Goal: Task Accomplishment & Management: Manage account settings

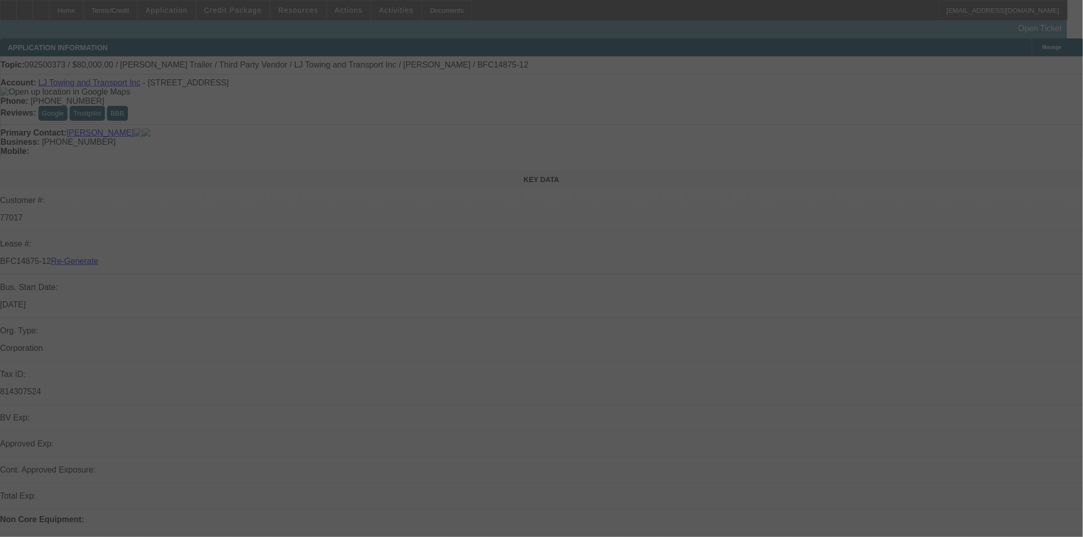
select select "3"
click at [238, 14] on div at bounding box center [541, 268] width 1083 height 537
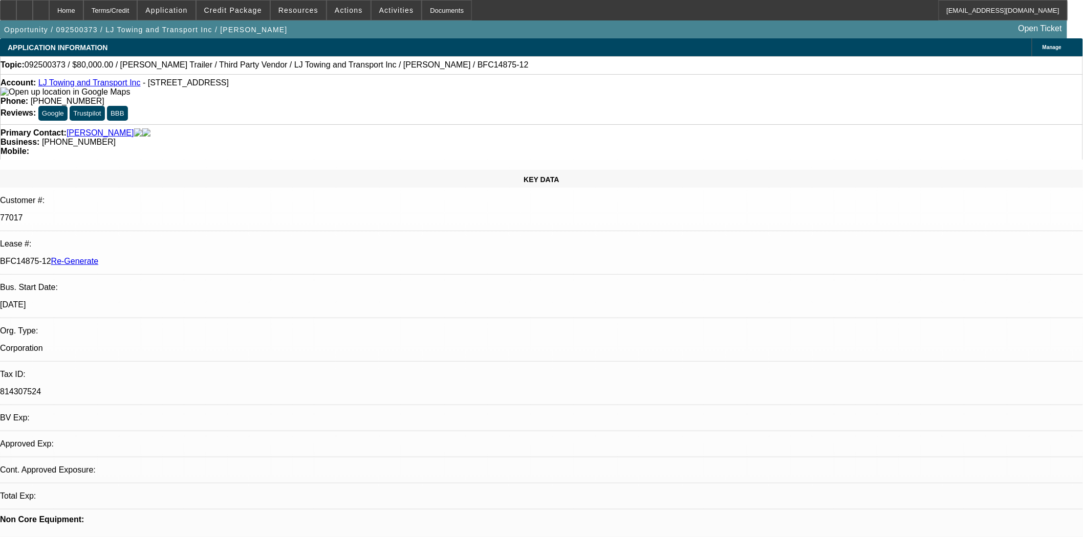
select select "0"
select select "2"
select select "0.1"
select select "4"
click at [238, 18] on span at bounding box center [233, 10] width 73 height 25
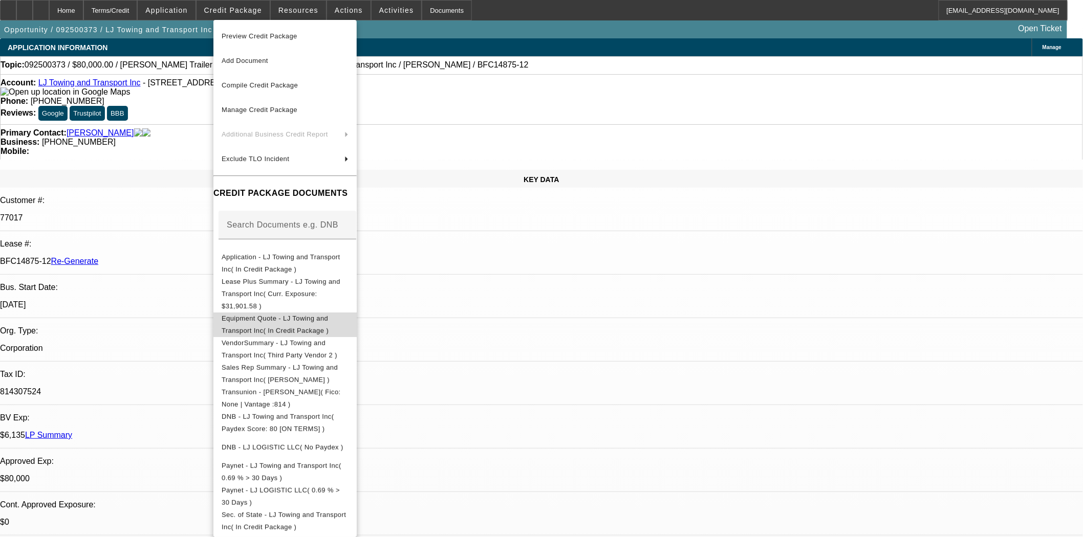
click at [319, 314] on span "Equipment Quote - LJ Towing and Transport Inc( In Credit Package )" at bounding box center [275, 324] width 107 height 20
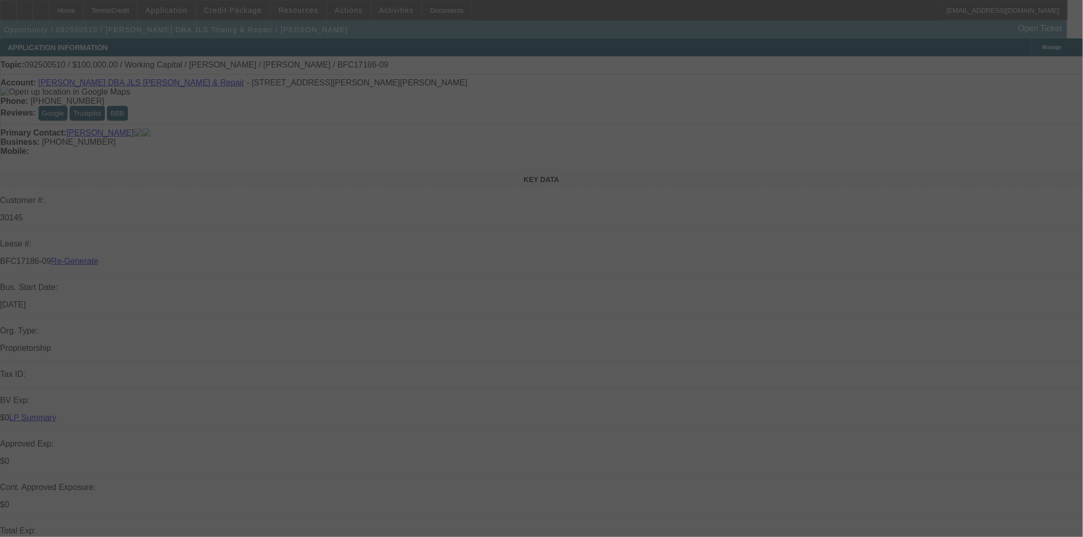
select select "3"
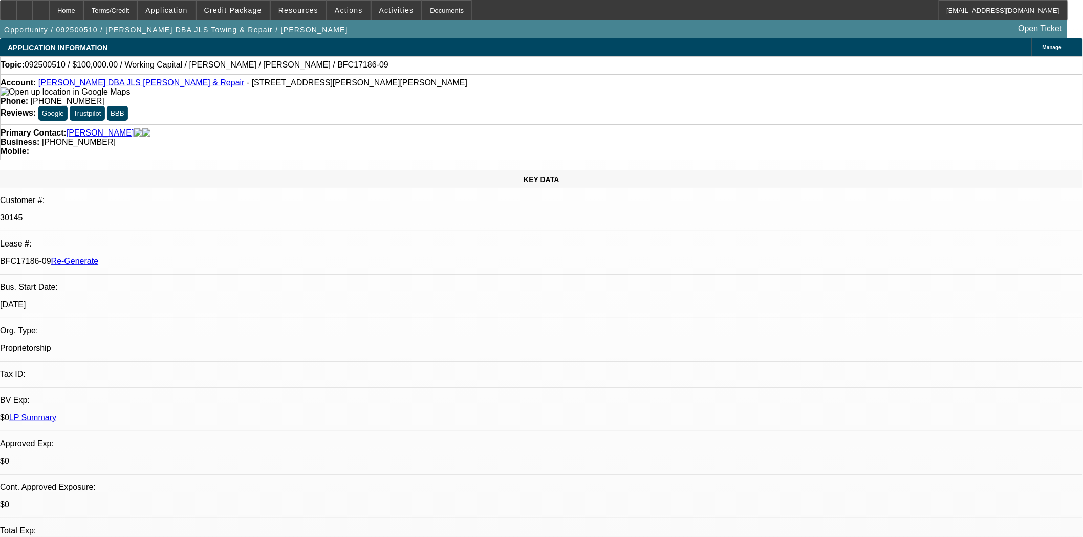
select select "0"
select select "2"
select select "0"
select select "6"
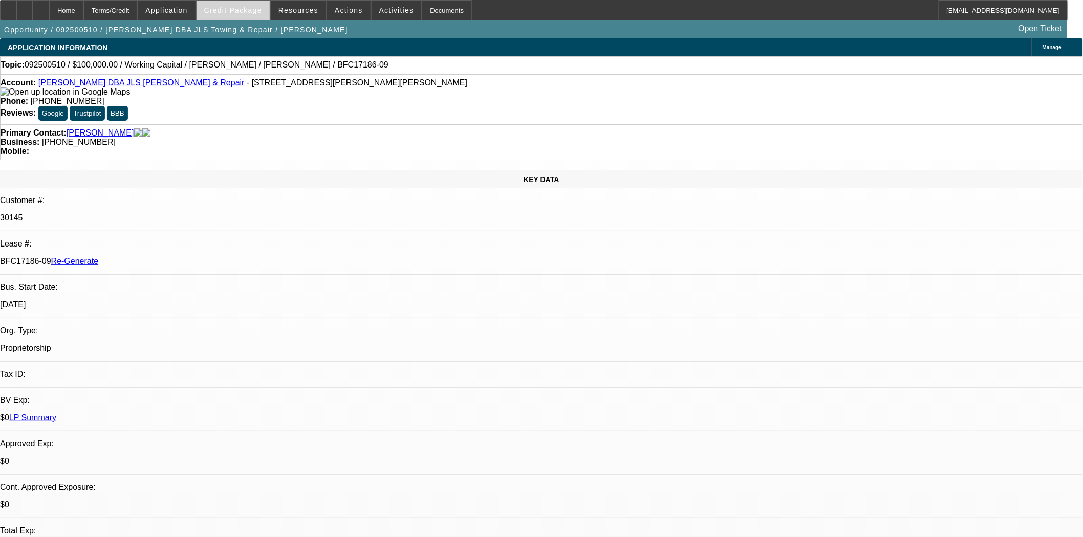
click at [259, 9] on span "Credit Package" at bounding box center [233, 10] width 58 height 8
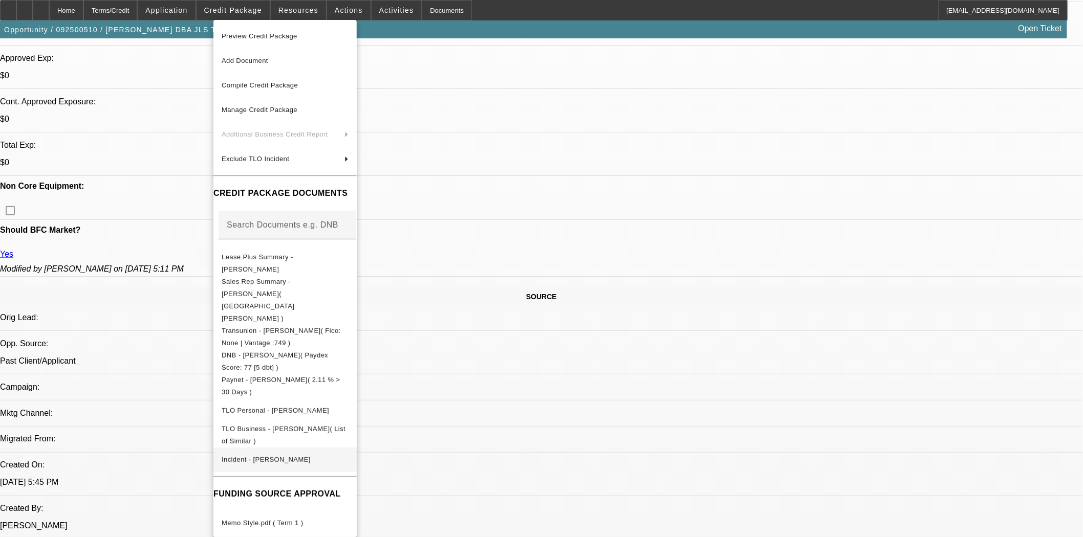
scroll to position [454, 0]
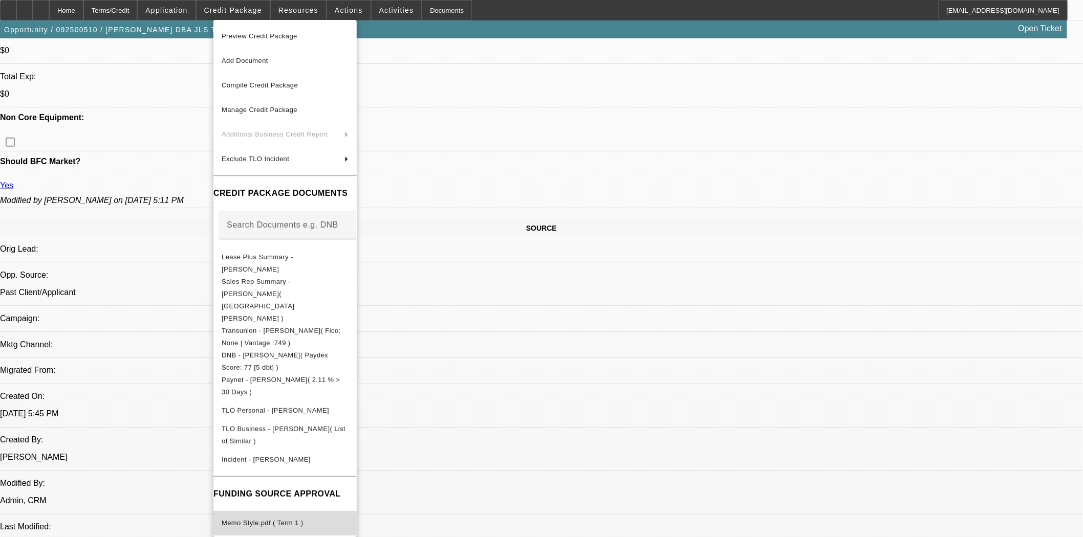
click at [272, 519] on span "Memo Style.pdf ( Term 1 )" at bounding box center [262, 523] width 81 height 8
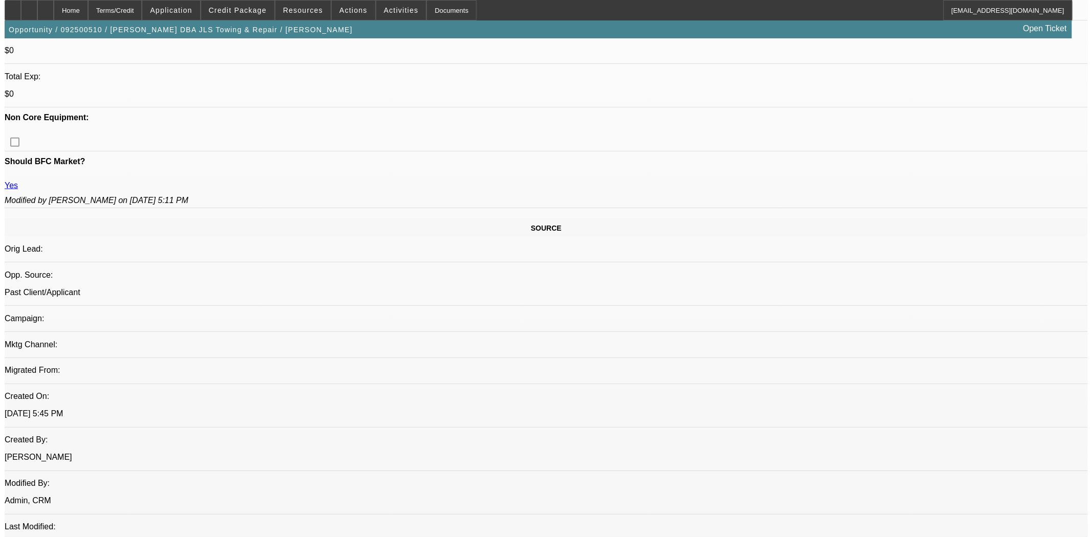
scroll to position [0, 0]
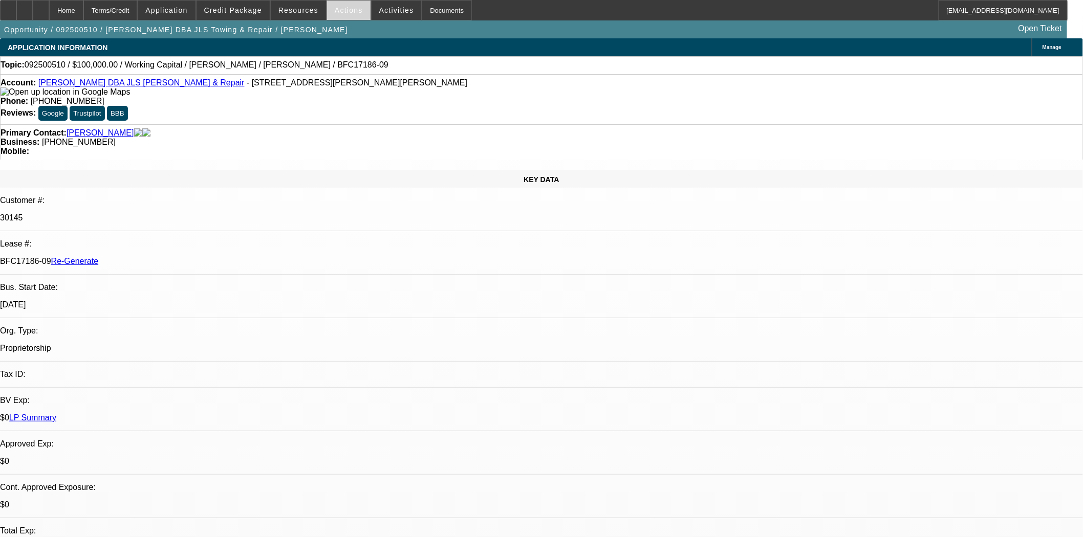
click at [335, 10] on span "Actions" at bounding box center [349, 10] width 28 height 8
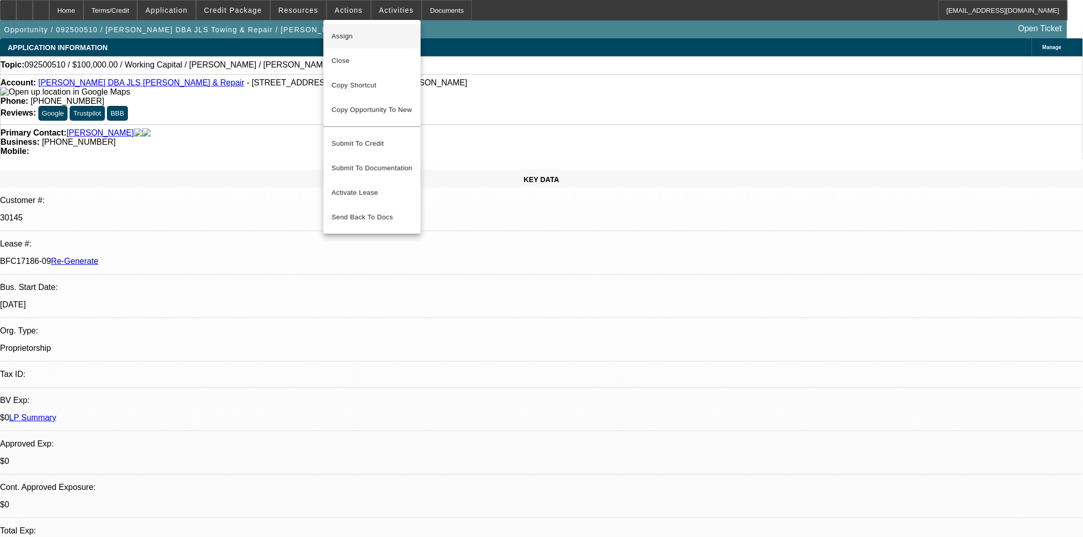
click at [339, 38] on span "Assign" at bounding box center [372, 36] width 81 height 12
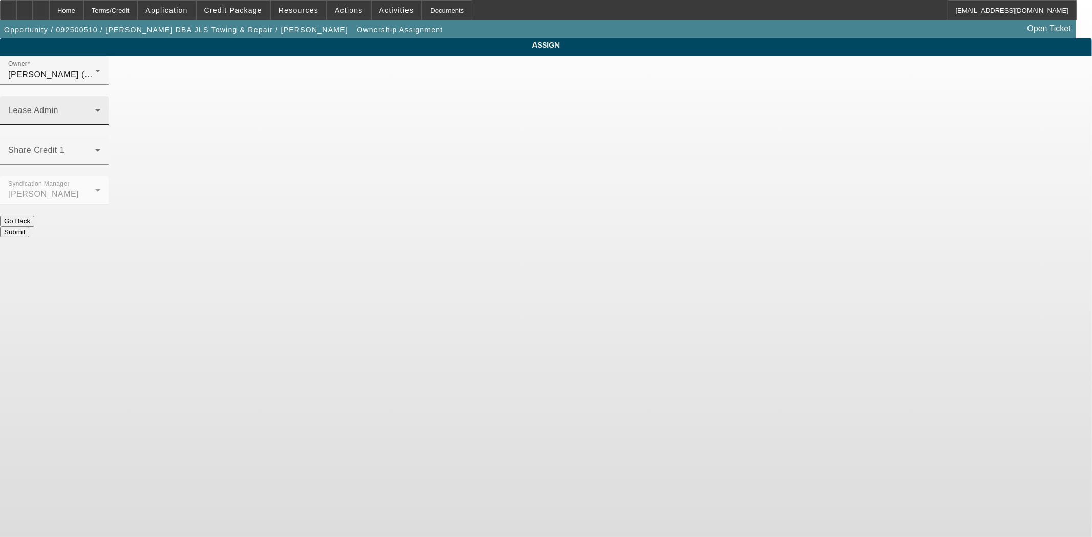
drag, startPoint x: 642, startPoint y: 66, endPoint x: 640, endPoint y: 78, distance: 12.4
click at [642, 67] on div "Owner Haraden, Amanda (Lvl 6) Lease Admin Share Credit 1 Syndication Manager Ar…" at bounding box center [546, 146] width 1092 height 181
click at [95, 108] on span at bounding box center [51, 114] width 87 height 12
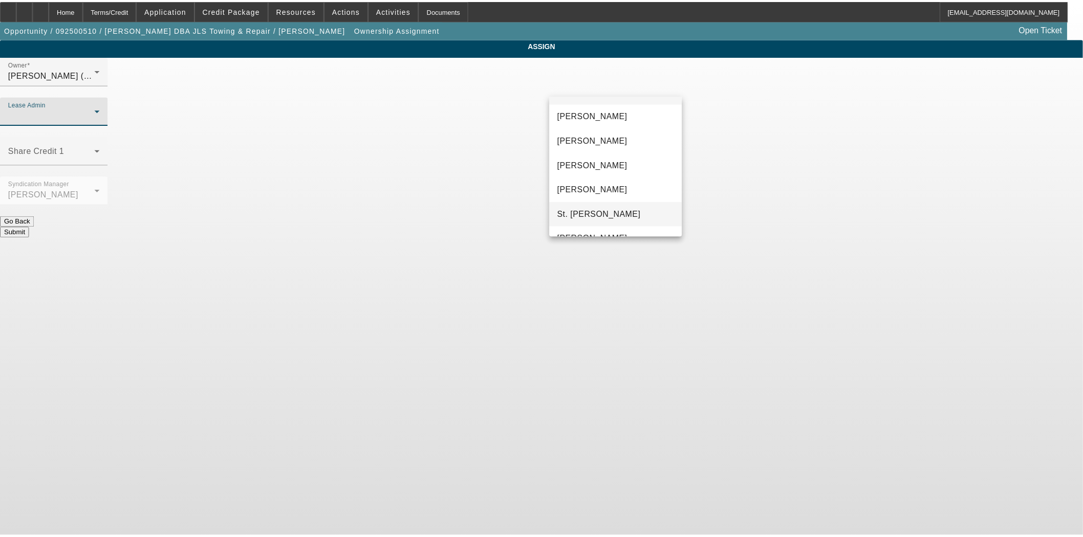
scroll to position [39, 0]
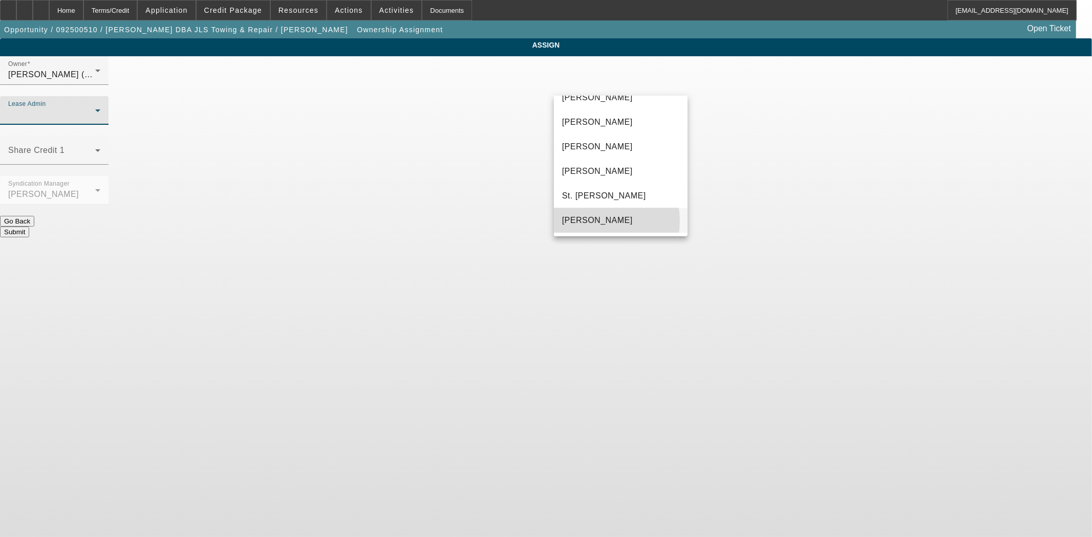
click at [596, 221] on span "[PERSON_NAME]" at bounding box center [597, 220] width 71 height 12
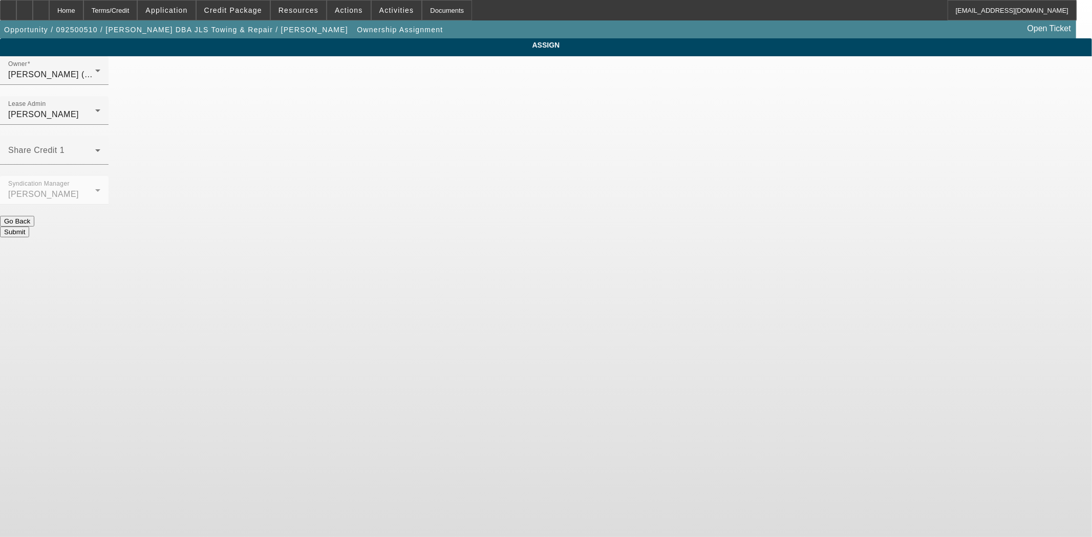
click at [29, 227] on button "Submit" at bounding box center [14, 232] width 29 height 11
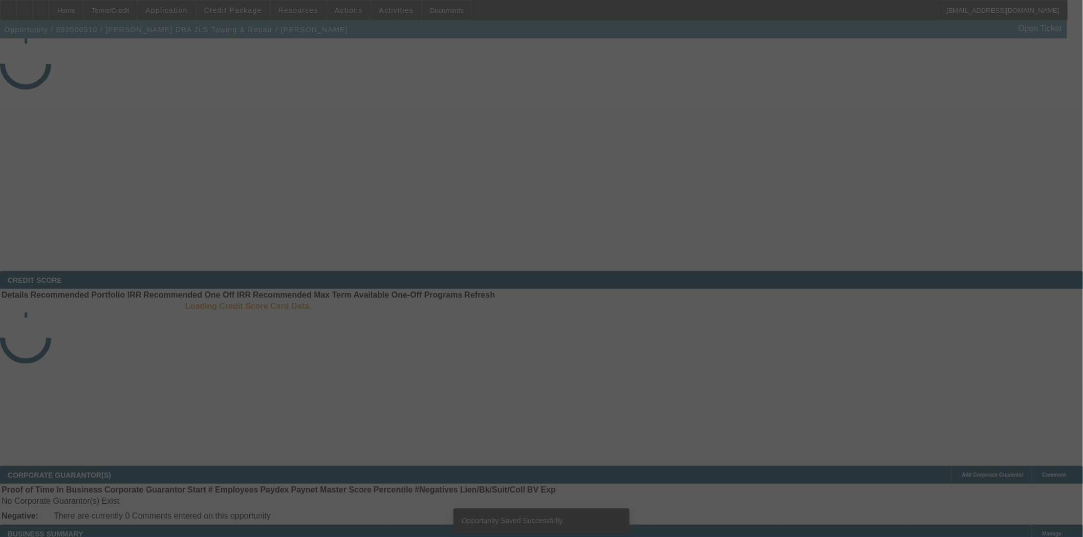
select select "3"
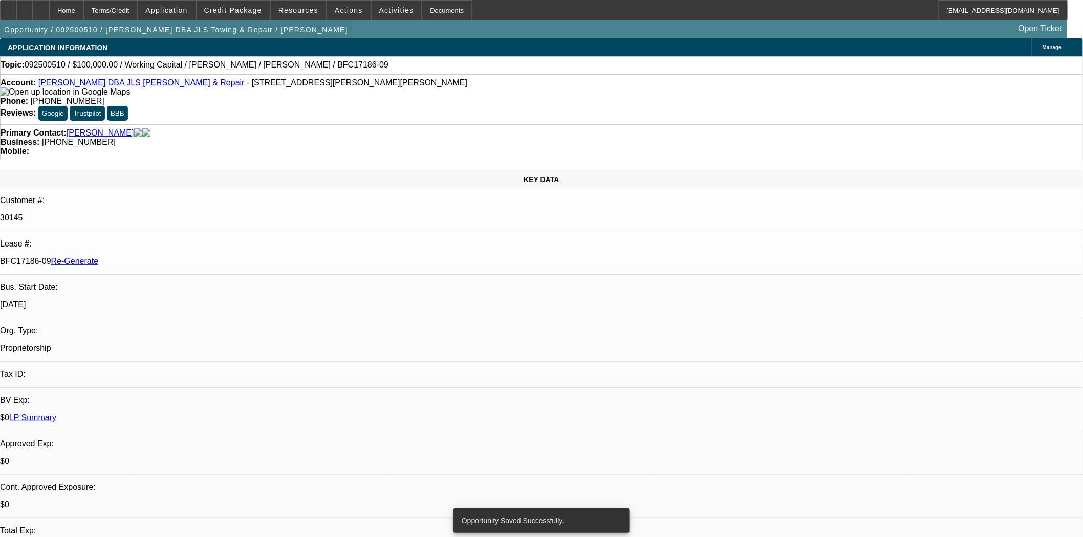
select select "0"
select select "2"
select select "0"
select select "6"
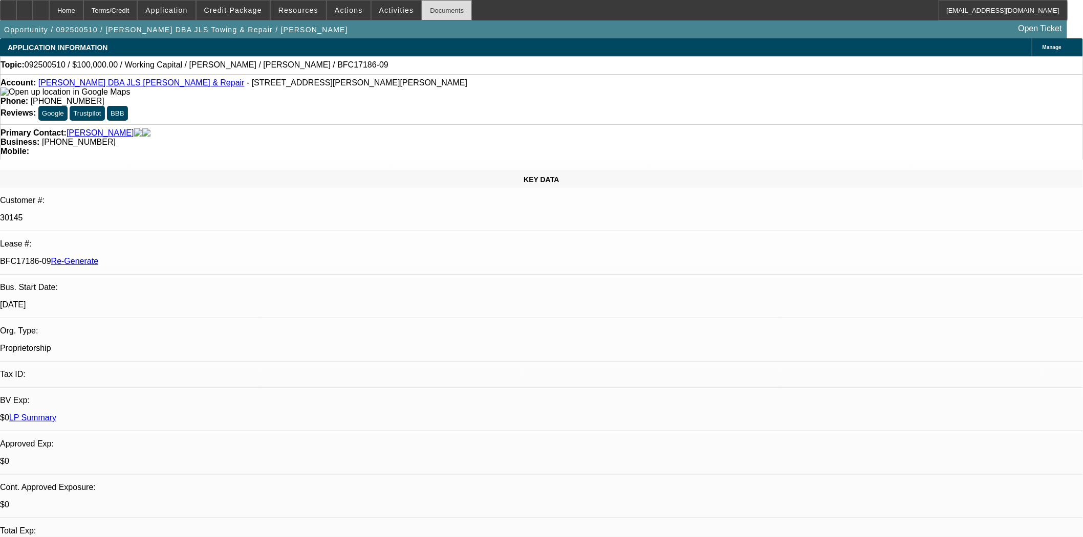
click at [441, 15] on div "Documents" at bounding box center [447, 10] width 50 height 20
click at [422, 9] on div "Documents" at bounding box center [447, 10] width 50 height 20
click at [339, 12] on span "Actions" at bounding box center [349, 10] width 28 height 8
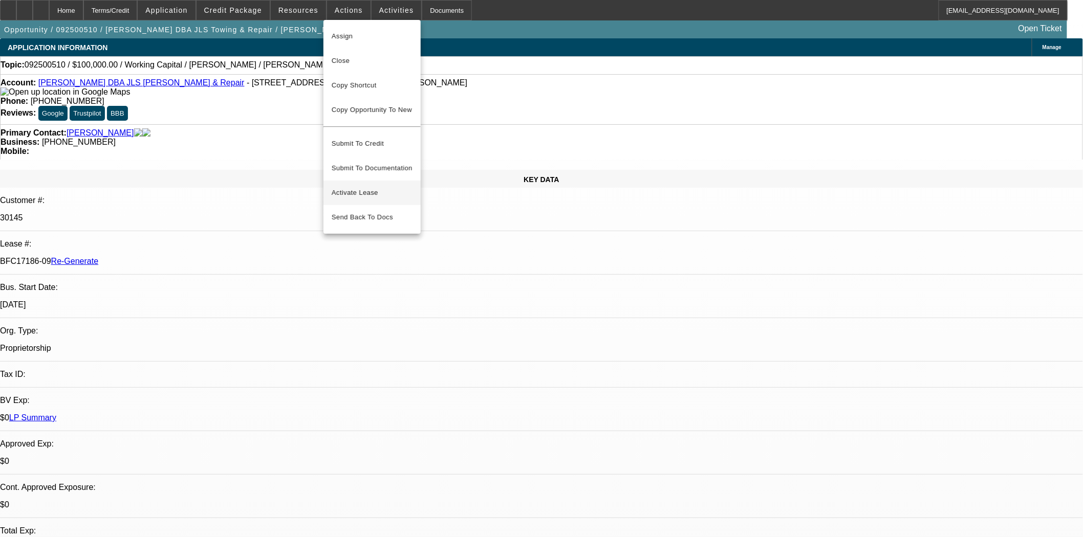
click at [370, 187] on span "Activate Lease" at bounding box center [372, 193] width 81 height 12
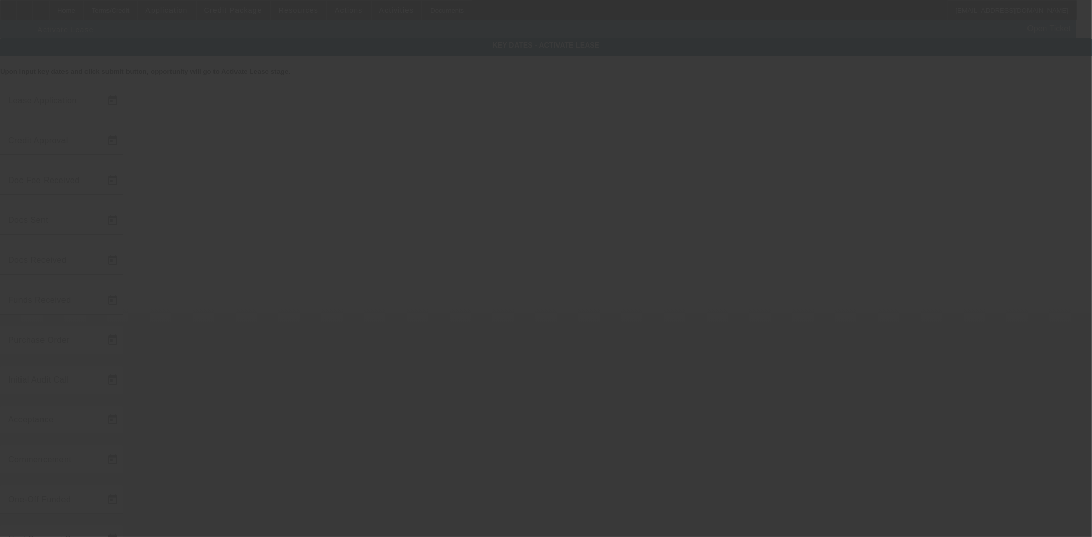
type input "9/23/2025"
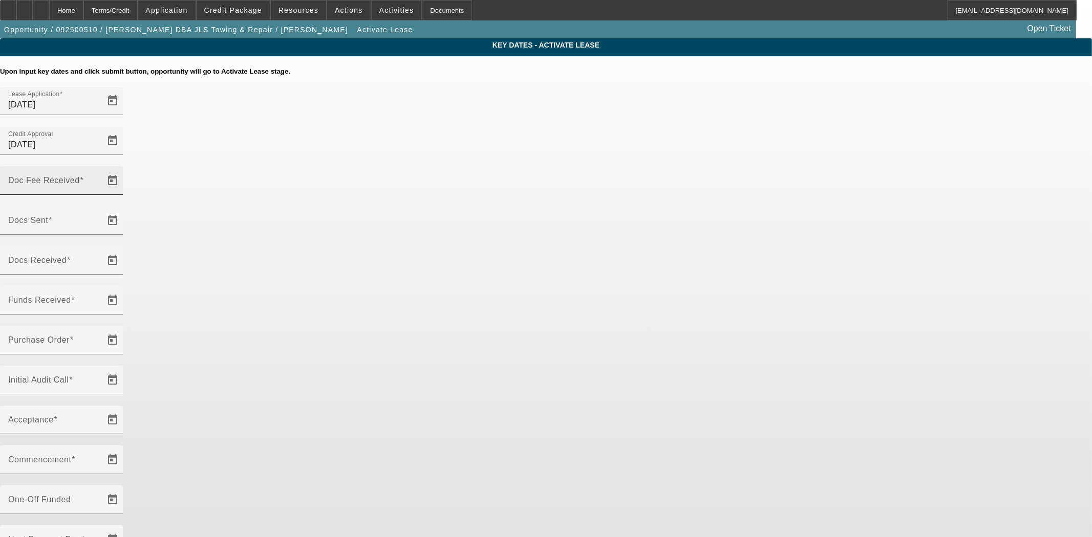
click at [100, 166] on div "Doc Fee Received" at bounding box center [54, 180] width 92 height 29
type input "9/24/2025"
type input "9/24/2024"
click at [100, 219] on input "9/24/2024" at bounding box center [54, 225] width 92 height 12
type input "9/24/2025"
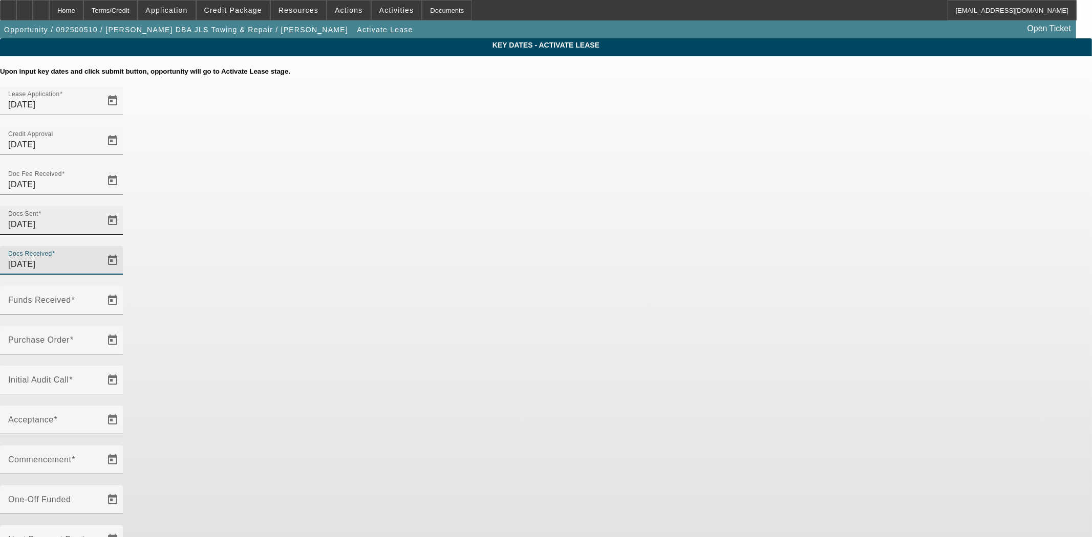
type input "9/24/2025"
type input "9/4/2025"
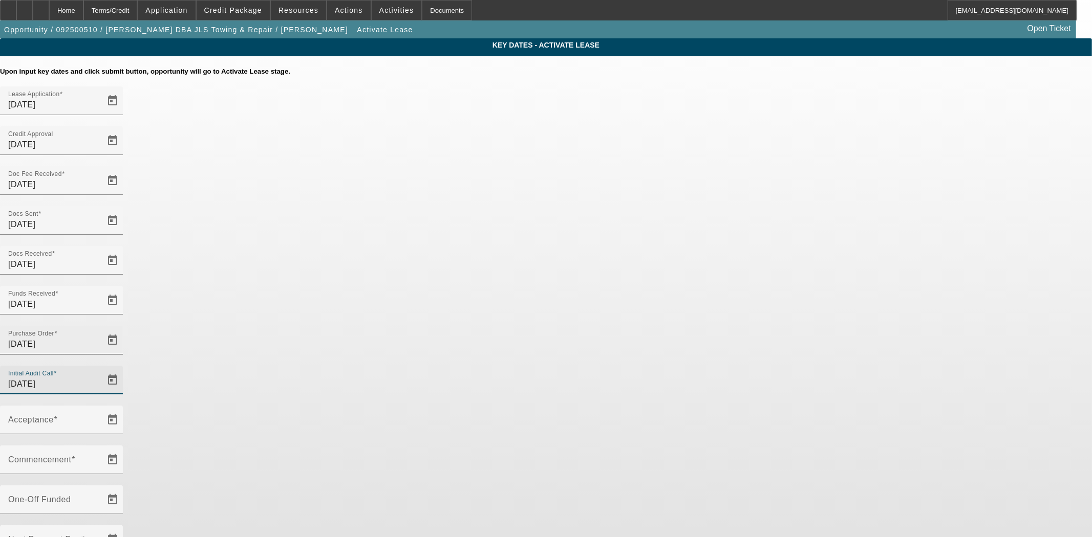
type input "9/24/2025"
click at [100, 338] on input "9/4/2025" at bounding box center [54, 344] width 92 height 12
type input "9/24/2025"
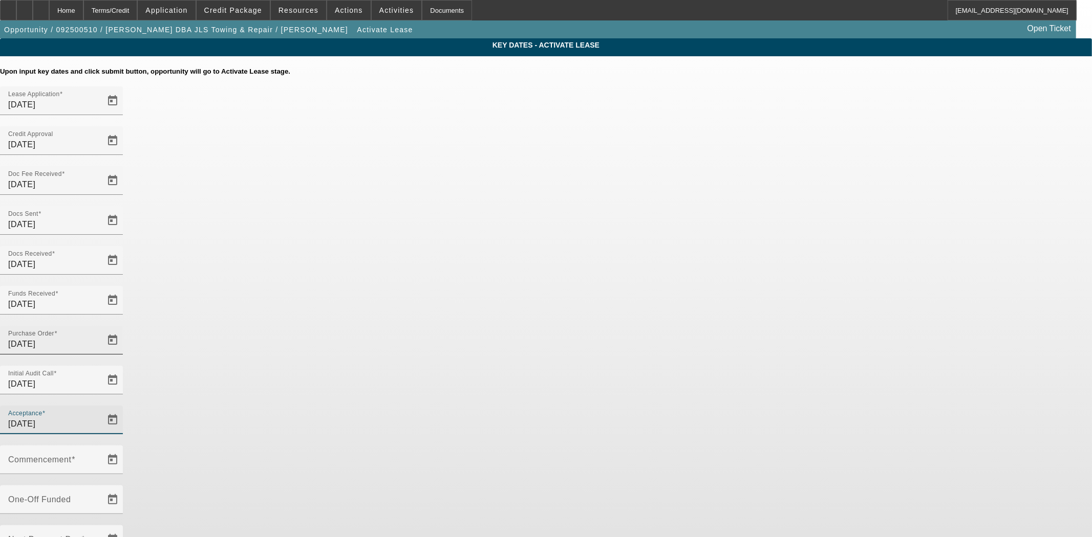
type input "9/24/2025"
type input "10/1/2025"
type input "11/1/2025"
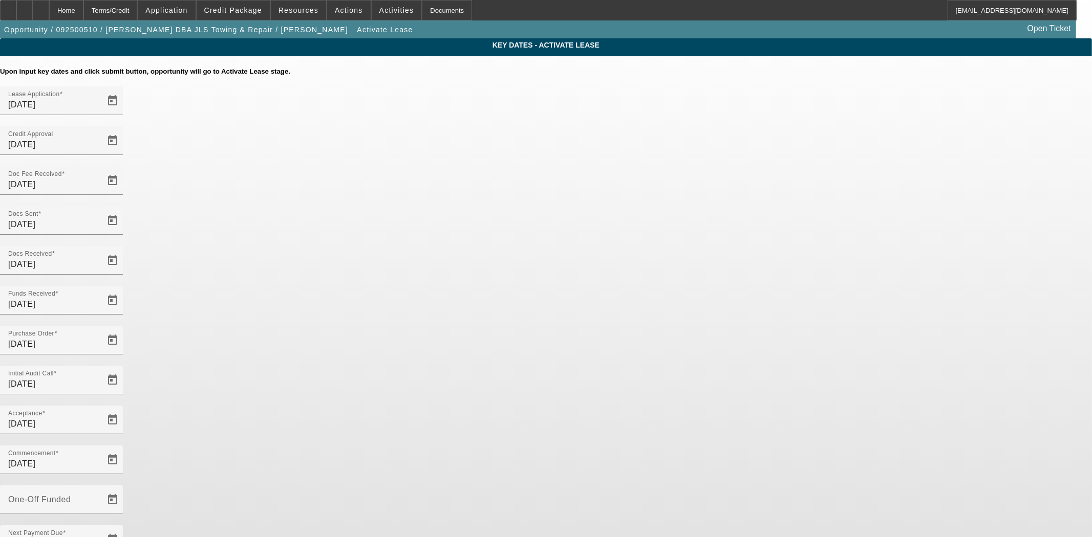
type input "9/24/2025"
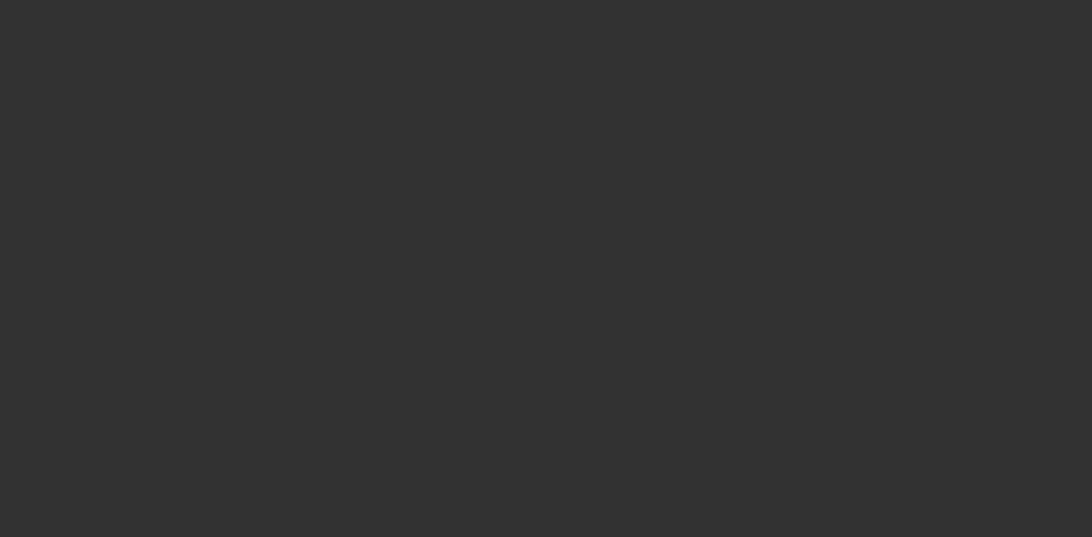
select select "4"
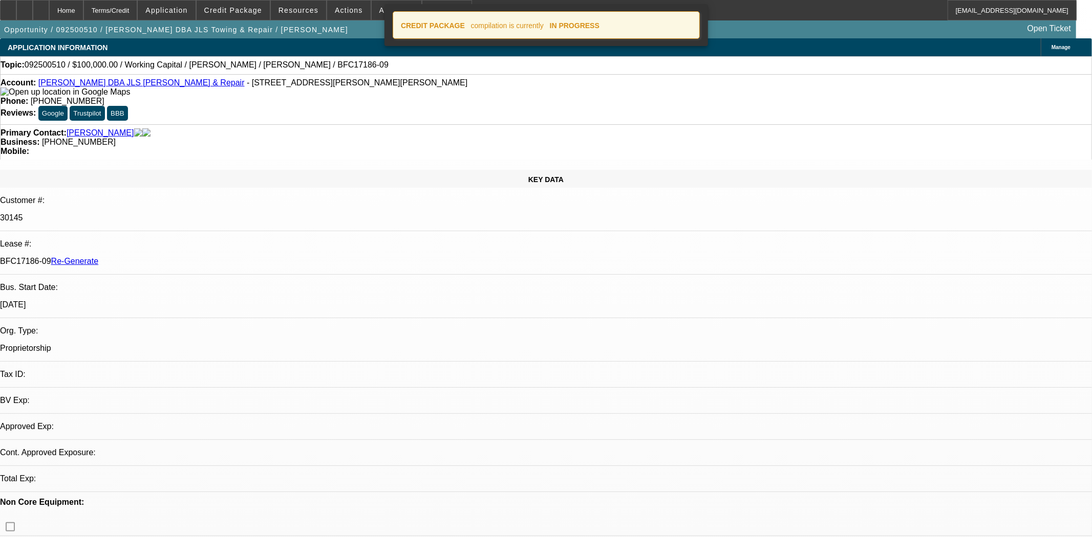
select select "0"
select select "2"
select select "0"
select select "6"
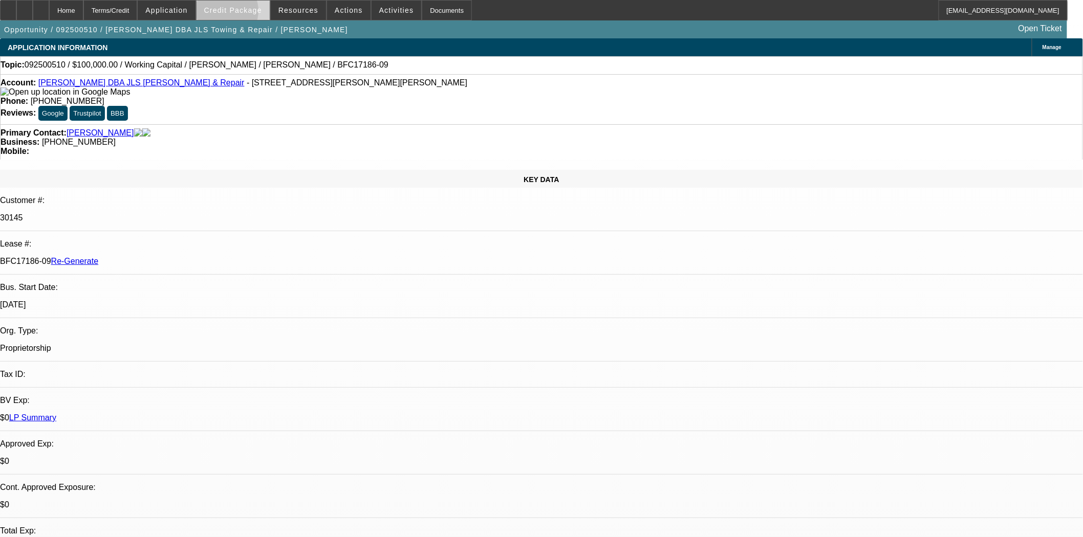
click at [236, 13] on span "Credit Package" at bounding box center [233, 10] width 58 height 8
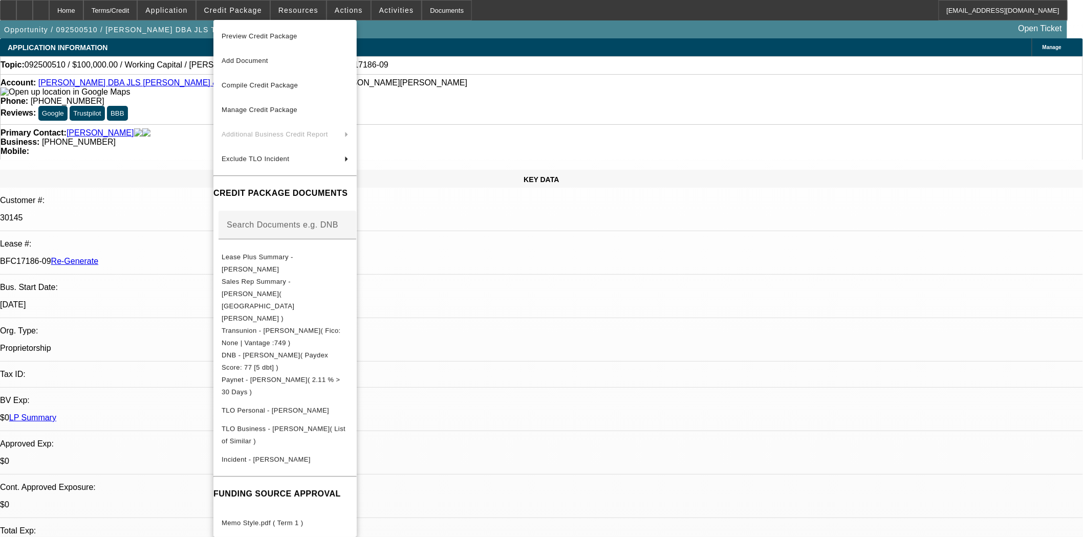
click at [239, 32] on span "Preview Credit Package" at bounding box center [285, 36] width 127 height 12
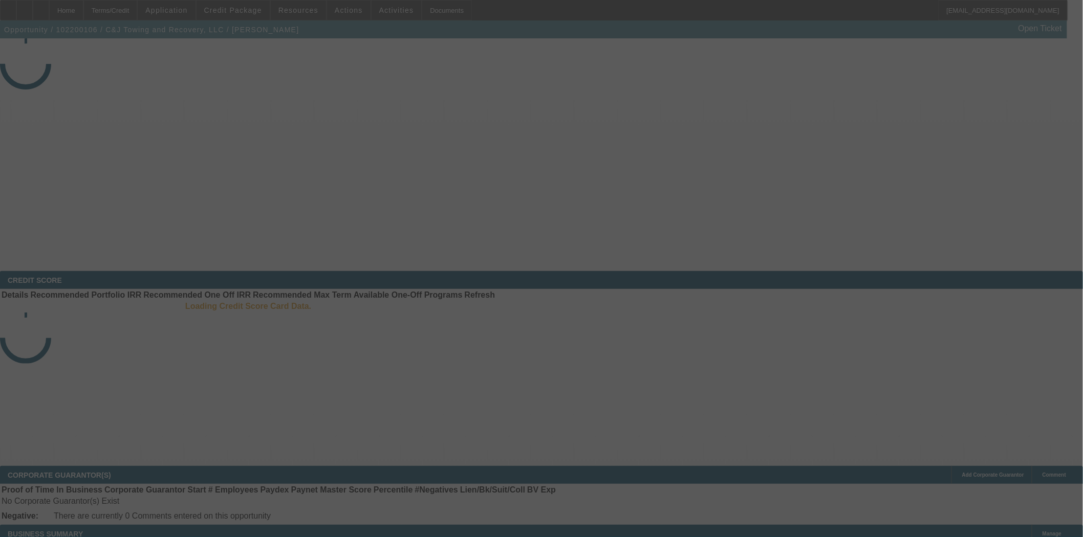
select select "4"
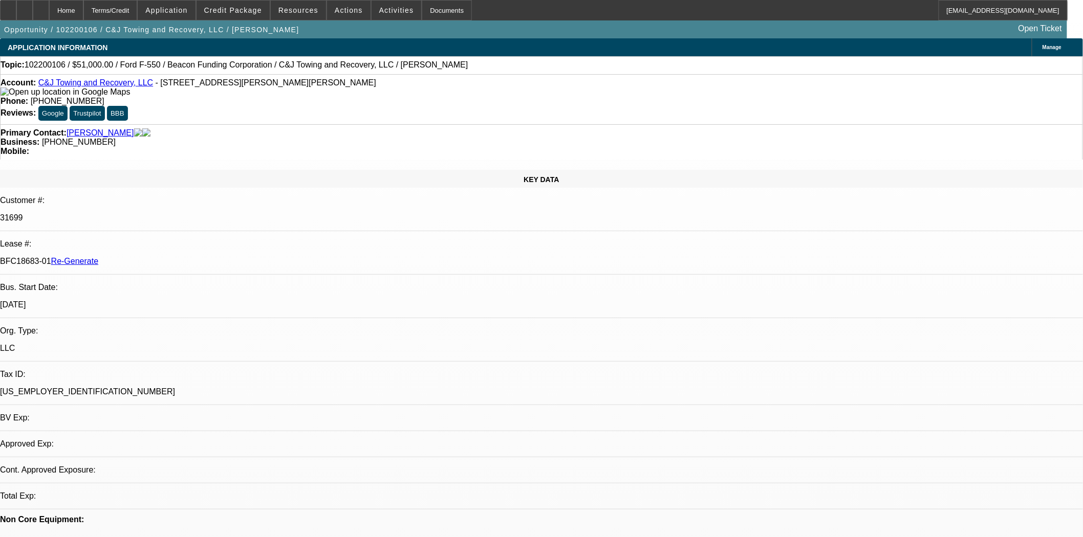
select select "0.15"
select select "2"
select select "0.1"
select select "2"
select select "4"
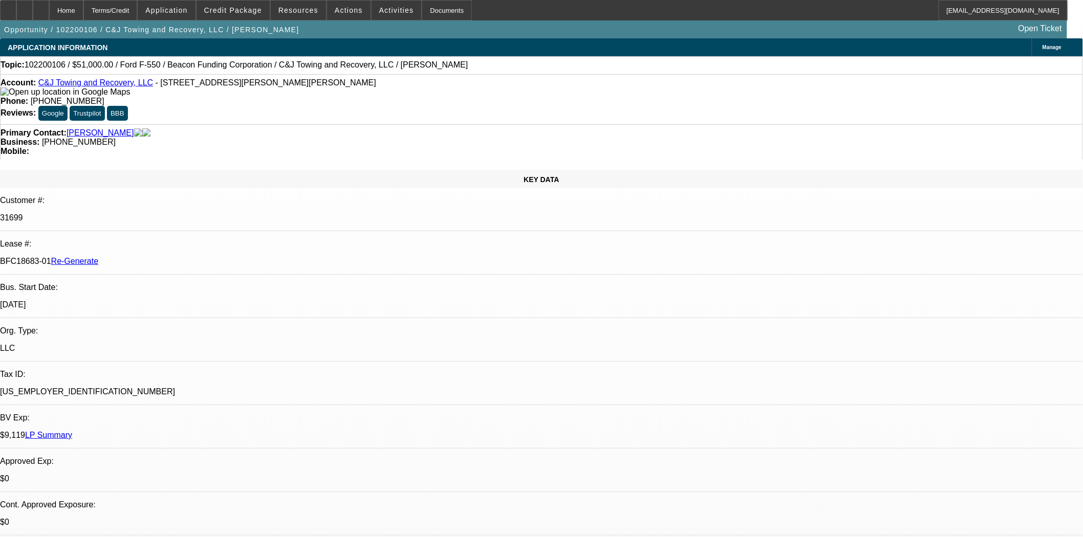
scroll to position [454, 0]
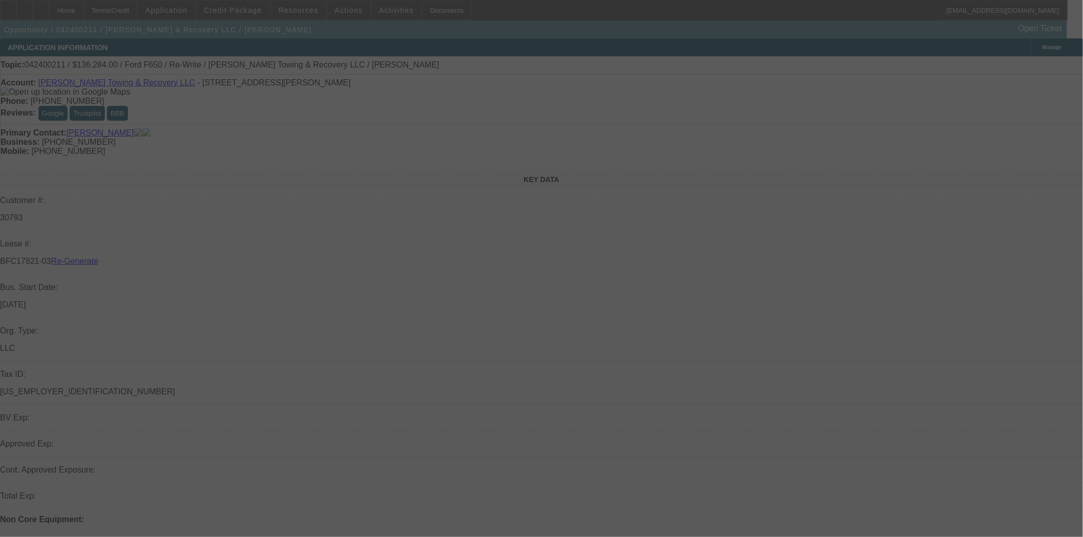
select select "4"
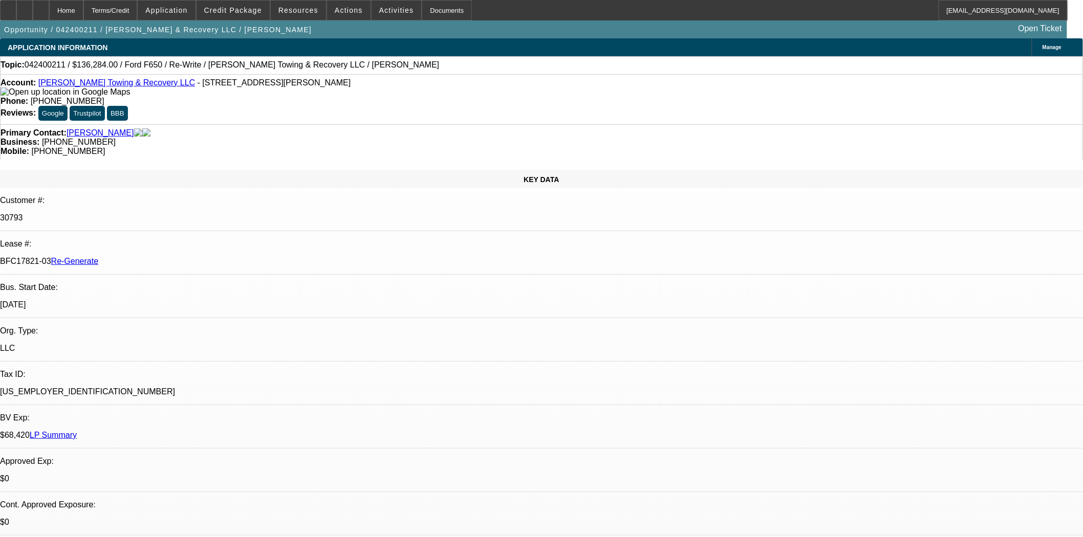
select select "0"
select select "2"
select select "0.1"
select select "4"
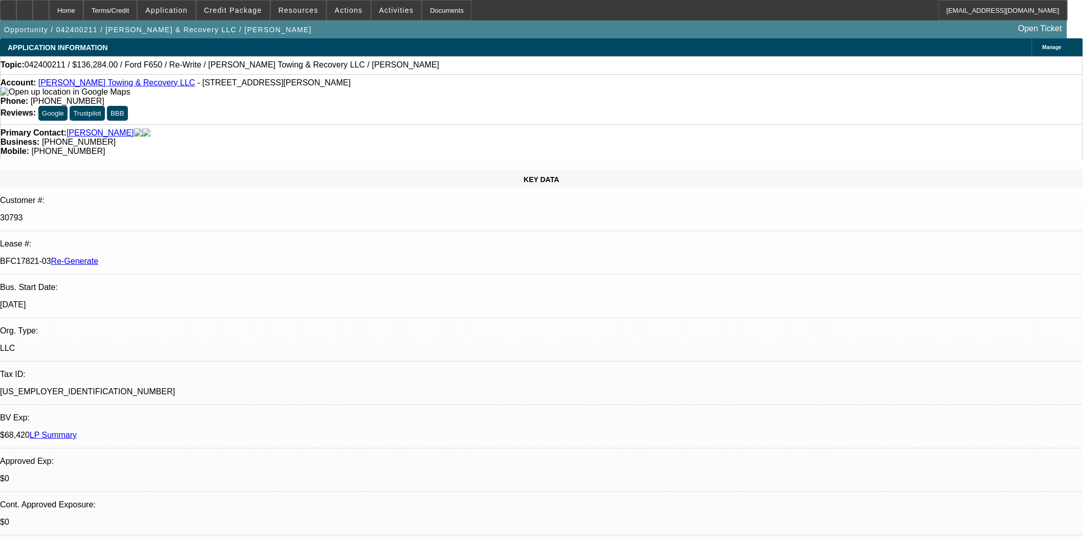
scroll to position [284, 0]
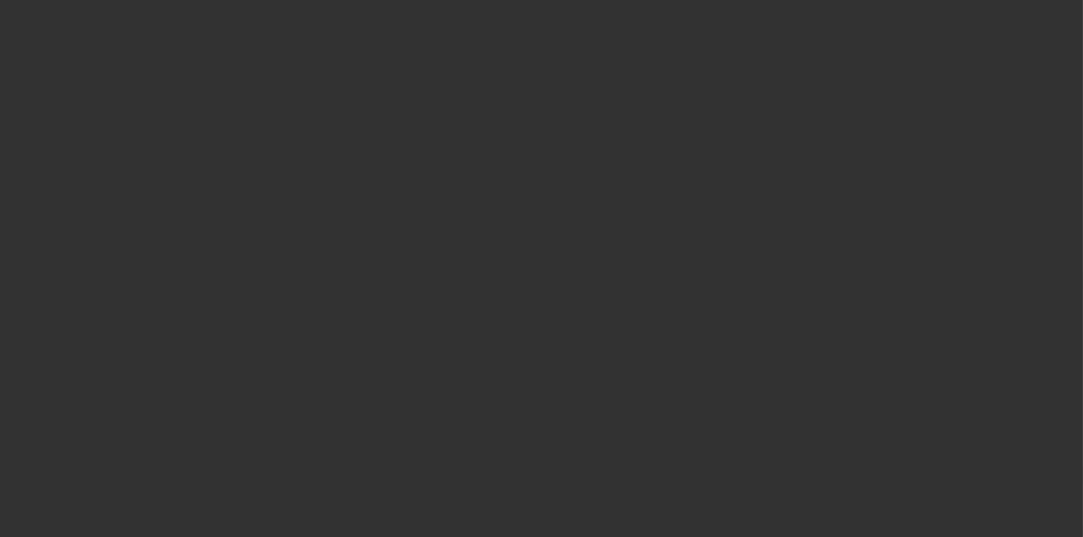
select select "4"
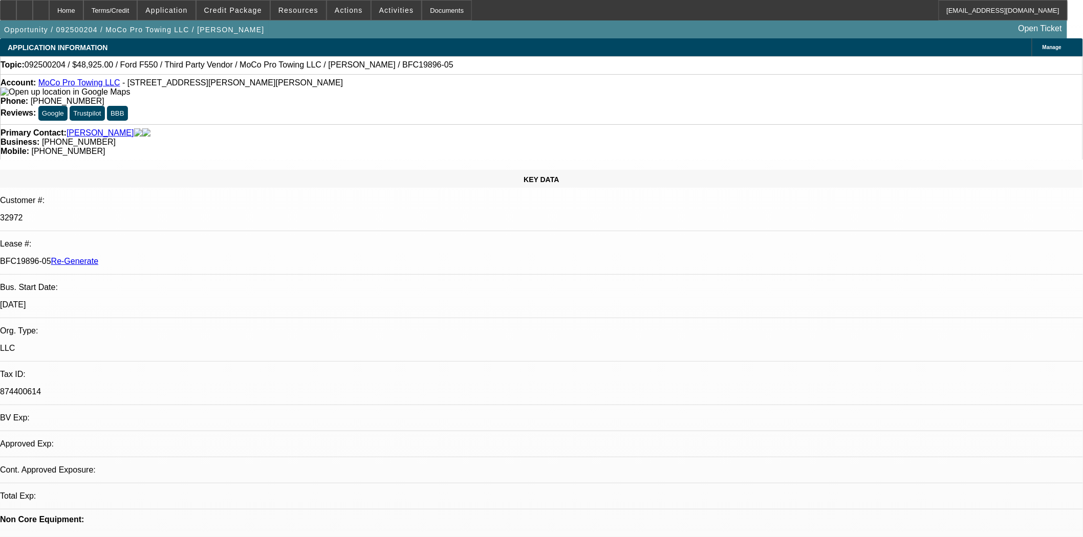
select select "0"
select select "2"
select select "0"
select select "6"
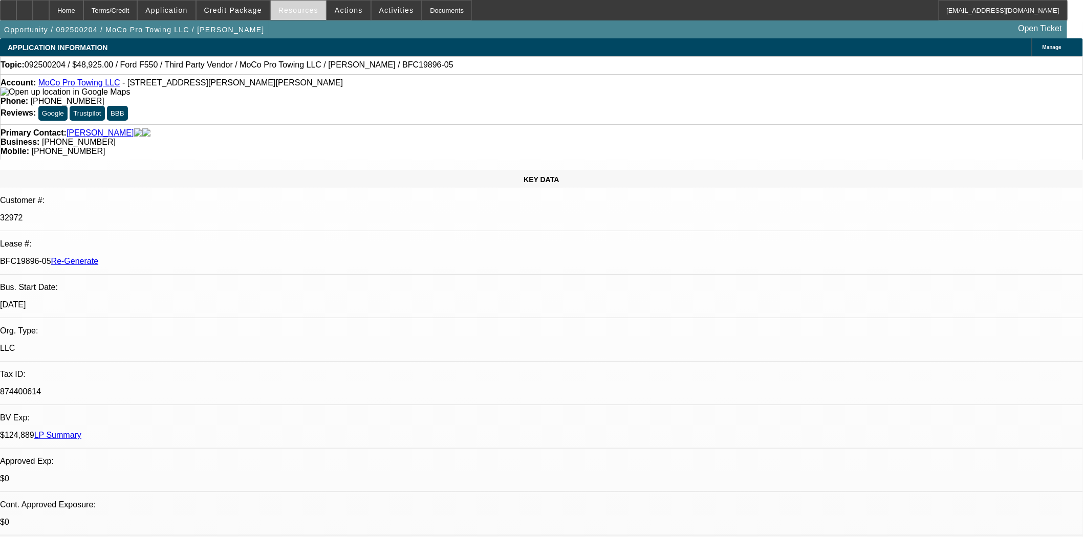
click at [315, 5] on span at bounding box center [298, 10] width 55 height 25
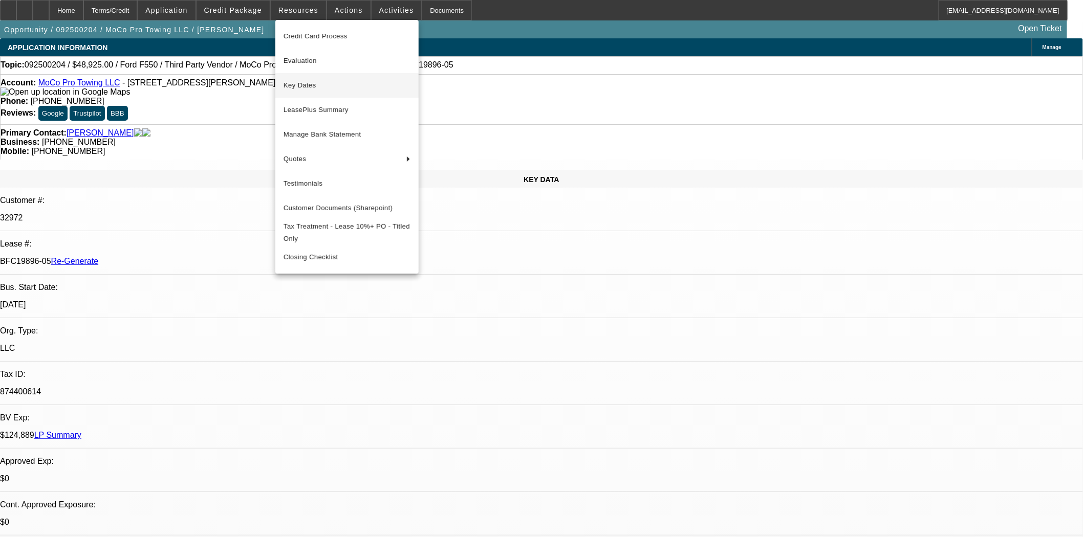
click at [297, 85] on span "Key Dates" at bounding box center [347, 85] width 127 height 12
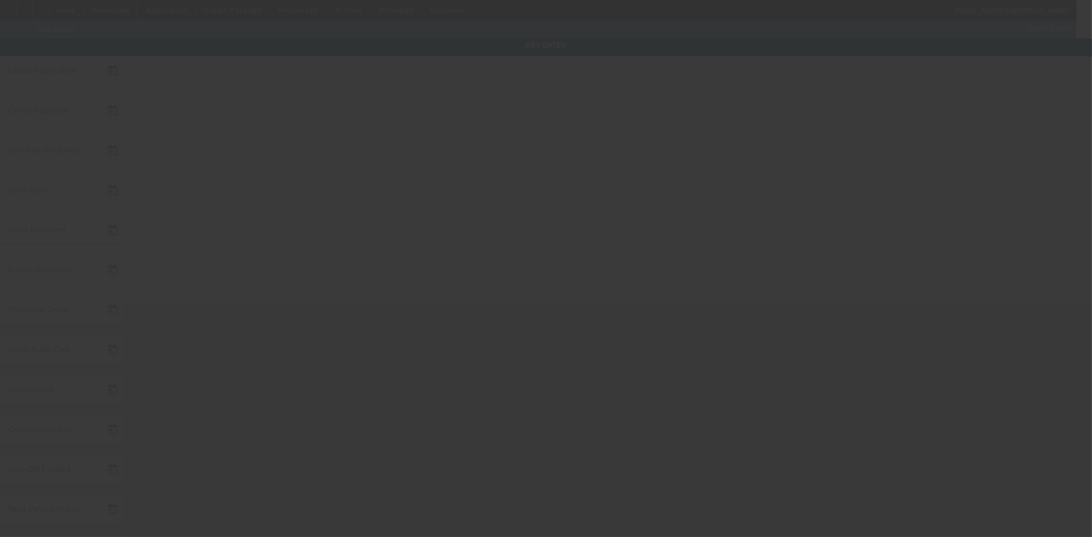
type input "9/10/2025"
type input "9/15/2025"
type input "9/16/2025"
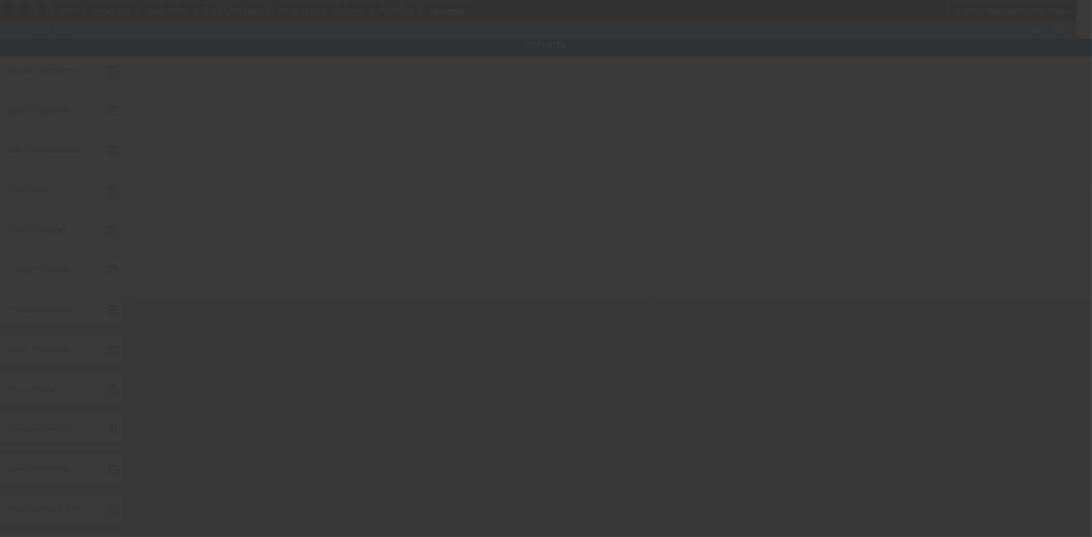
type input "9/16/2025"
type input "10/1/2025"
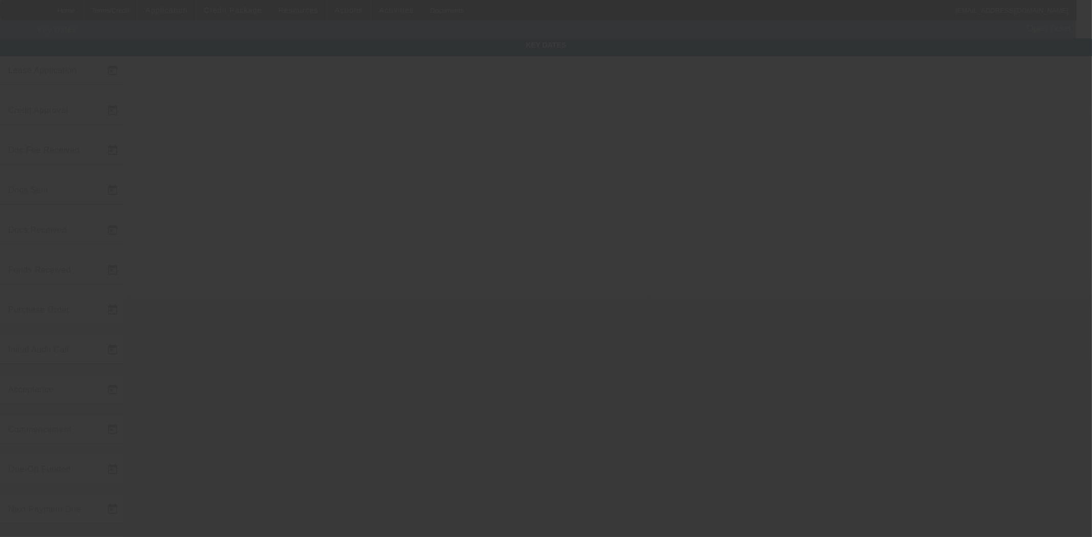
type input "11/1/2025"
type input "10/1/2025"
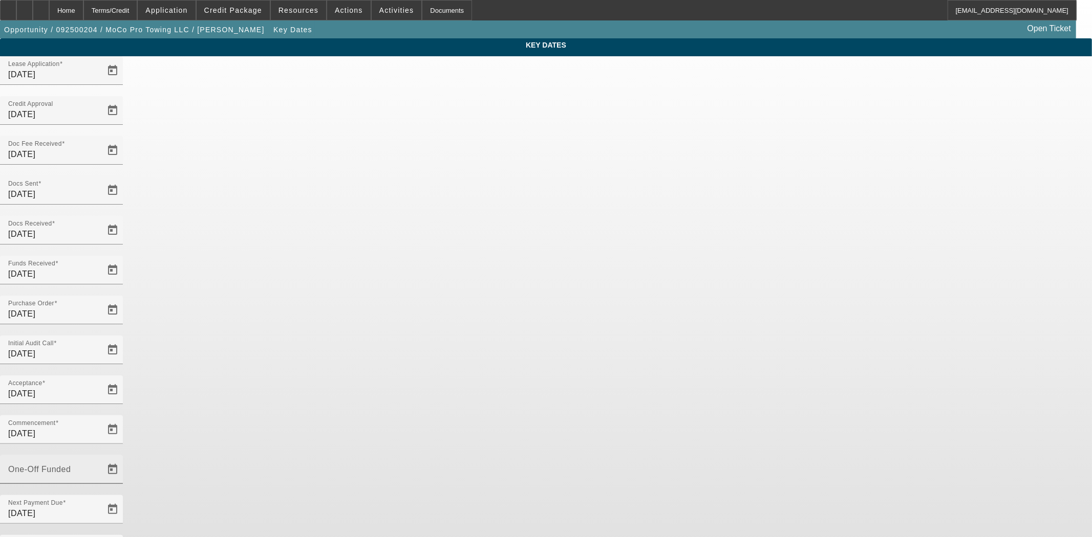
click at [71, 465] on mat-label "One-Off Funded" at bounding box center [39, 469] width 62 height 9
click at [100, 468] on input "One-Off Funded" at bounding box center [54, 474] width 92 height 12
type input "9/23/2025"
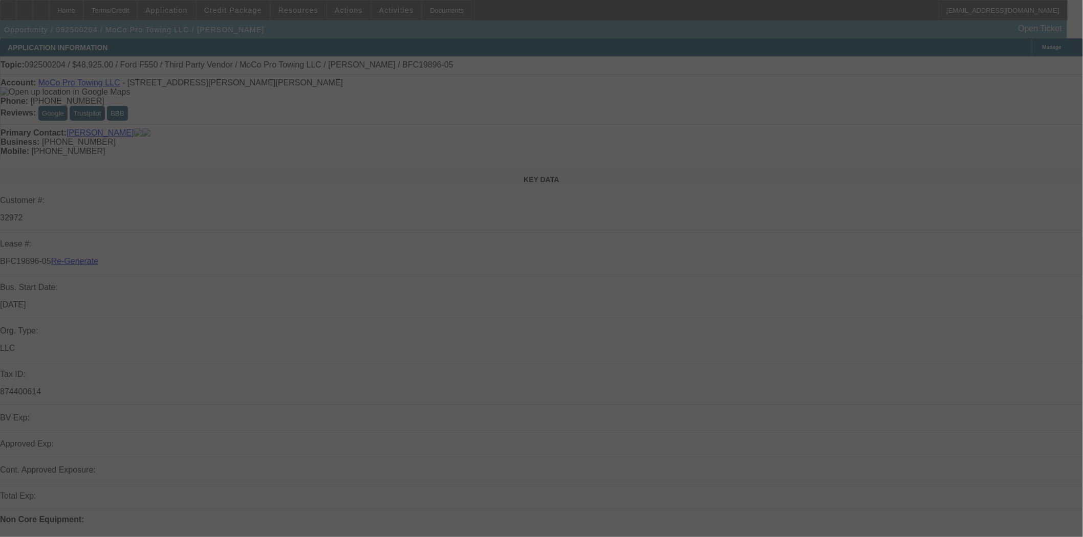
select select "4"
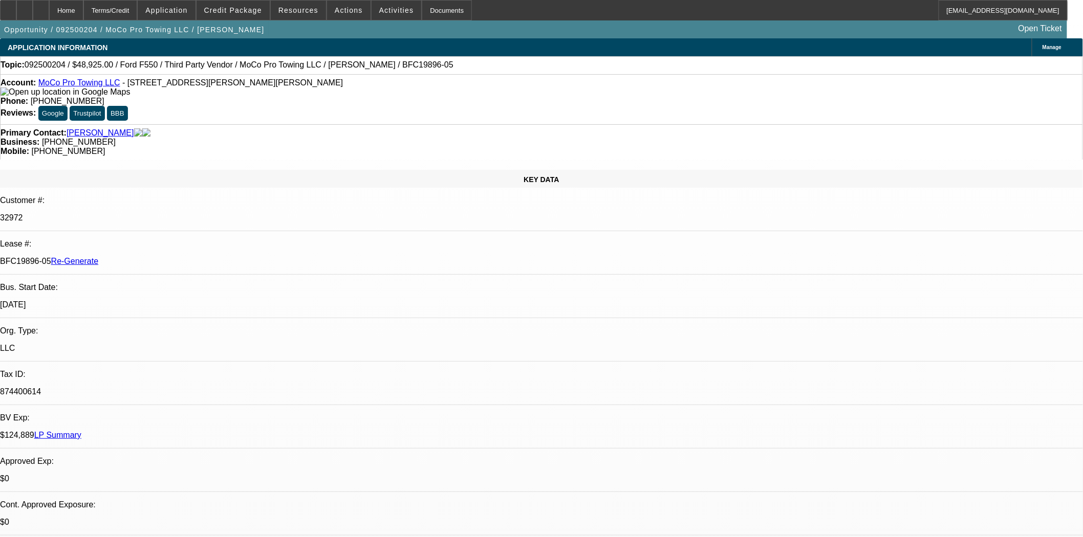
select select "0"
select select "2"
select select "0"
select select "6"
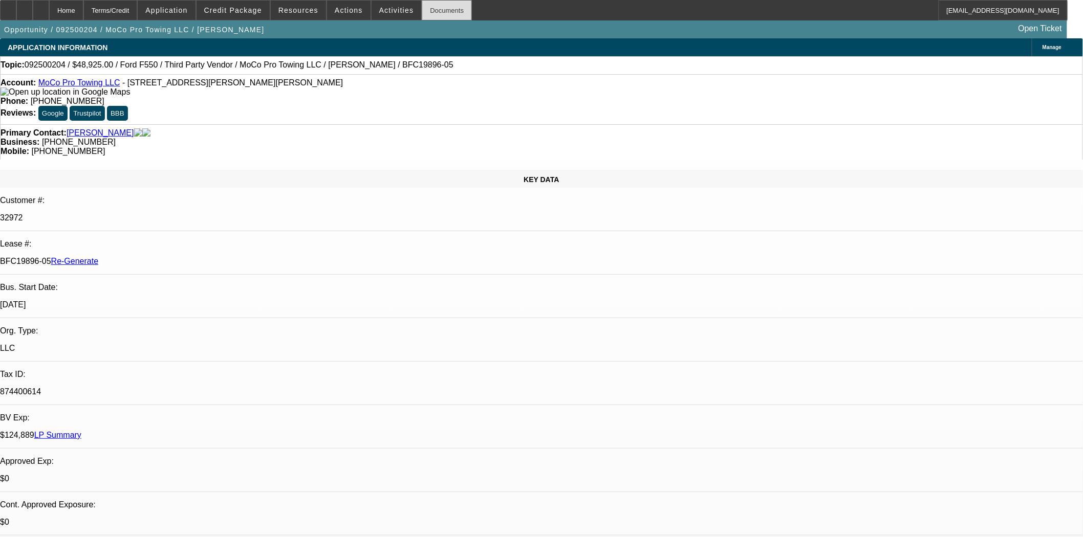
click at [423, 5] on div "Documents" at bounding box center [447, 10] width 50 height 20
click at [344, 9] on span "Actions" at bounding box center [349, 10] width 28 height 8
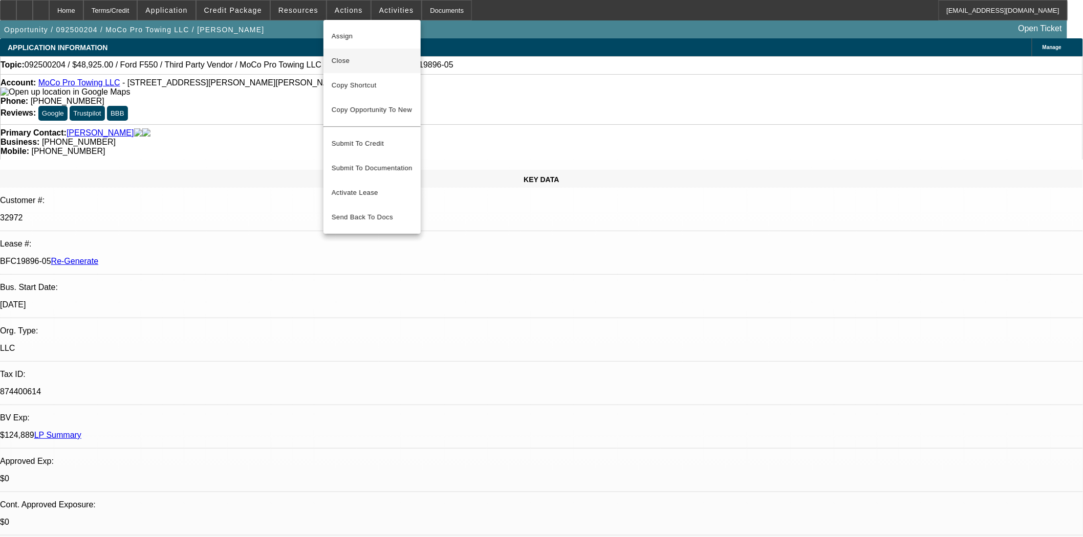
click at [345, 60] on span "Close" at bounding box center [372, 61] width 81 height 12
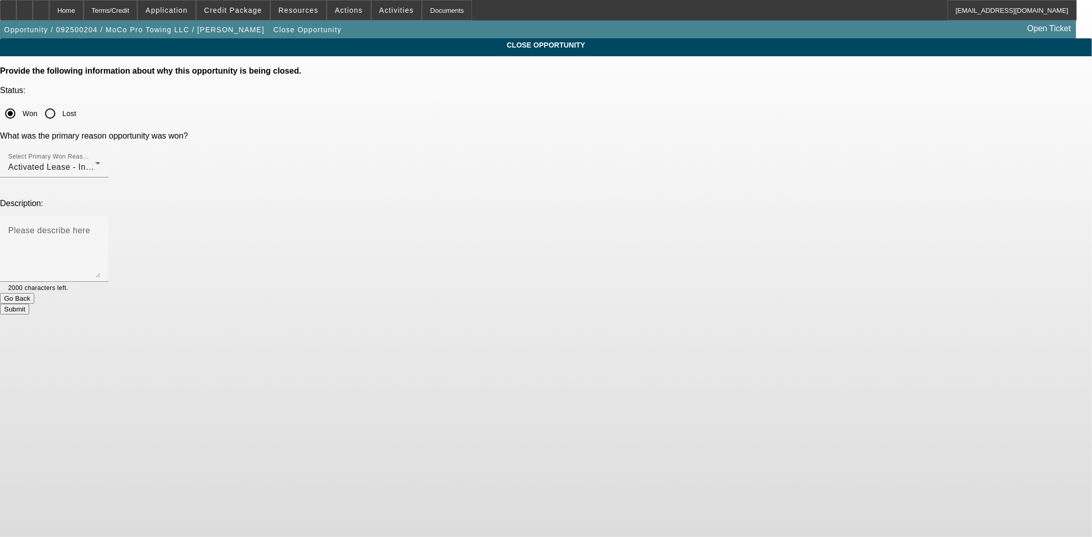
click at [29, 304] on button "Submit" at bounding box center [14, 309] width 29 height 11
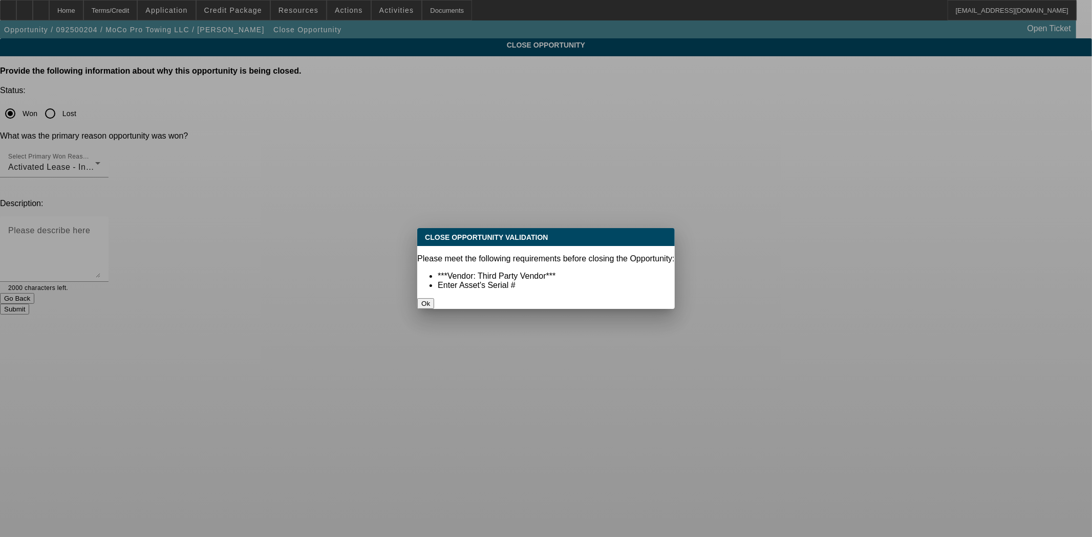
click at [434, 298] on button "Ok" at bounding box center [425, 303] width 17 height 11
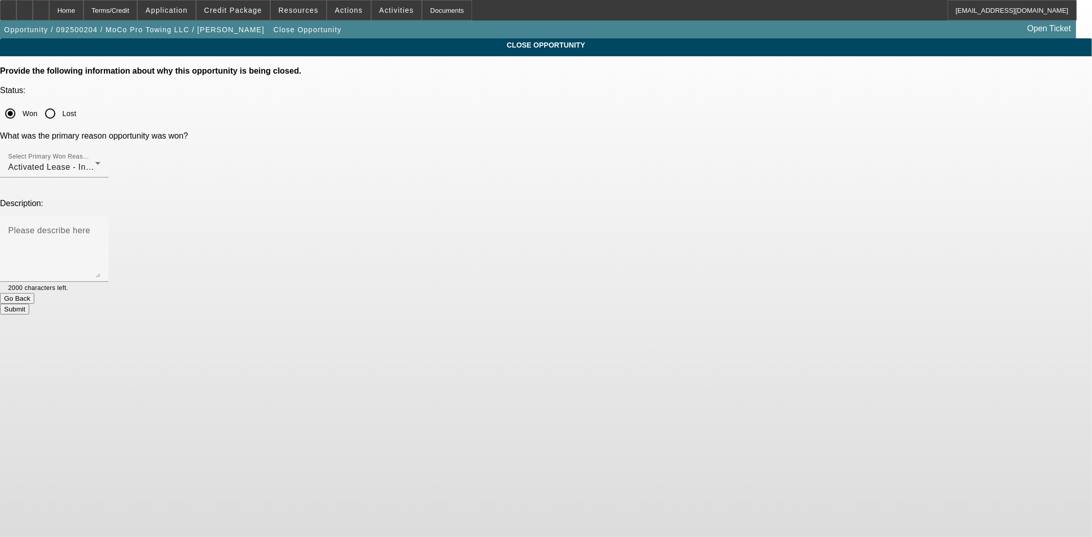
click at [34, 293] on button "Go Back" at bounding box center [17, 298] width 34 height 11
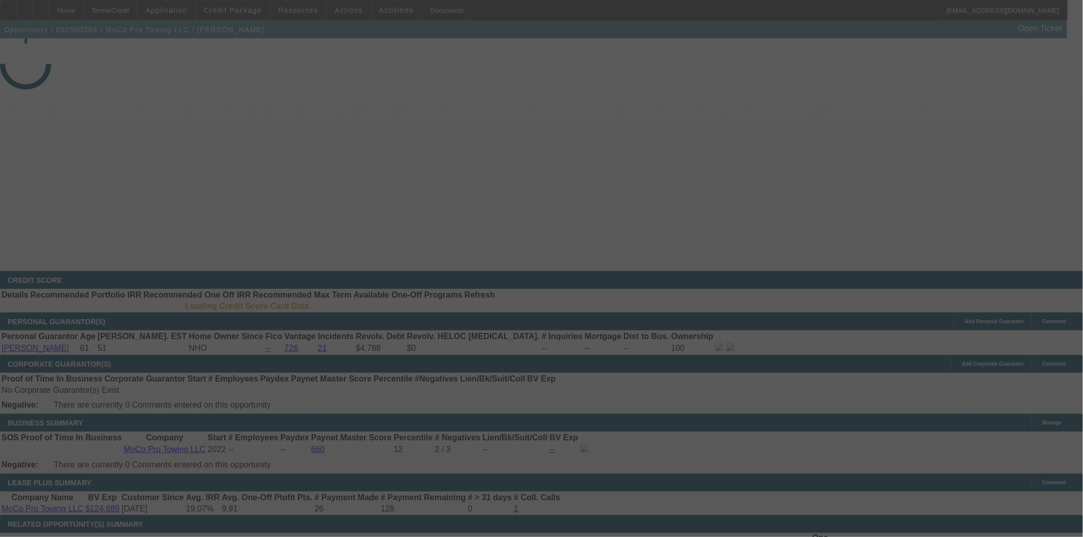
select select "4"
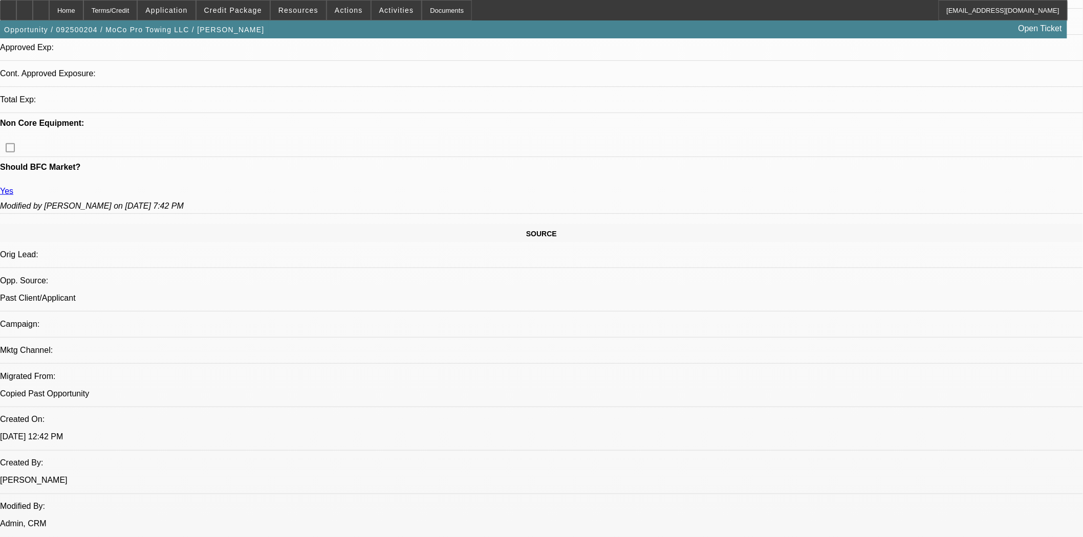
select select "0"
select select "2"
select select "0"
select select "6"
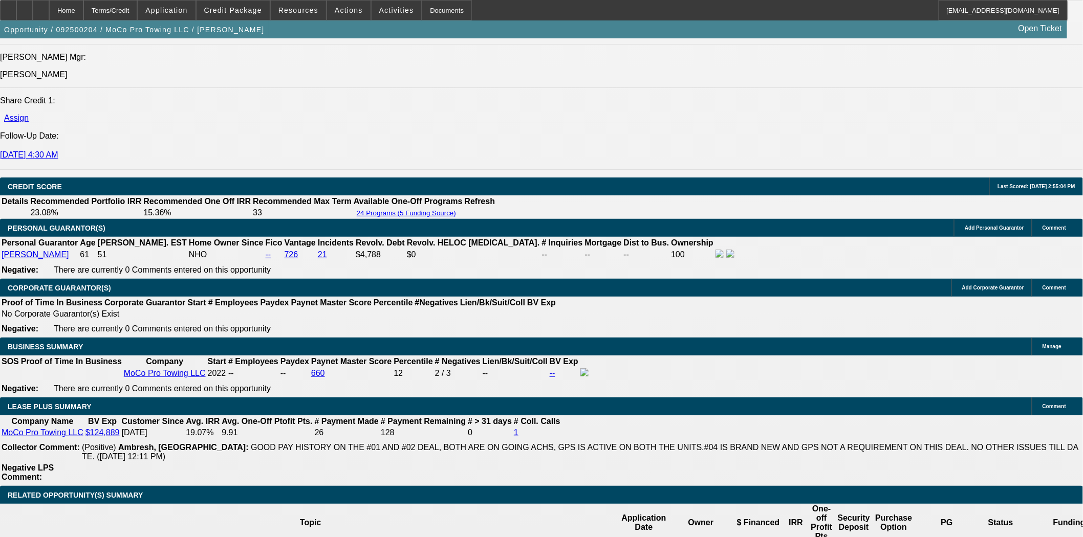
scroll to position [1535, 0]
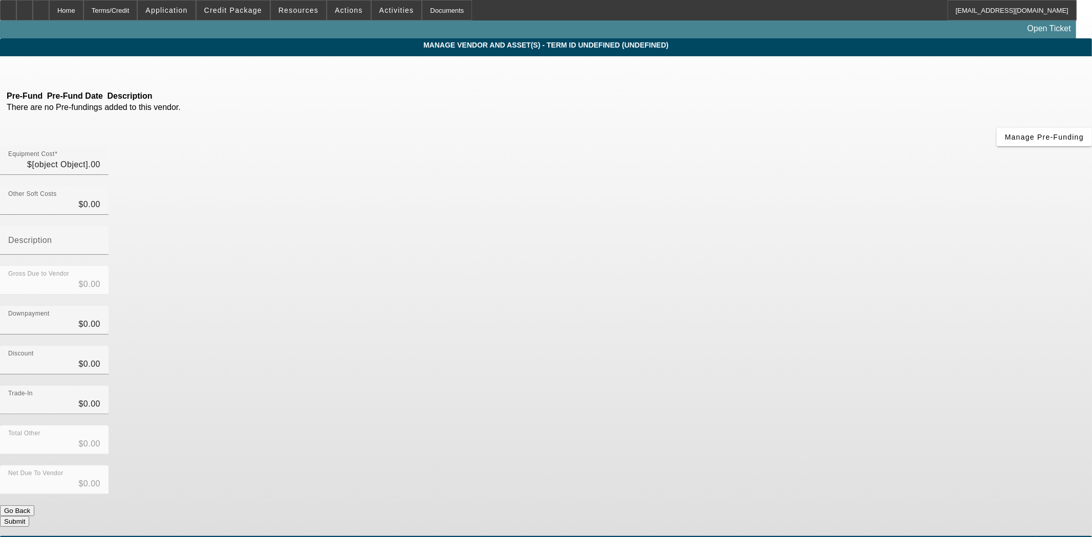
type input "$47,500.00"
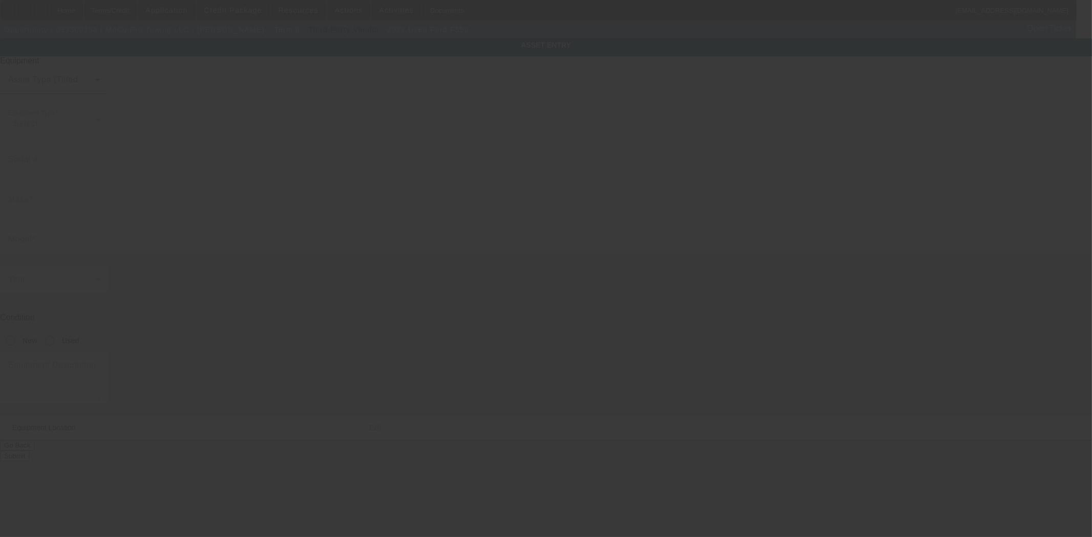
type input "1FDUF5GT7MEC74281"
type input "Ford"
type input "f550"
radio input "true"
type textarea "Ford F550"
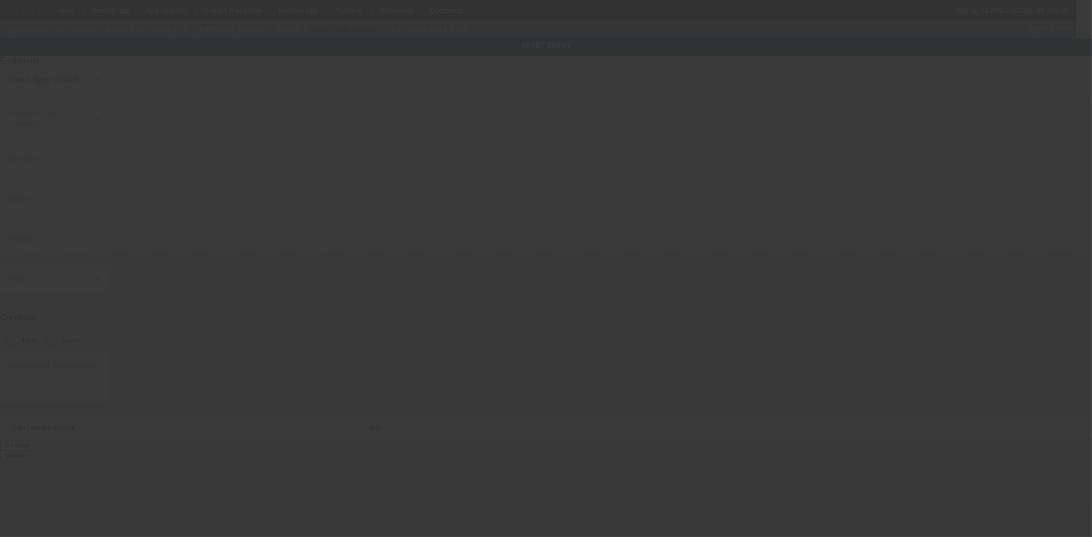
type input "262 Claude Rd"
type input "Robbins"
type input "27325"
type input "Moore"
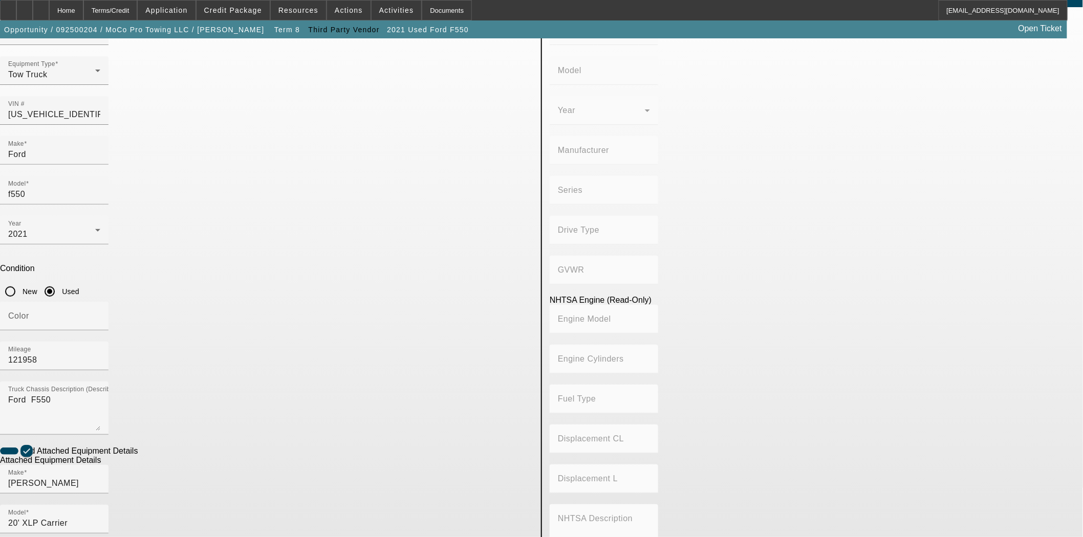
scroll to position [115, 0]
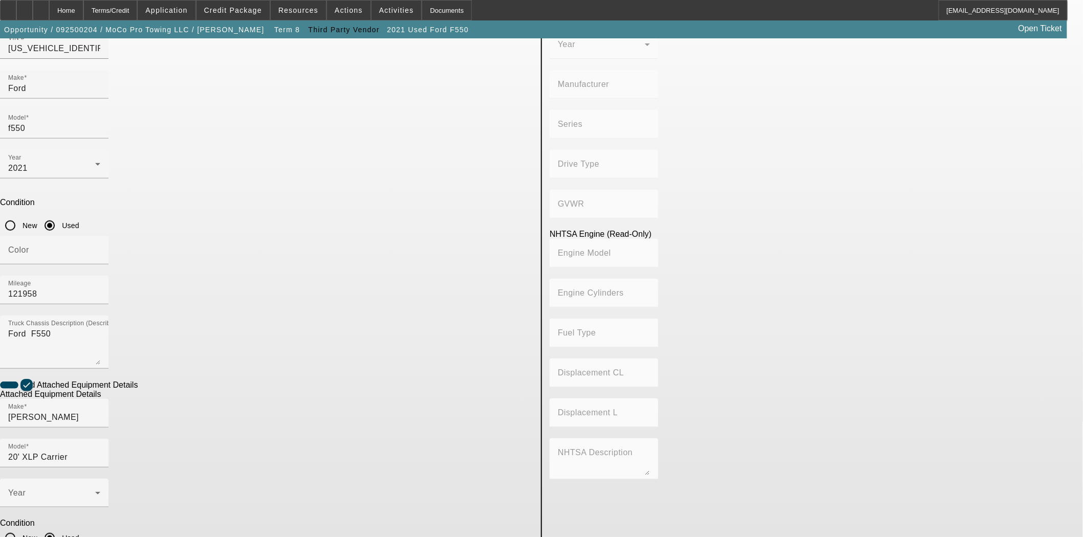
checkbox input "true"
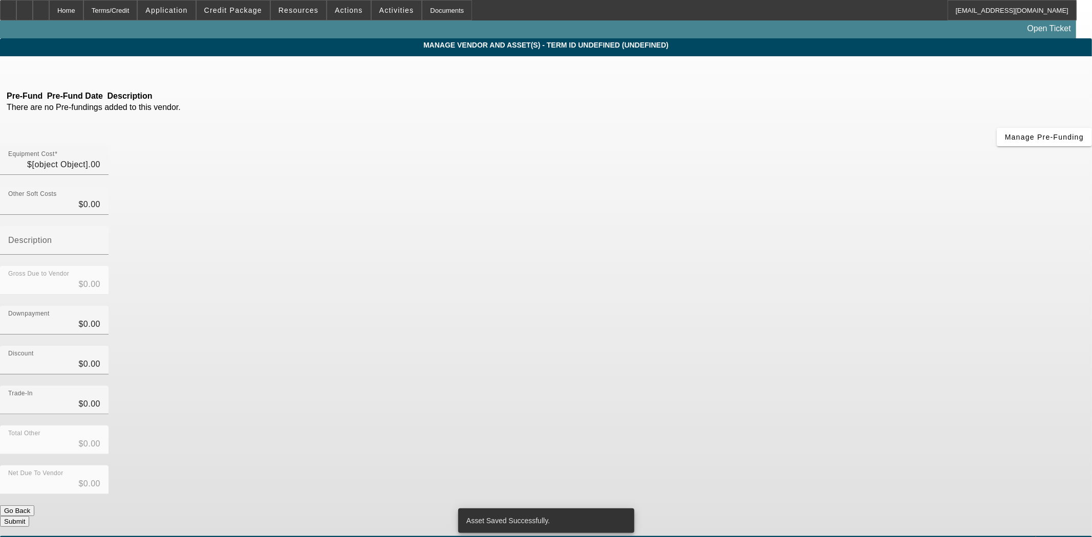
type input "$47,500.00"
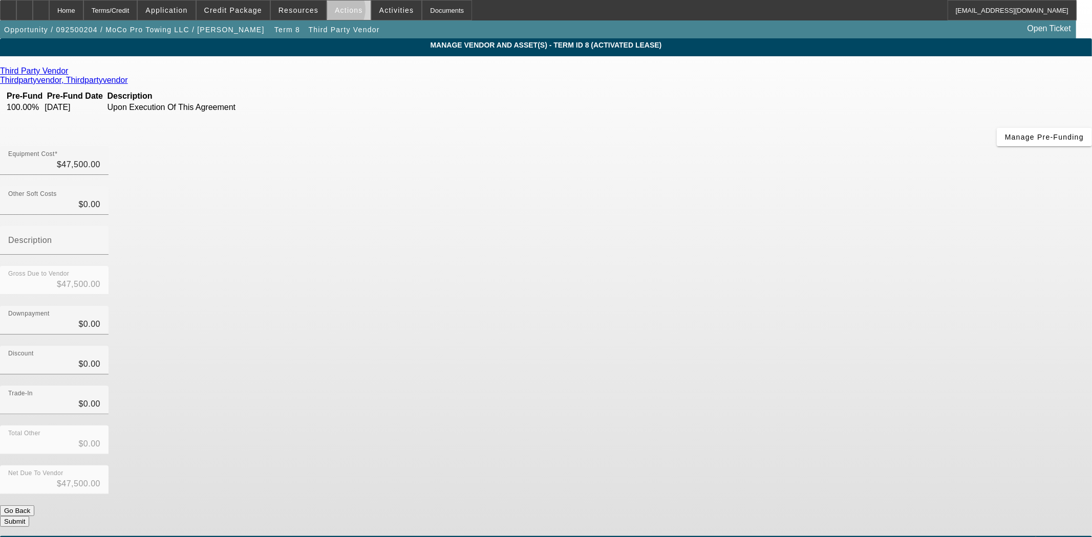
click at [329, 12] on span at bounding box center [348, 10] width 43 height 25
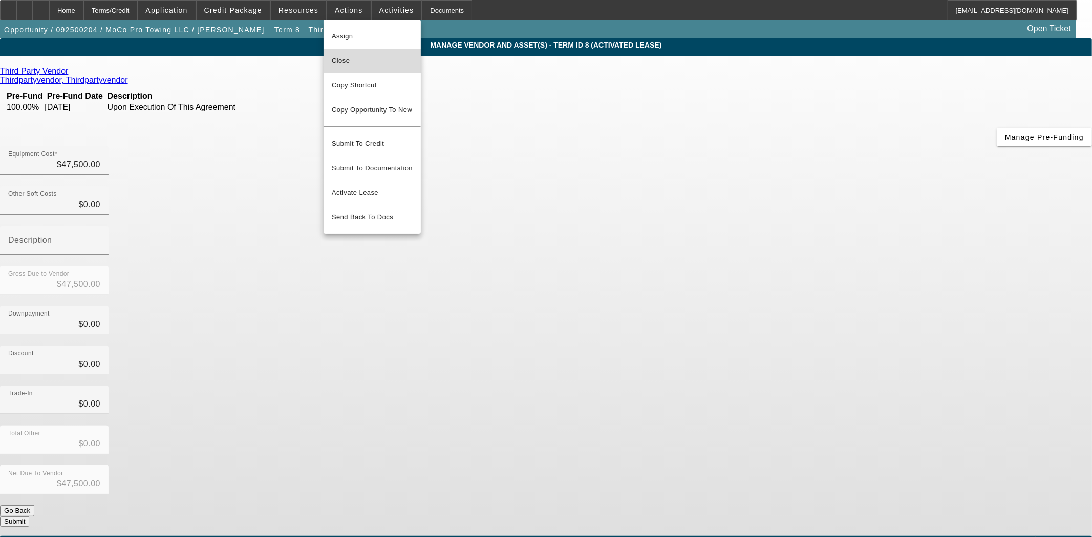
click at [353, 59] on span "Close" at bounding box center [372, 61] width 81 height 12
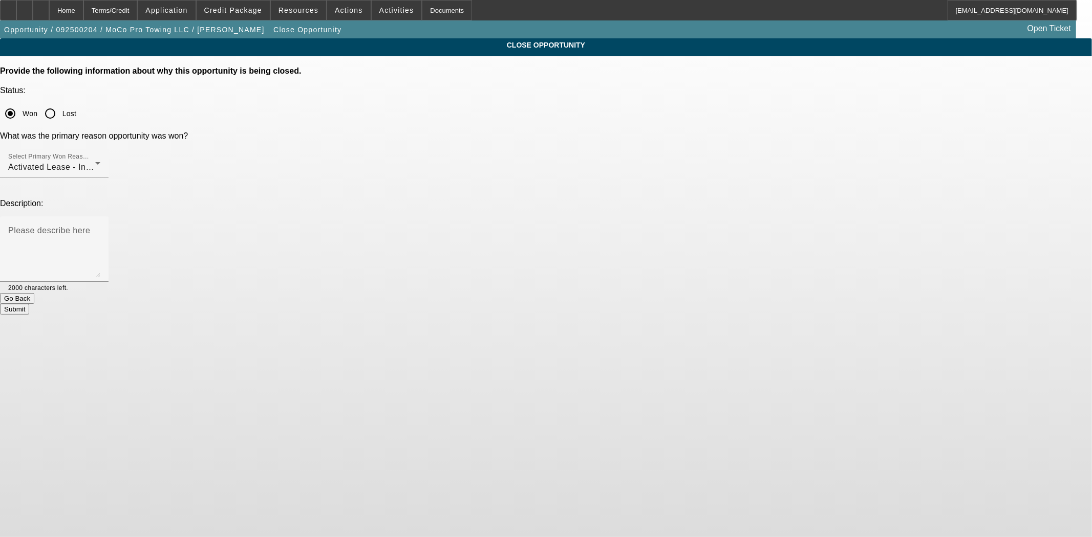
click at [29, 304] on button "Submit" at bounding box center [14, 309] width 29 height 11
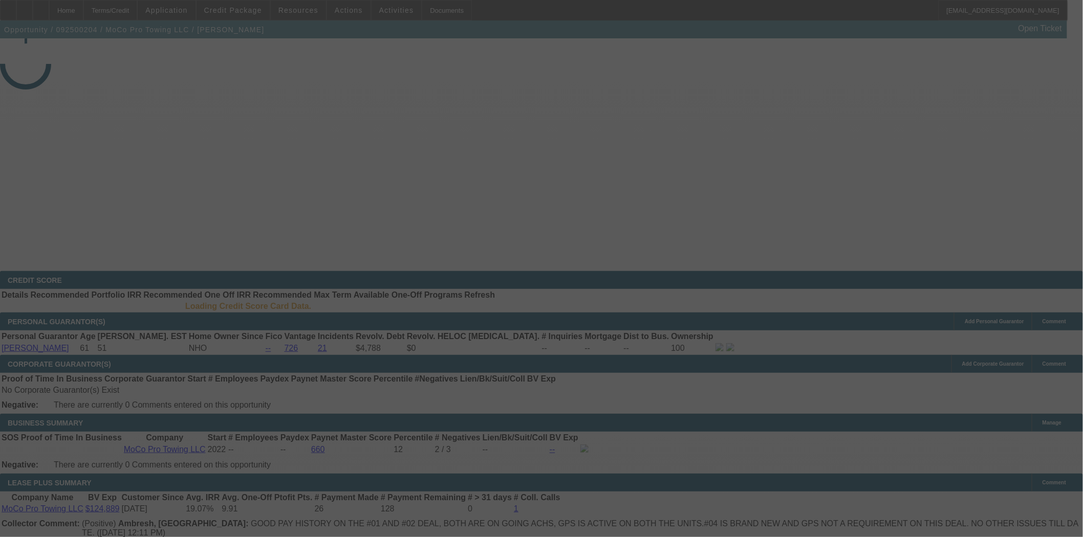
select select "4"
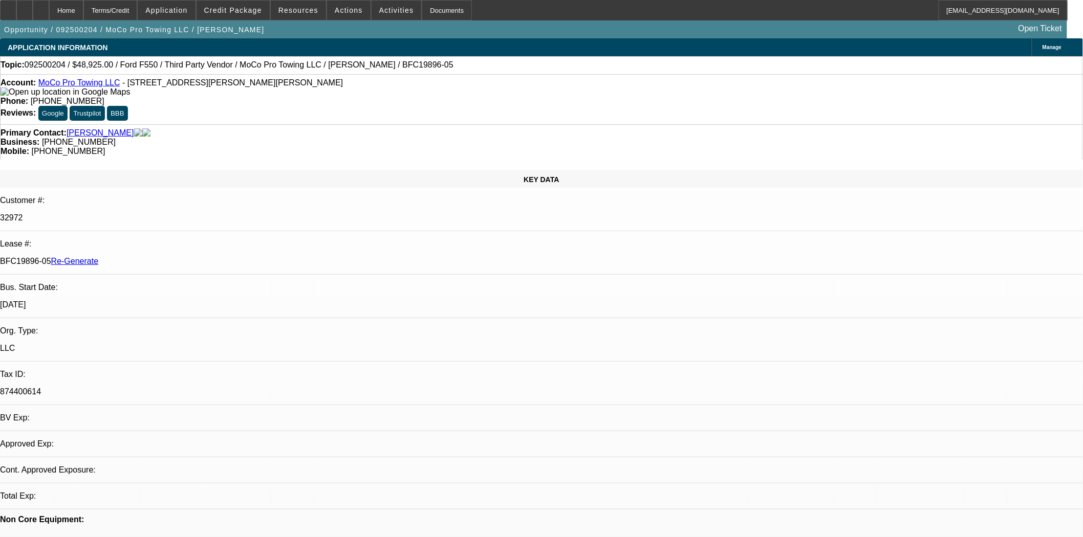
select select "0"
select select "2"
select select "0"
select select "6"
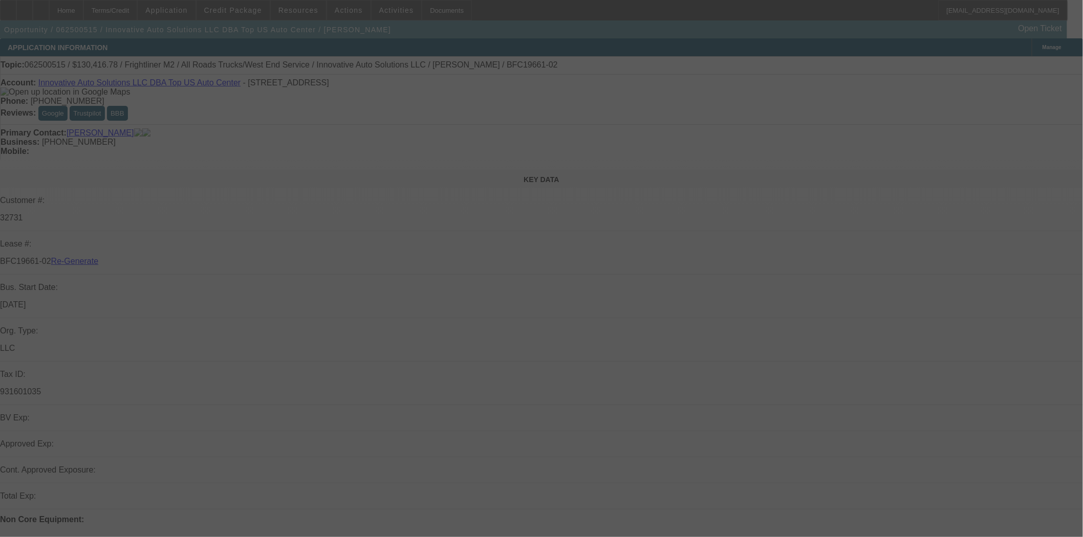
select select "4"
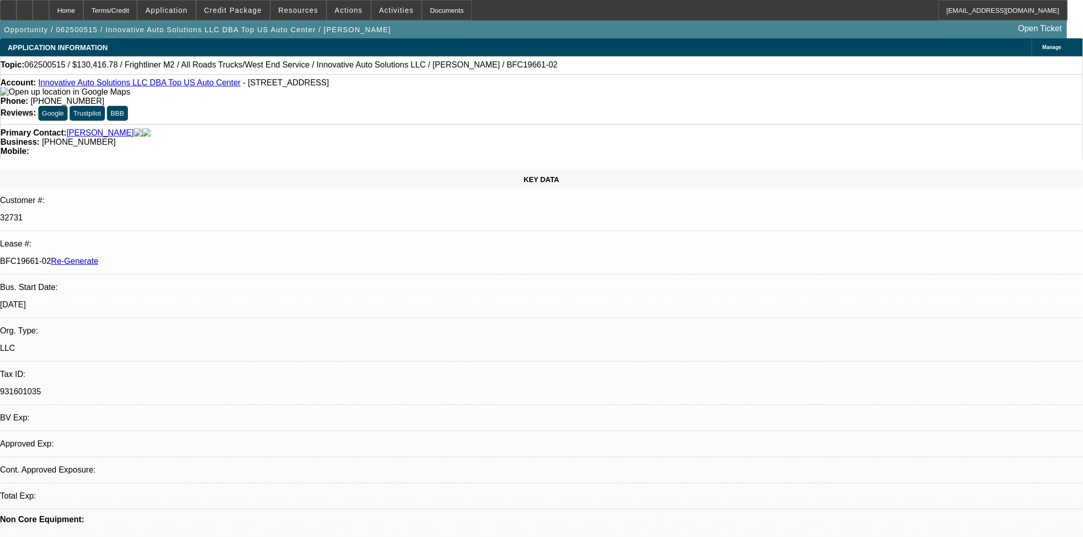
select select "0"
select select "2"
select select "0"
select select "6"
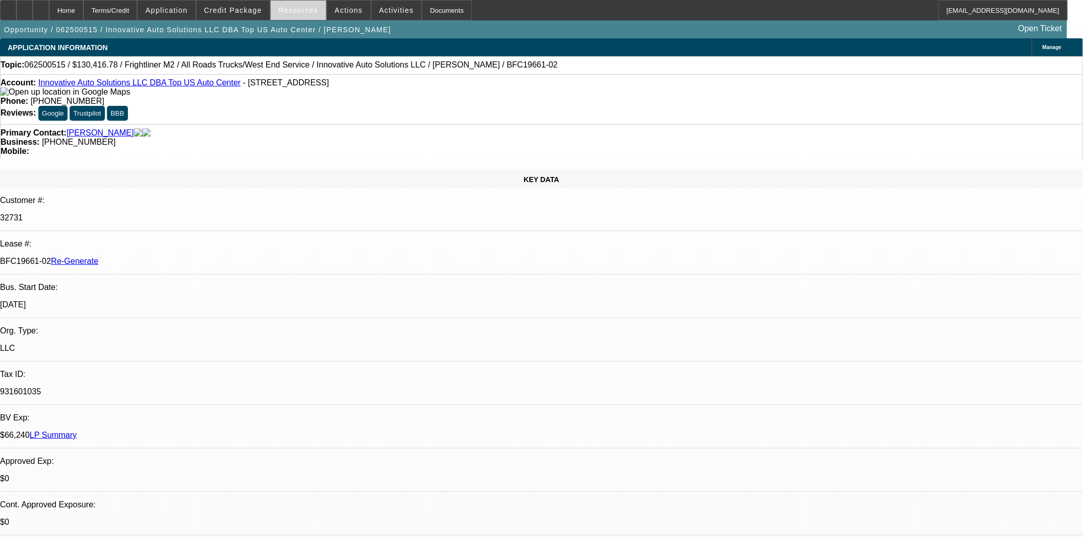
click at [281, 5] on span at bounding box center [298, 10] width 55 height 25
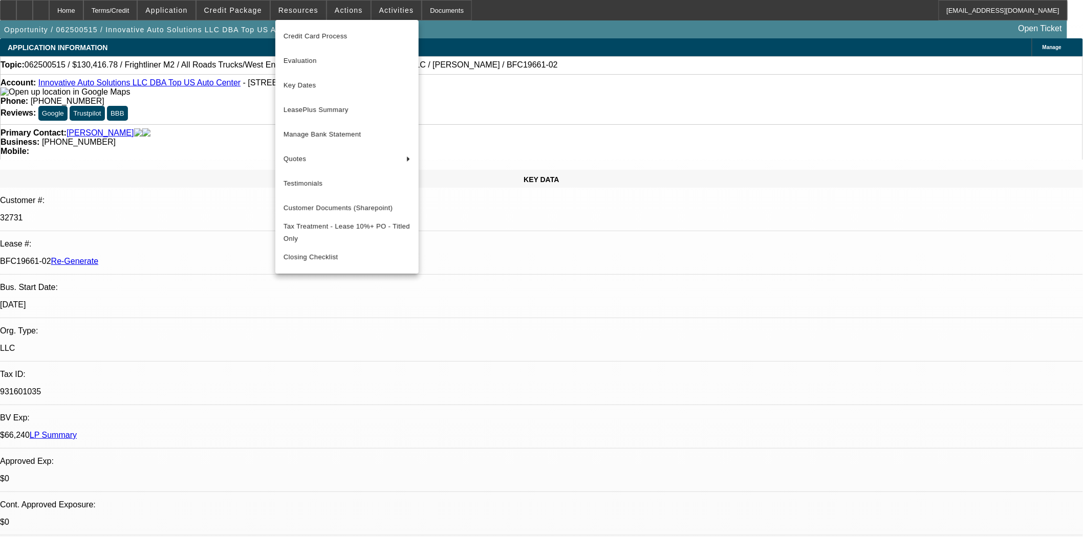
click at [292, 89] on span "Key Dates" at bounding box center [347, 85] width 127 height 12
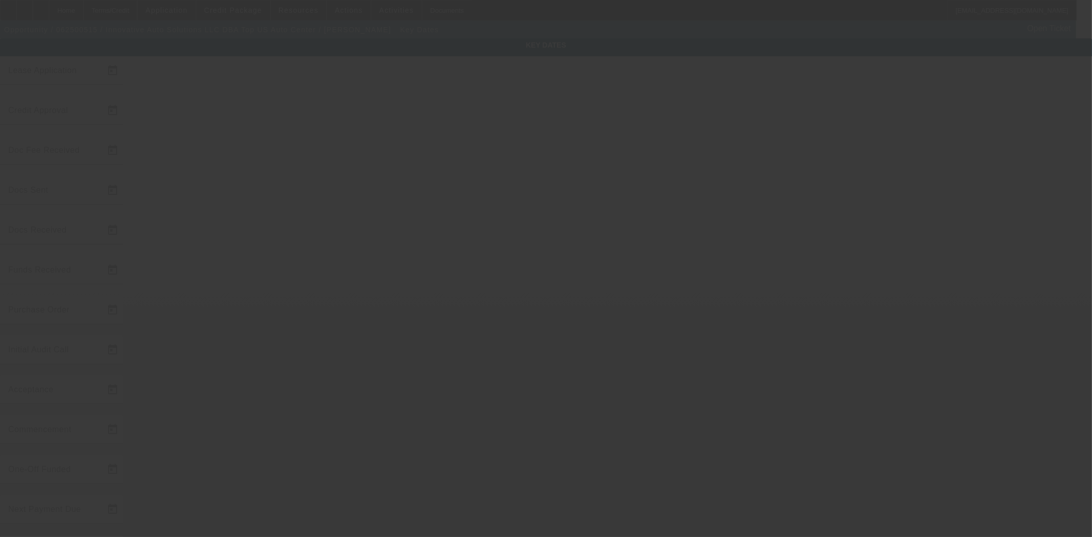
type input "6/20/2025"
type input "9/8/2025"
type input "9/22/2025"
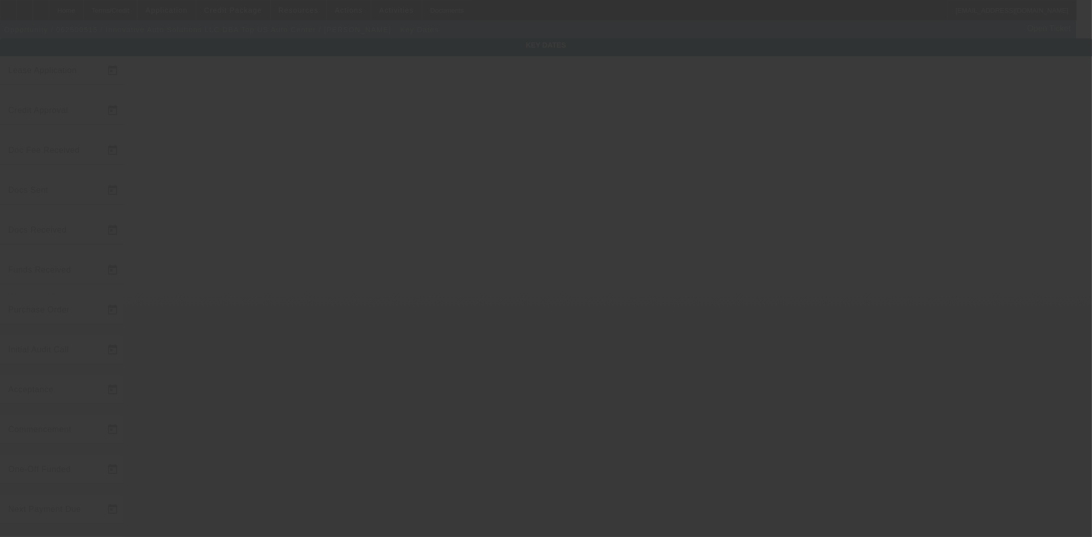
type input "9/22/2025"
type input "10/1/2025"
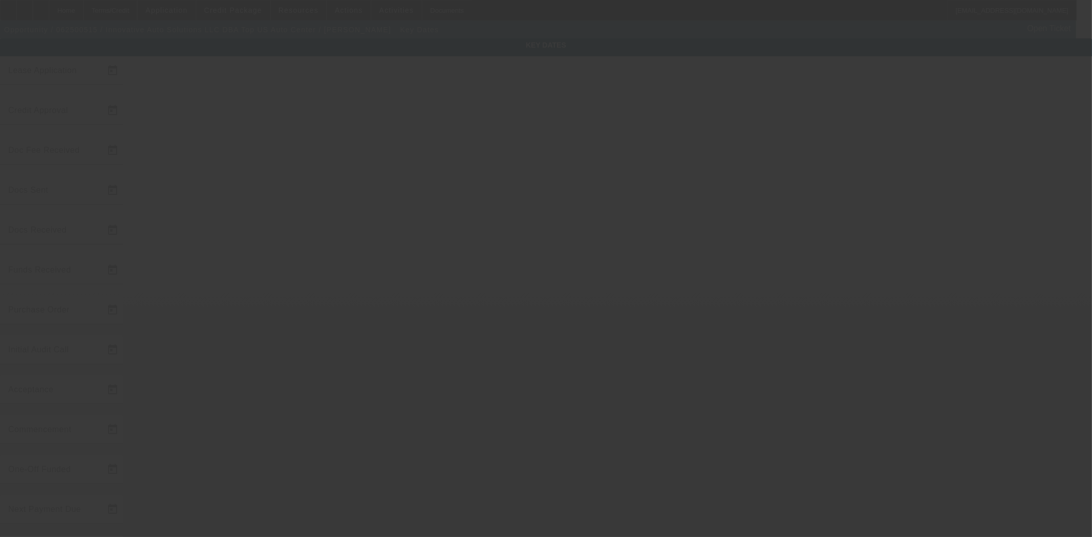
type input "11/1/2025"
type input "9/22/2025"
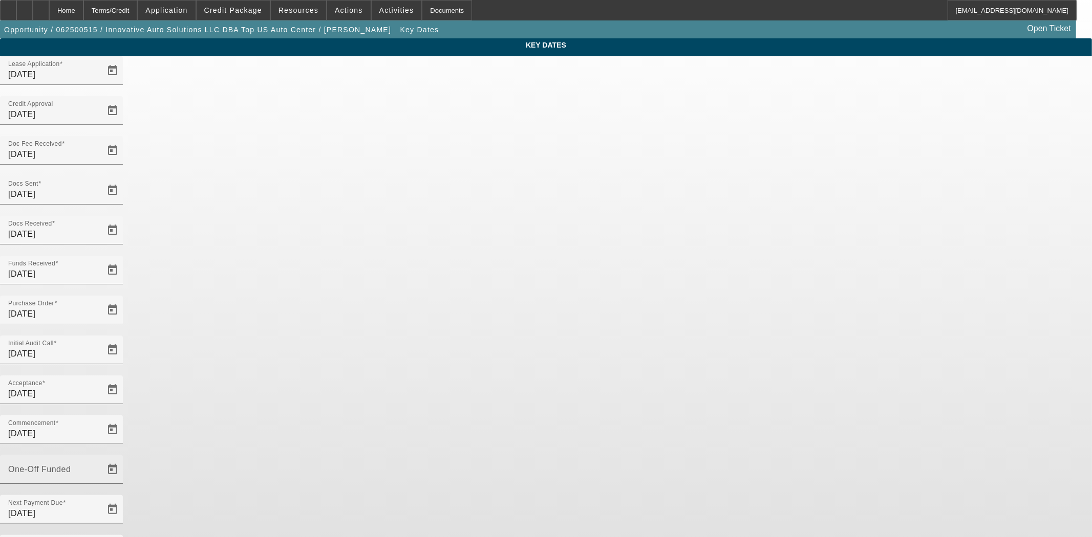
click at [100, 455] on div "One-Off Funded" at bounding box center [54, 469] width 92 height 29
type input "9/23/2025"
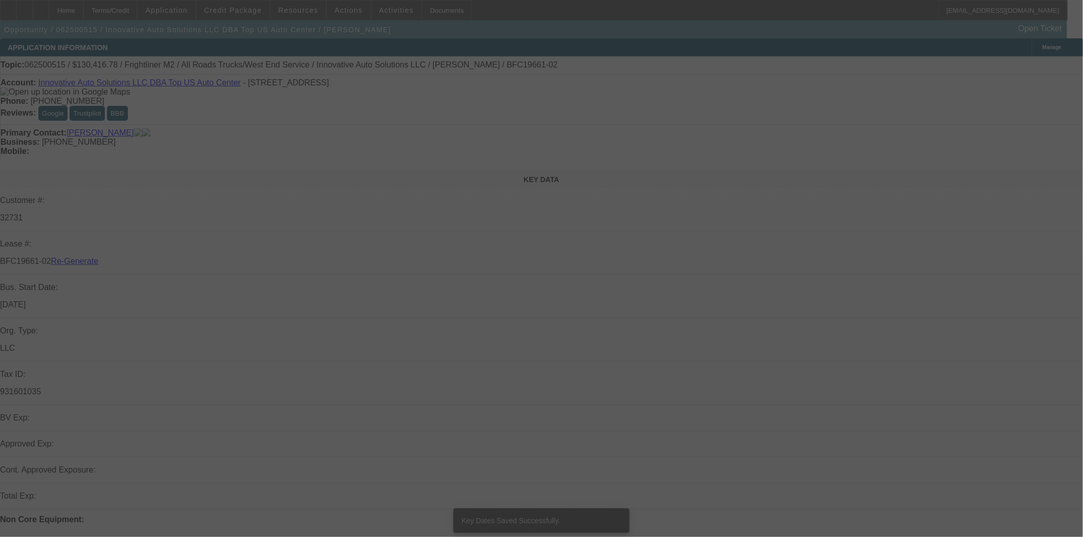
select select "4"
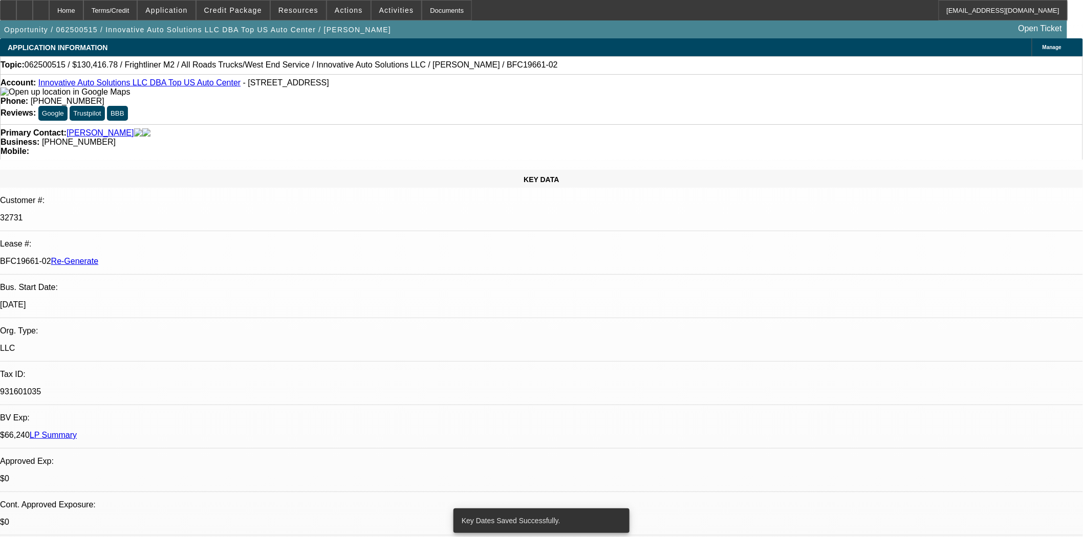
select select "0"
select select "2"
select select "0"
select select "6"
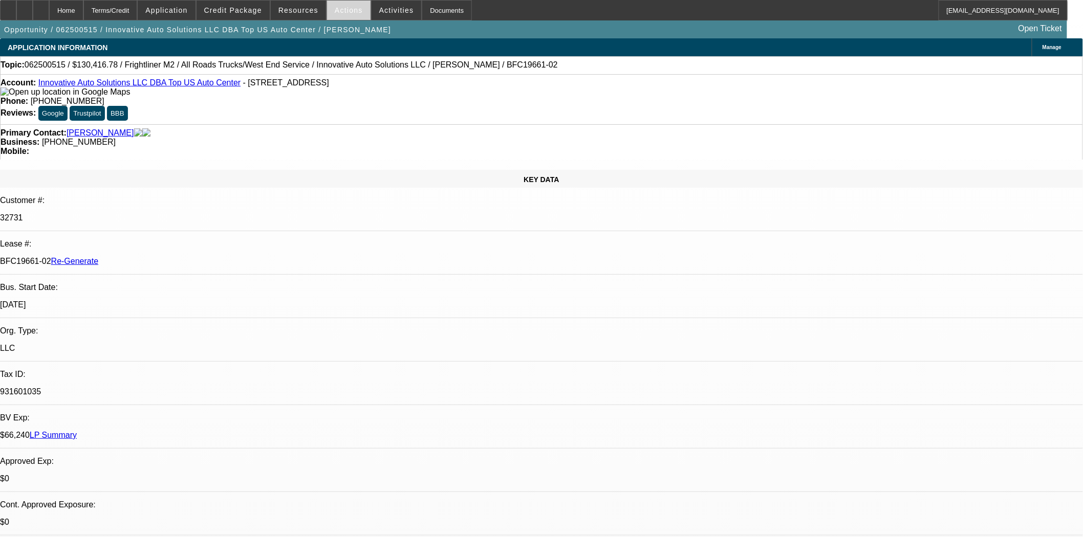
click at [351, 8] on span "Actions" at bounding box center [349, 10] width 28 height 8
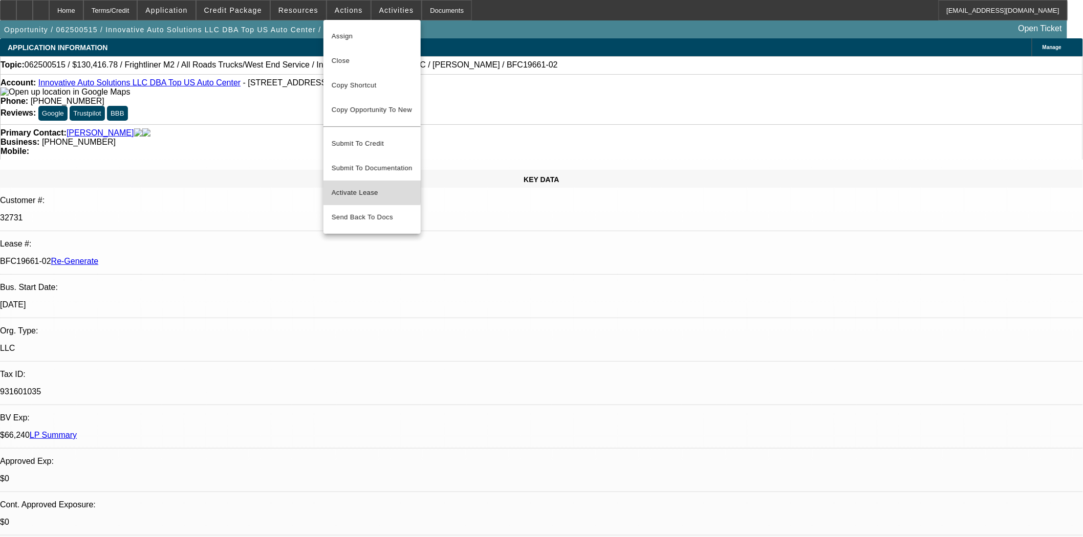
click at [344, 187] on span "Activate Lease" at bounding box center [372, 193] width 81 height 12
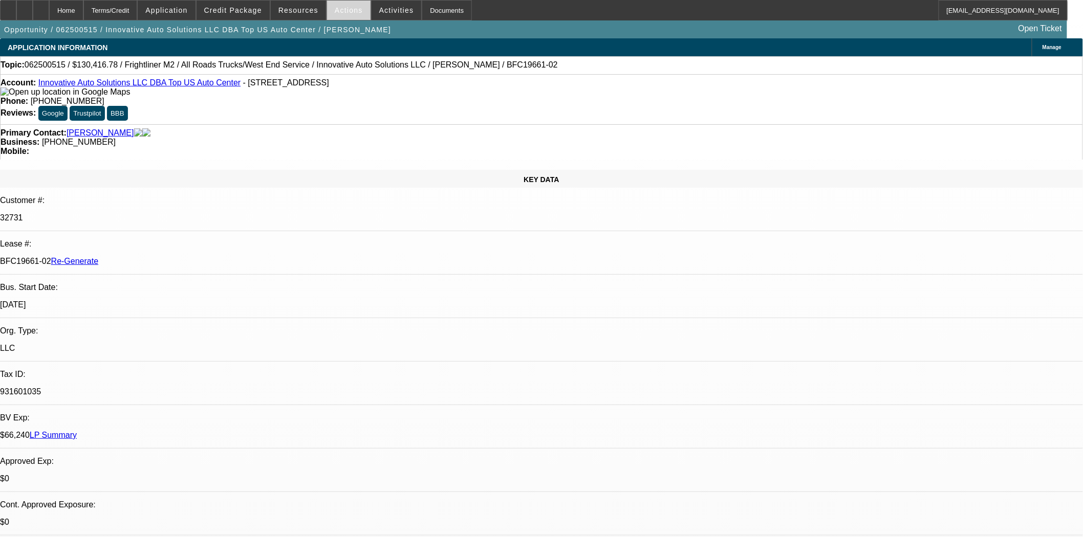
click at [345, 11] on span "Actions" at bounding box center [349, 10] width 28 height 8
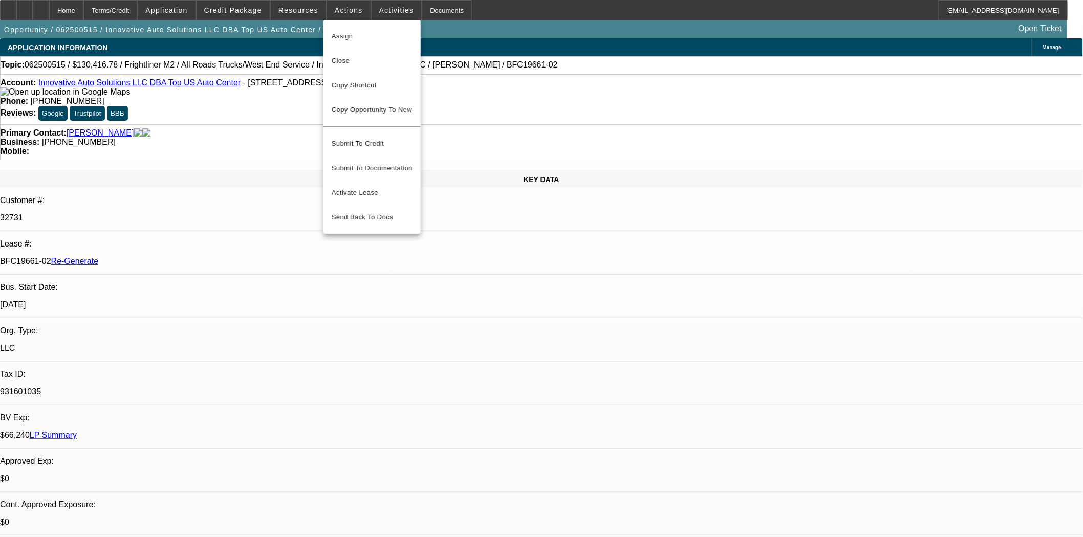
click at [305, 16] on div at bounding box center [541, 268] width 1083 height 537
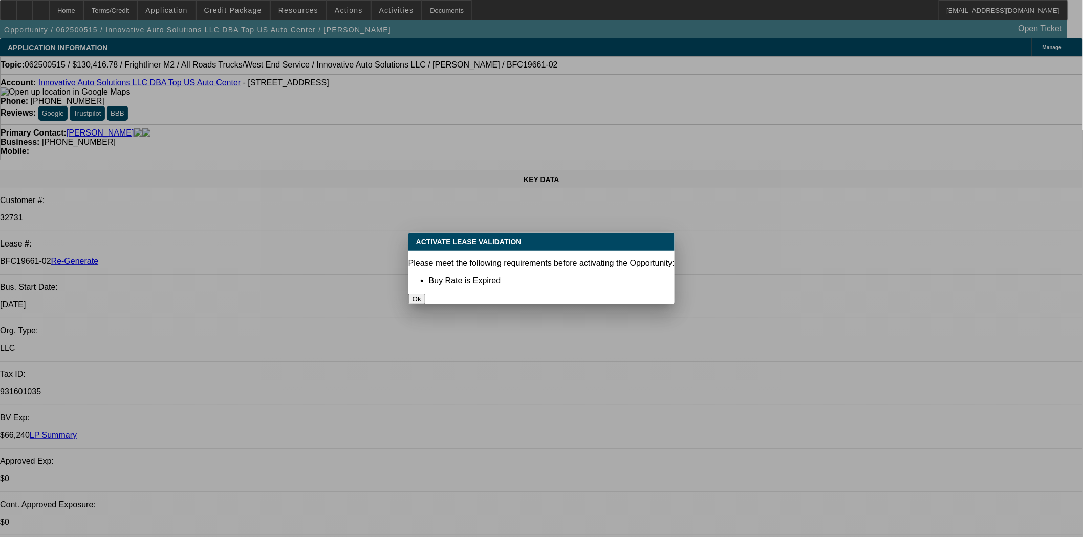
click at [301, 8] on div at bounding box center [541, 268] width 1083 height 537
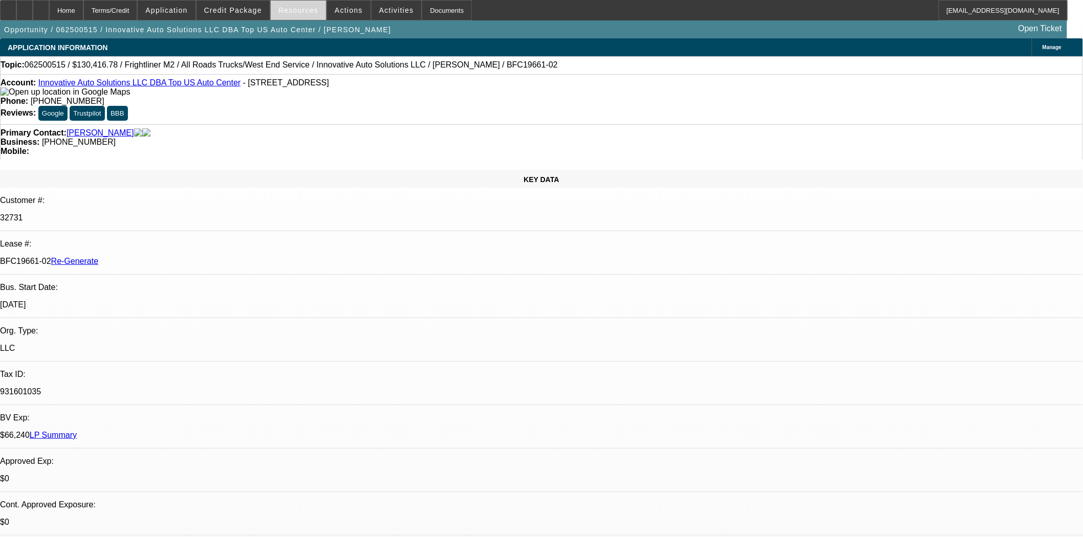
click at [302, 11] on span "Resources" at bounding box center [298, 10] width 40 height 8
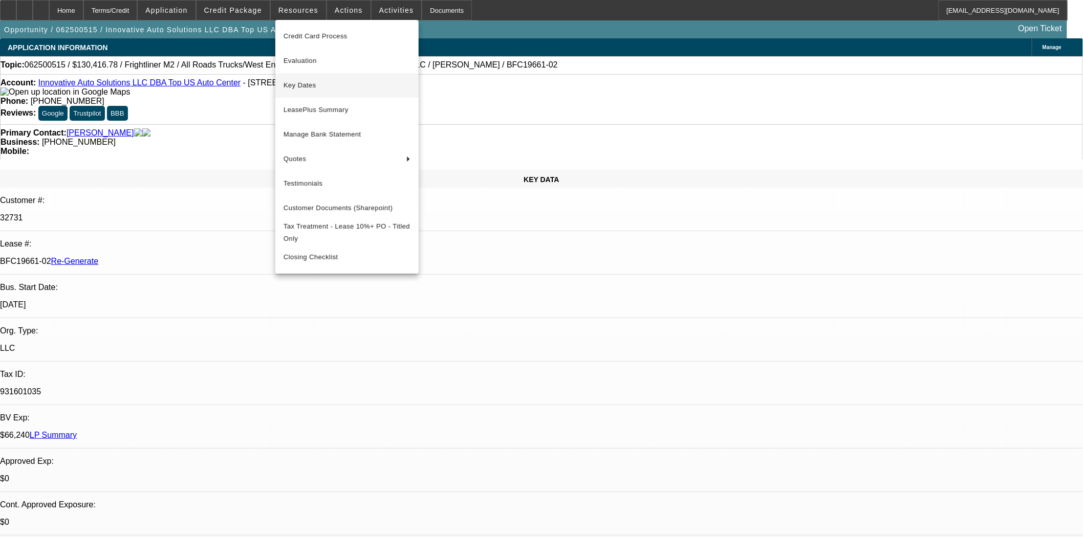
click at [314, 80] on span "Key Dates" at bounding box center [347, 85] width 127 height 12
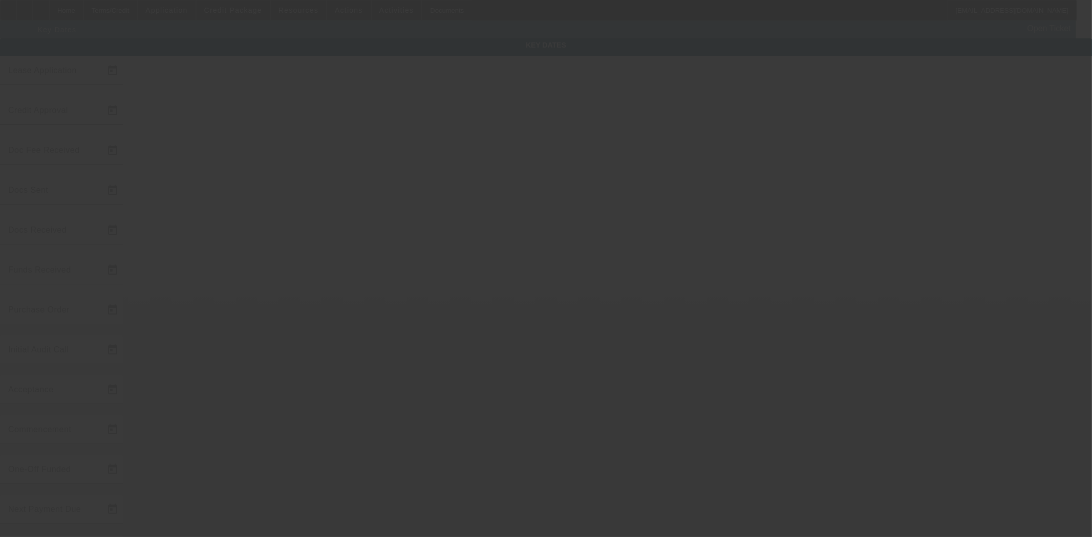
type input "6/20/2025"
type input "9/8/2025"
type input "9/22/2025"
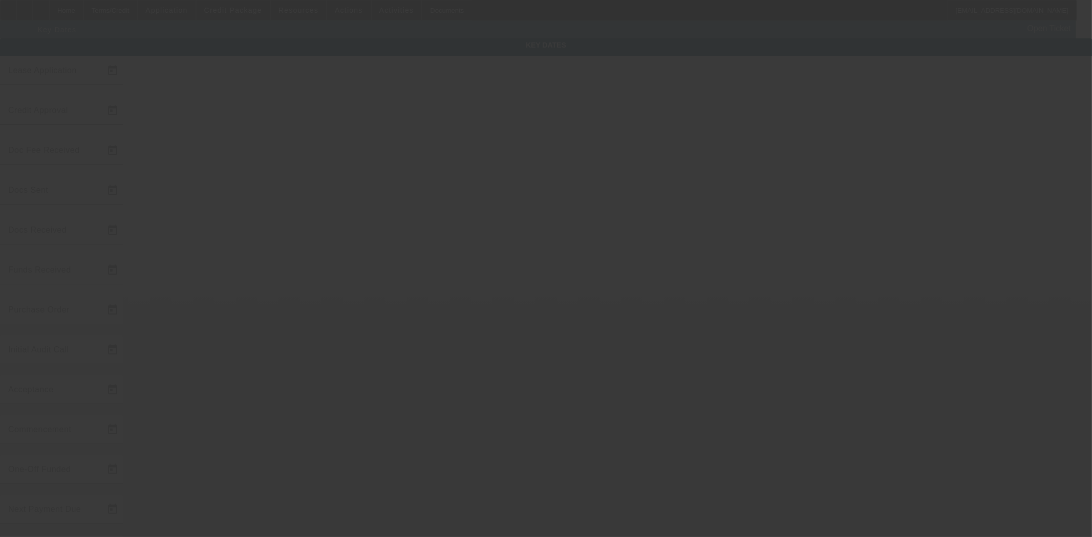
type input "9/22/2025"
type input "10/1/2025"
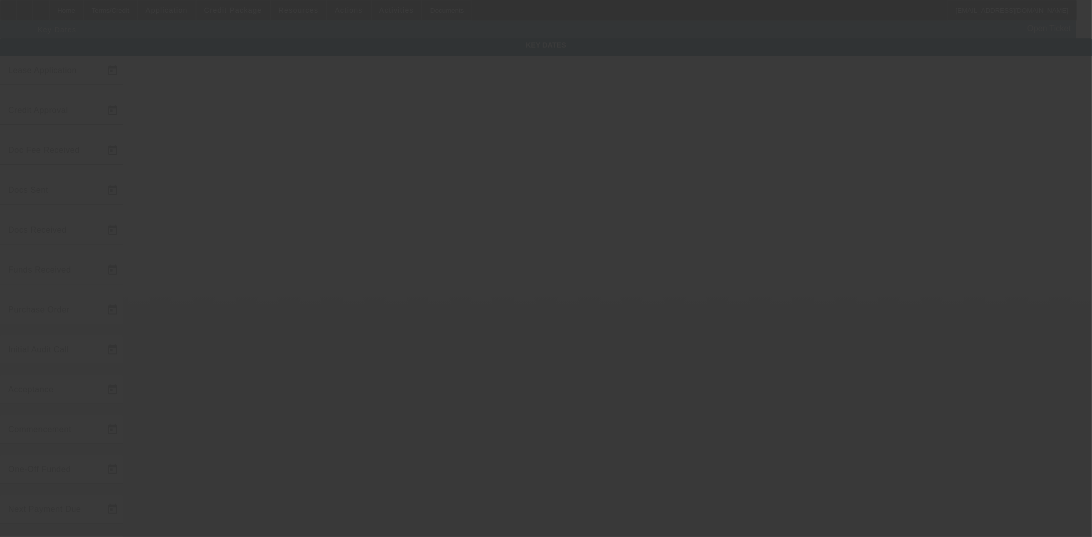
type input "9/23/2025"
type input "11/1/2025"
type input "9/22/2025"
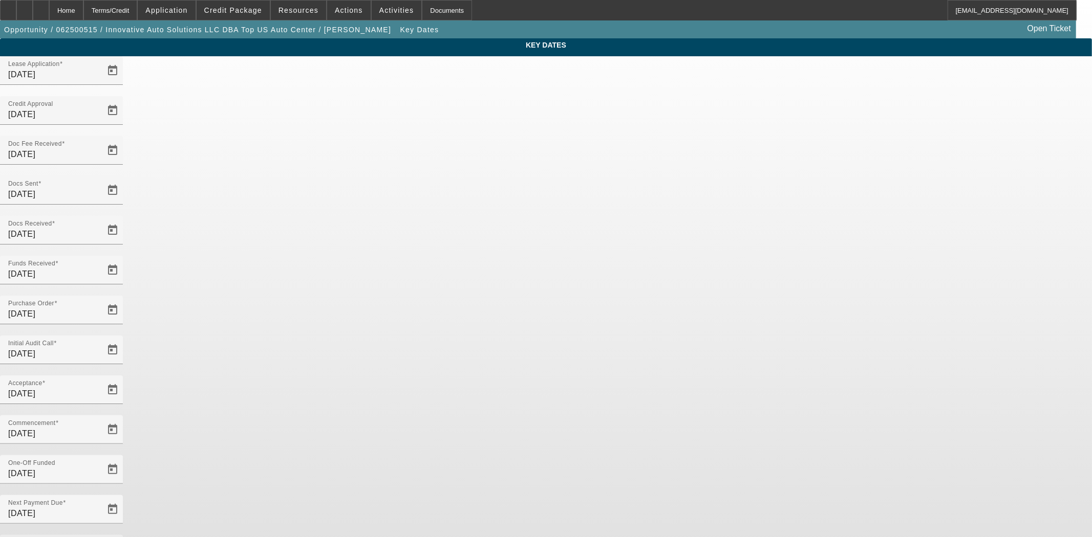
click at [83, 11] on div "Home" at bounding box center [66, 10] width 34 height 20
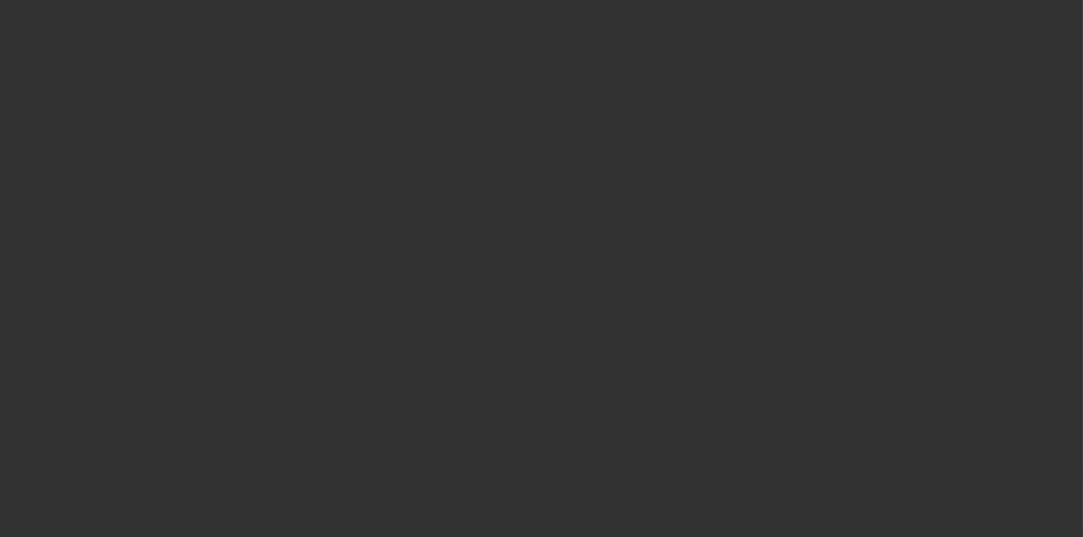
select select "4"
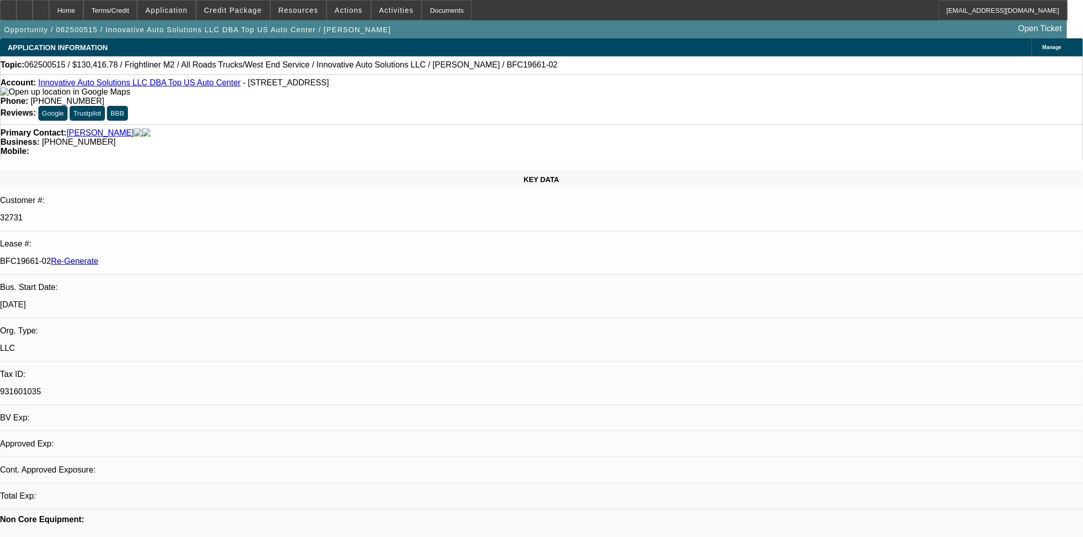
select select "0"
select select "2"
select select "0"
select select "6"
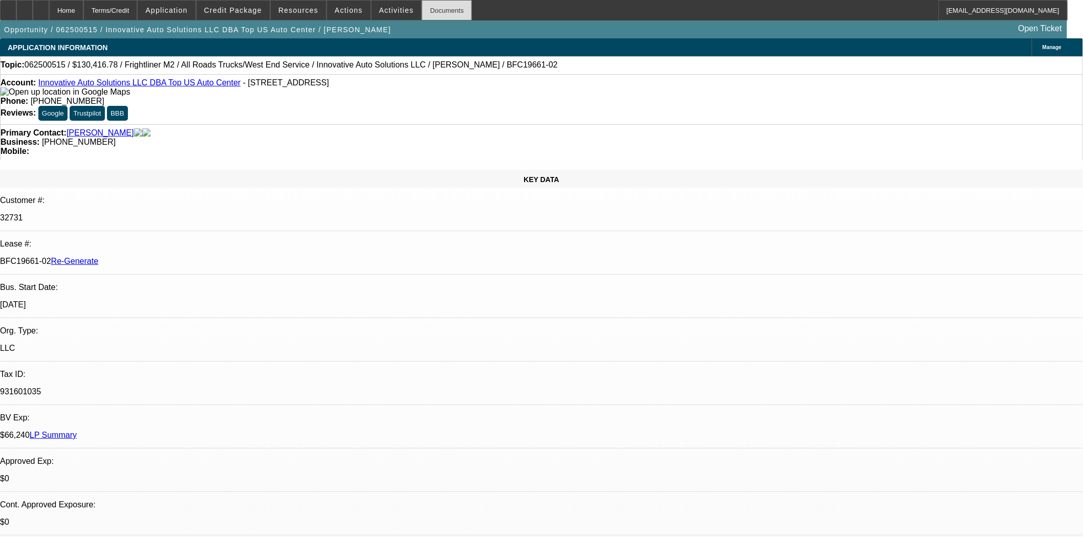
click at [445, 13] on div "Documents" at bounding box center [447, 10] width 50 height 20
click at [345, 12] on span "Actions" at bounding box center [349, 10] width 28 height 8
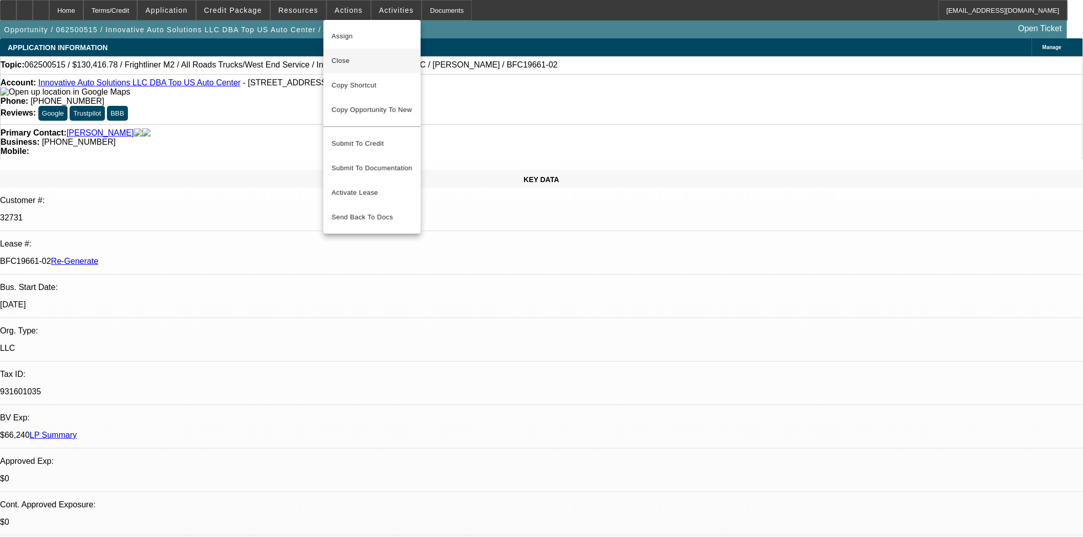
click at [341, 58] on span "Close" at bounding box center [372, 61] width 81 height 12
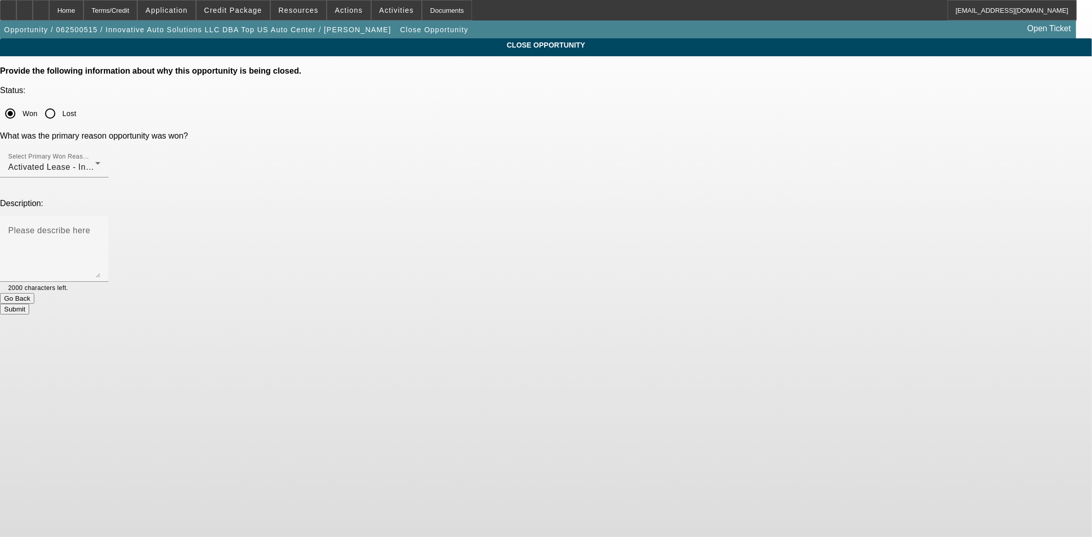
click at [29, 304] on button "Submit" at bounding box center [14, 309] width 29 height 11
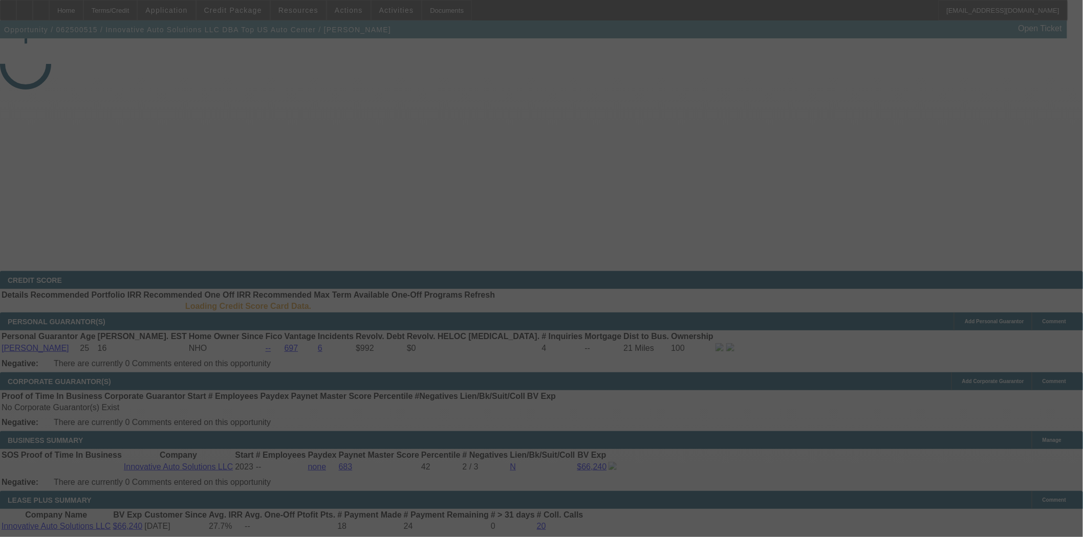
select select "4"
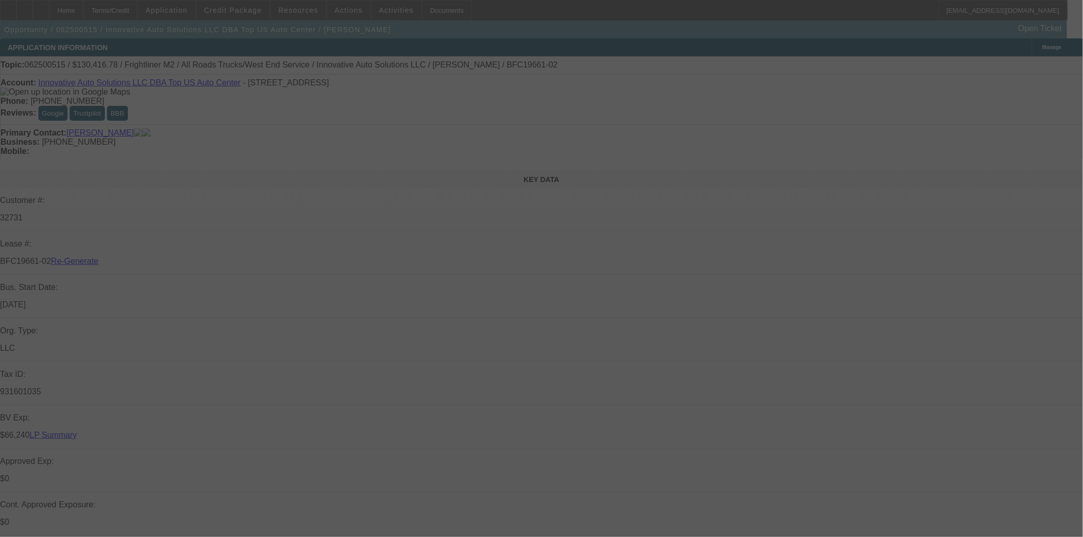
select select "0"
select select "2"
select select "0"
select select "6"
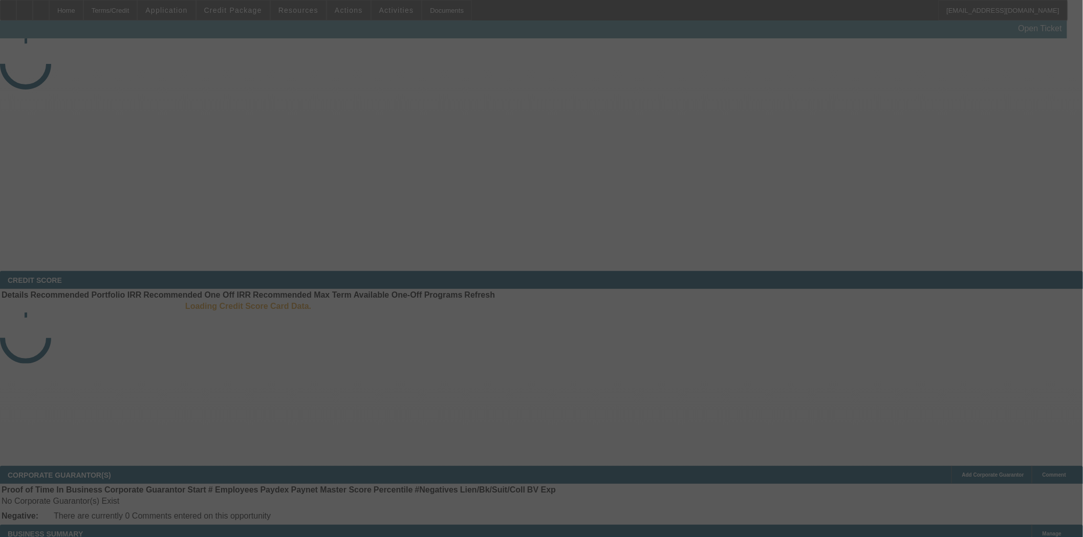
select select "4"
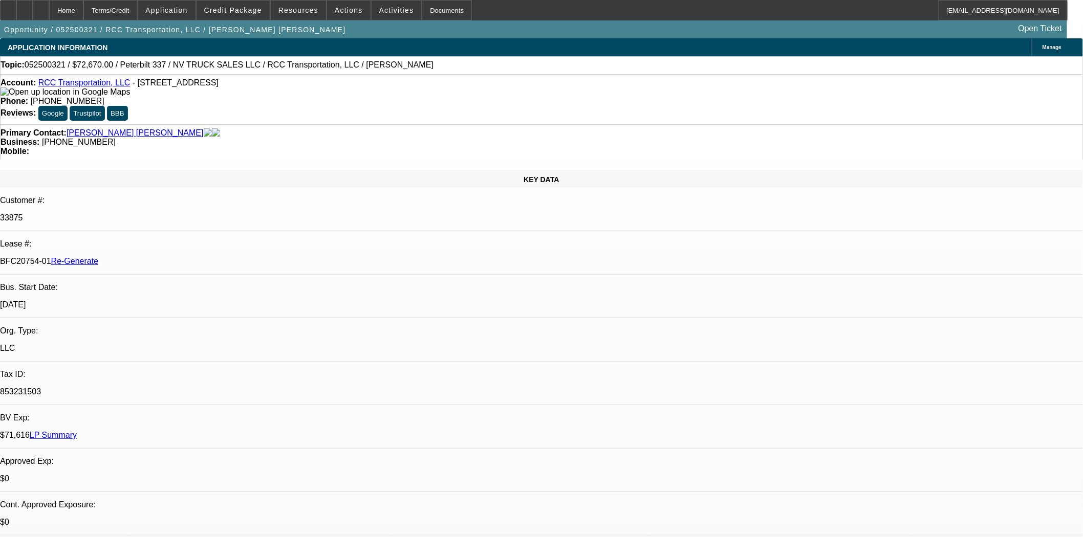
select select "0"
select select "2"
select select "0.1"
select select "4"
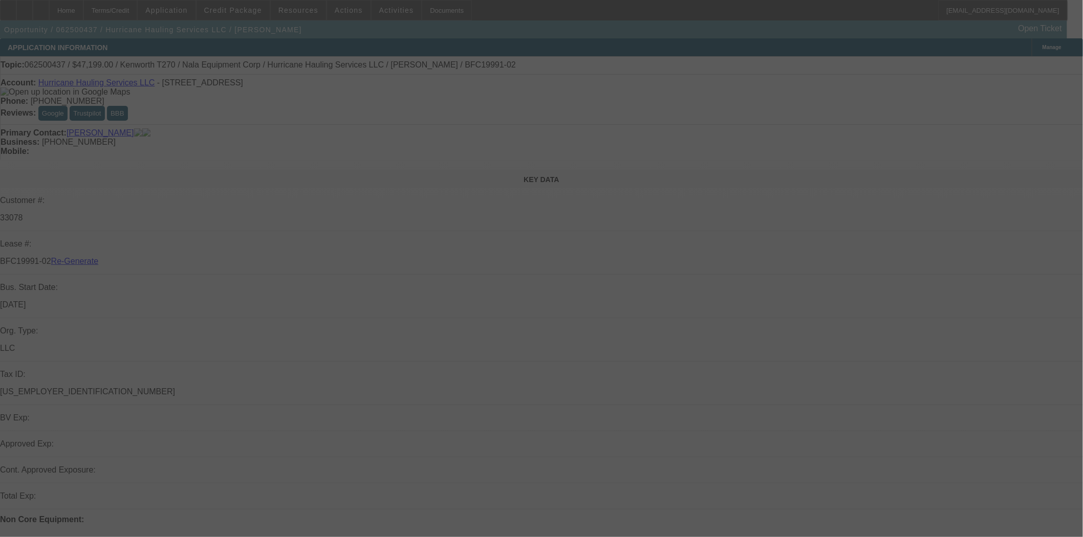
select select "4"
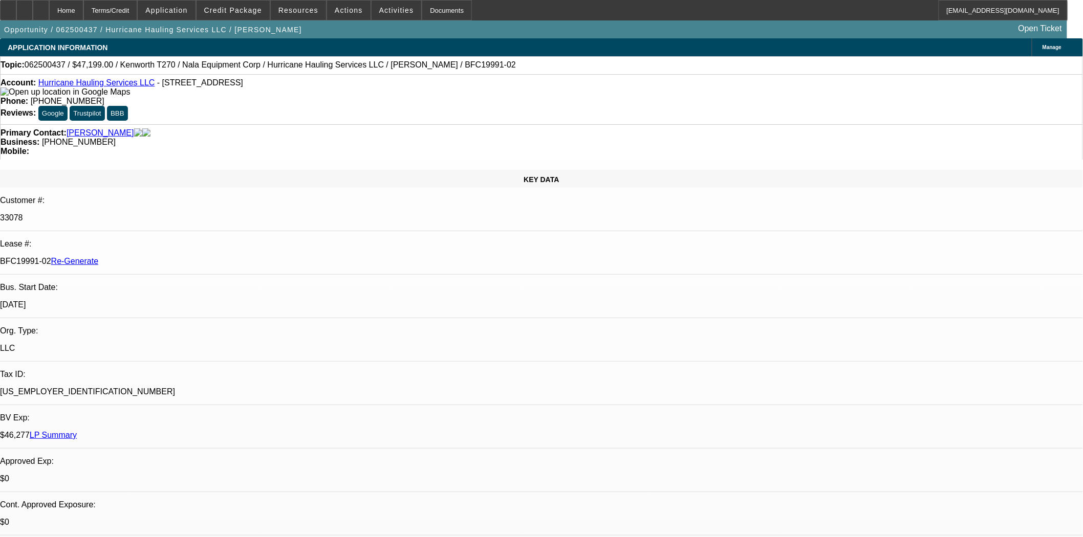
select select "0"
select select "2"
select select "0.1"
select select "4"
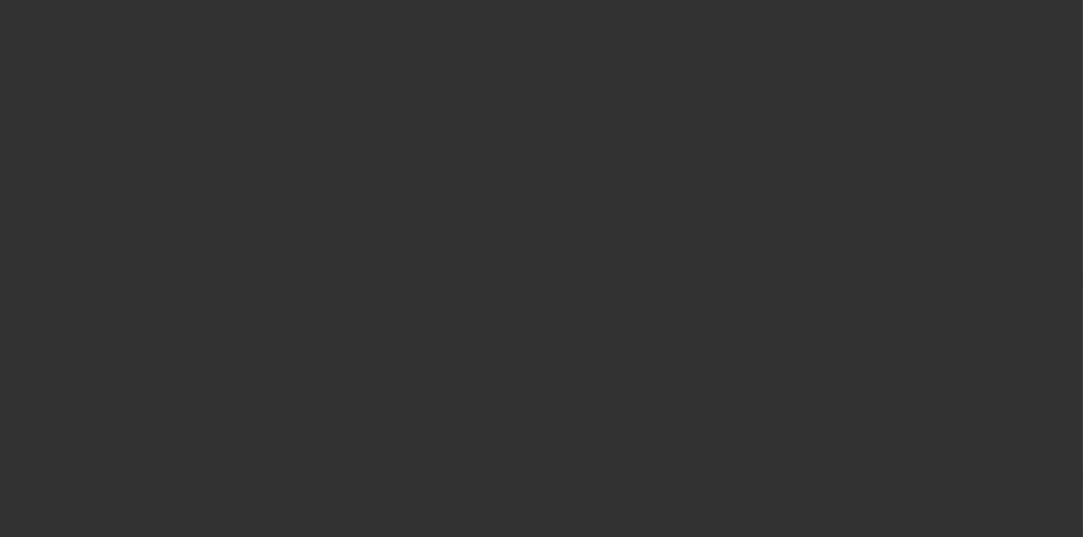
select select "4"
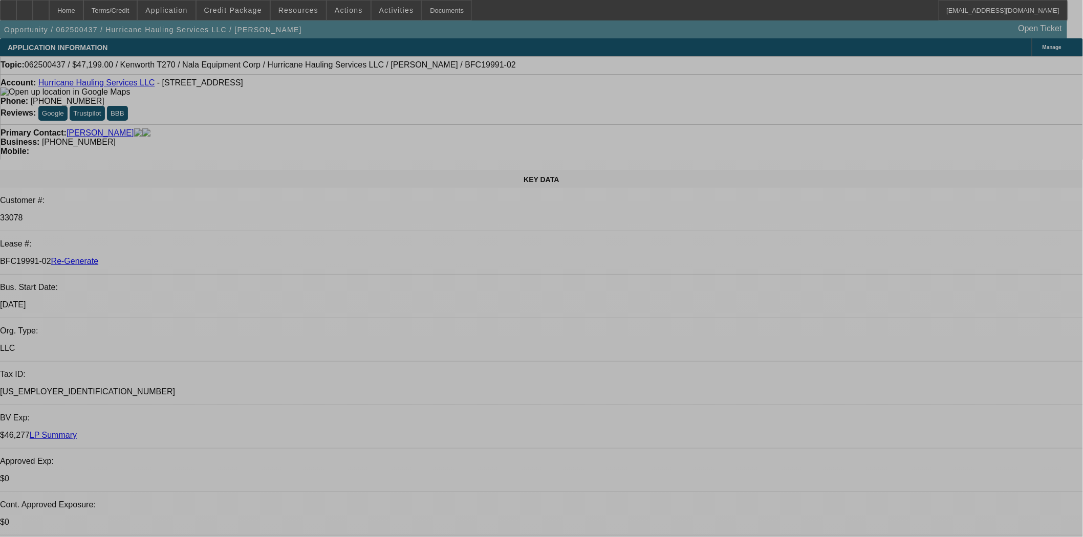
select select "0"
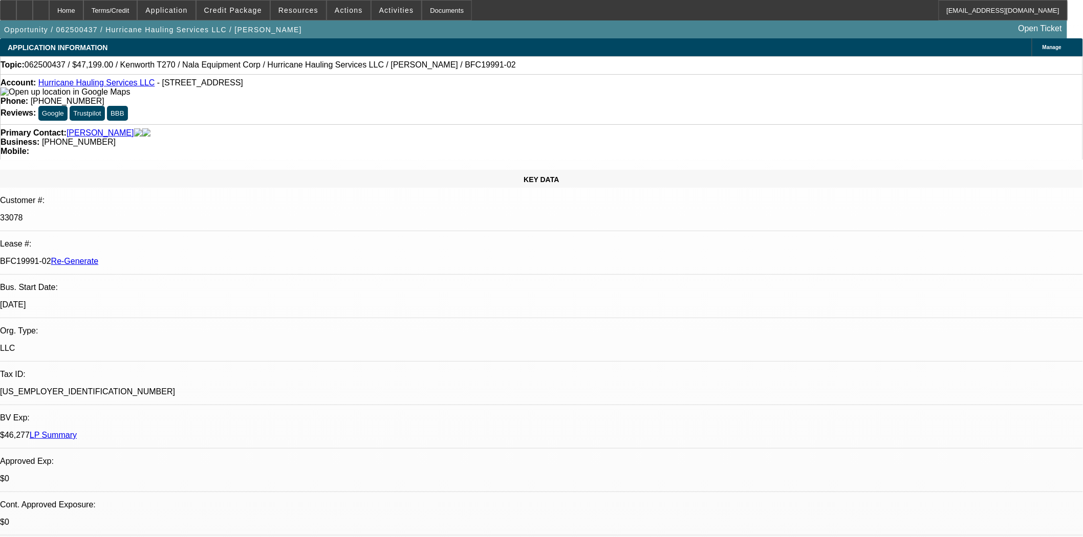
select select "2"
select select "0.1"
select select "4"
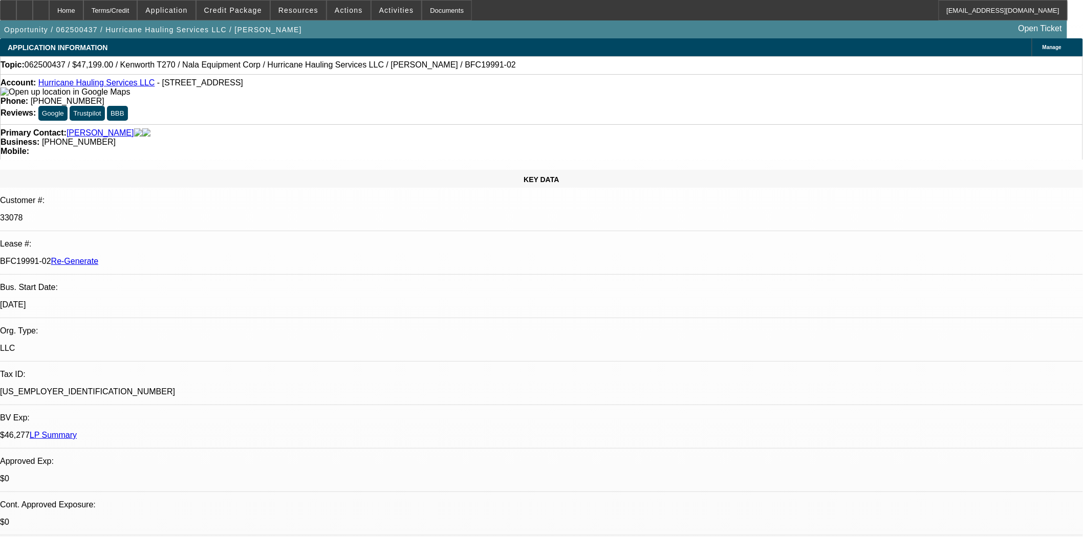
drag, startPoint x: 881, startPoint y: 187, endPoint x: 877, endPoint y: 183, distance: 5.4
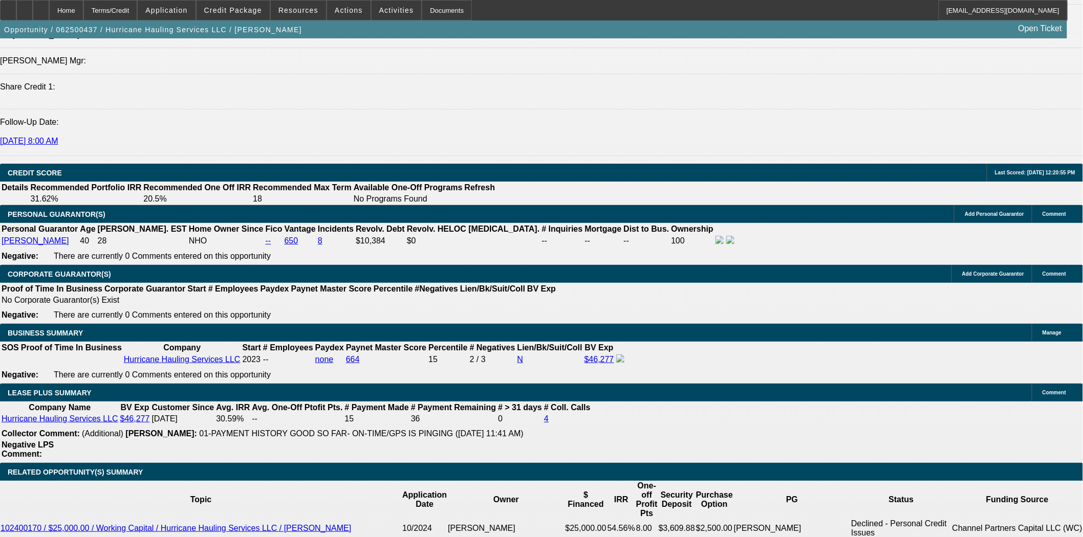
scroll to position [1535, 0]
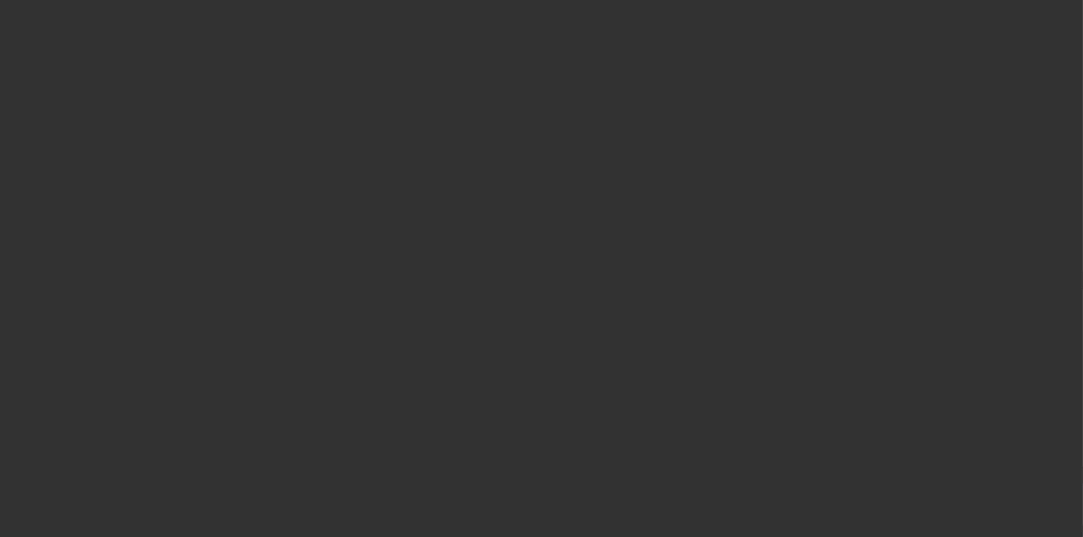
select select "4"
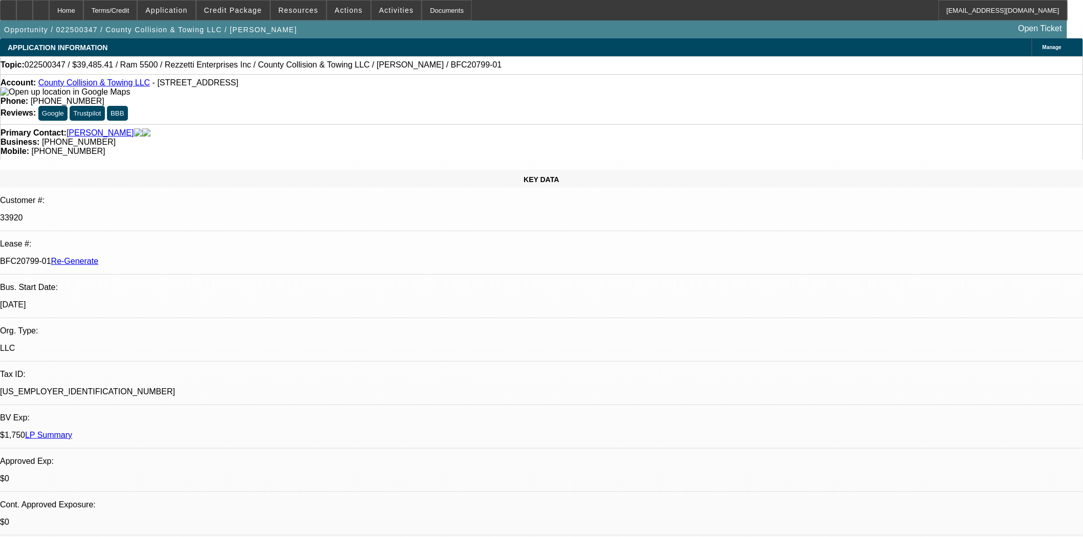
select select "0"
select select "0.1"
select select "4"
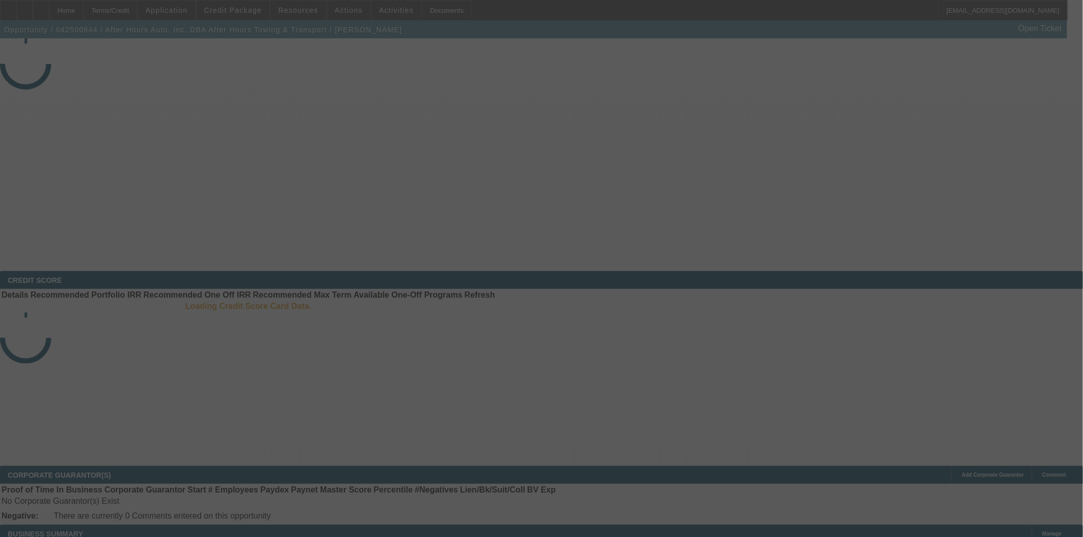
select select "4"
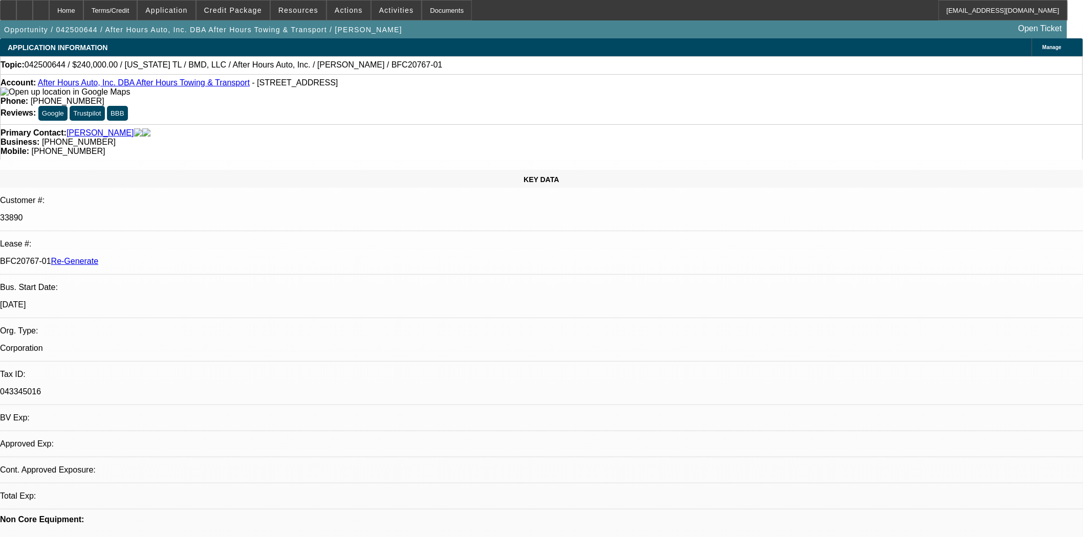
select select "0"
select select "2"
select select "0.1"
select select "4"
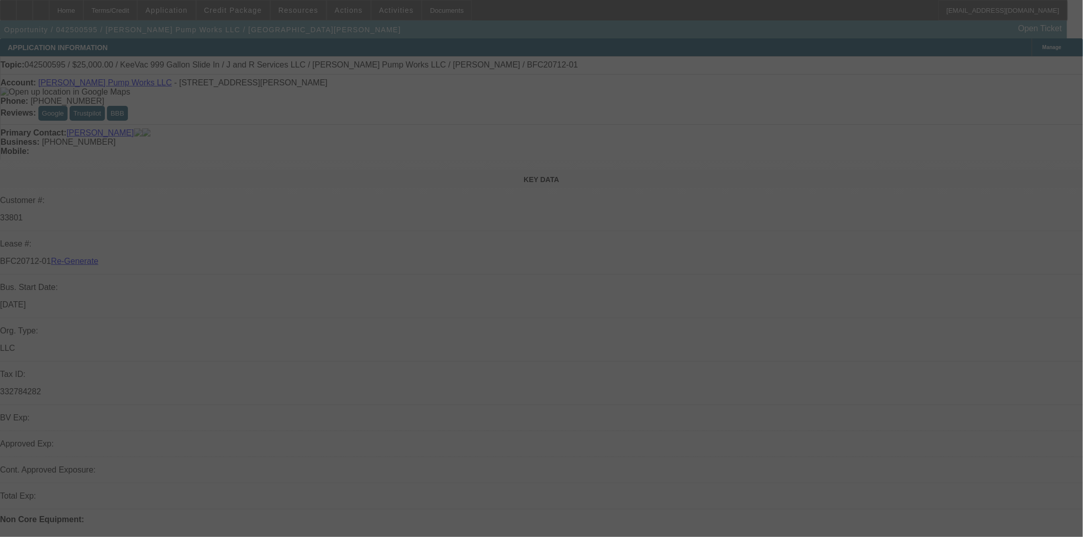
select select "4"
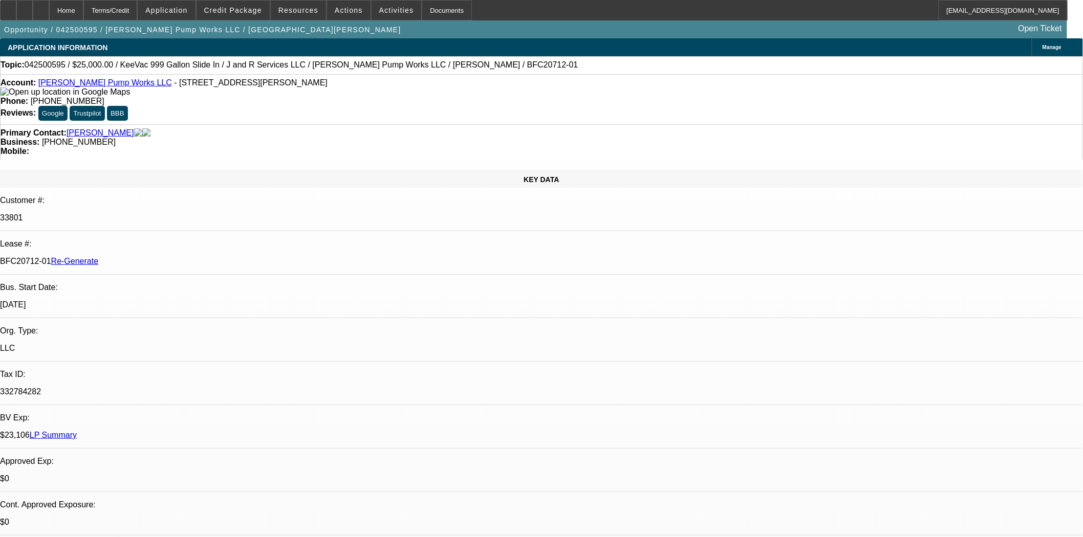
select select "0"
select select "2"
select select "0"
select select "6"
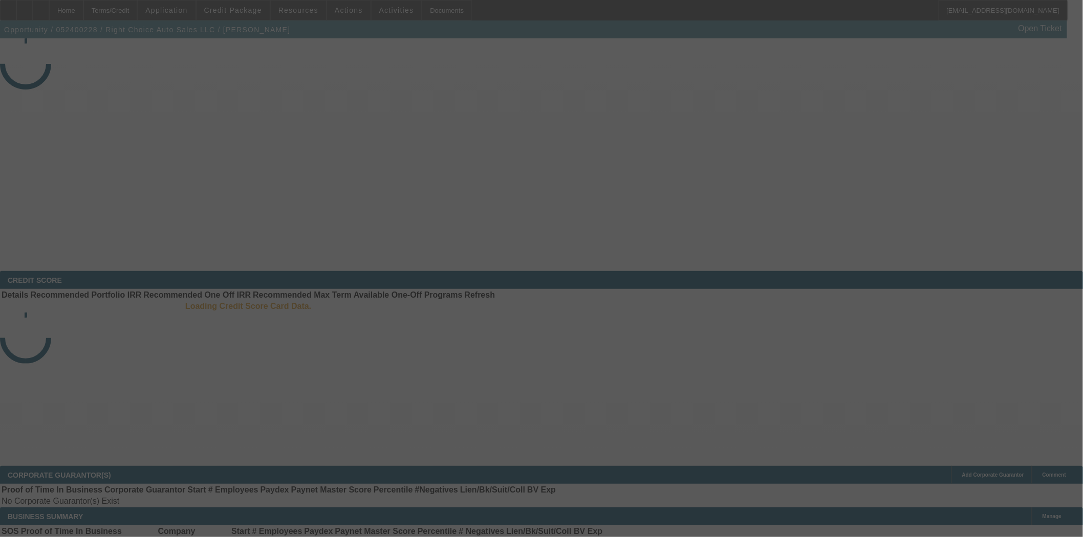
select select "4"
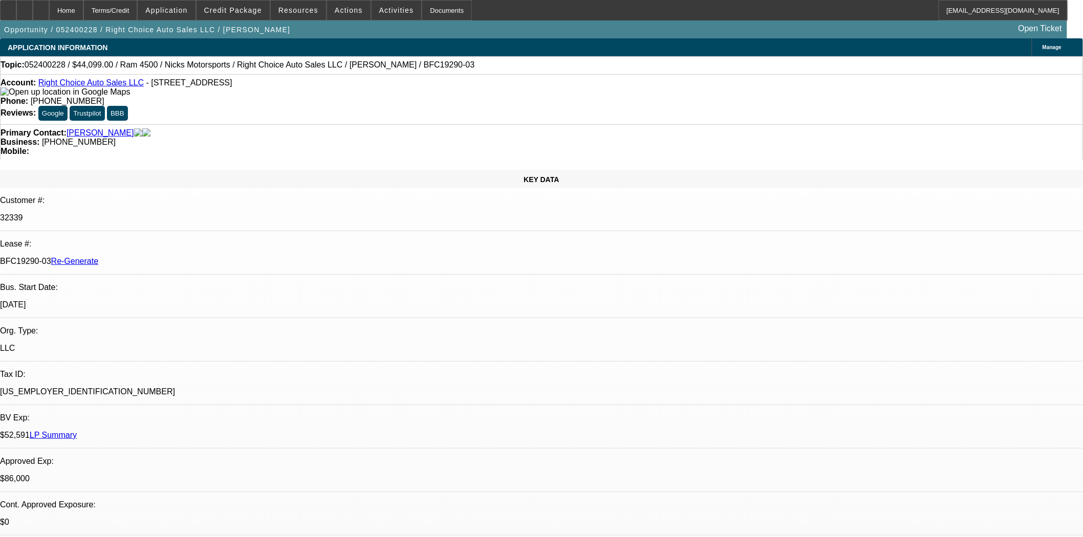
select select "0"
select select "1"
select select "2"
select select "6"
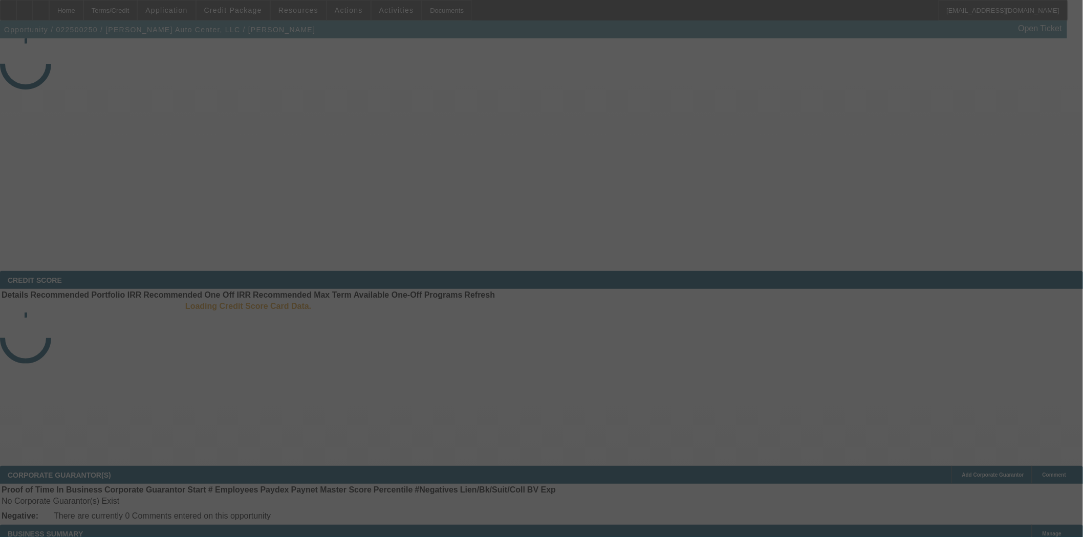
select select "4"
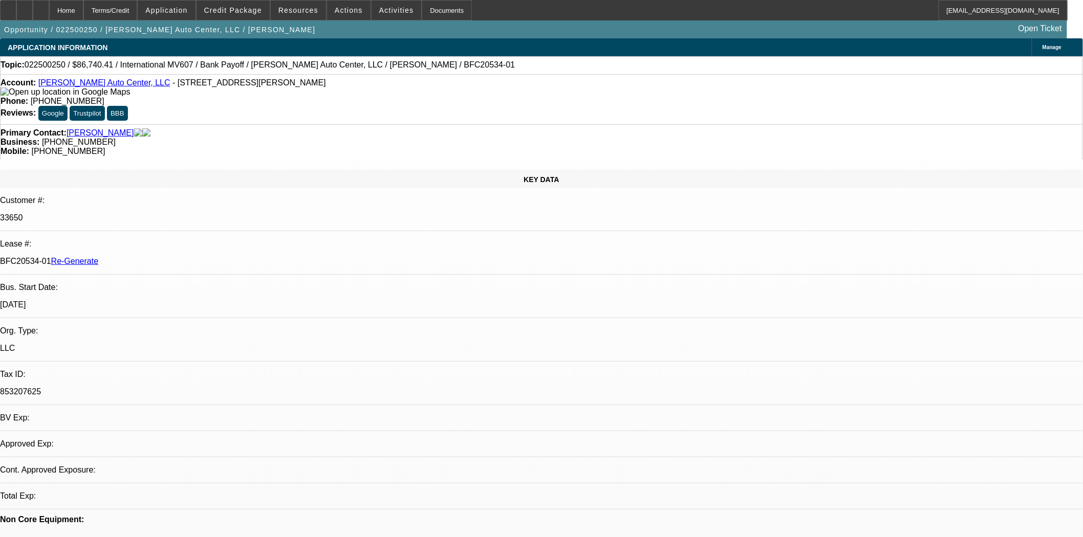
select select "0"
select select "2"
select select "0.1"
select select "4"
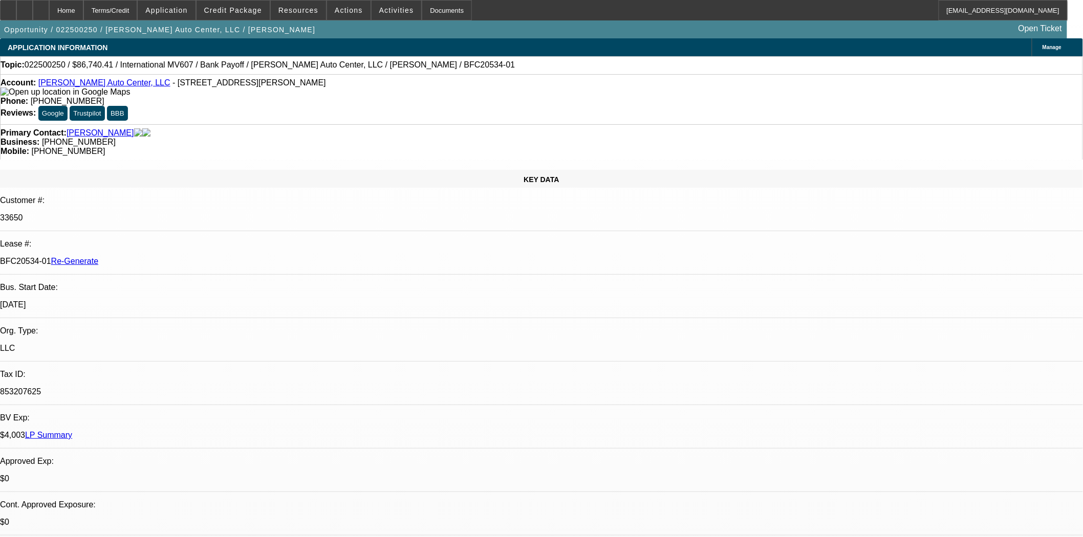
scroll to position [114, 0]
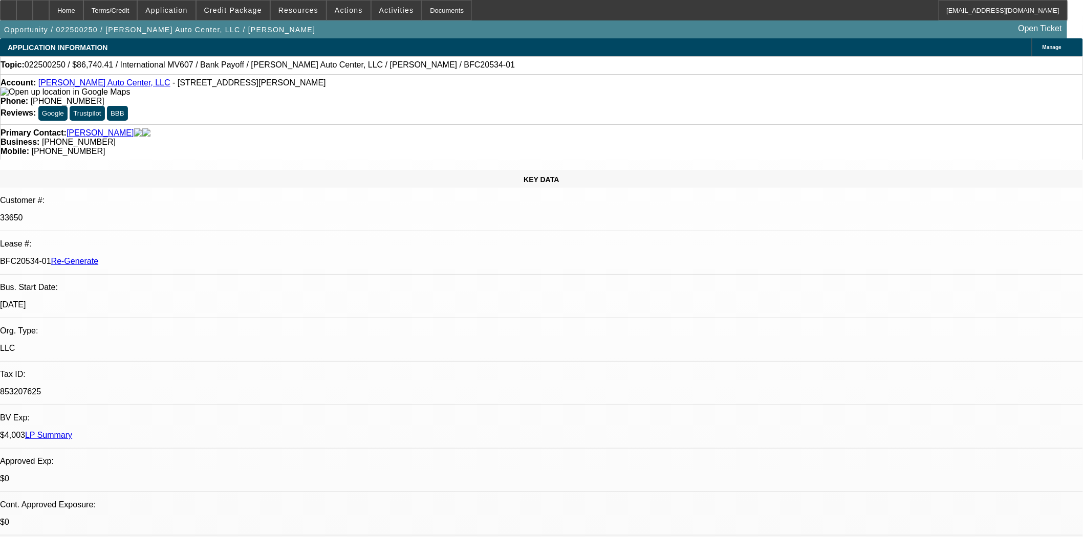
click at [63, 87] on link "Vega Auto Center, LLC" at bounding box center [104, 82] width 132 height 9
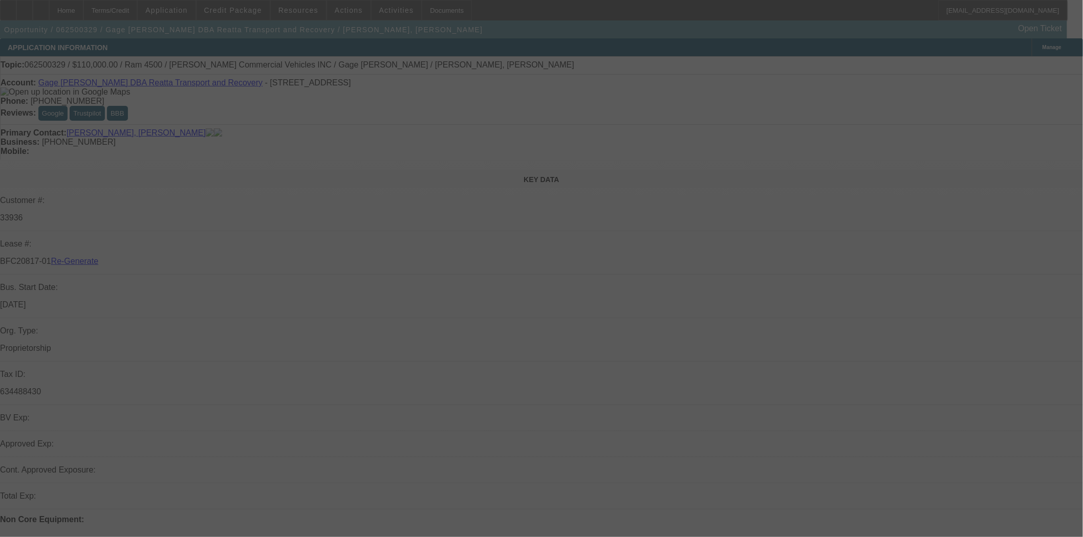
select select "4"
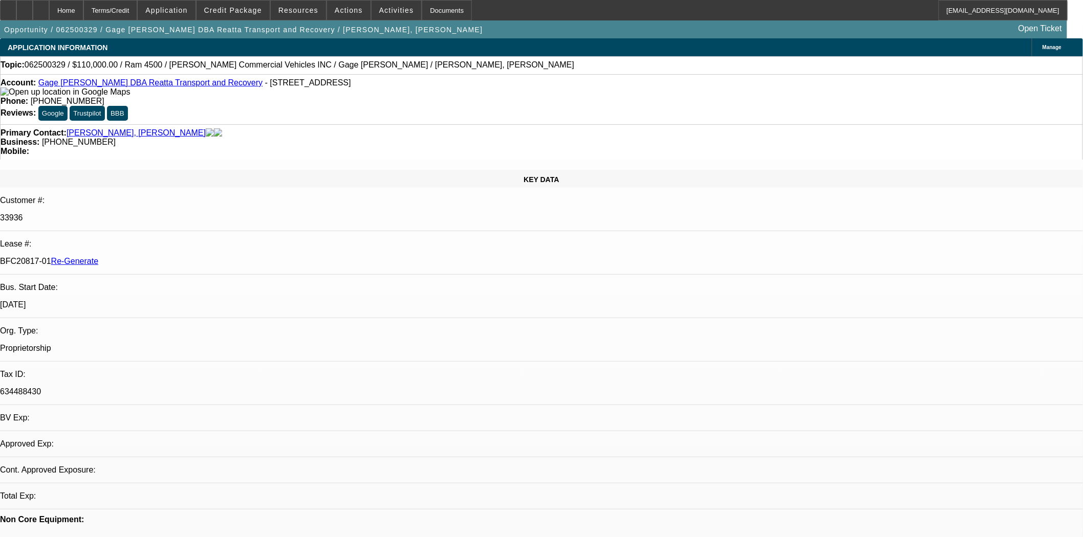
select select "0"
select select "3"
select select "0"
select select "6"
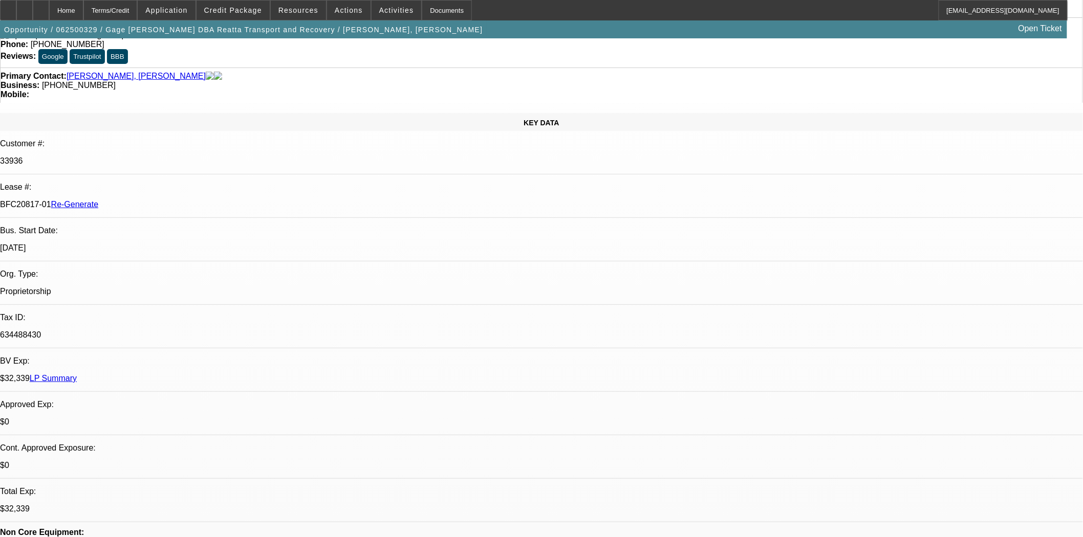
scroll to position [0, 0]
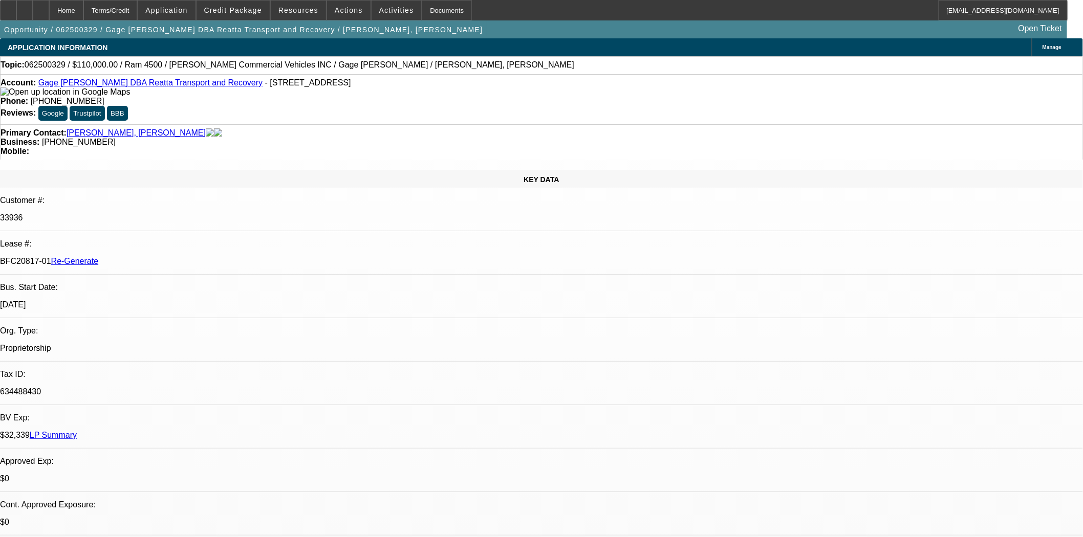
click at [178, 85] on link "Gage Faske DBA Reatta Transport and Recovery" at bounding box center [150, 82] width 224 height 9
click at [252, 14] on span at bounding box center [233, 10] width 73 height 25
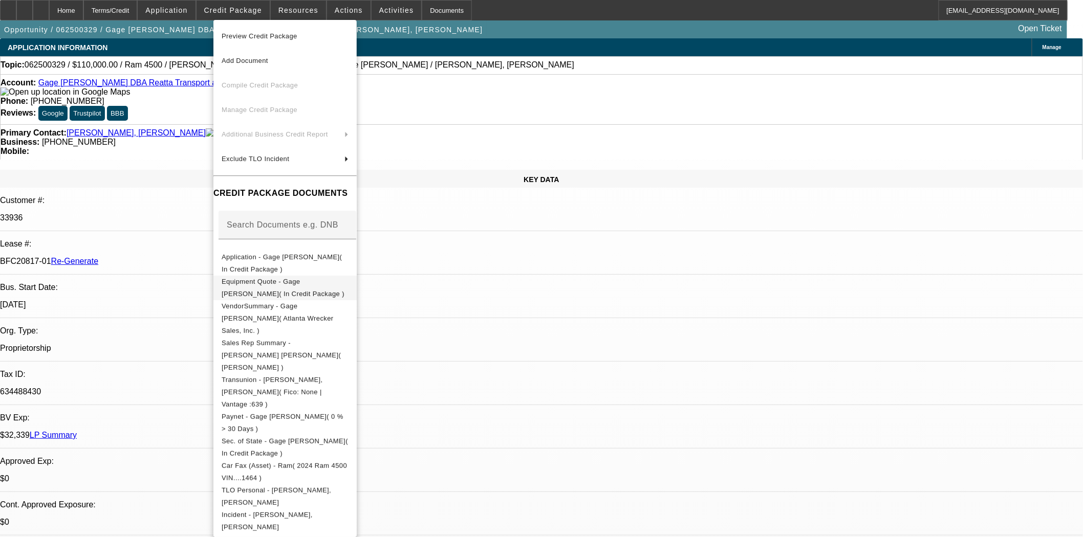
click at [294, 290] on span "Equipment Quote - Gage Faske( In Credit Package )" at bounding box center [285, 287] width 127 height 25
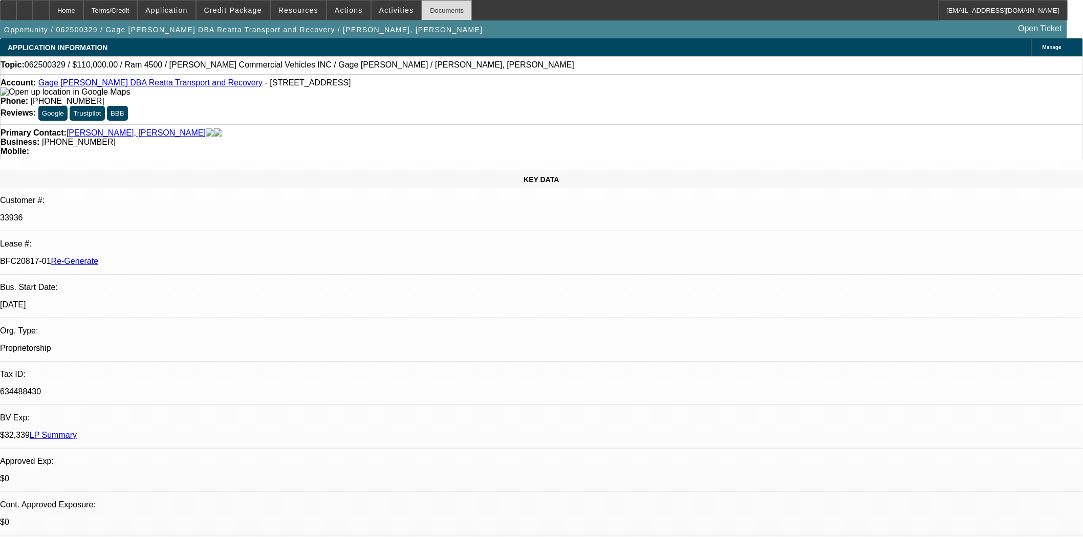
click at [422, 11] on div "Documents" at bounding box center [447, 10] width 50 height 20
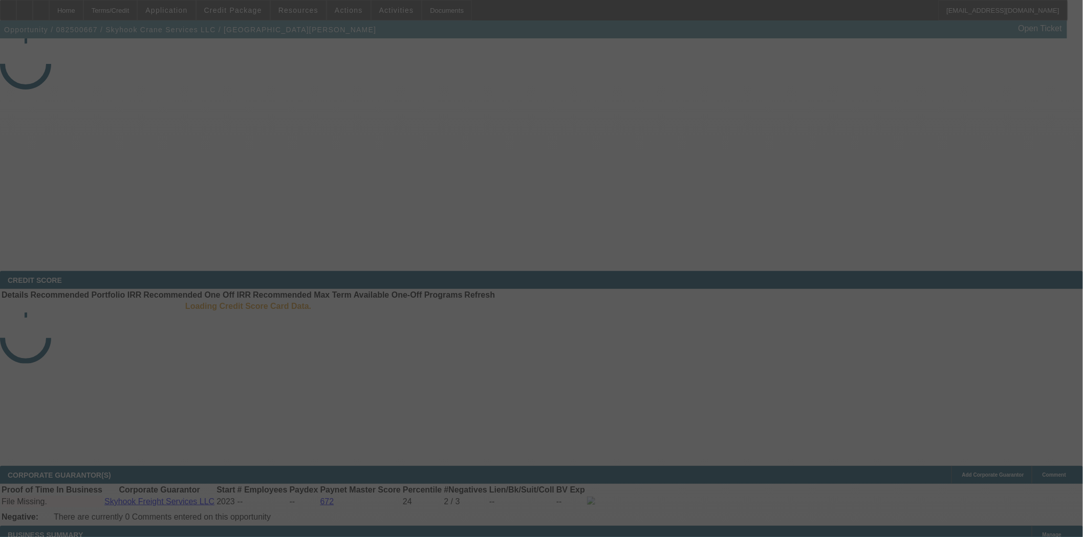
select select "3"
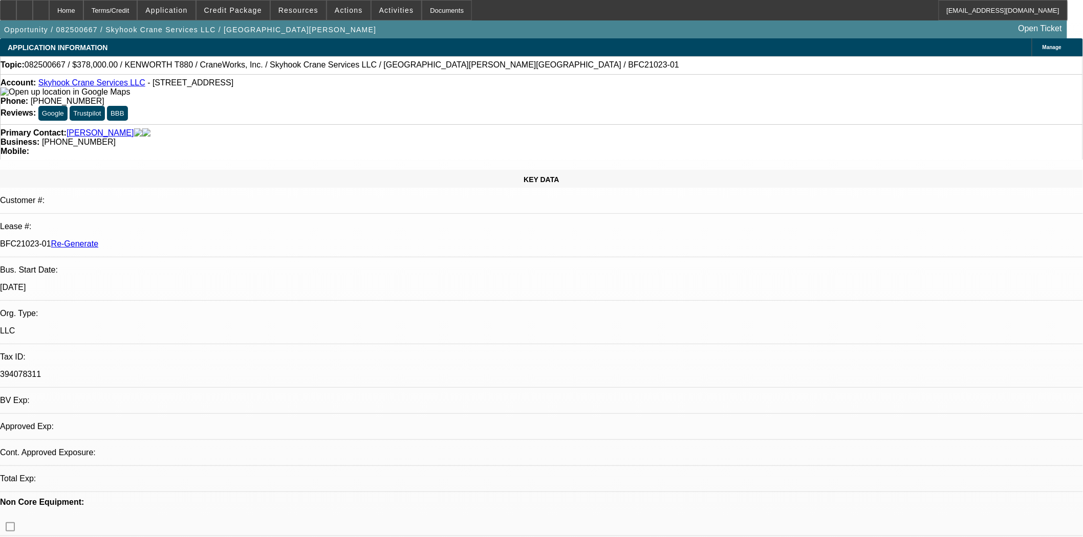
select select "0"
select select "2"
select select "0"
select select "6"
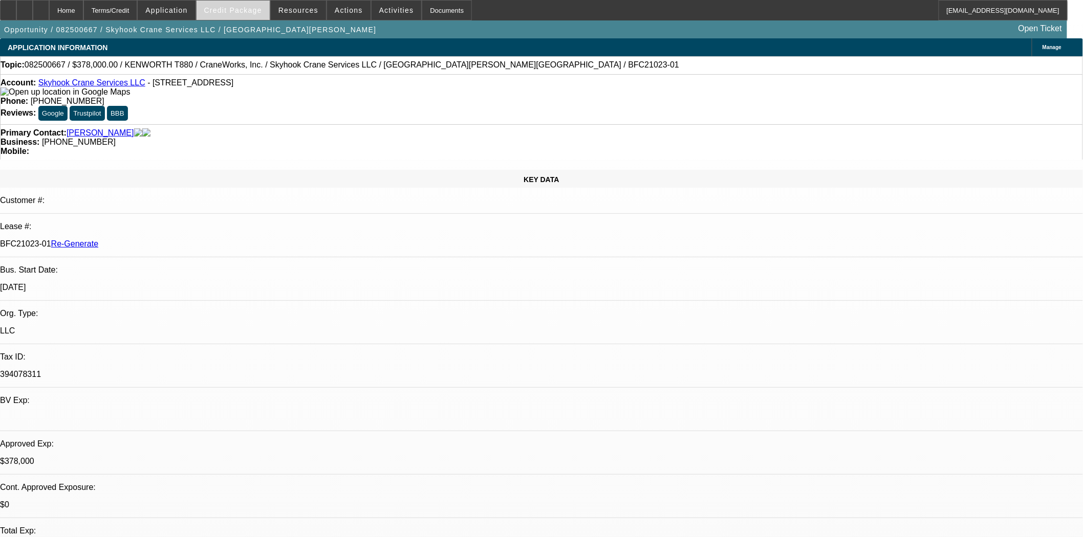
click at [247, 13] on span "Credit Package" at bounding box center [233, 10] width 58 height 8
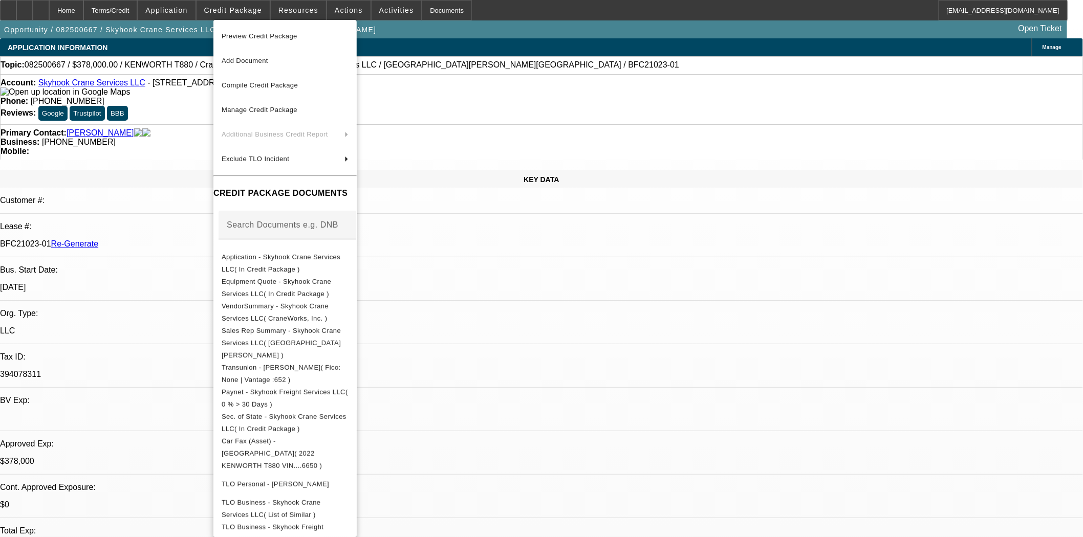
click at [264, 37] on span "Preview Credit Package" at bounding box center [260, 36] width 76 height 8
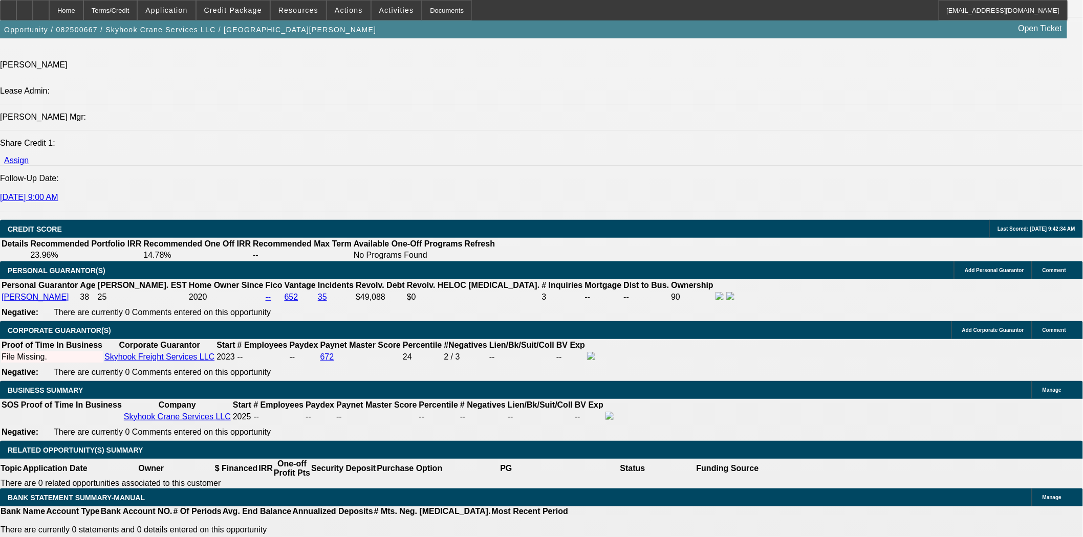
scroll to position [1535, 0]
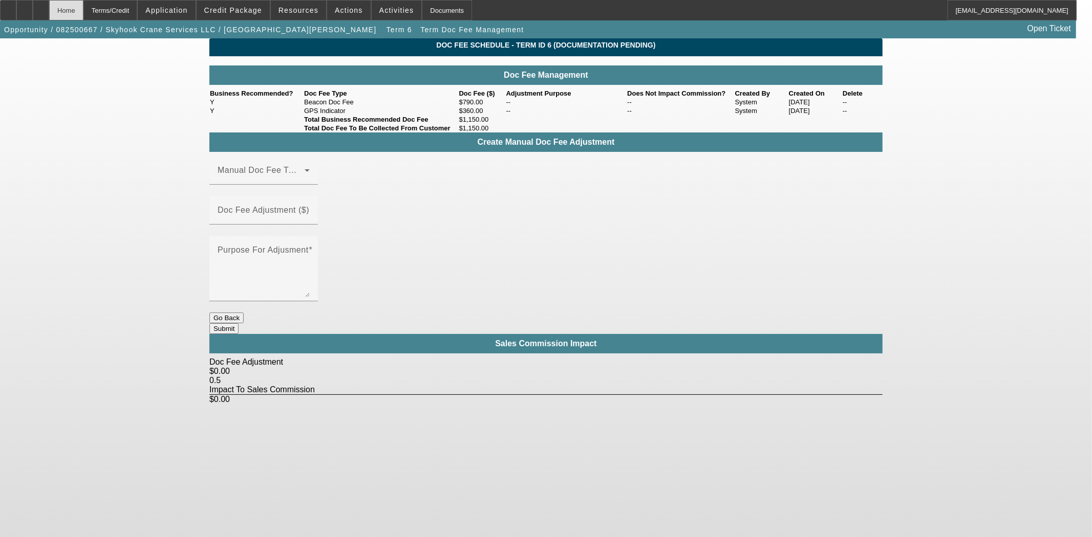
click at [83, 8] on div "Home" at bounding box center [66, 10] width 34 height 20
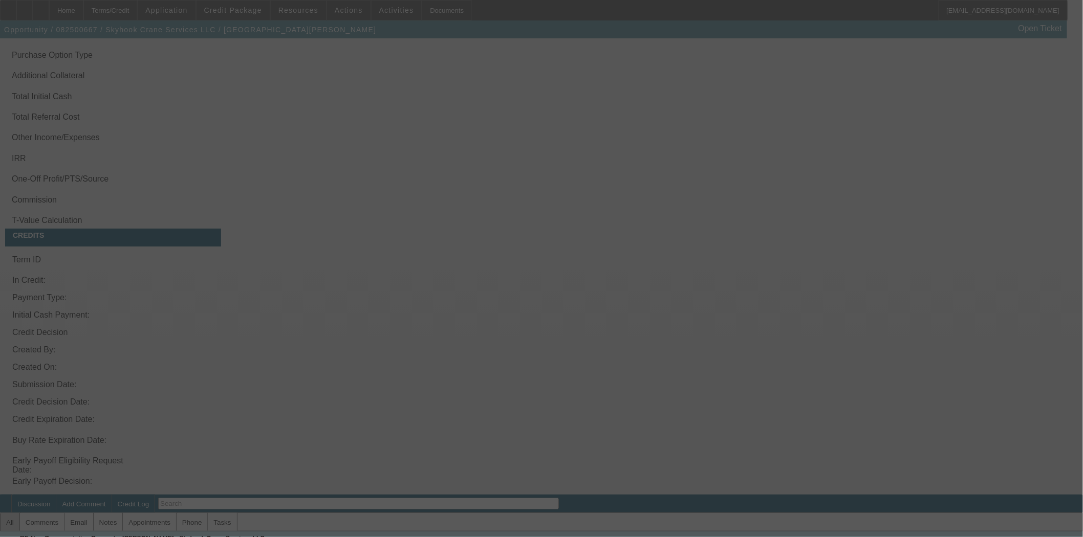
select select "3"
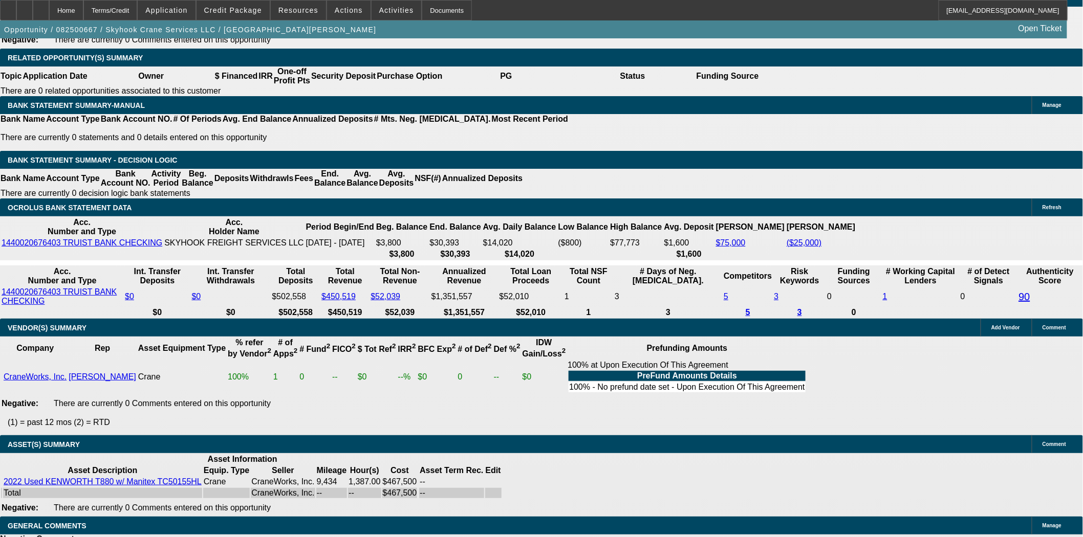
scroll to position [1695, 0]
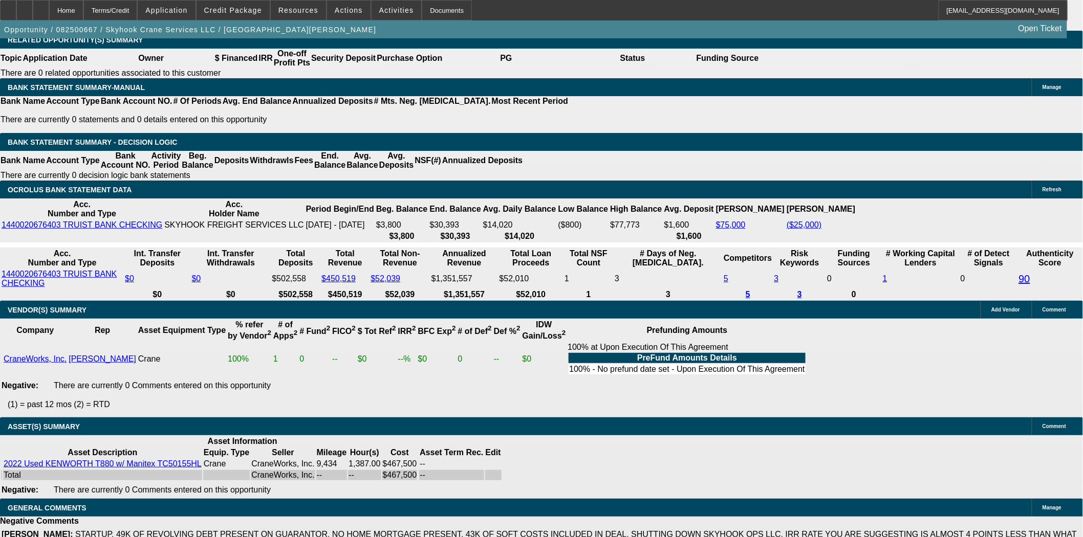
select select "0"
select select "2"
select select "0"
select select "6"
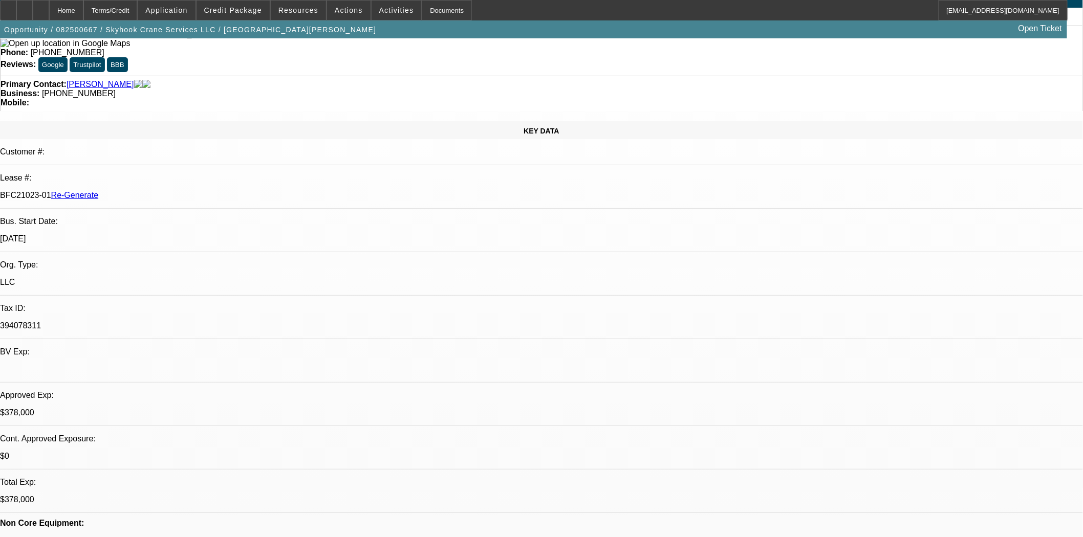
scroll to position [0, 0]
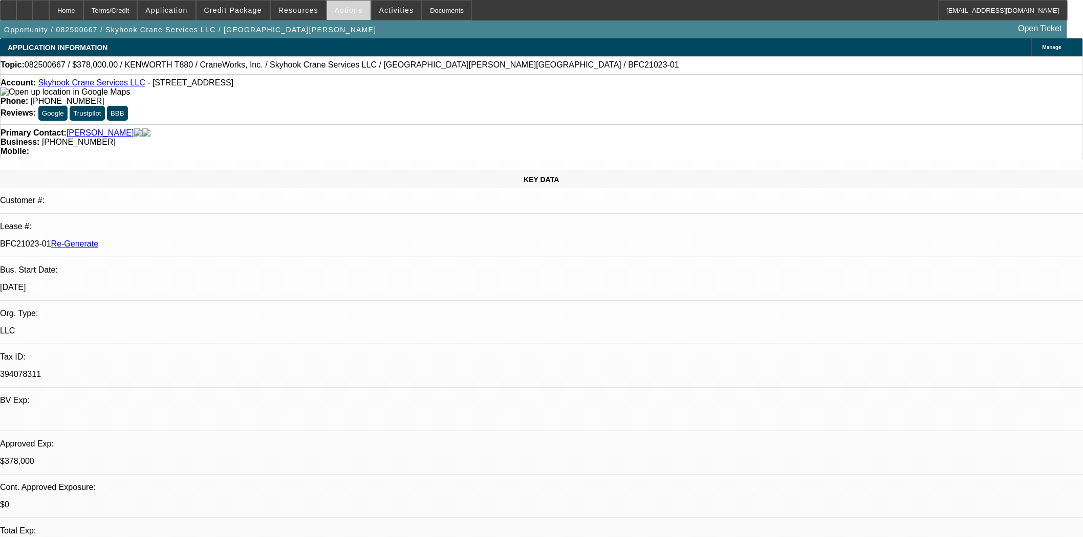
click at [336, 12] on span "Actions" at bounding box center [349, 10] width 28 height 8
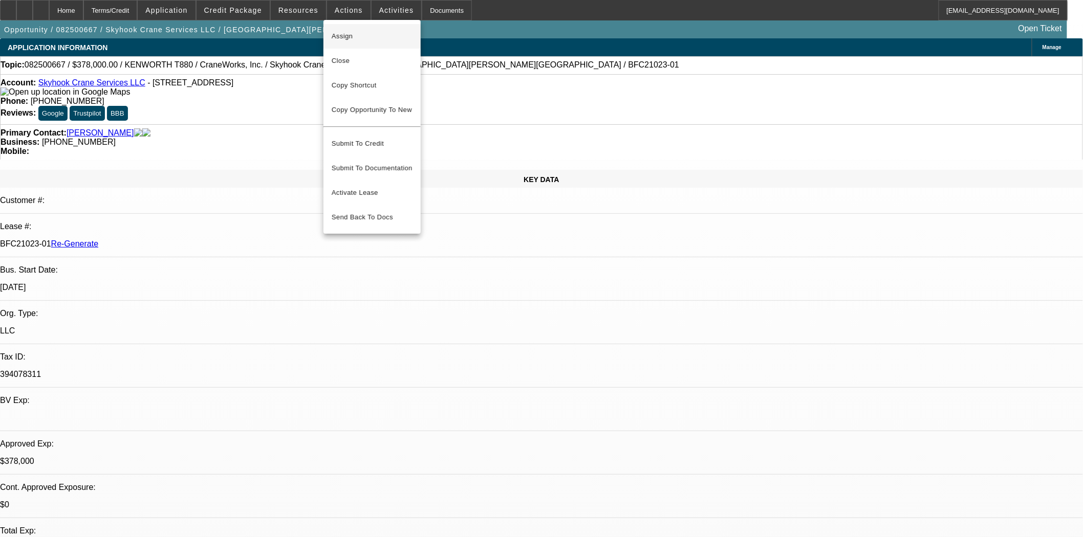
click at [340, 31] on span "Assign" at bounding box center [372, 36] width 81 height 12
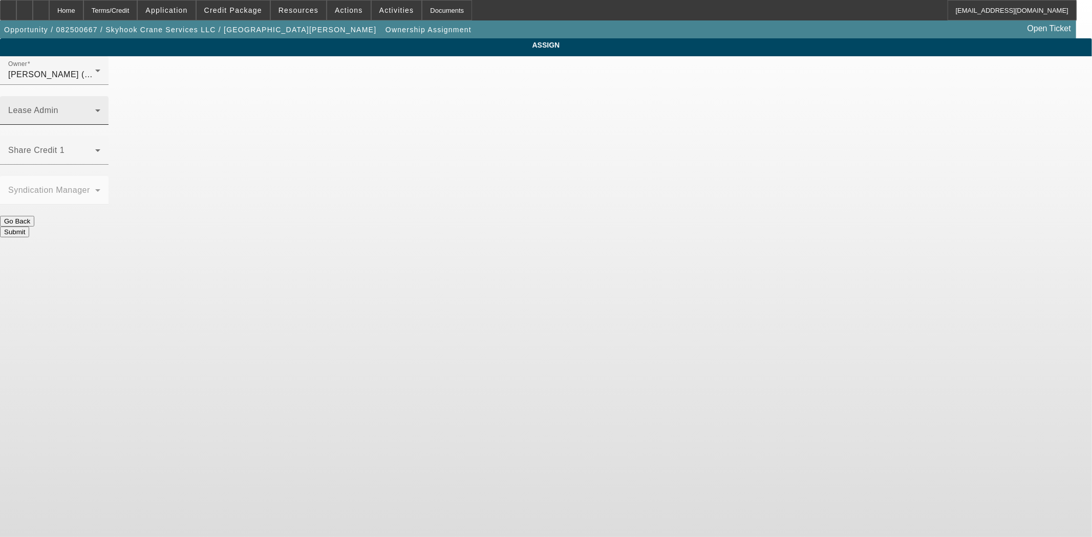
click at [100, 96] on div "Lease Admin" at bounding box center [54, 110] width 92 height 29
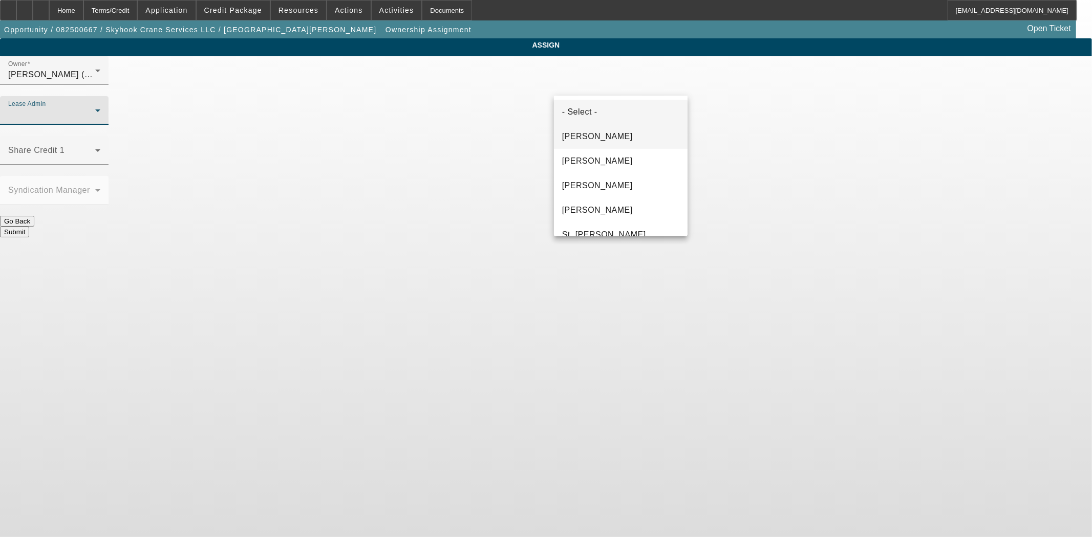
click at [597, 139] on span "Byrne, Mark" at bounding box center [597, 136] width 71 height 12
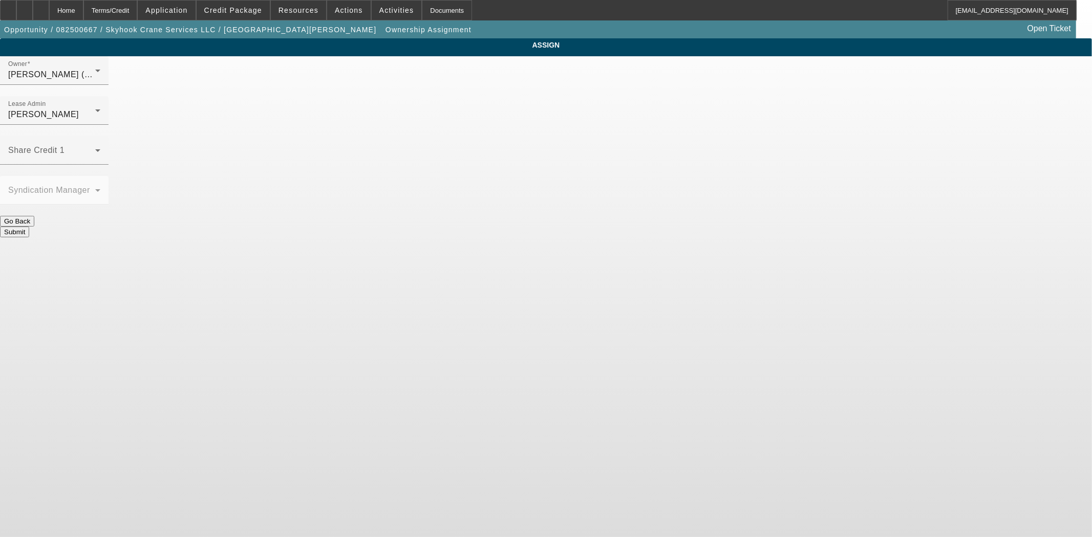
click at [29, 227] on button "Submit" at bounding box center [14, 232] width 29 height 11
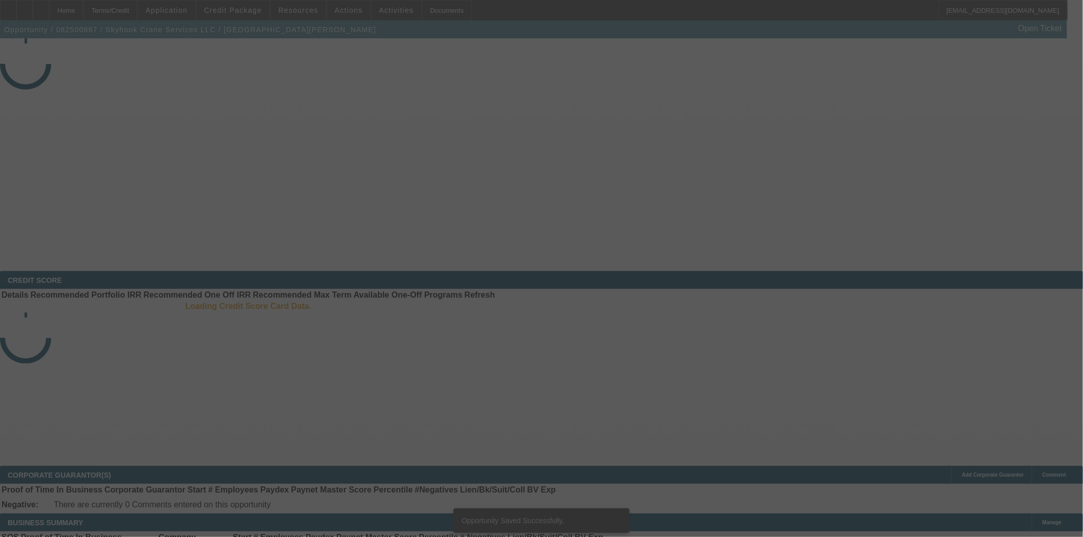
select select "3"
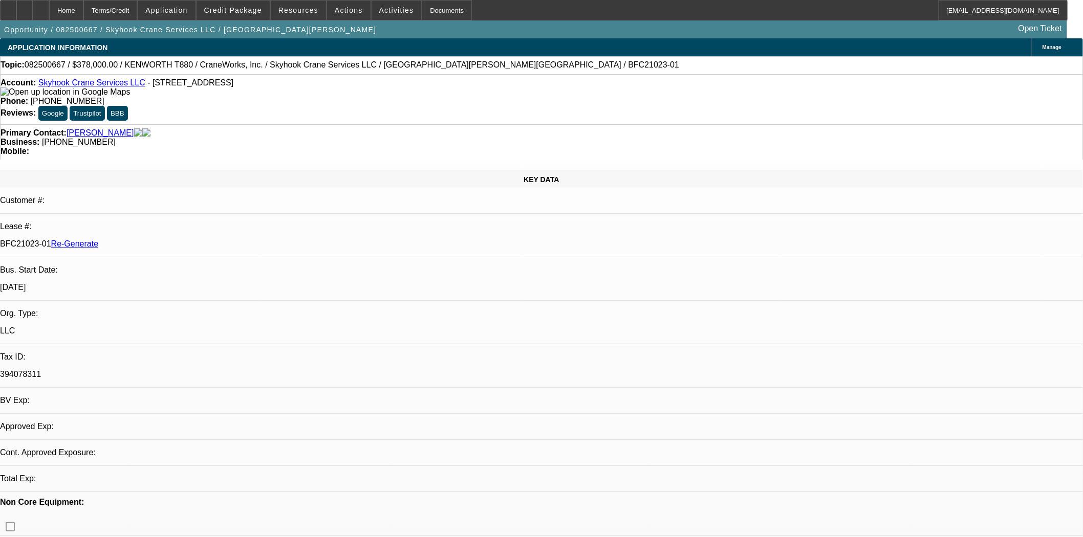
select select "0"
select select "2"
select select "0"
select select "6"
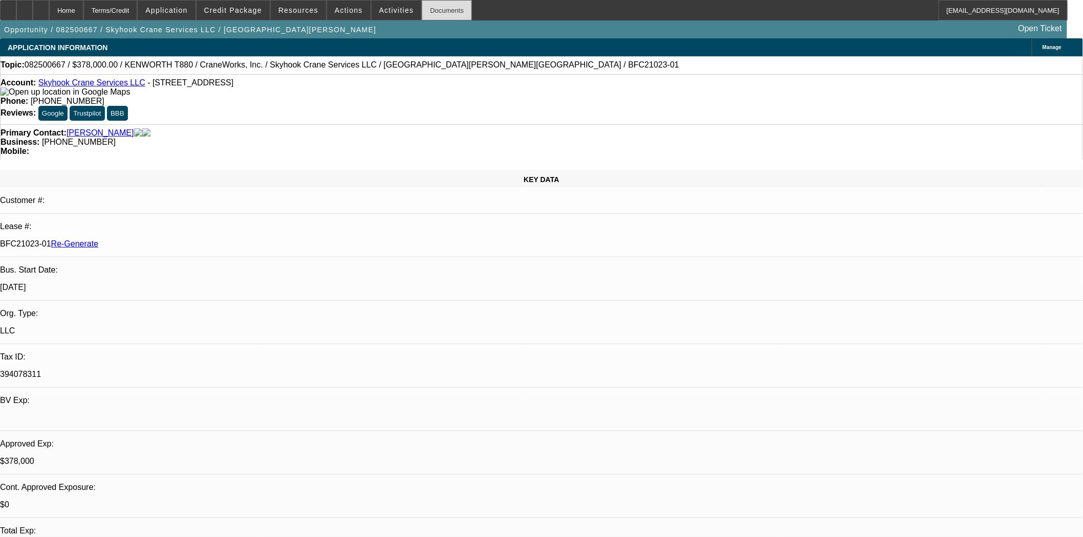
click at [432, 17] on div "Documents" at bounding box center [447, 10] width 50 height 20
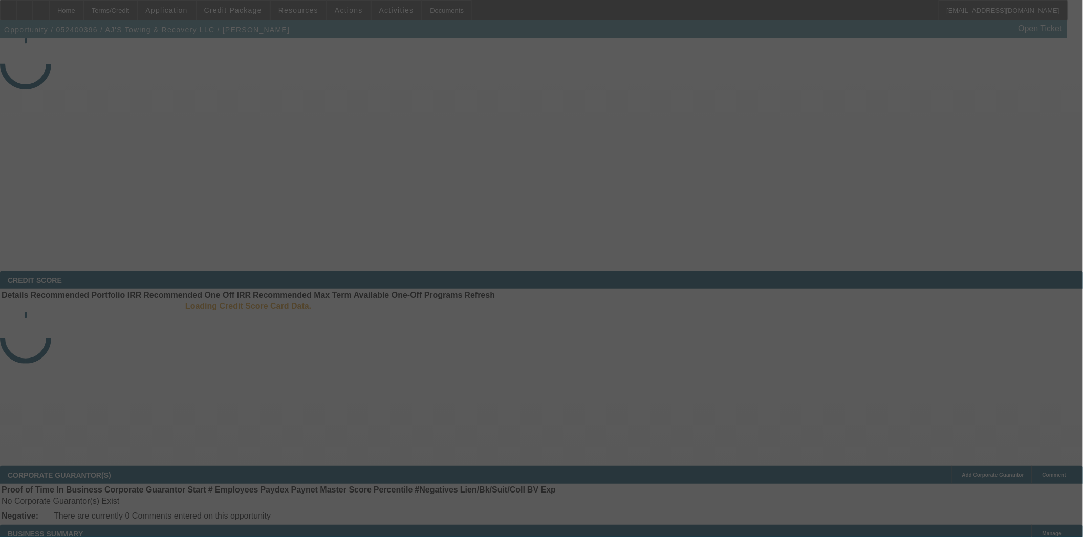
select select "3"
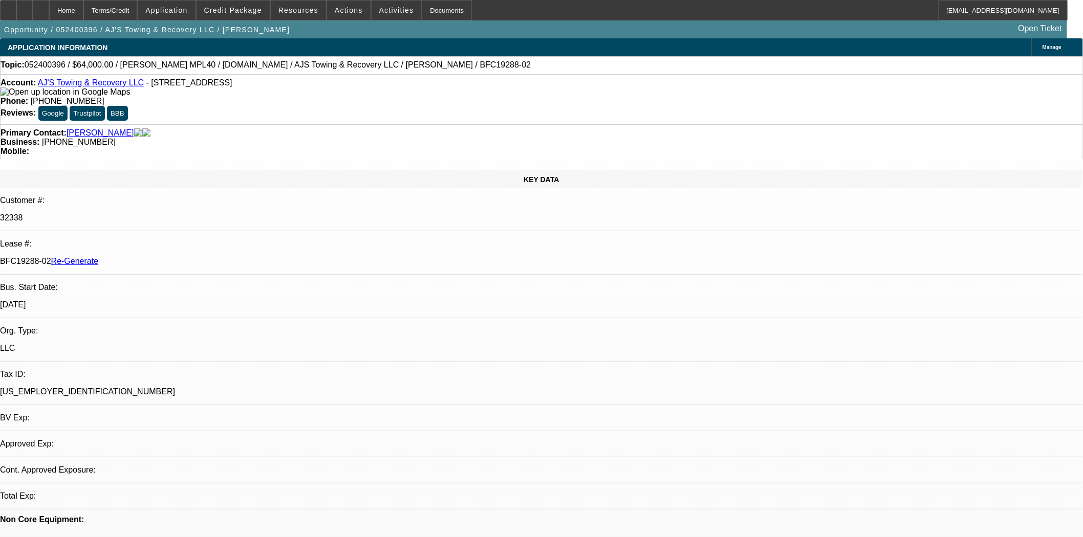
select select "0"
select select "2"
select select "0.1"
select select "4"
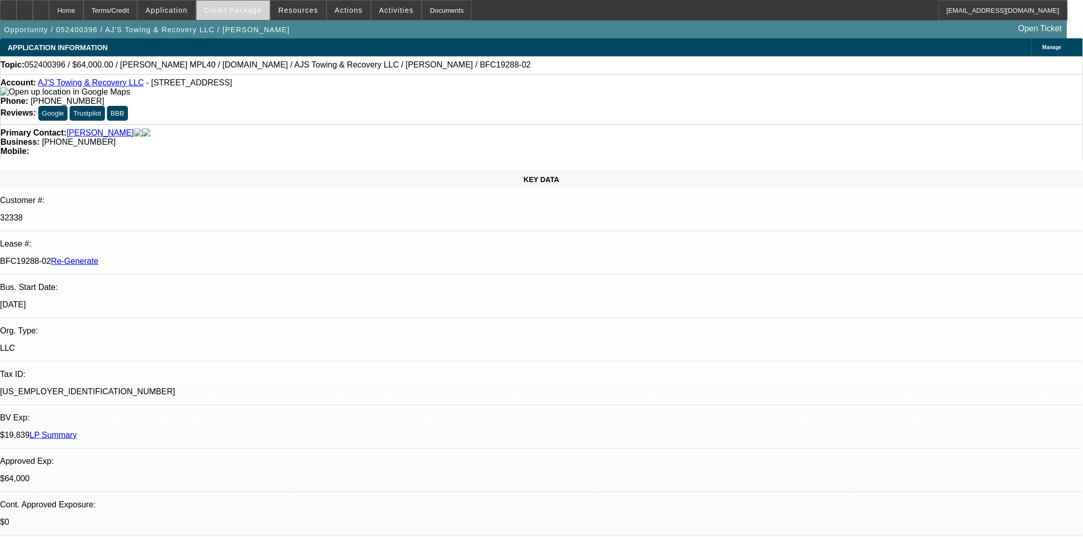
click at [249, 8] on span "Credit Package" at bounding box center [233, 10] width 58 height 8
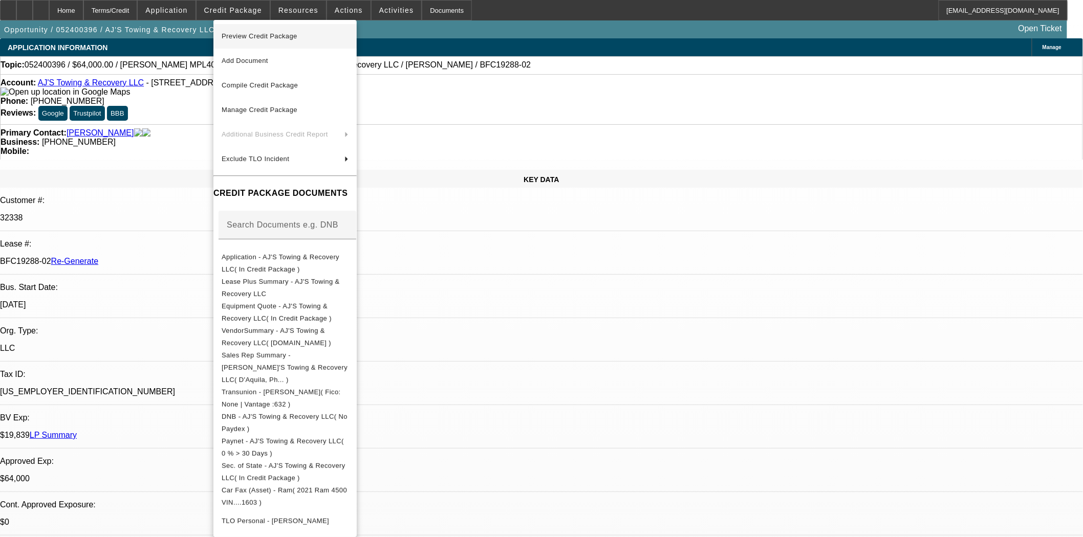
click at [253, 32] on span "Preview Credit Package" at bounding box center [285, 36] width 127 height 12
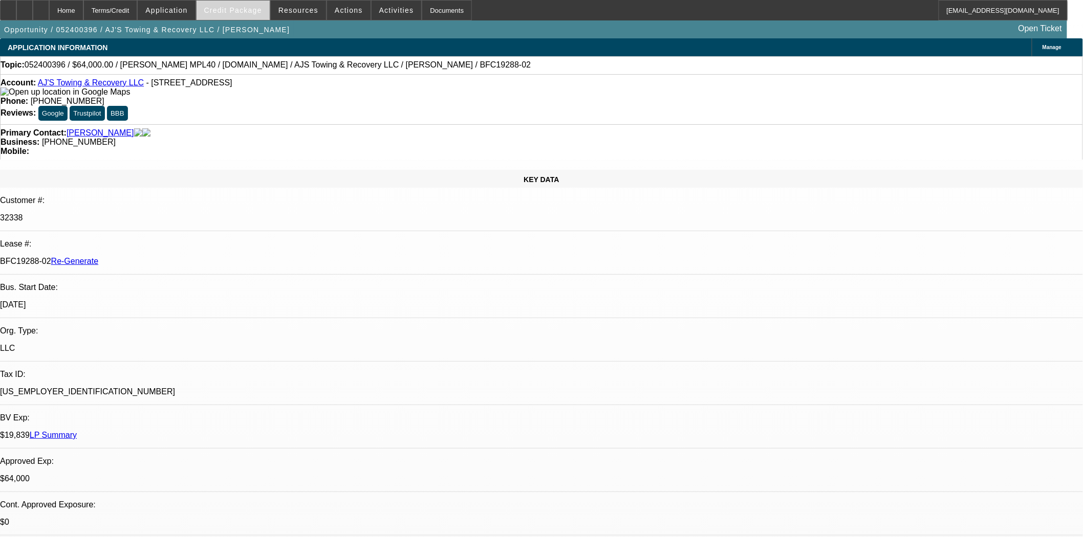
click at [232, 9] on span "Credit Package" at bounding box center [233, 10] width 58 height 8
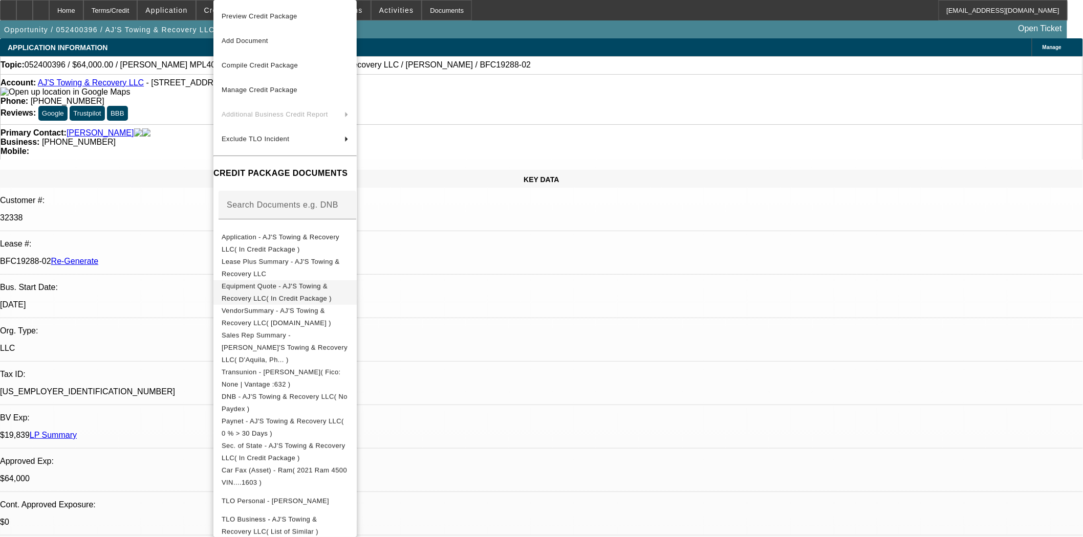
click at [321, 292] on span "Equipment Quote - AJ'S Towing & Recovery LLC( In Credit Package )" at bounding box center [277, 292] width 110 height 20
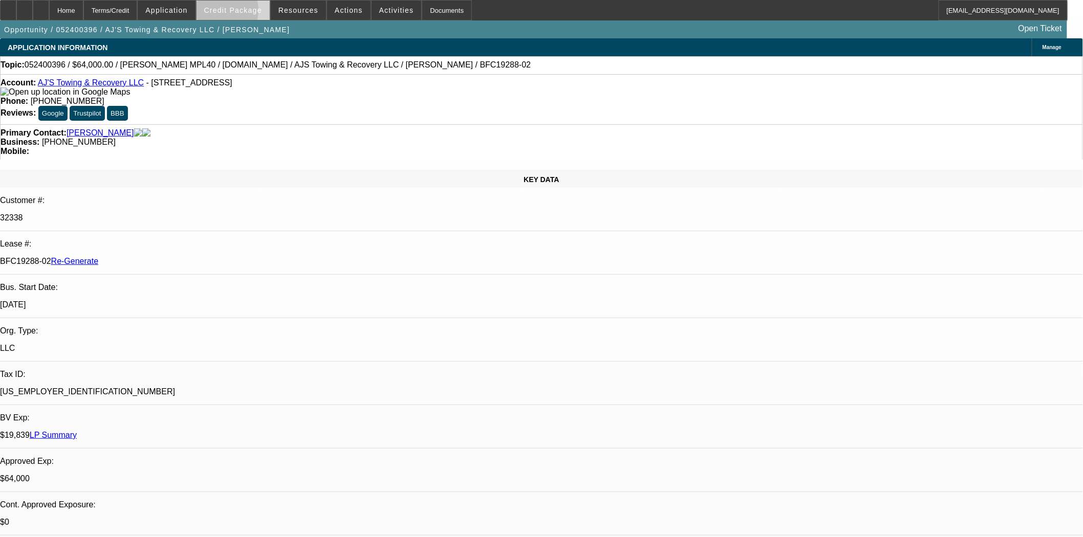
click at [232, 13] on span "Credit Package" at bounding box center [233, 10] width 58 height 8
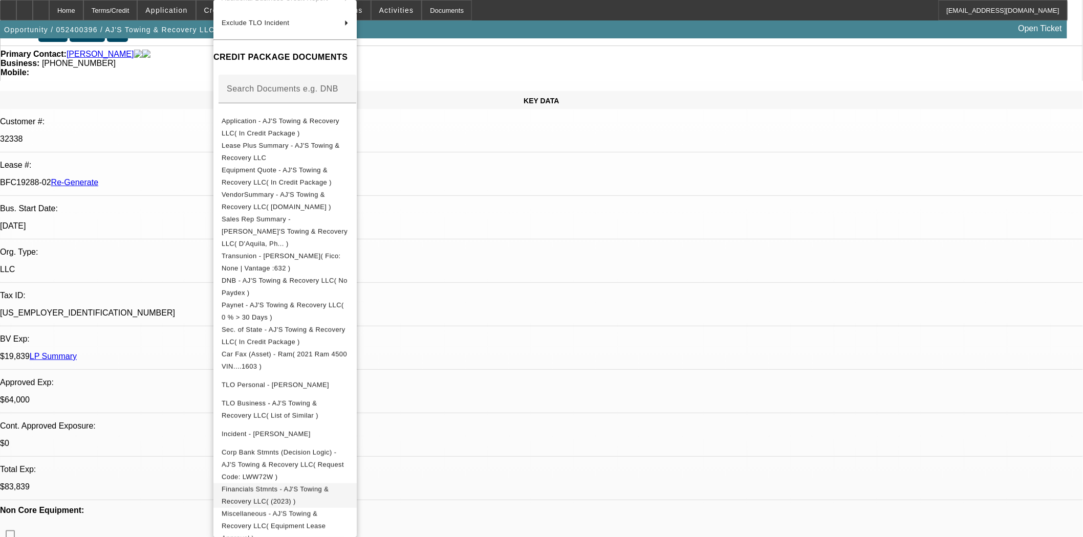
scroll to position [170, 0]
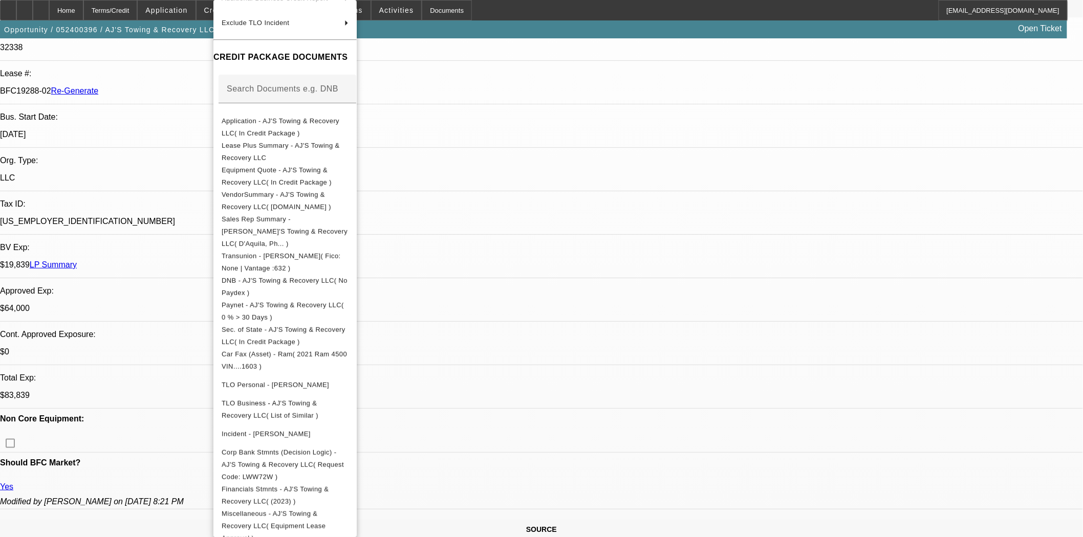
click at [138, 162] on div at bounding box center [541, 268] width 1083 height 537
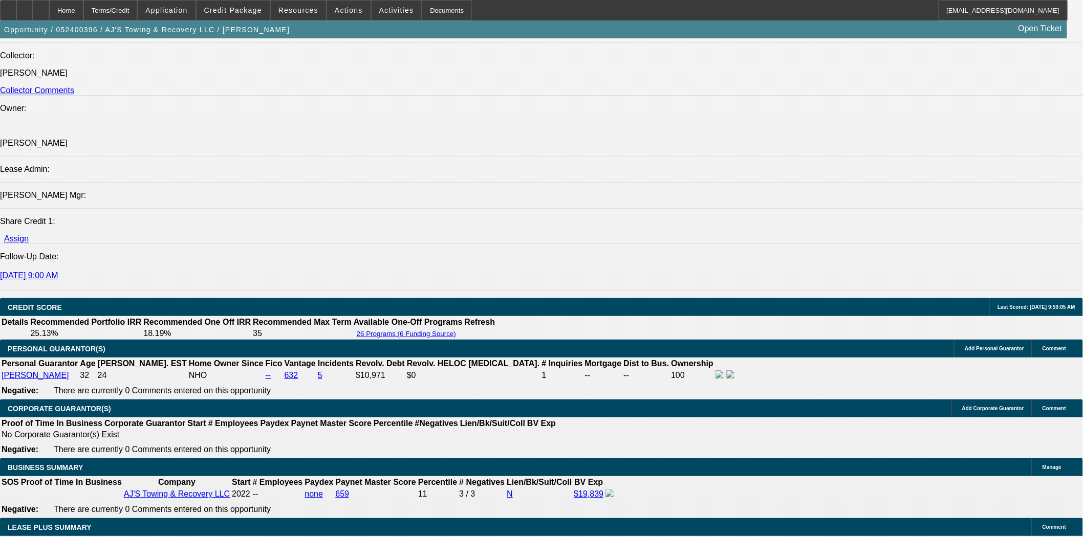
scroll to position [1478, 0]
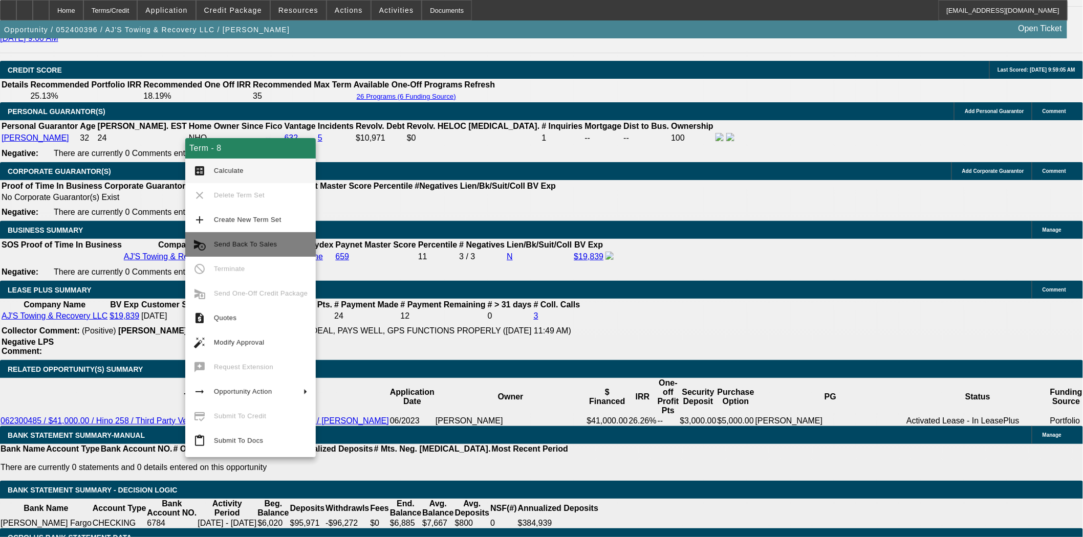
click at [233, 243] on span "Send Back To Sales" at bounding box center [245, 245] width 63 height 8
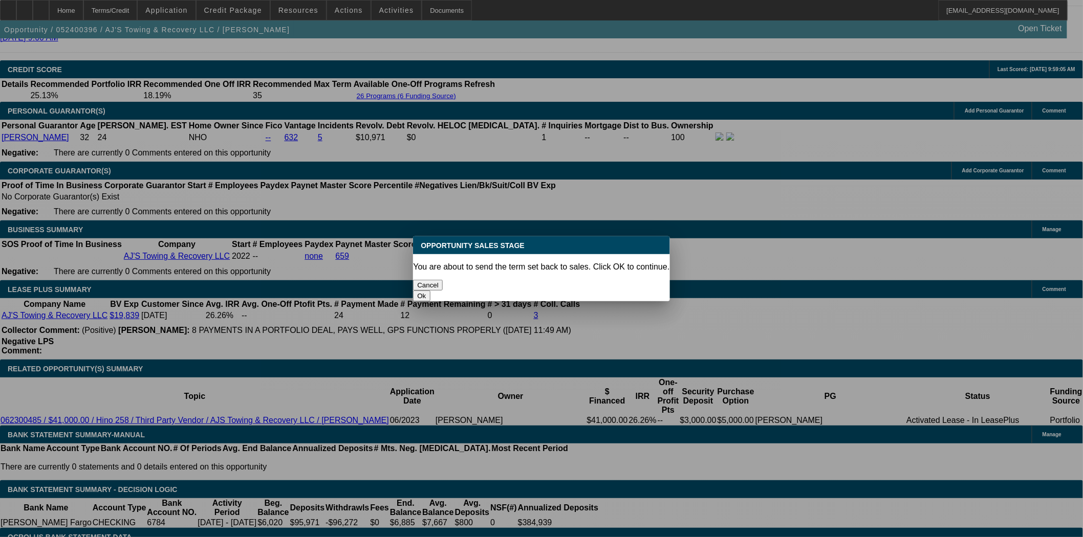
scroll to position [0, 0]
click at [430, 291] on button "Ok" at bounding box center [421, 296] width 17 height 11
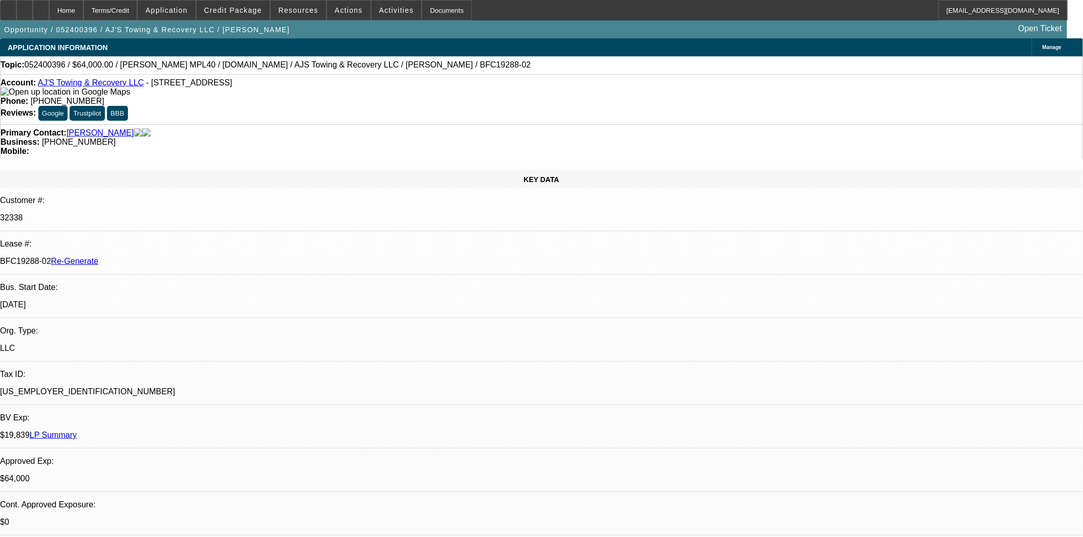
type textarea "Missing sales agreement"
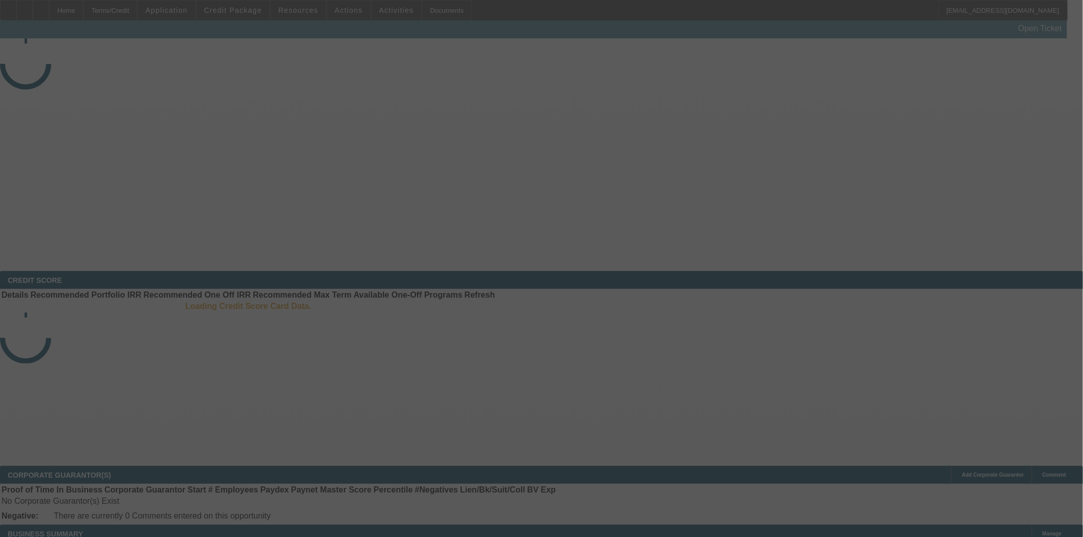
select select "3"
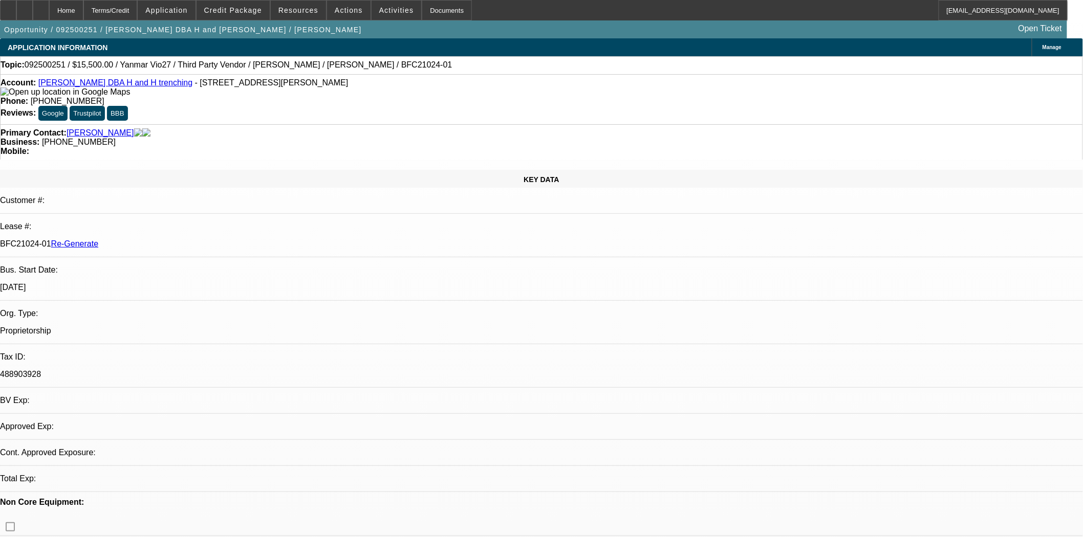
select select "0"
select select "6"
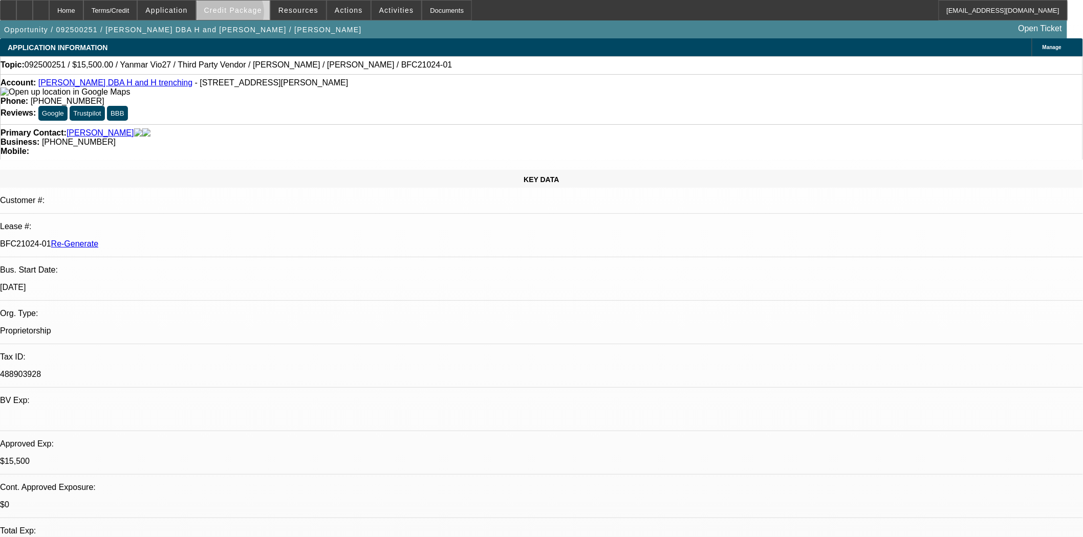
click at [246, 14] on span at bounding box center [233, 10] width 73 height 25
click at [262, 7] on span "Credit Package" at bounding box center [233, 10] width 58 height 8
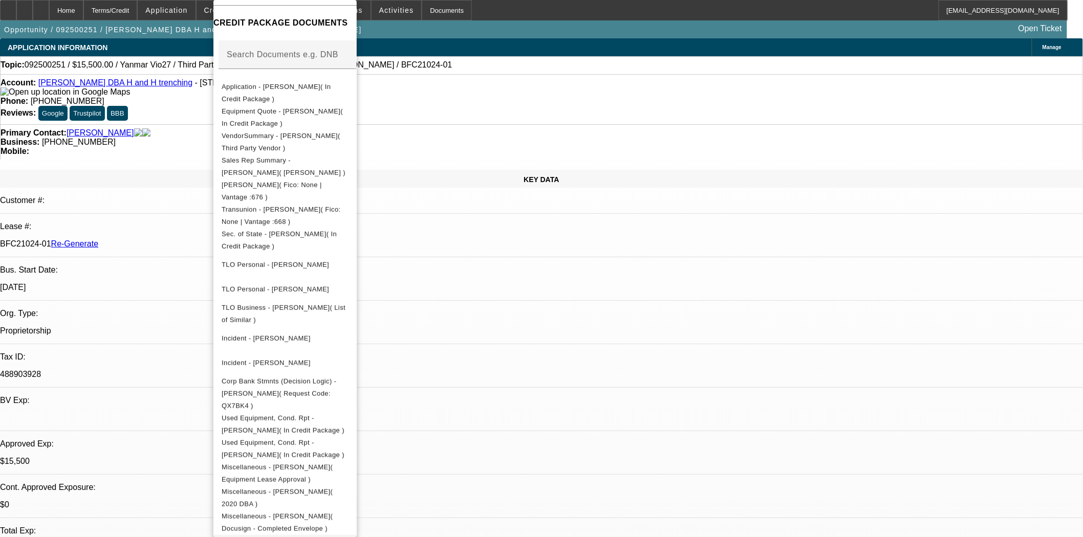
scroll to position [302, 0]
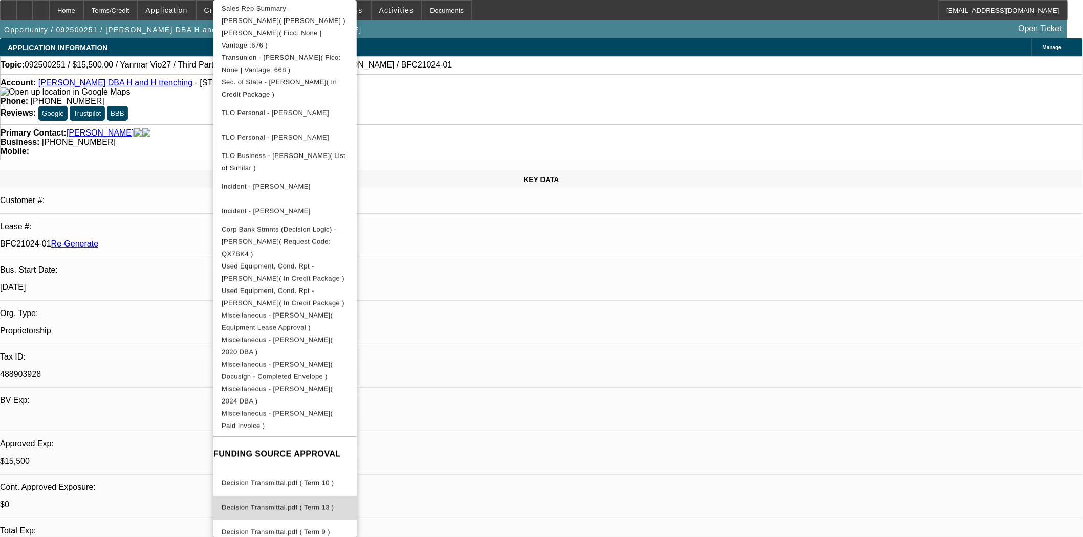
click at [313, 502] on span "Decision Transmittal.pdf ( Term 13 )" at bounding box center [285, 508] width 127 height 12
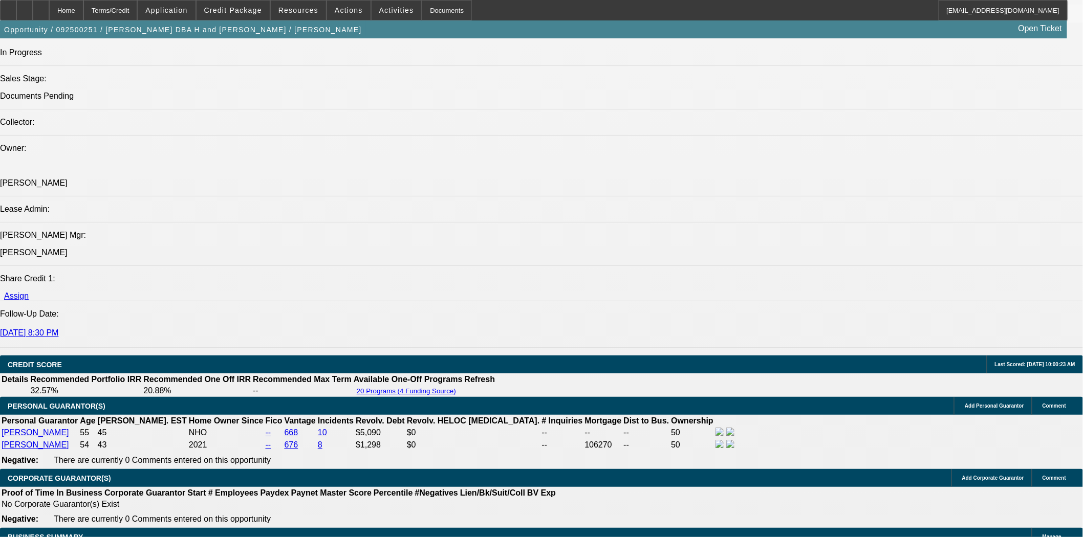
scroll to position [1307, 0]
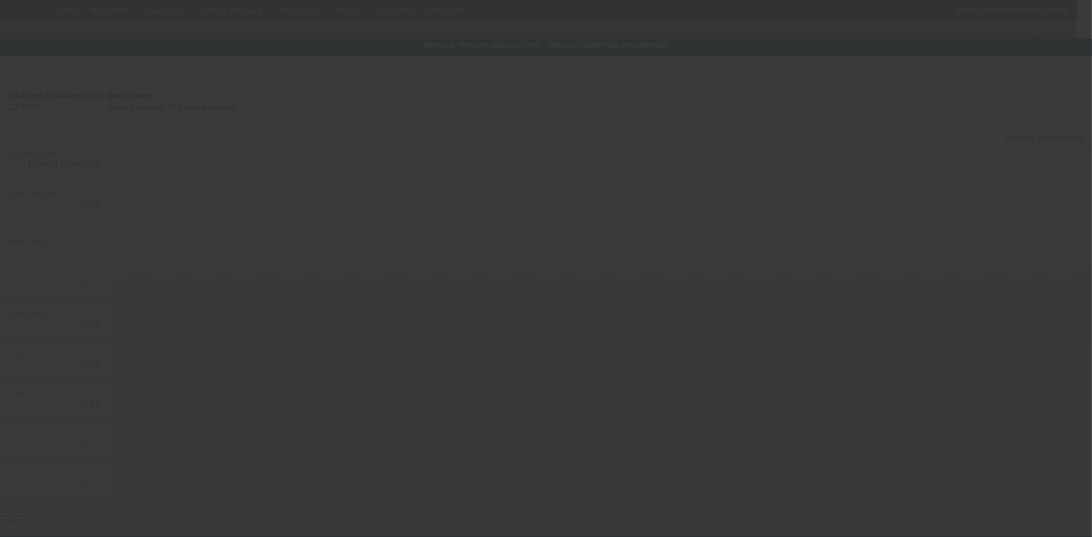
type input "$15,500.00"
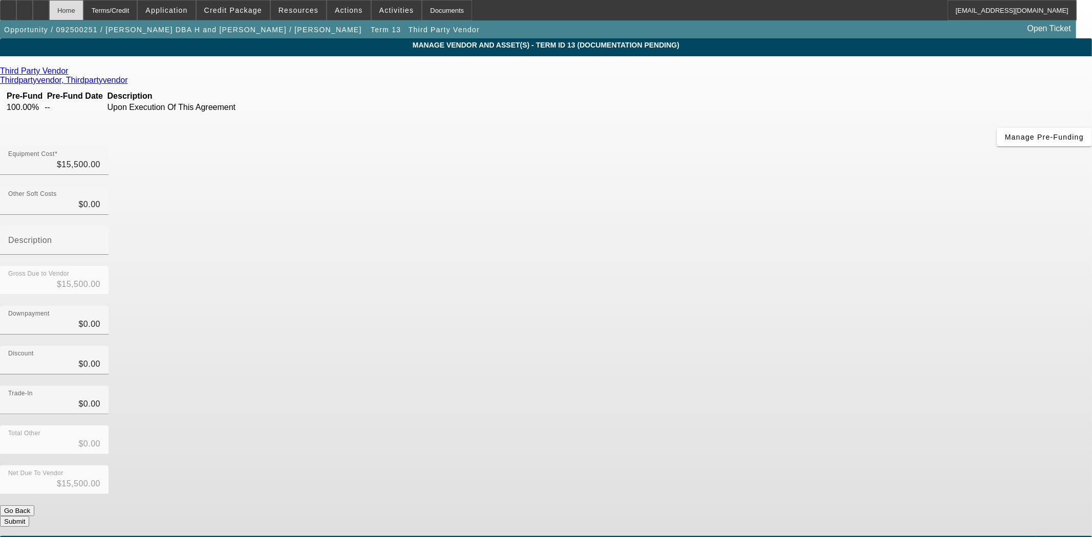
click at [83, 12] on div "Home" at bounding box center [66, 10] width 34 height 20
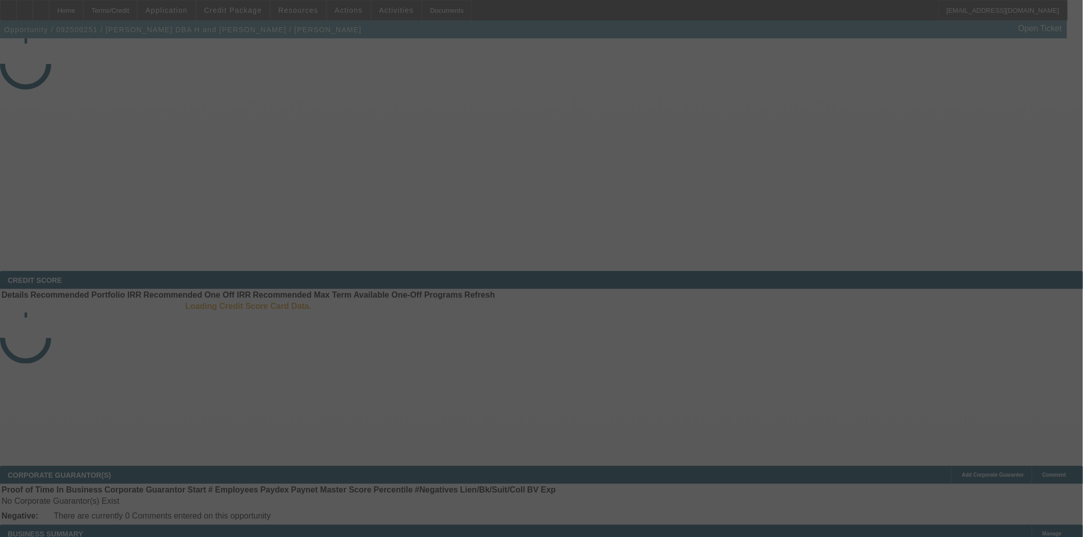
select select "3"
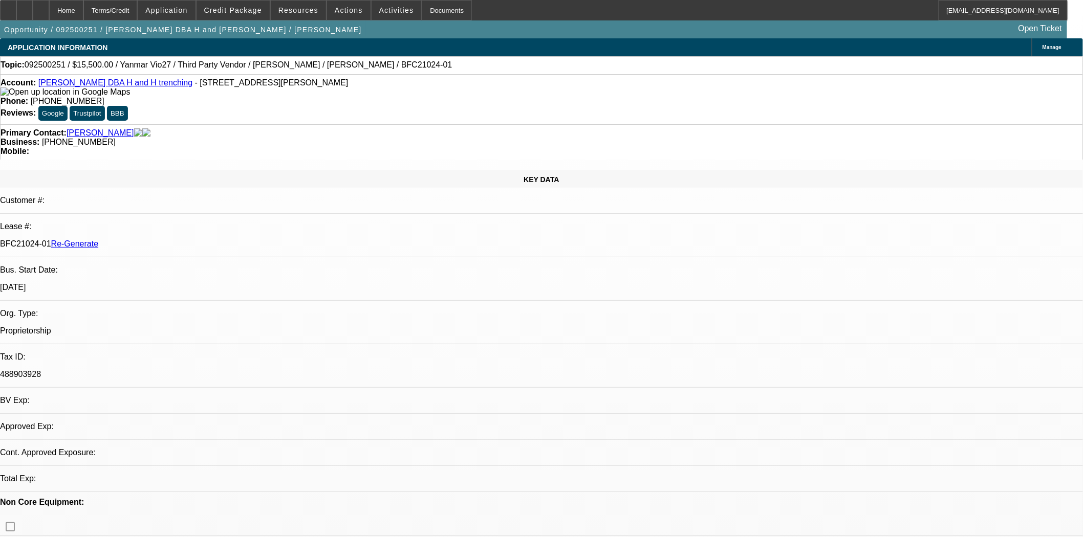
select select "0"
select select "6"
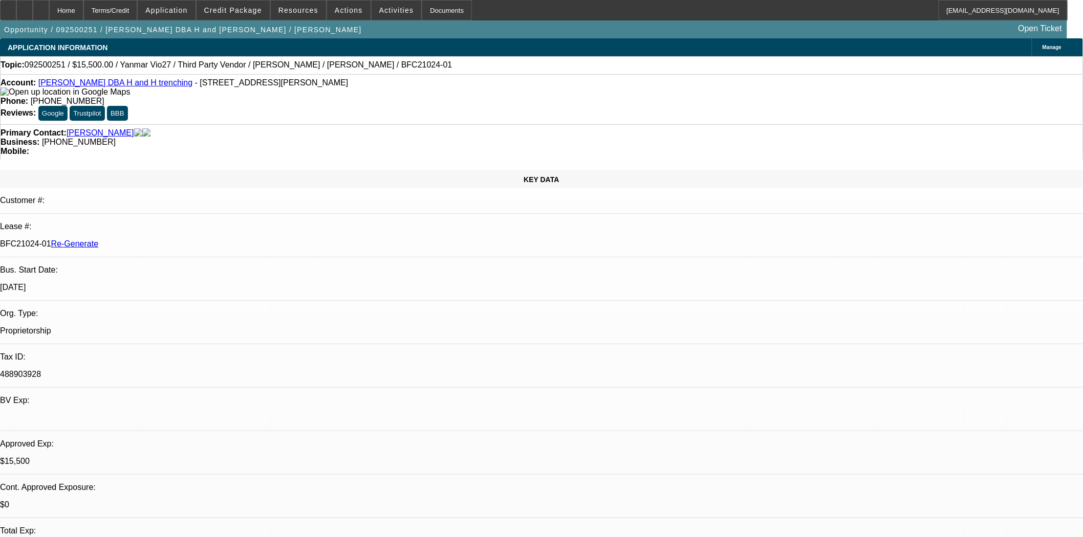
click at [813, 183] on span "Reply All" at bounding box center [827, 179] width 28 height 12
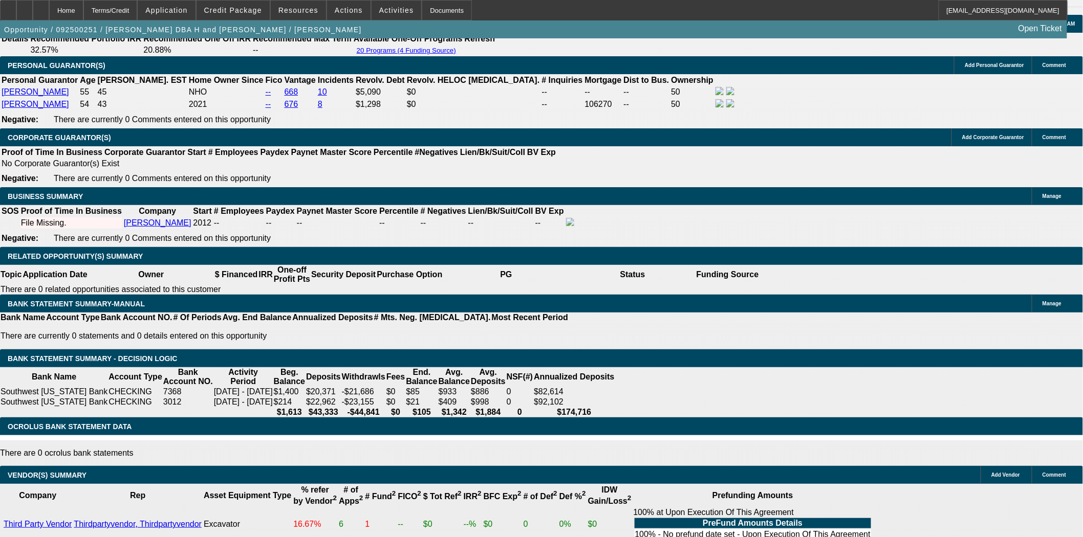
scroll to position [1592, 0]
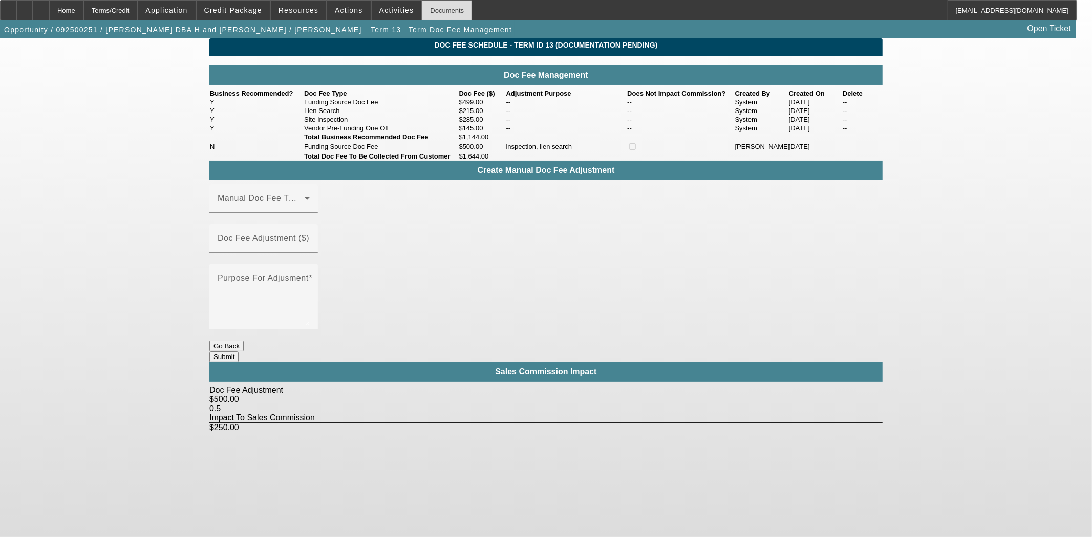
click at [446, 10] on div "Documents" at bounding box center [447, 10] width 50 height 20
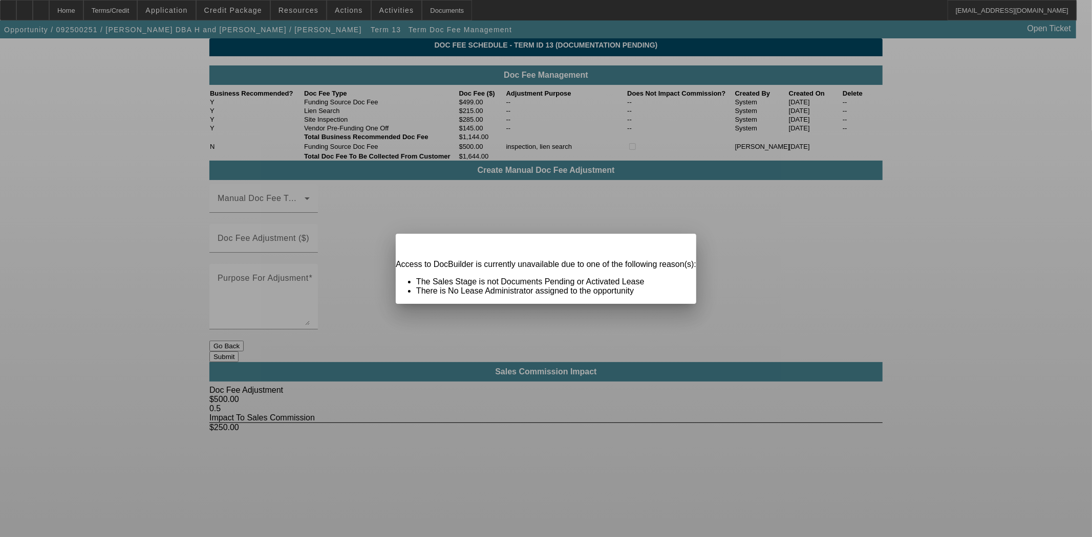
click at [676, 246] on span "Close" at bounding box center [683, 243] width 14 height 6
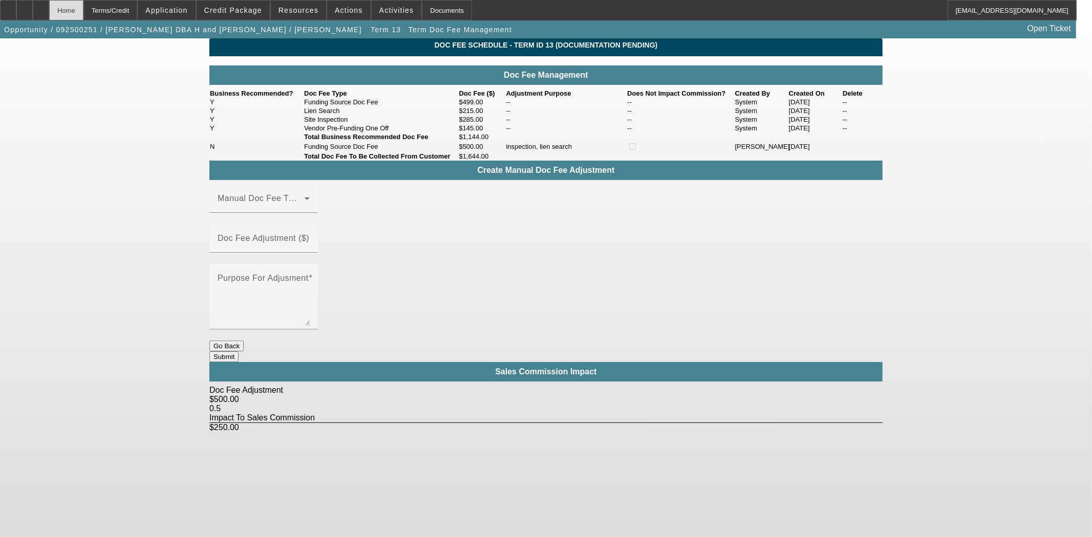
click at [83, 13] on div "Home" at bounding box center [66, 10] width 34 height 20
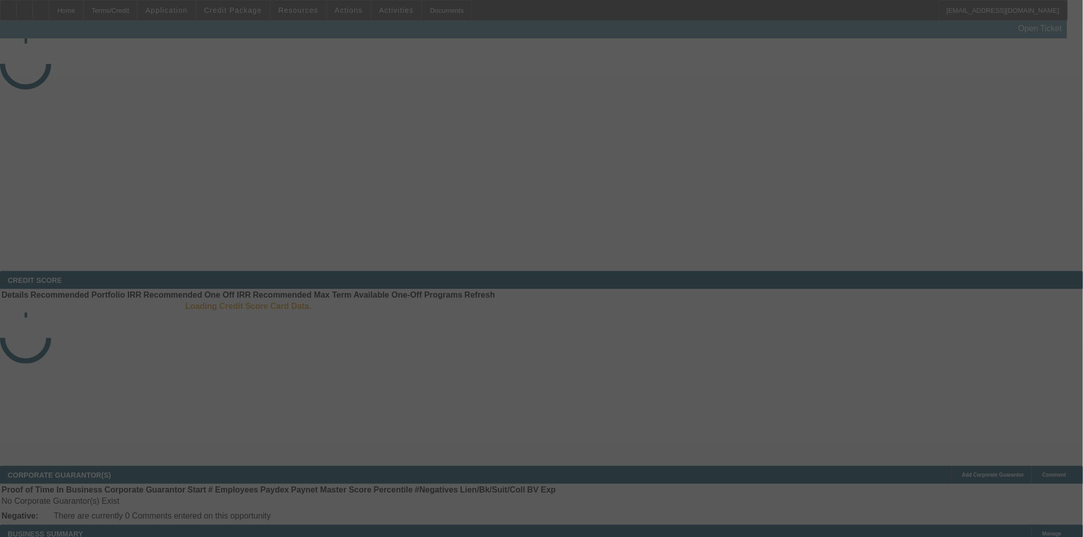
select select "3"
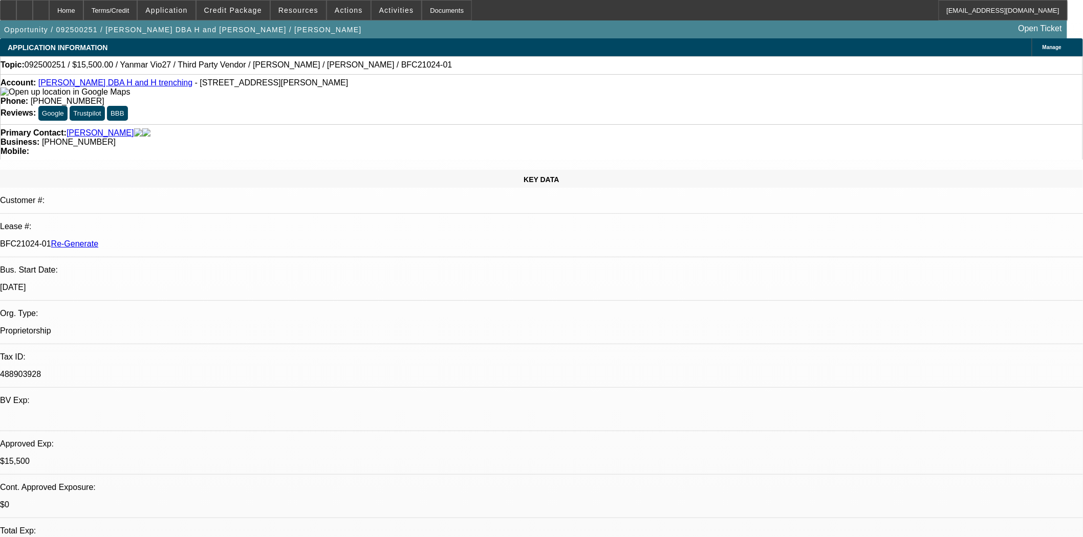
select select "0"
select select "6"
click at [335, 9] on span "Actions" at bounding box center [349, 10] width 28 height 8
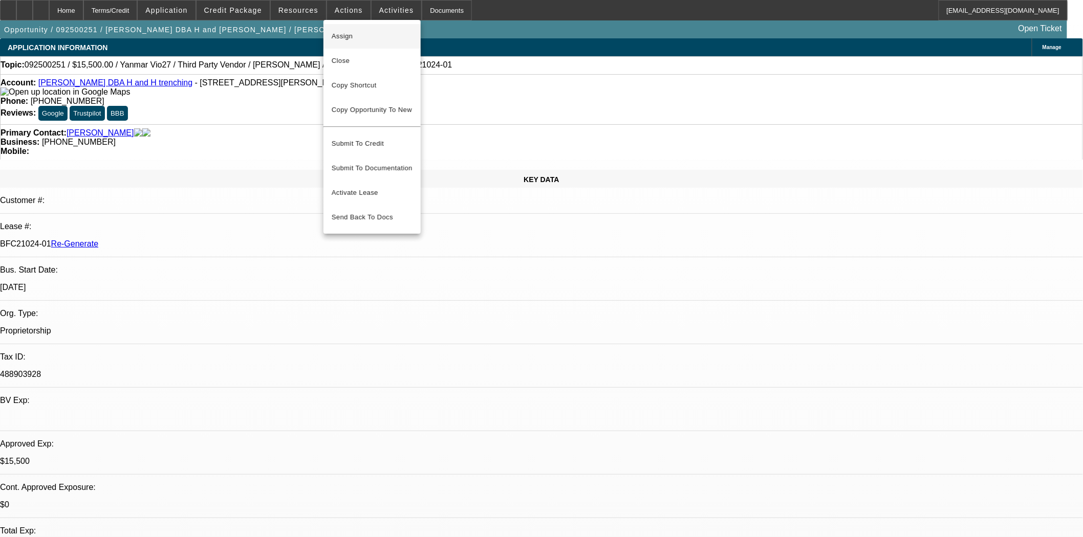
click at [339, 28] on button "Assign" at bounding box center [371, 36] width 97 height 25
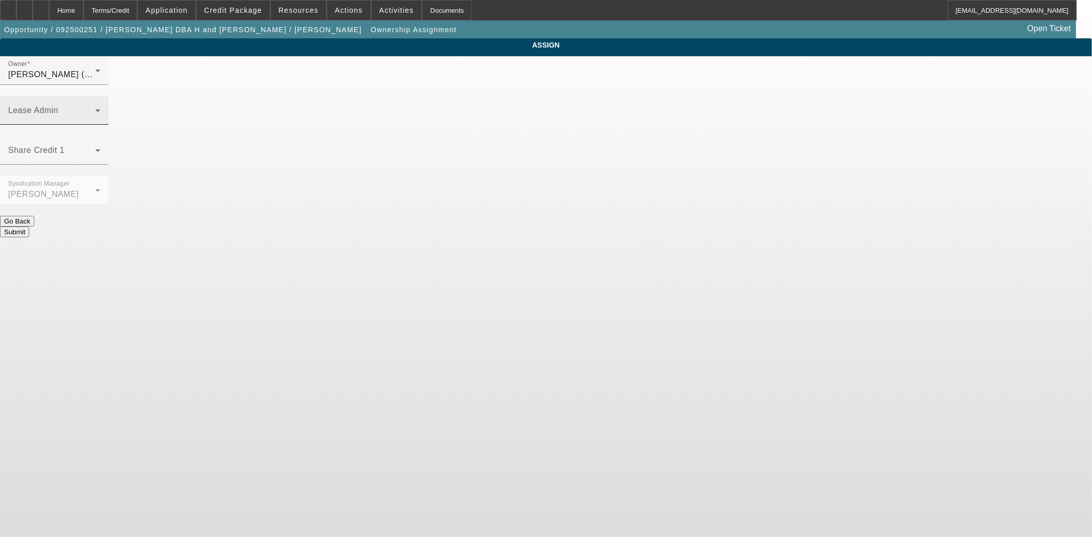
click at [95, 108] on span at bounding box center [51, 114] width 87 height 12
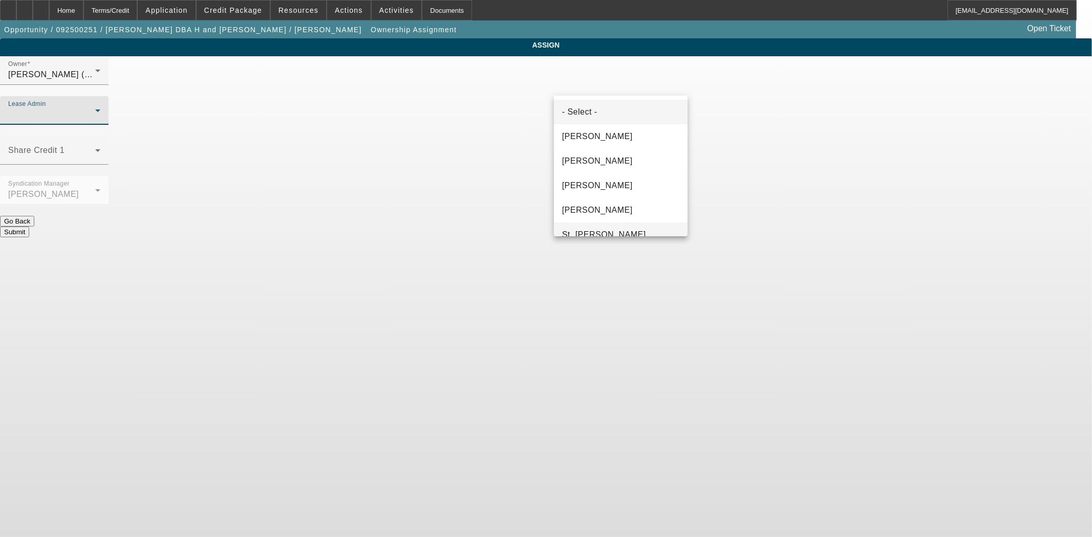
click at [601, 232] on span "St. [PERSON_NAME]" at bounding box center [604, 235] width 84 height 12
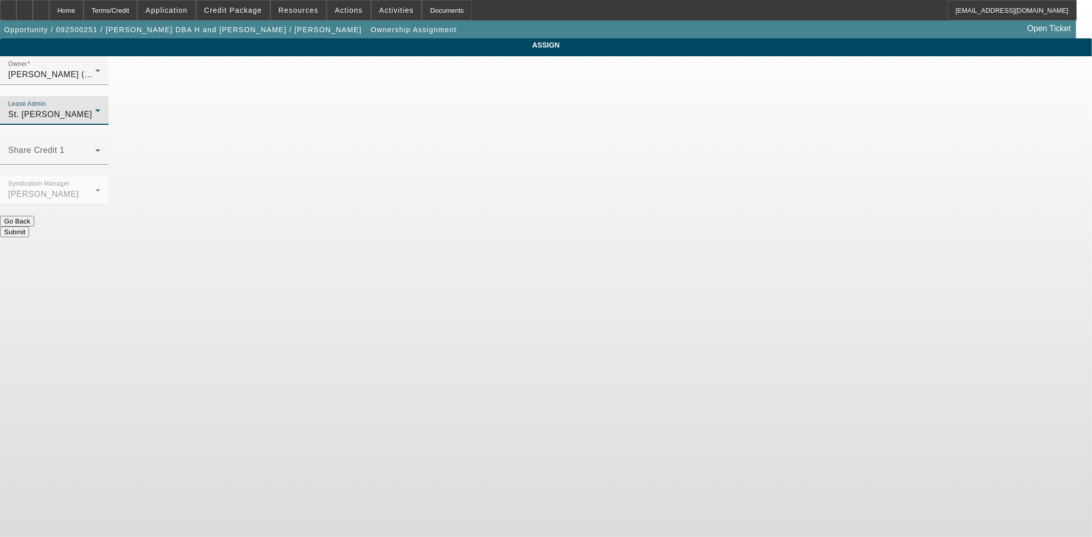
click at [587, 227] on div "Submit" at bounding box center [546, 232] width 1092 height 11
click at [29, 227] on button "Submit" at bounding box center [14, 232] width 29 height 11
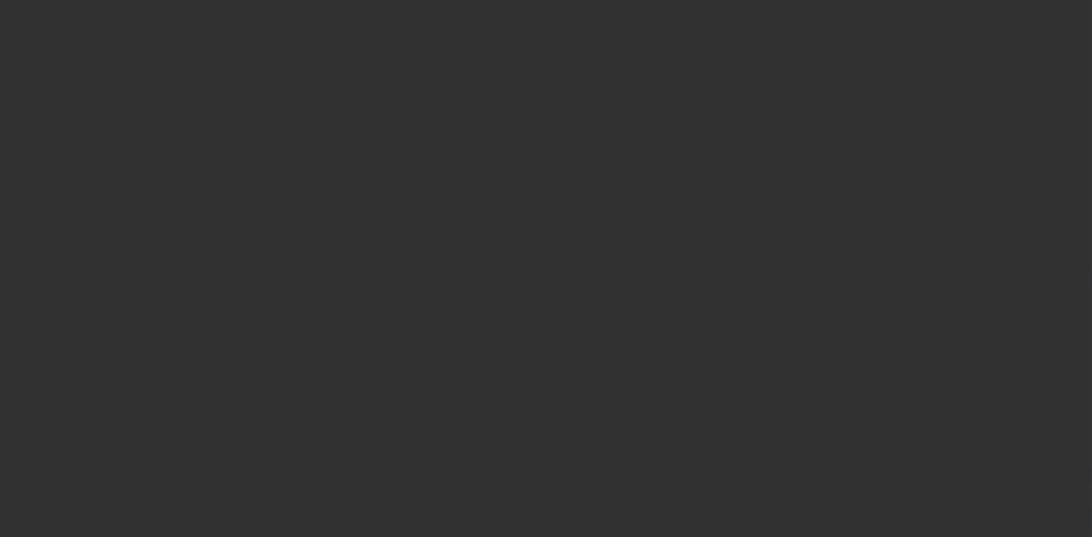
select select "3"
select select "0"
select select "6"
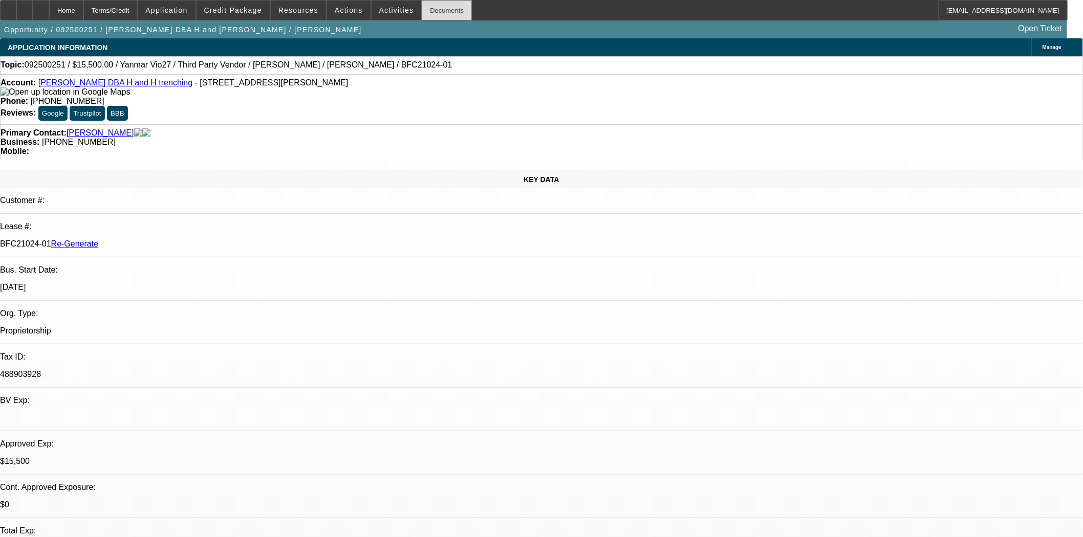
click at [439, 9] on div "Documents" at bounding box center [447, 10] width 50 height 20
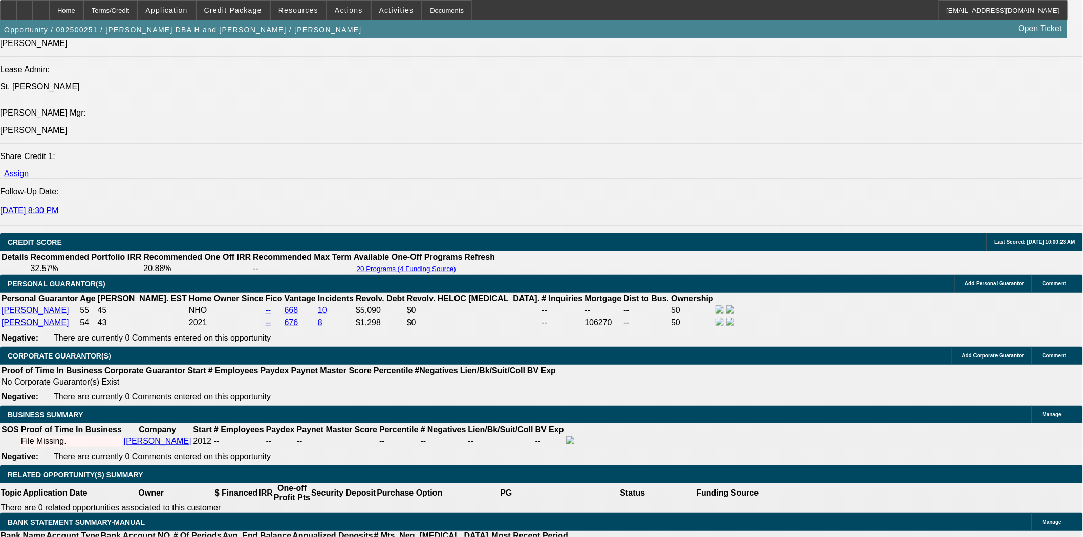
scroll to position [1478, 0]
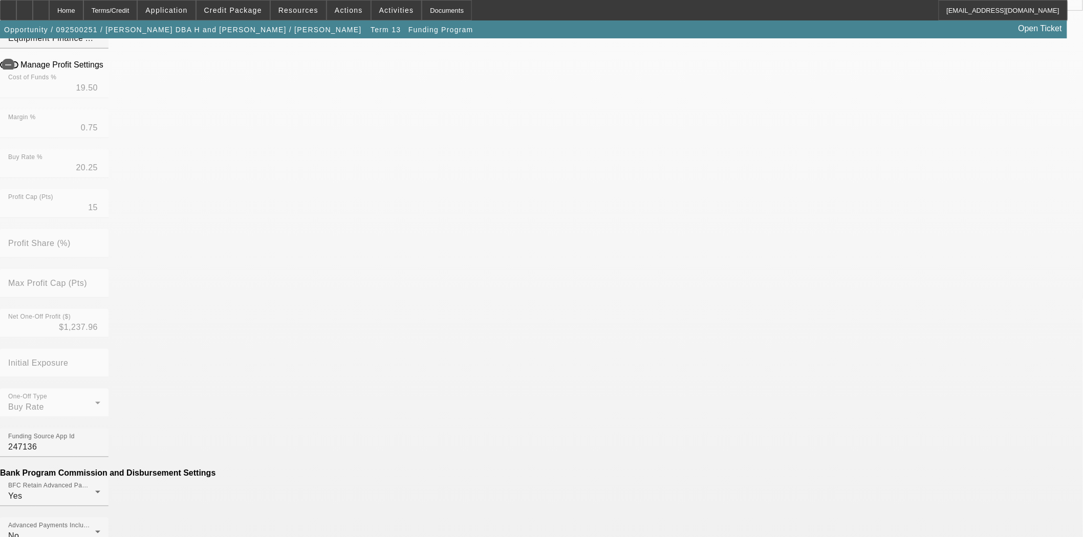
scroll to position [170, 0]
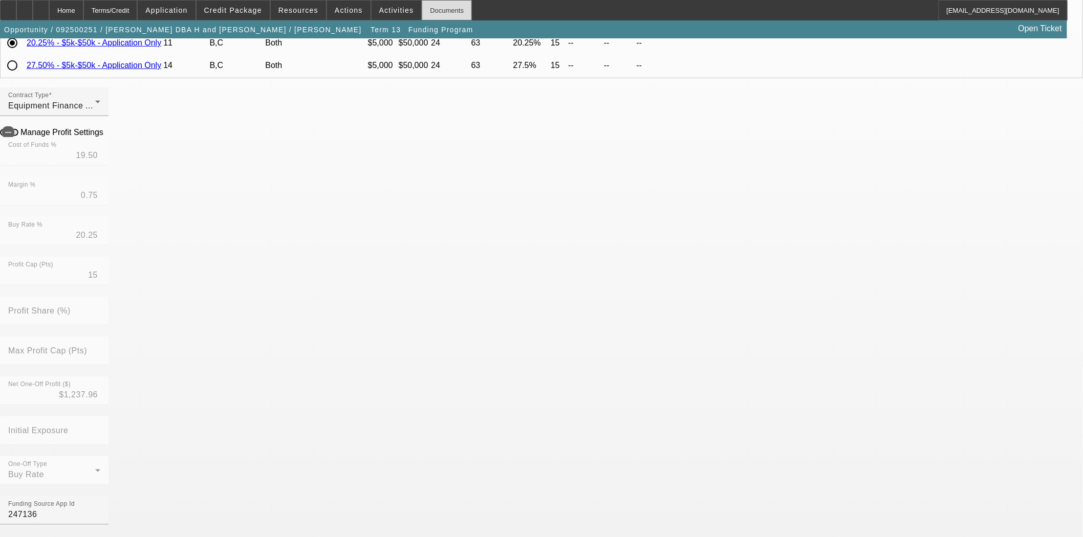
click at [422, 9] on div "Documents" at bounding box center [447, 10] width 50 height 20
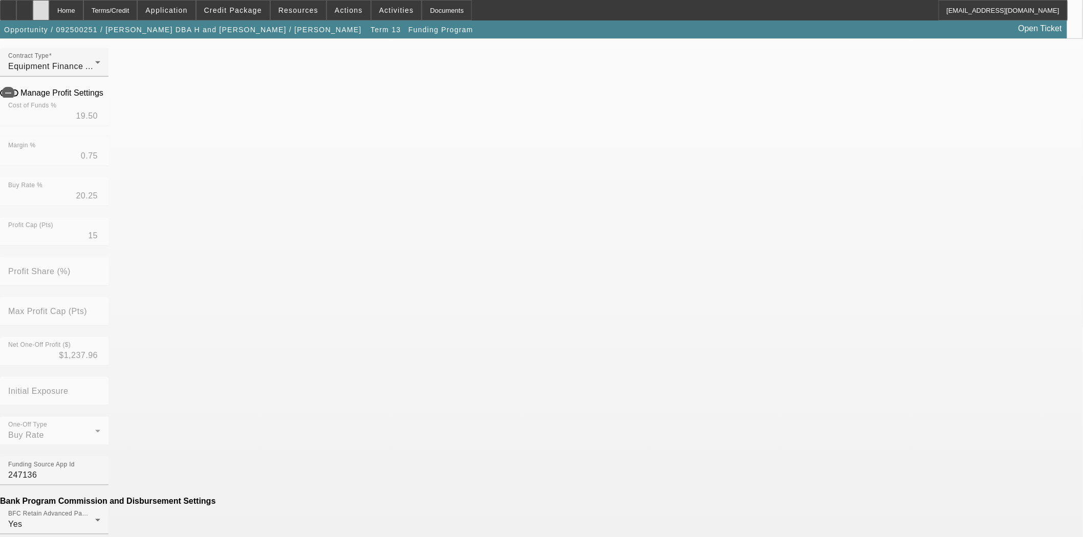
scroll to position [114, 0]
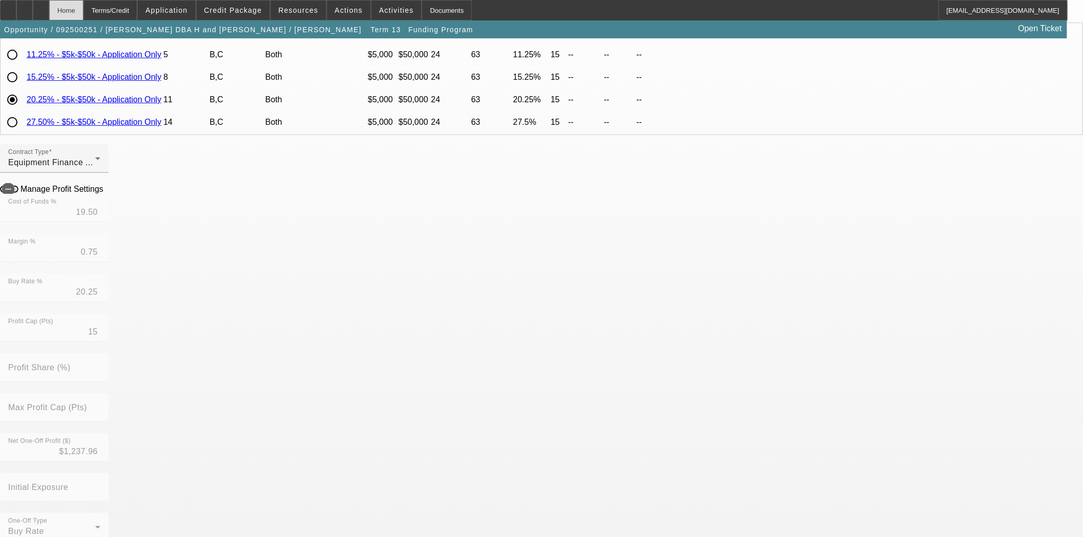
click at [82, 7] on div "Home" at bounding box center [66, 10] width 34 height 20
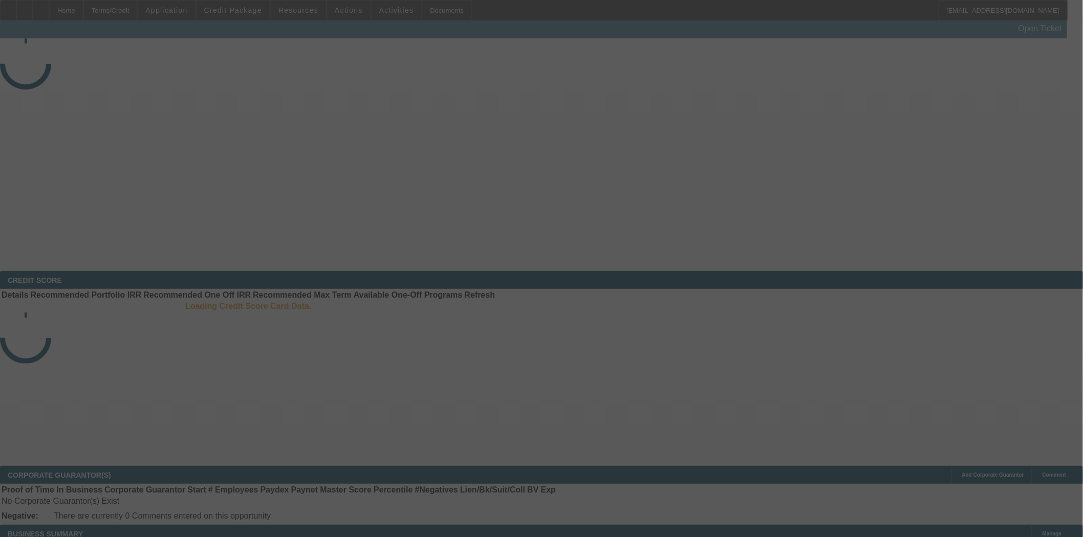
select select "3"
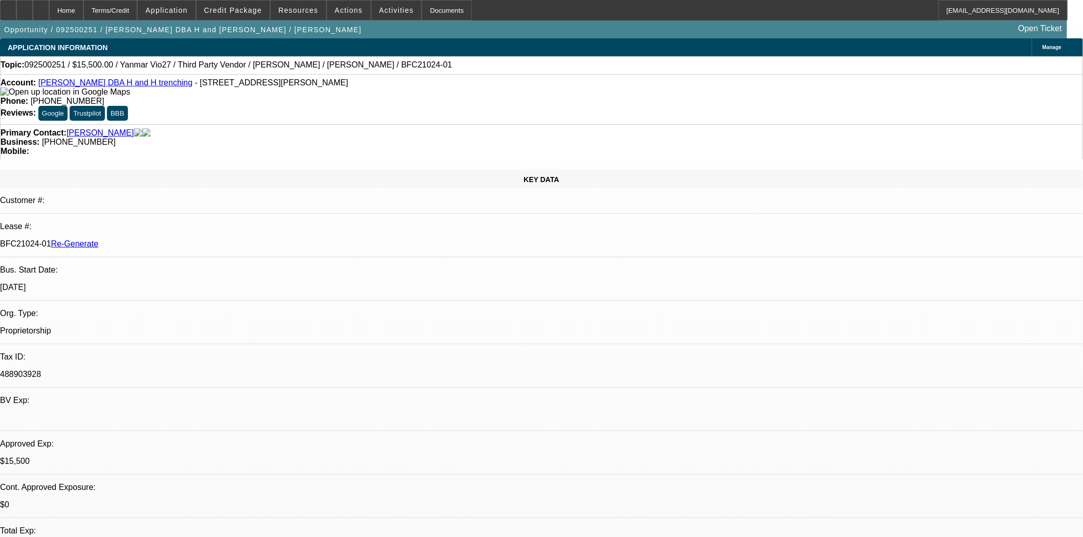
select select "0"
select select "6"
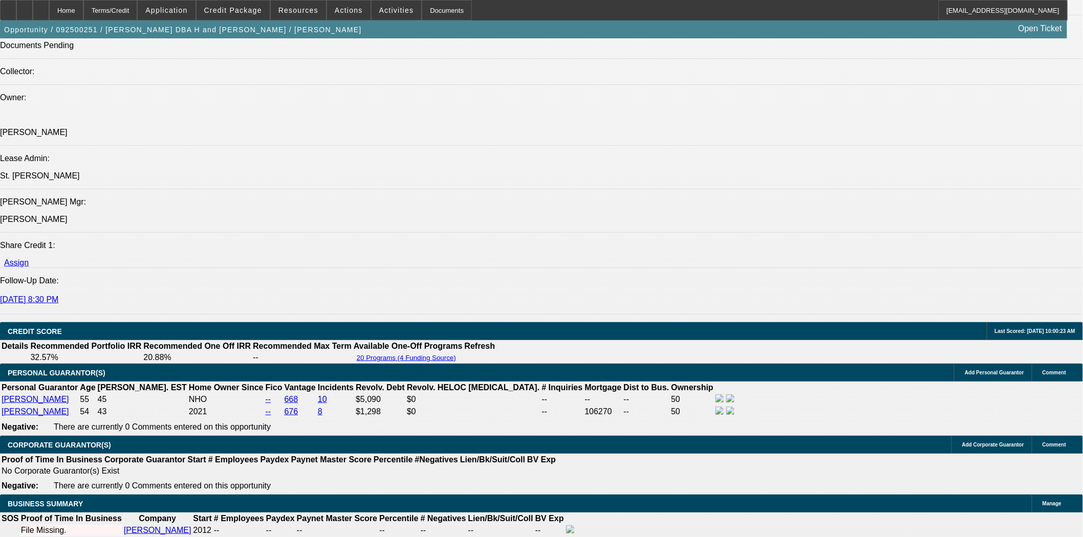
scroll to position [1364, 0]
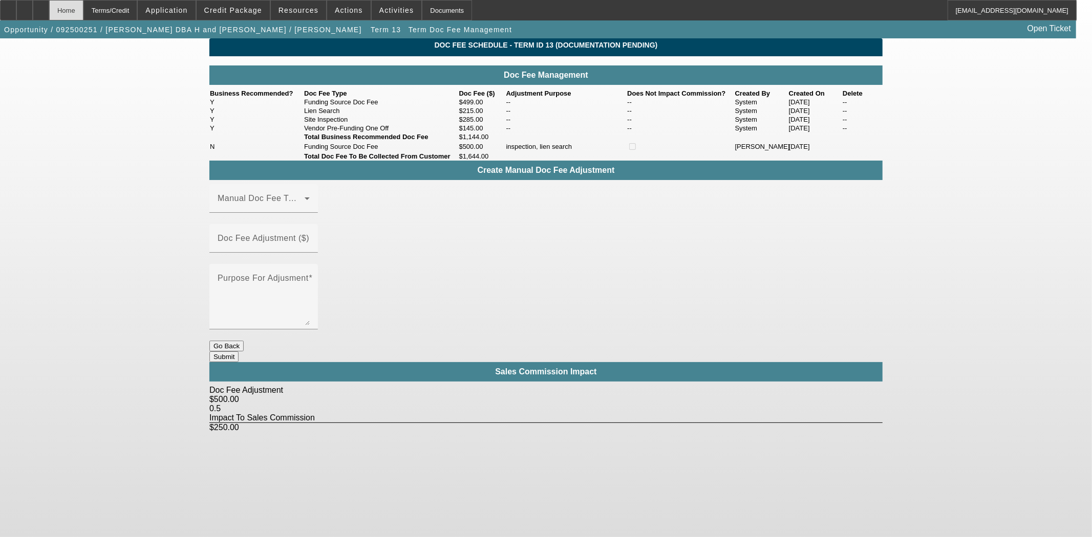
click at [83, 8] on div "Home" at bounding box center [66, 10] width 34 height 20
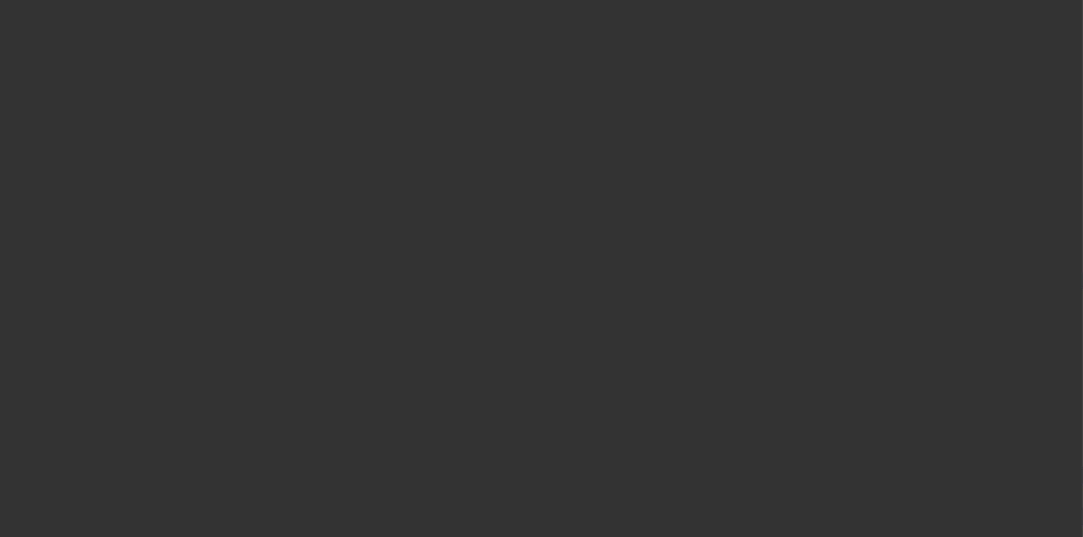
select select "3"
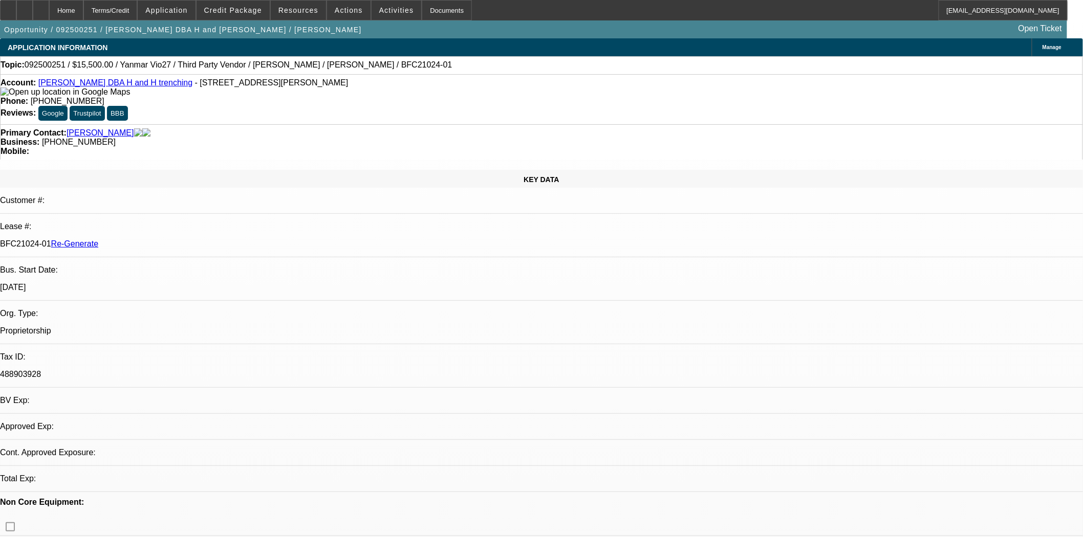
select select "0"
select select "6"
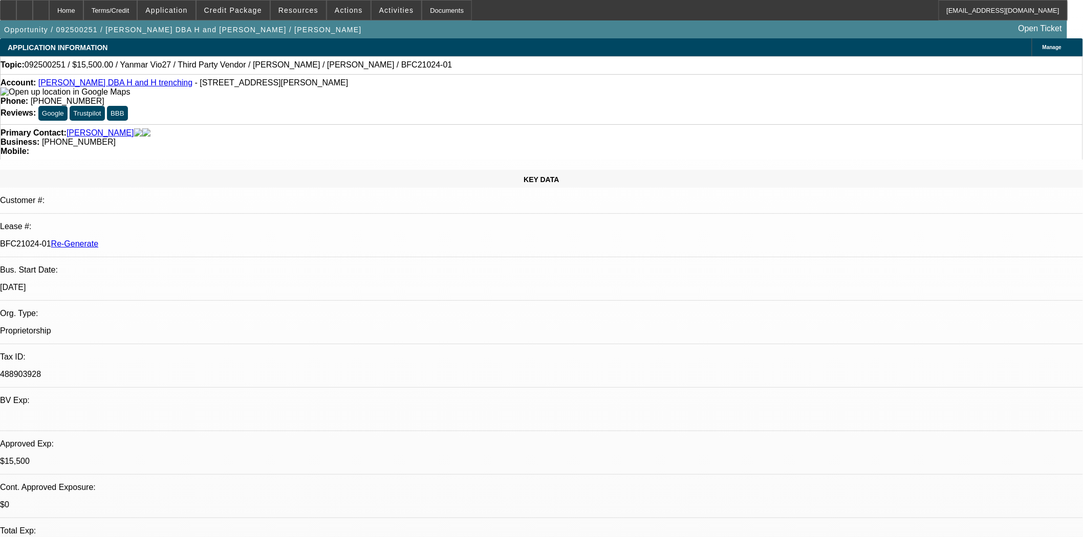
scroll to position [0, 0]
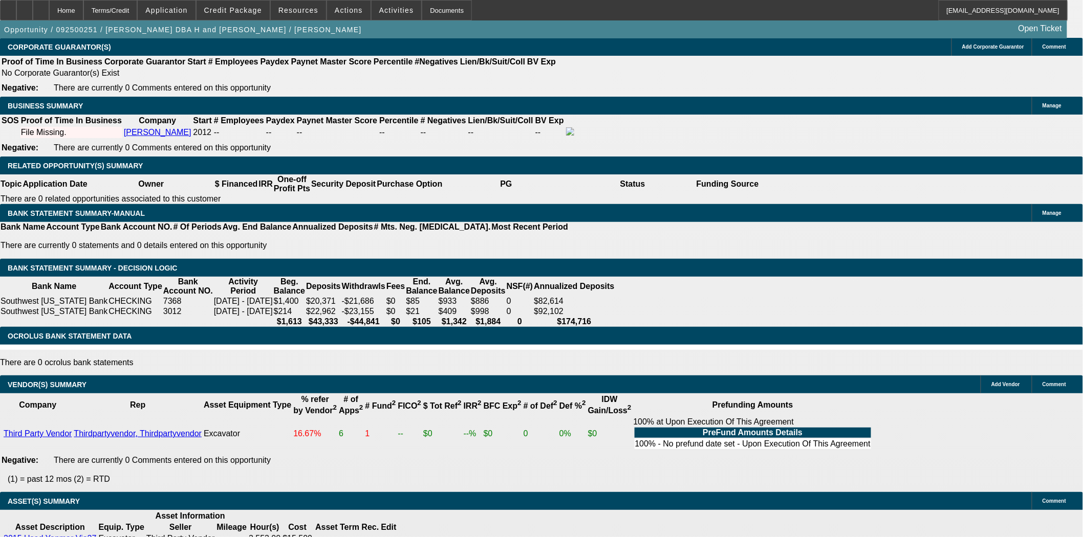
scroll to position [1421, 0]
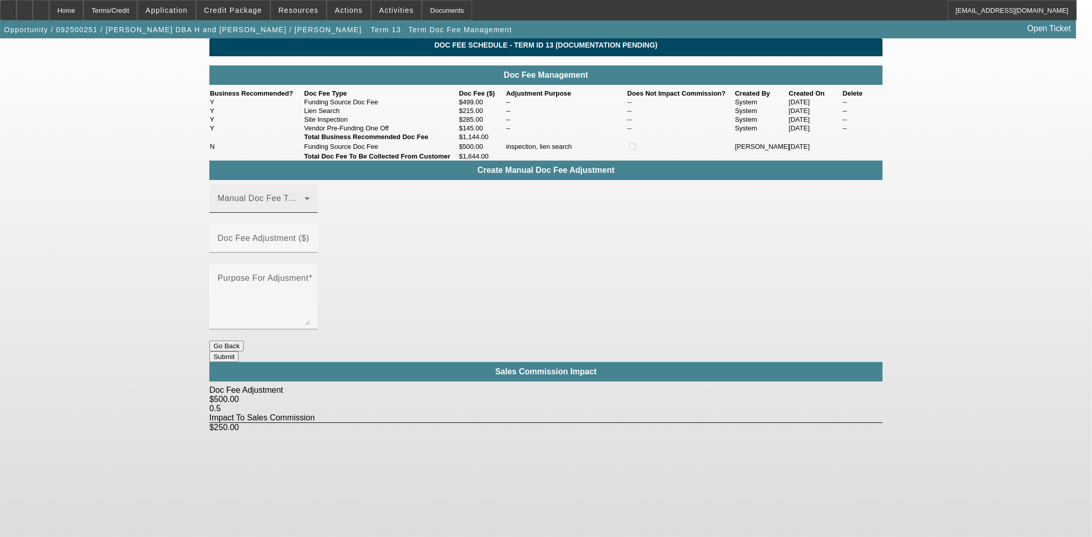
click at [299, 213] on div "Manual Doc Fee Type" at bounding box center [263, 198] width 92 height 29
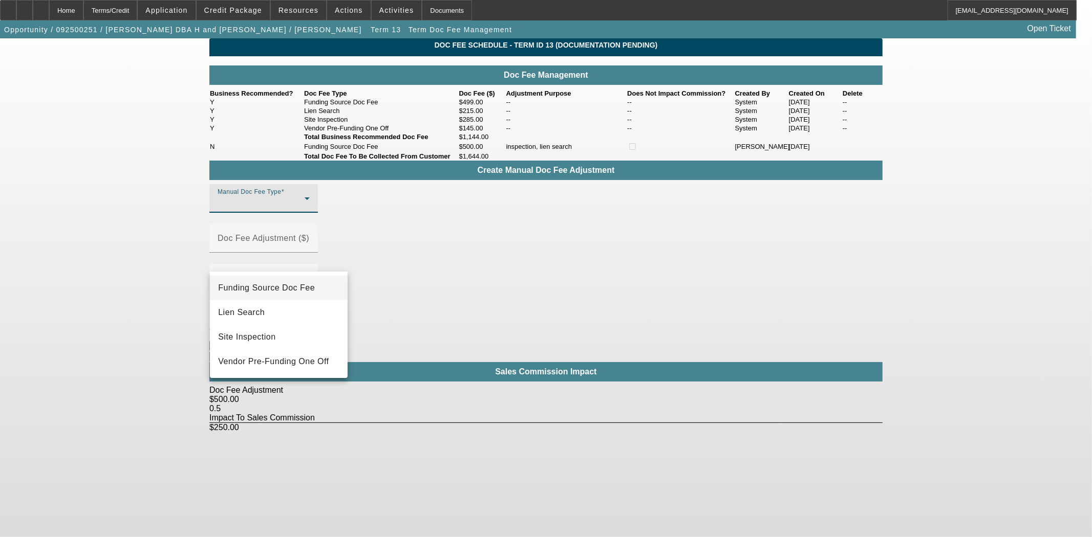
click at [288, 291] on span "Funding Source Doc Fee" at bounding box center [266, 288] width 97 height 12
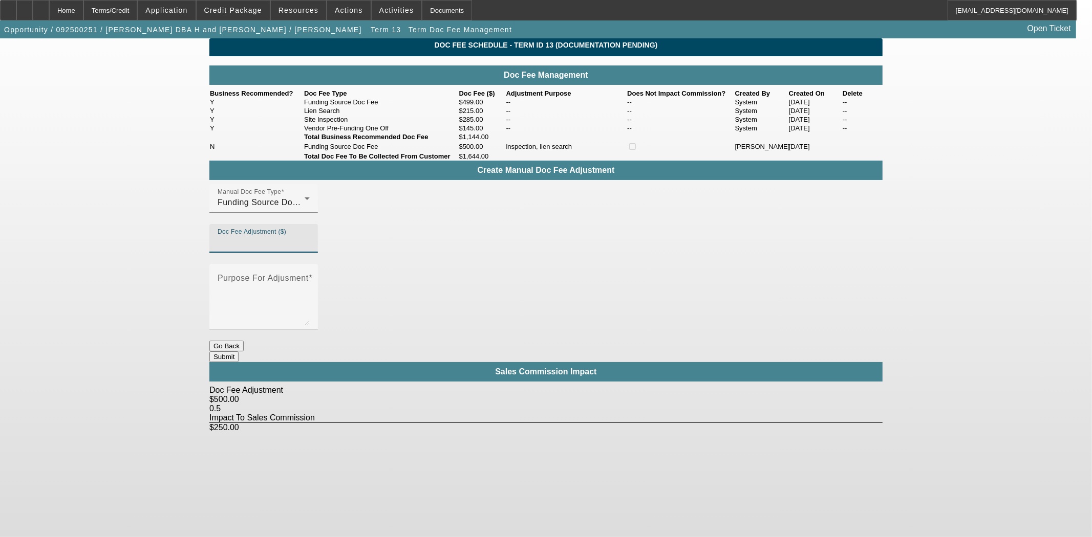
click at [310, 249] on input "Doc Fee Adjustment ($)" at bounding box center [263, 242] width 92 height 12
type input "($500.00)"
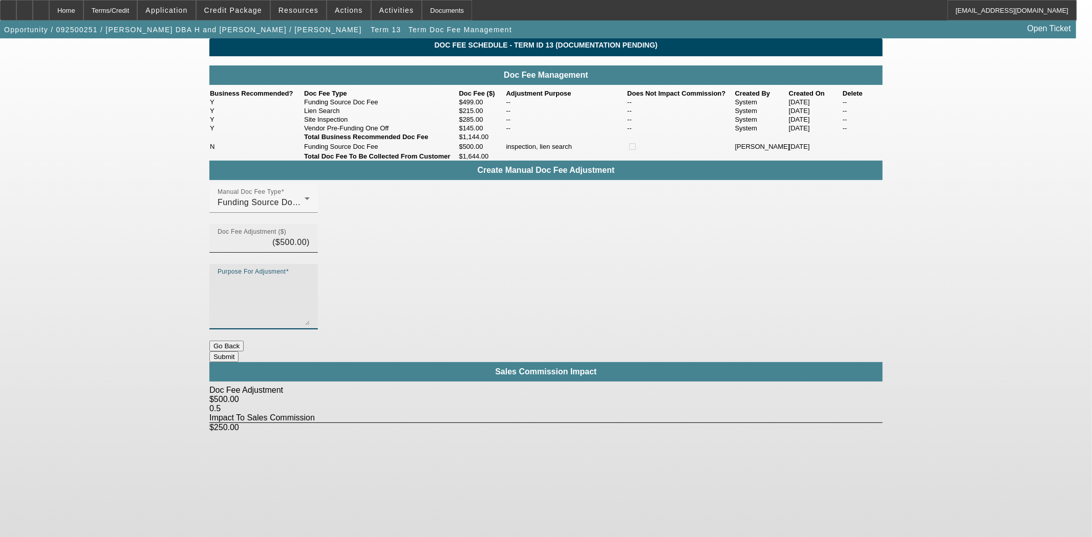
type textarea "a"
type textarea "fee was added in error by credit"
click at [238, 352] on button "Submit" at bounding box center [223, 357] width 29 height 11
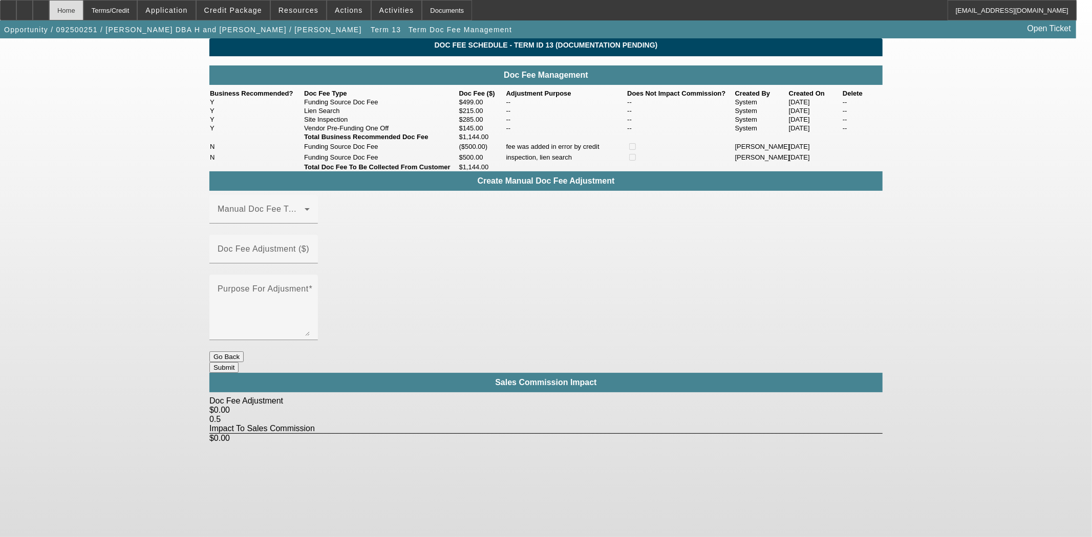
click at [83, 12] on div "Home" at bounding box center [66, 10] width 34 height 20
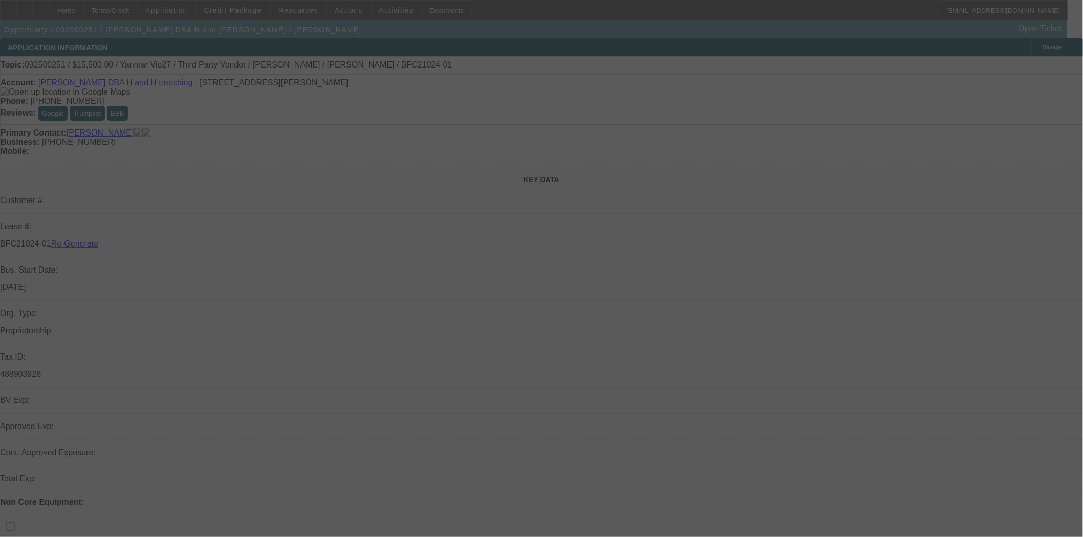
select select "3"
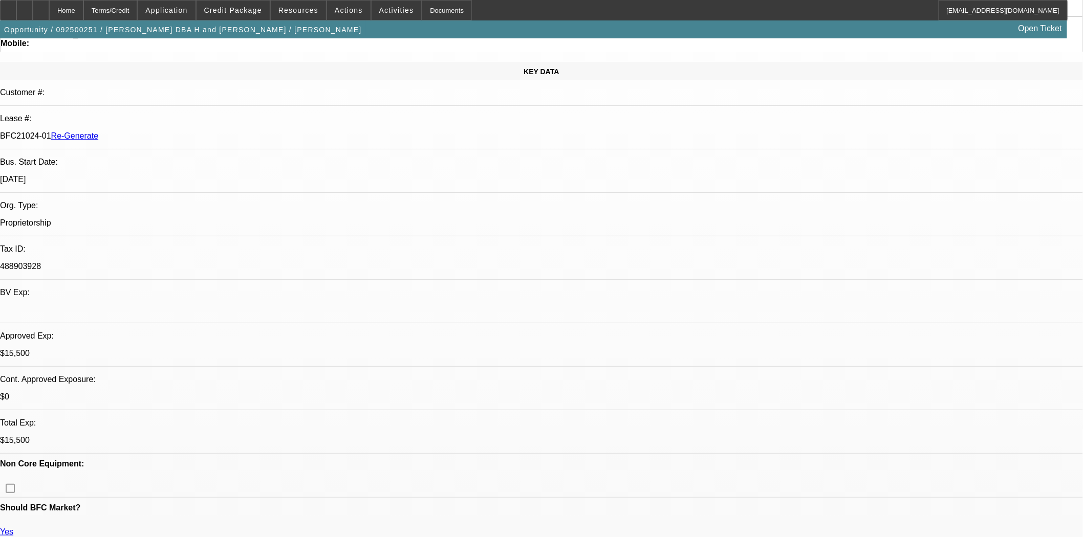
select select "0"
select select "6"
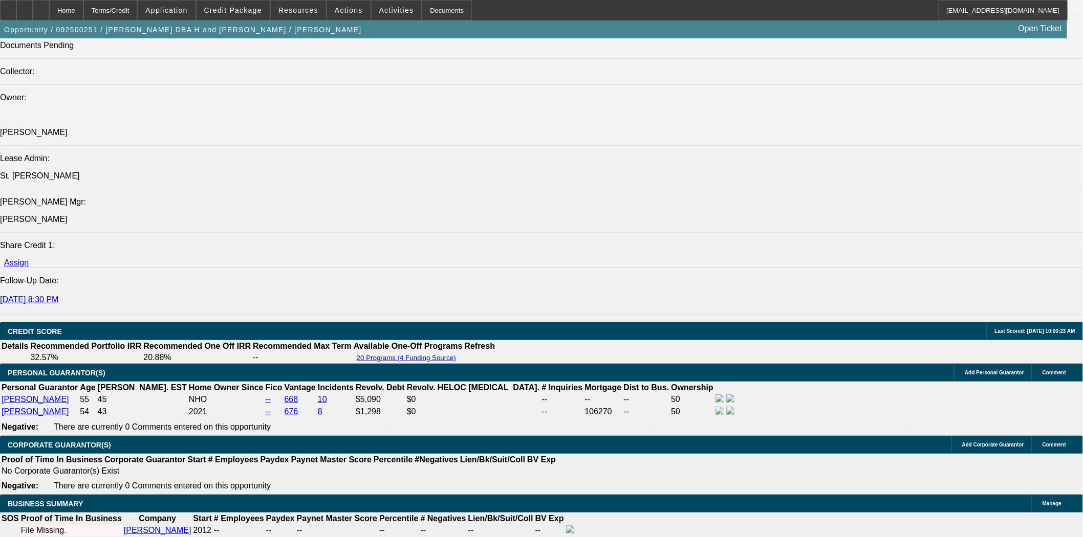
scroll to position [1478, 0]
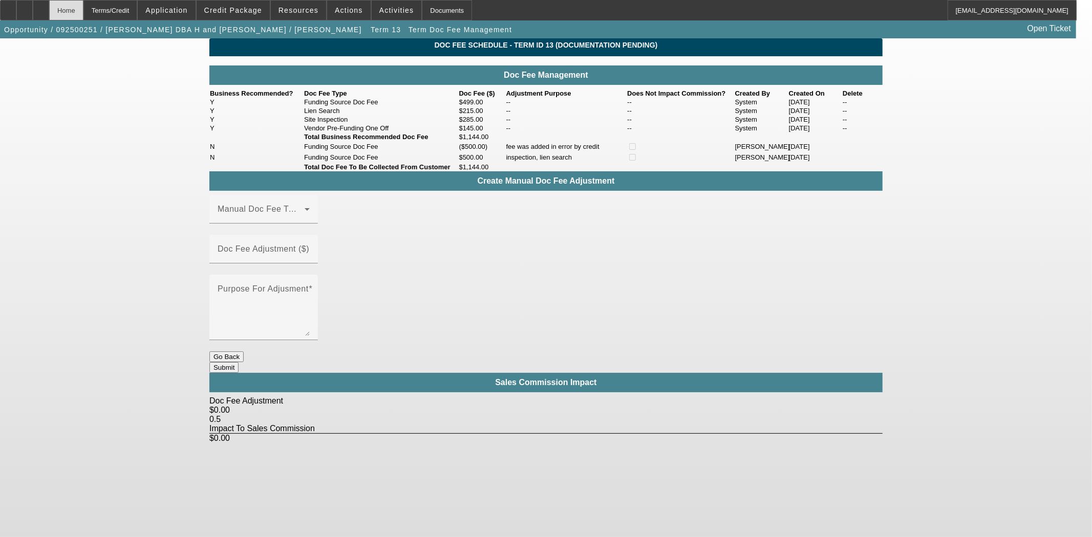
click at [83, 8] on div "Home" at bounding box center [66, 10] width 34 height 20
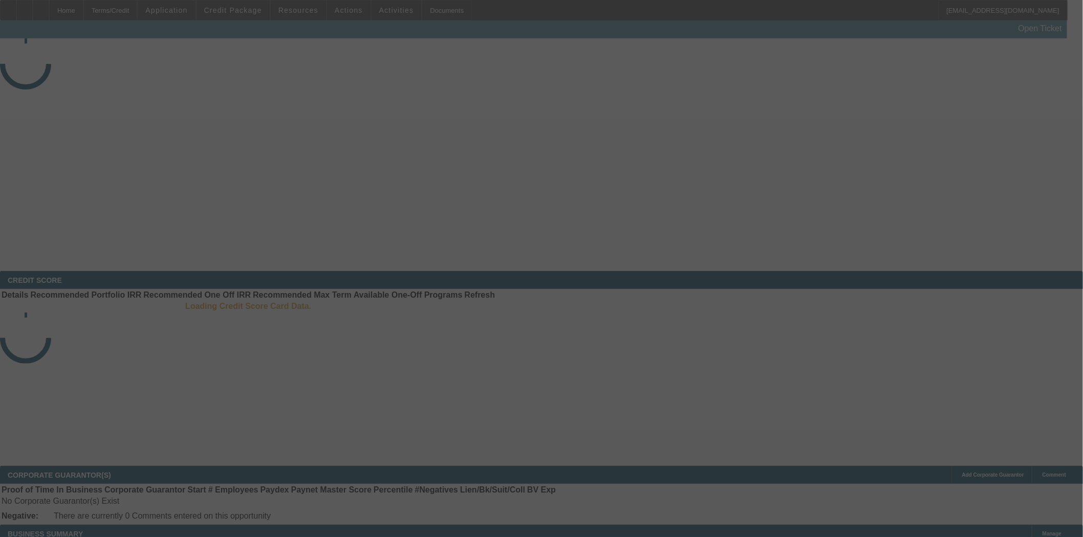
select select "3"
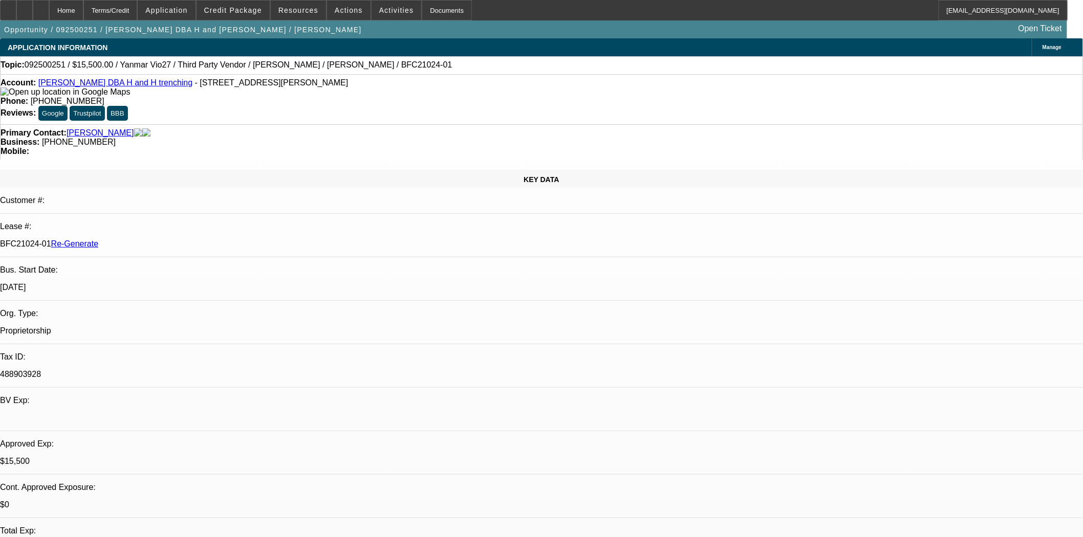
select select "0"
select select "6"
click at [437, 15] on div "Documents" at bounding box center [447, 10] width 50 height 20
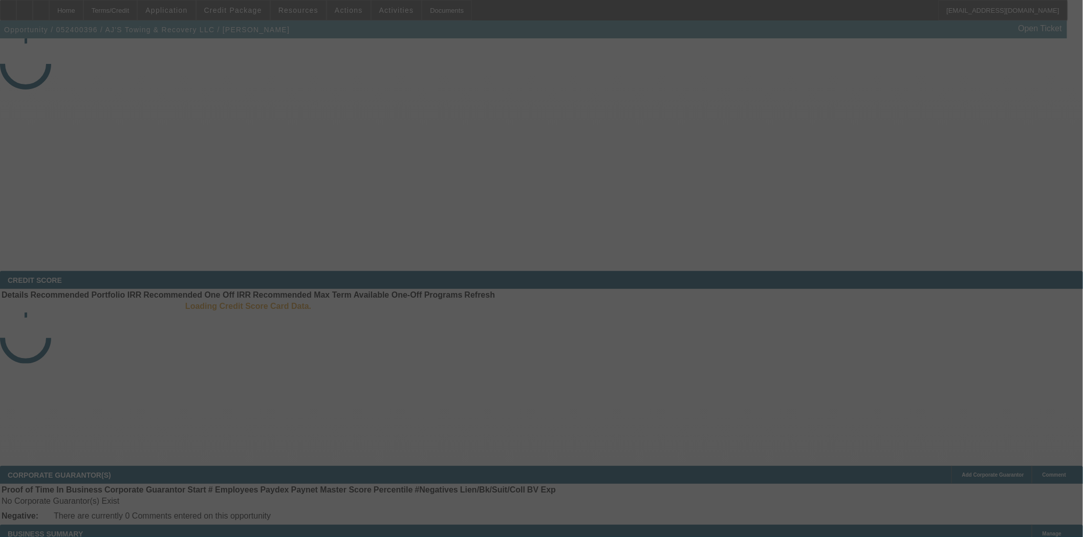
select select "3"
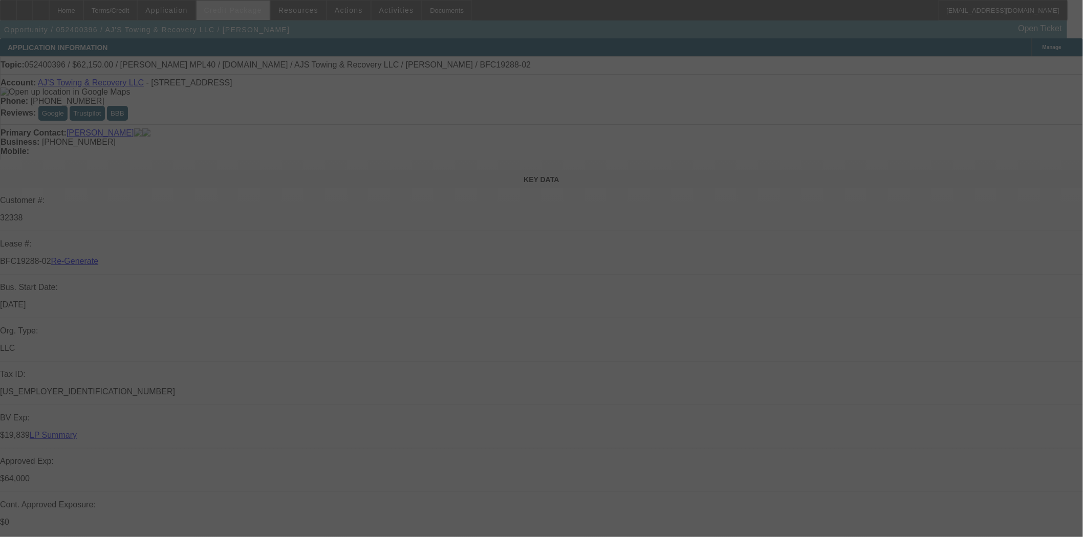
select select "0"
select select "2"
select select "0.1"
select select "4"
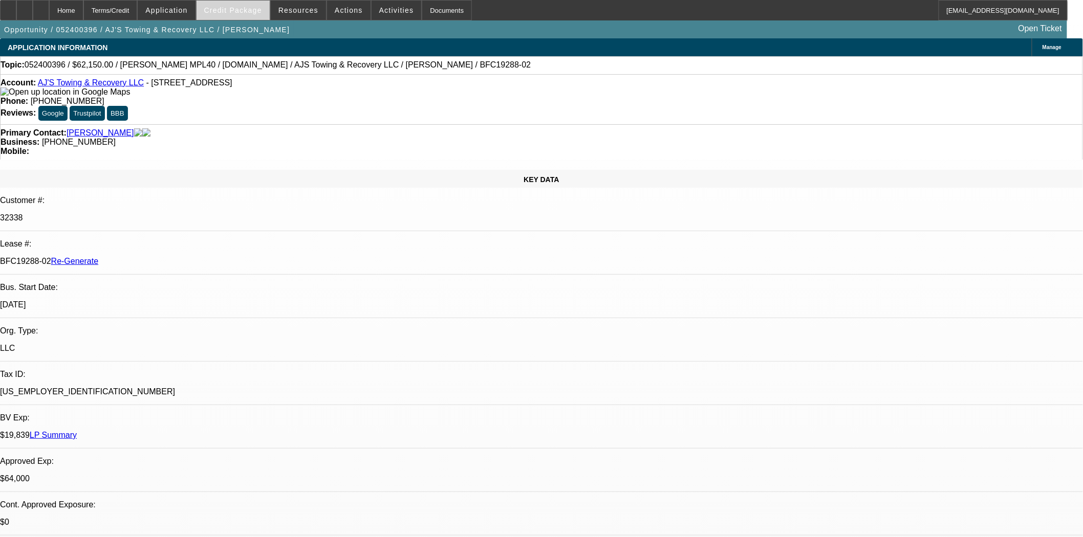
click at [254, 14] on span at bounding box center [233, 10] width 73 height 25
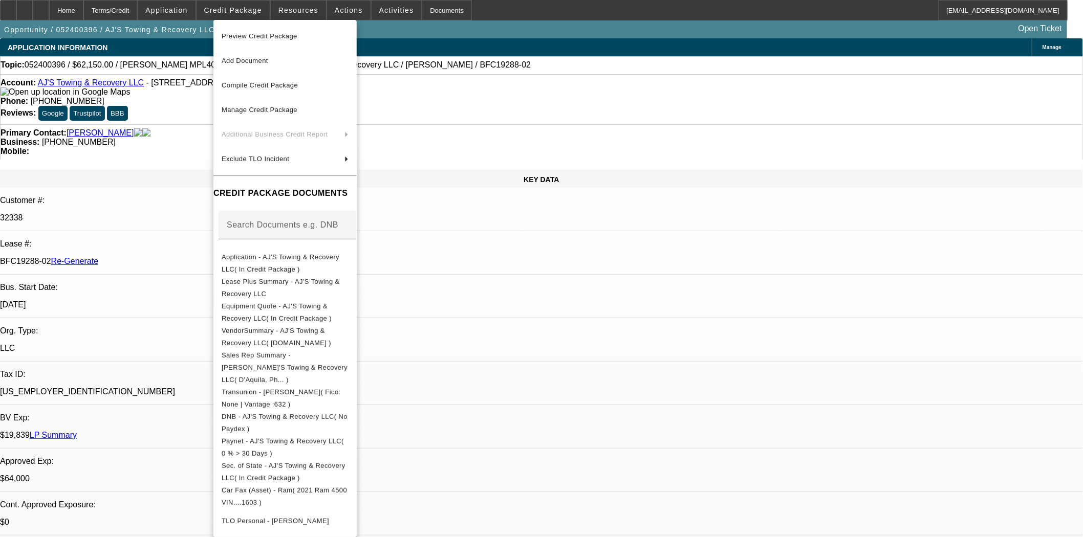
click at [258, 37] on span "Preview Credit Package" at bounding box center [260, 36] width 76 height 8
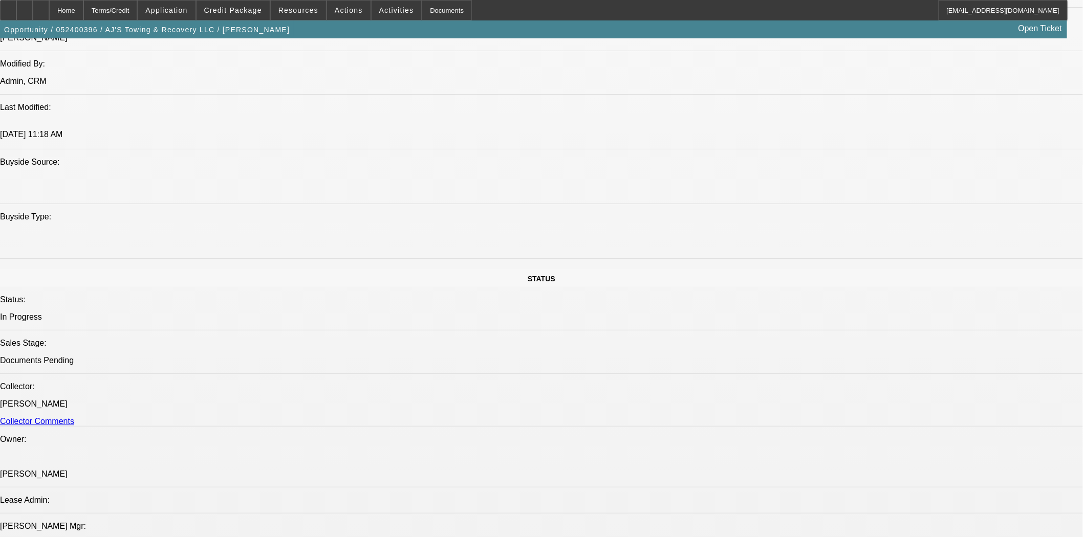
scroll to position [1251, 0]
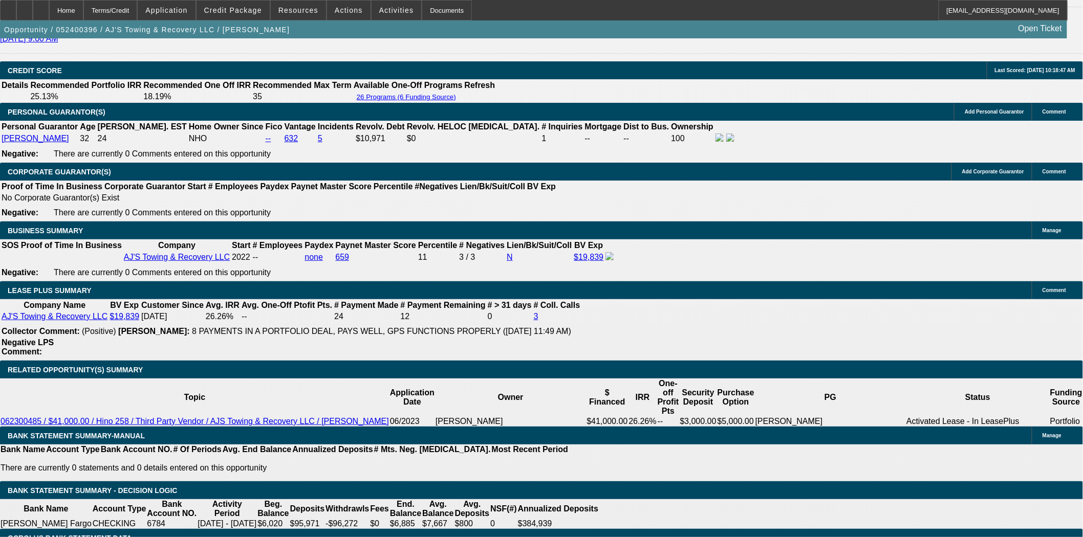
scroll to position [1478, 0]
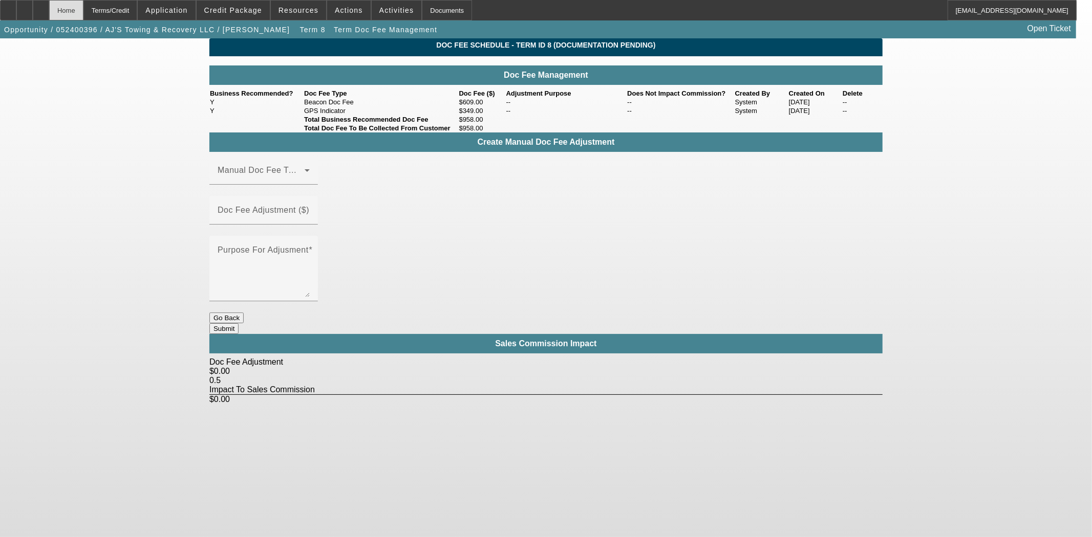
click at [83, 9] on div "Home" at bounding box center [66, 10] width 34 height 20
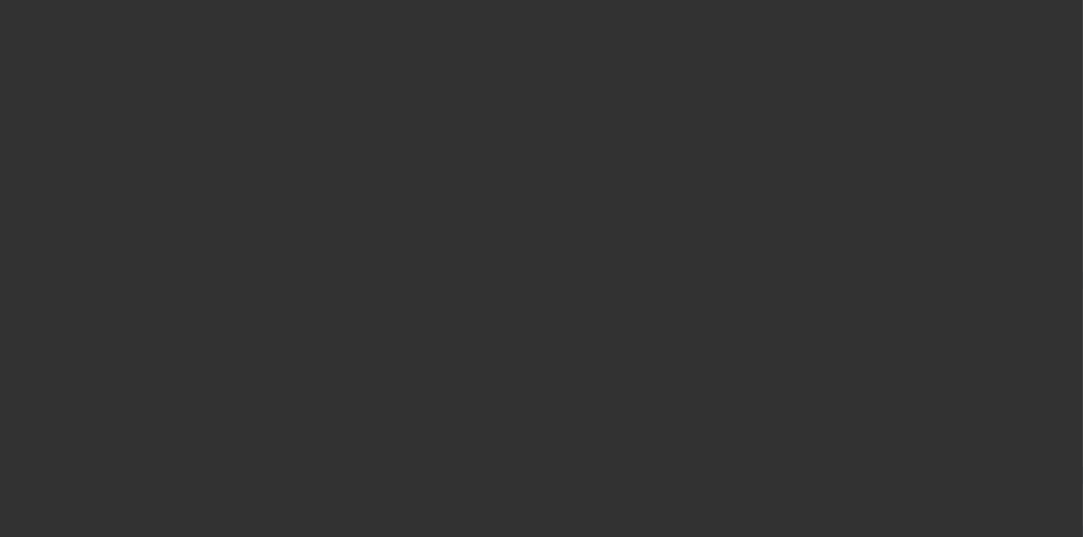
select select "3"
select select "0"
select select "2"
select select "0.1"
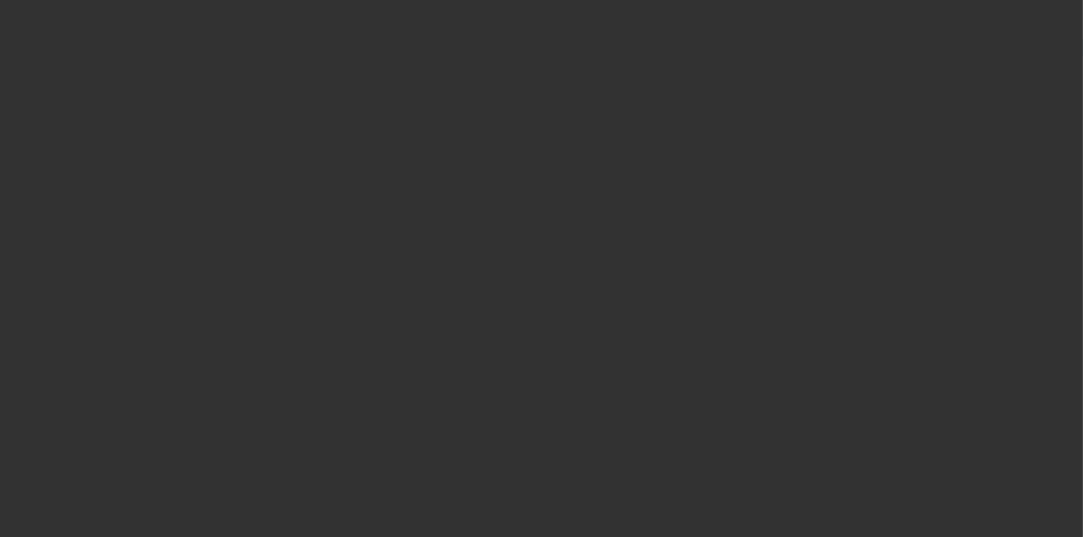
select select "4"
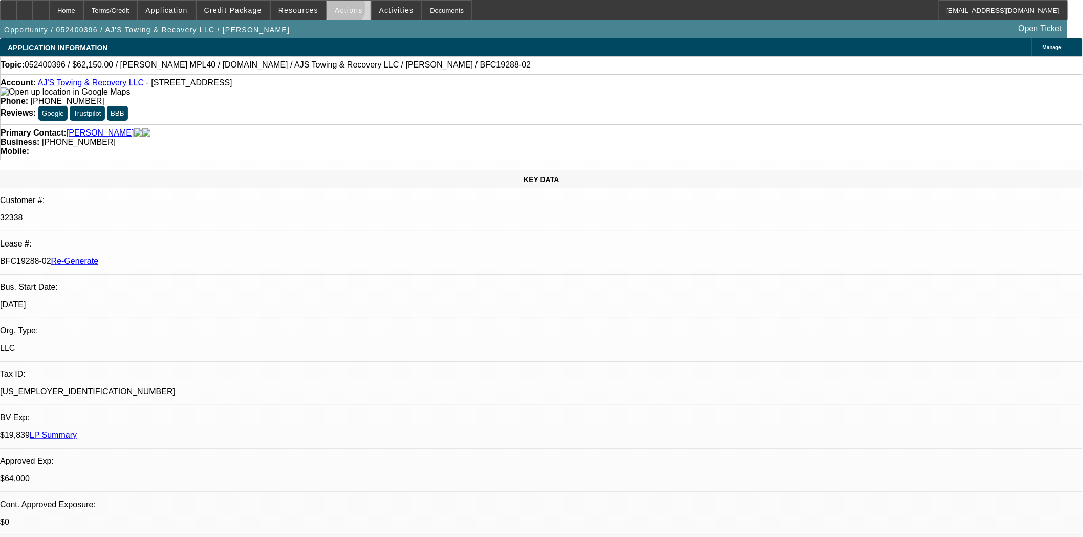
click at [338, 10] on span "Actions" at bounding box center [349, 10] width 28 height 8
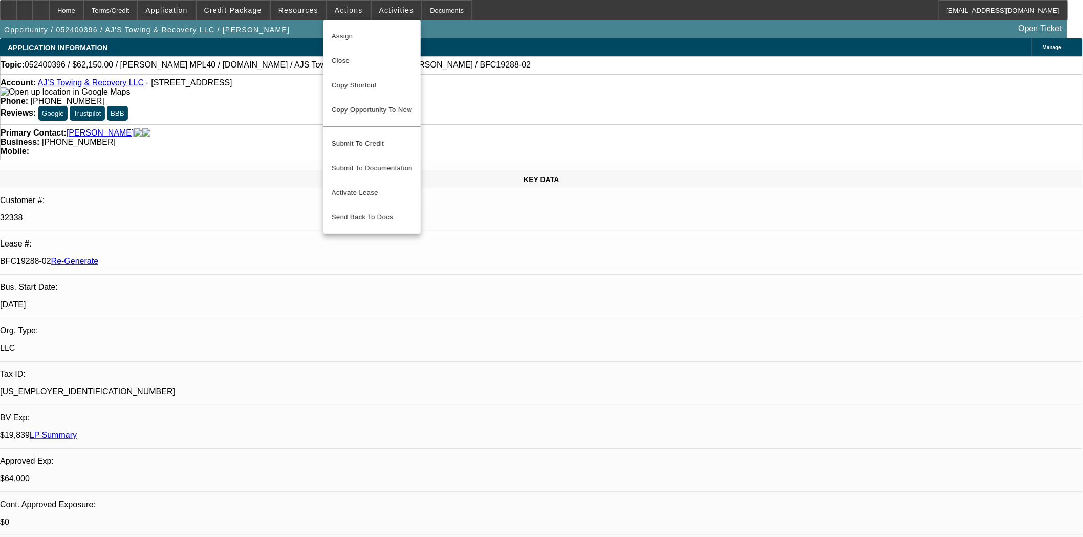
click at [352, 34] on span "Assign" at bounding box center [372, 36] width 81 height 12
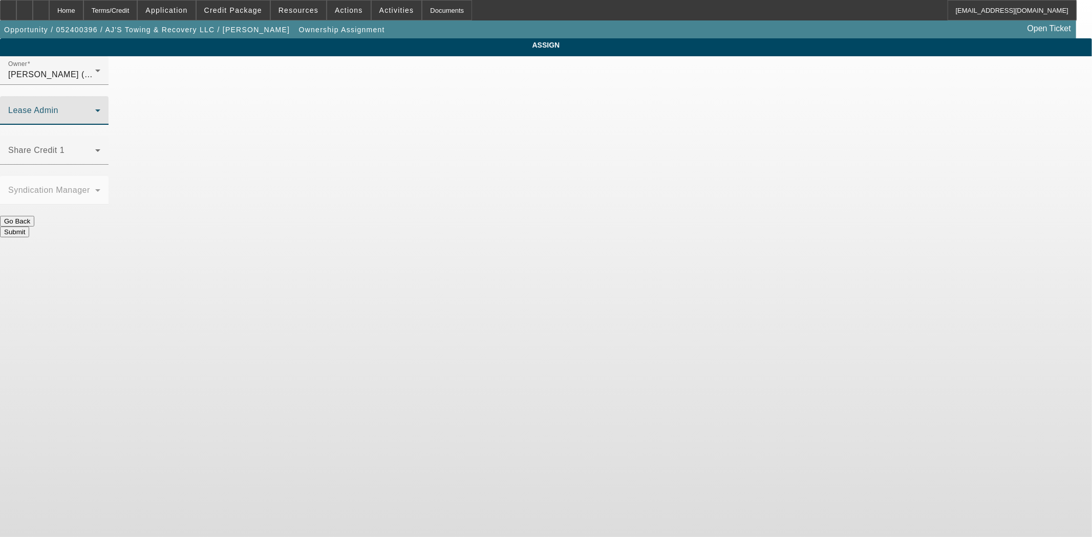
click at [95, 108] on span at bounding box center [51, 114] width 87 height 12
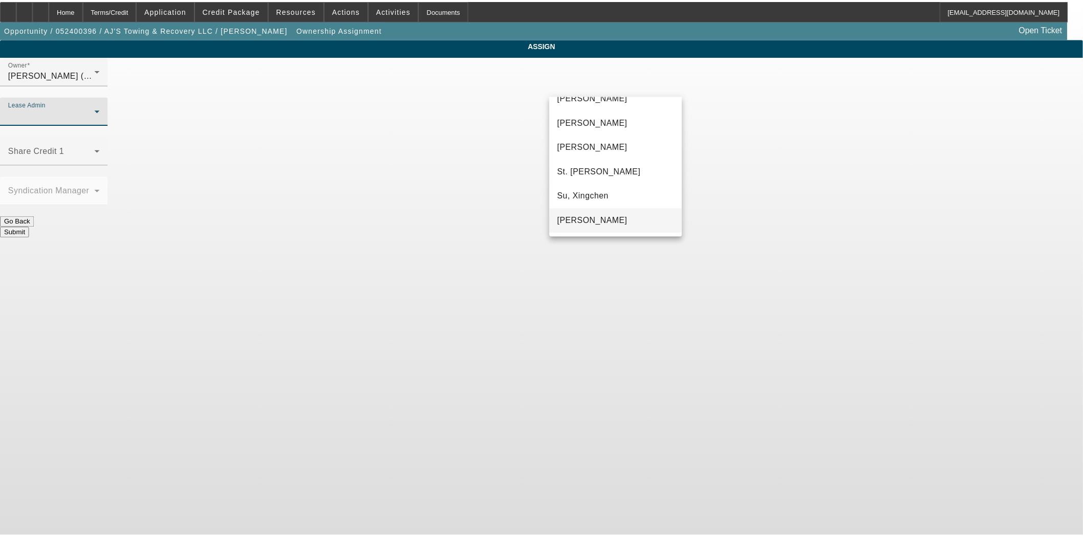
scroll to position [7, 0]
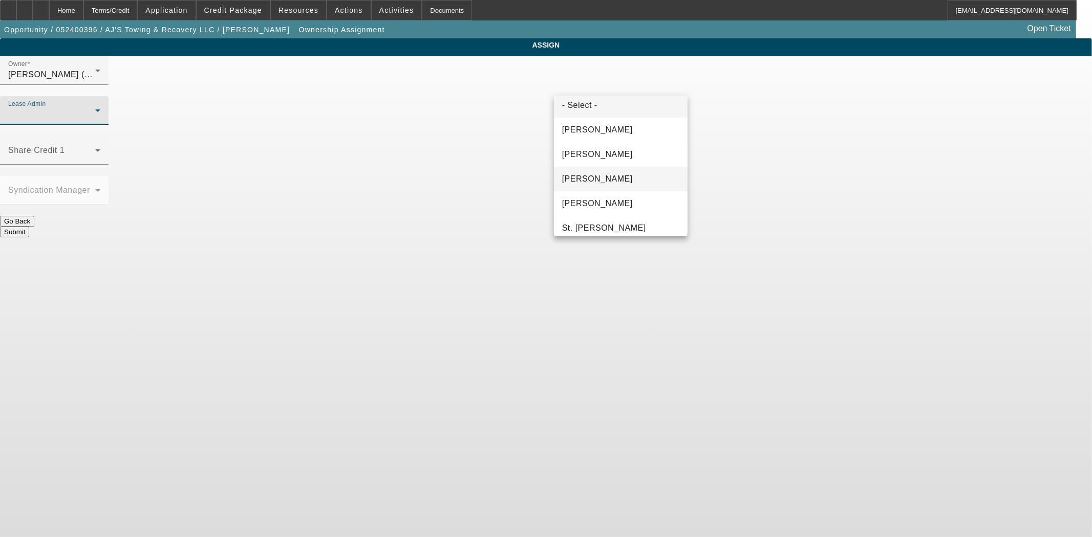
click at [599, 179] on span "Gonzalez, Amanda" at bounding box center [597, 179] width 71 height 12
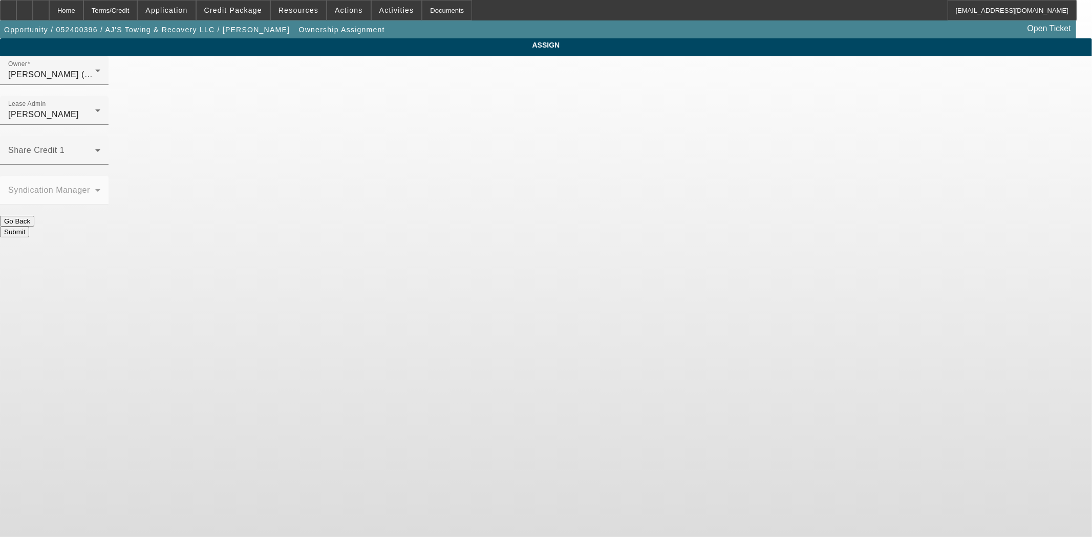
click at [29, 227] on button "Submit" at bounding box center [14, 232] width 29 height 11
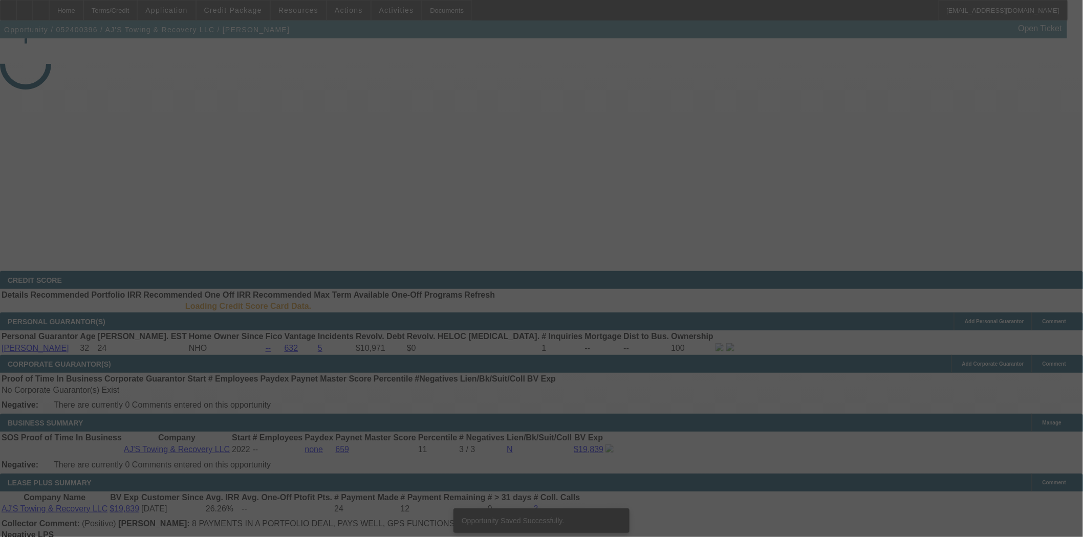
select select "3"
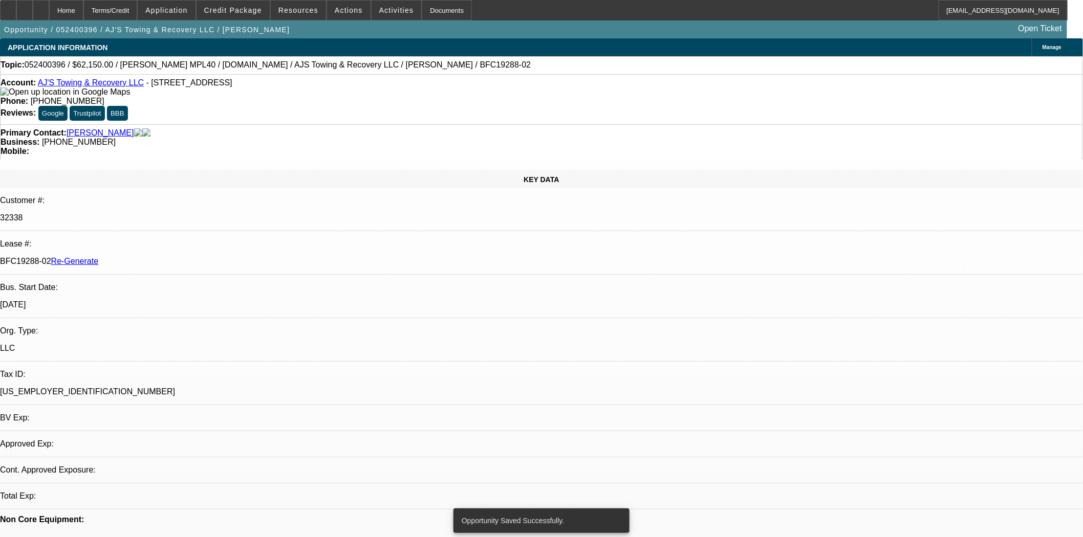
select select "0"
select select "2"
select select "0.1"
select select "4"
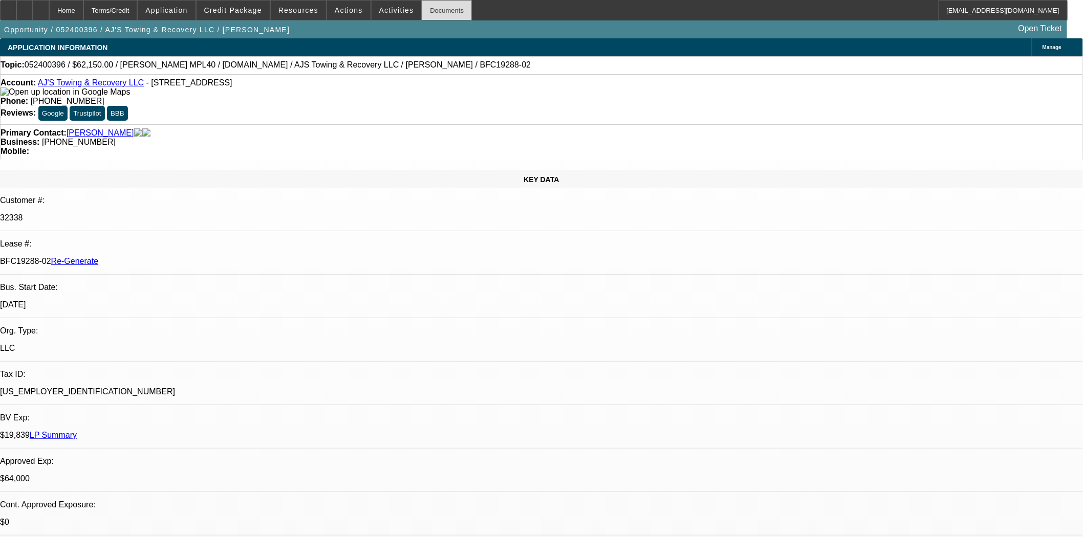
click at [423, 8] on div "Documents" at bounding box center [447, 10] width 50 height 20
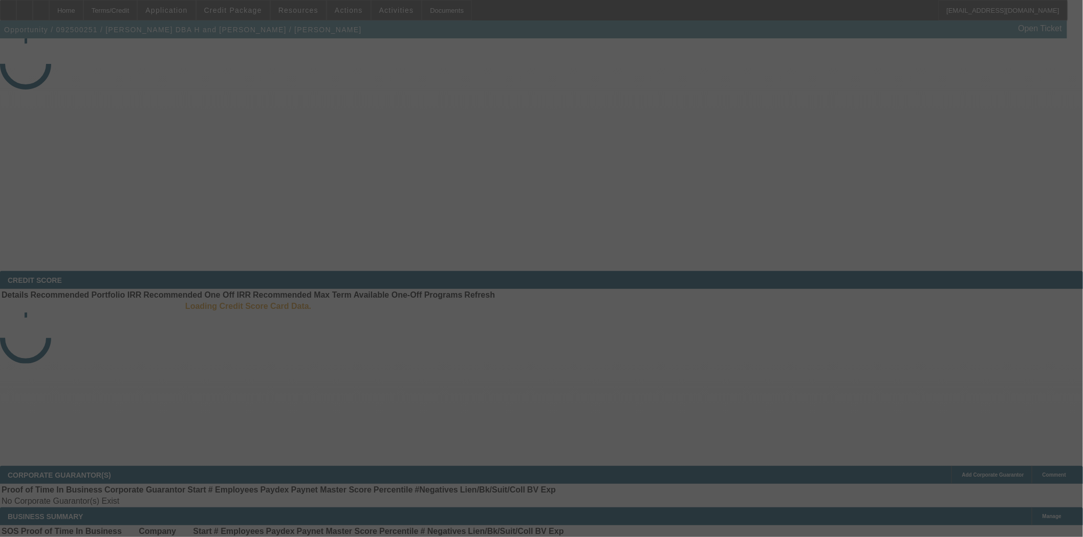
select select "3"
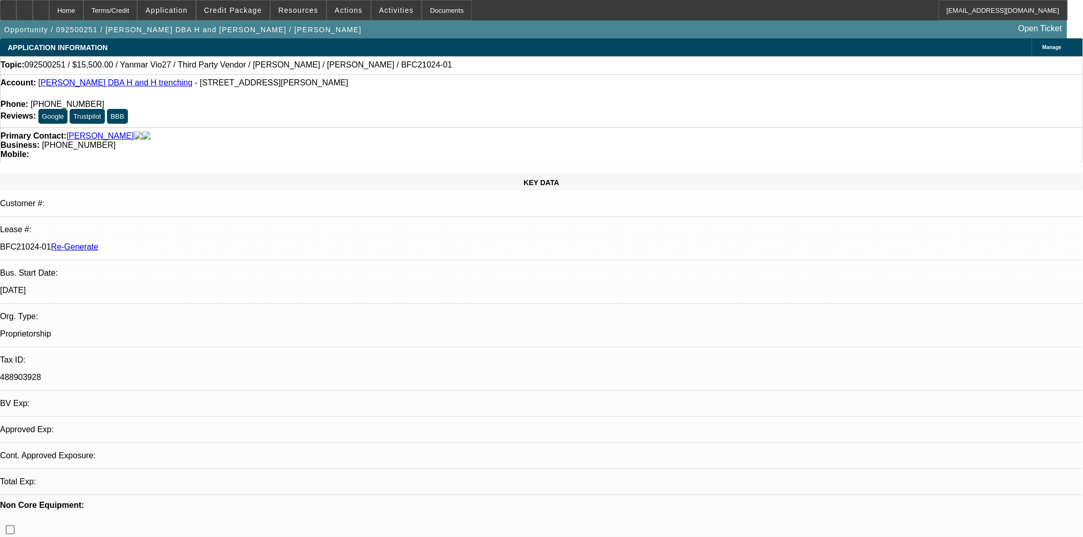
select select "0"
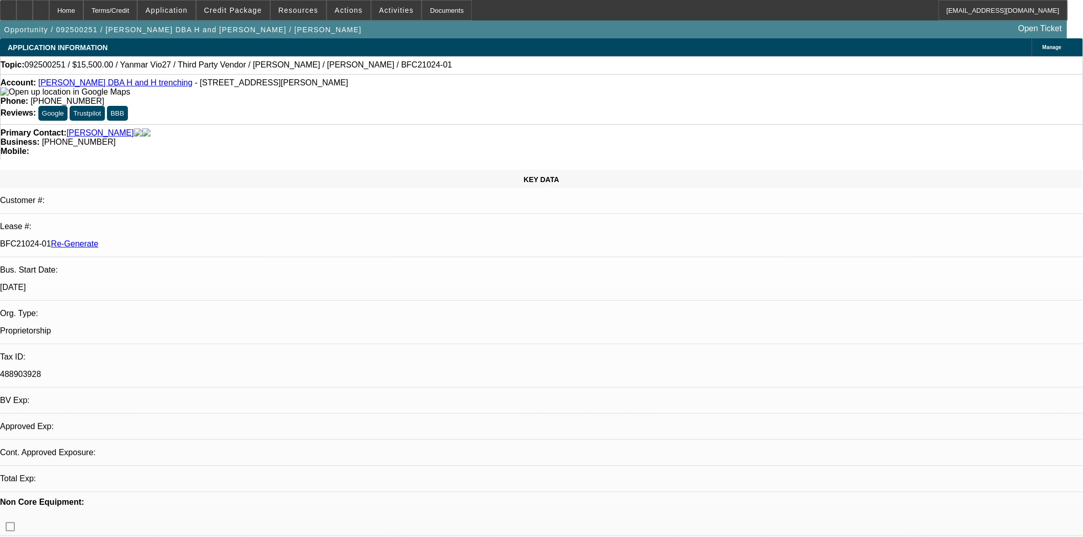
select select "0"
select select "6"
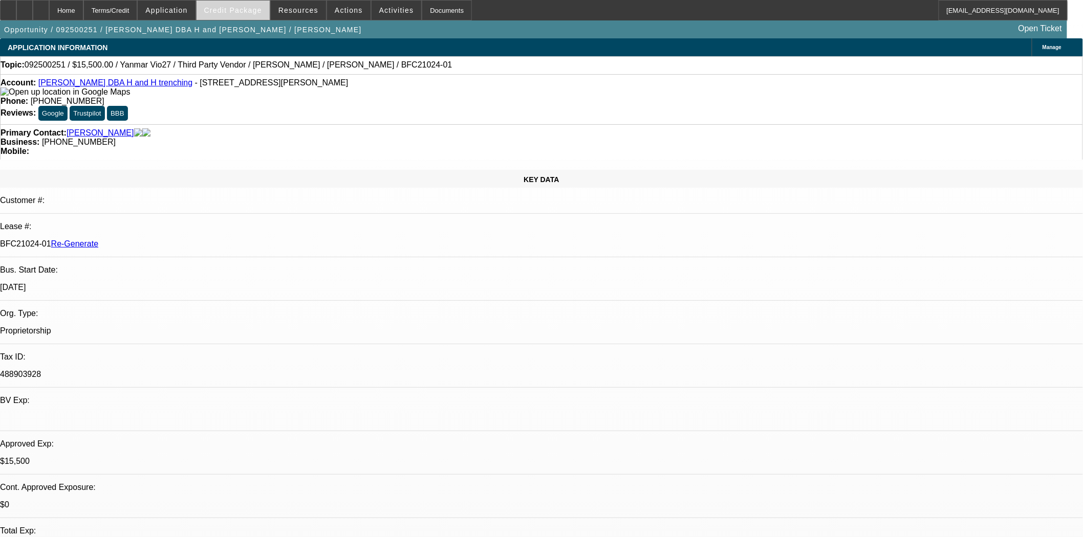
click at [231, 7] on span "Credit Package" at bounding box center [233, 10] width 58 height 8
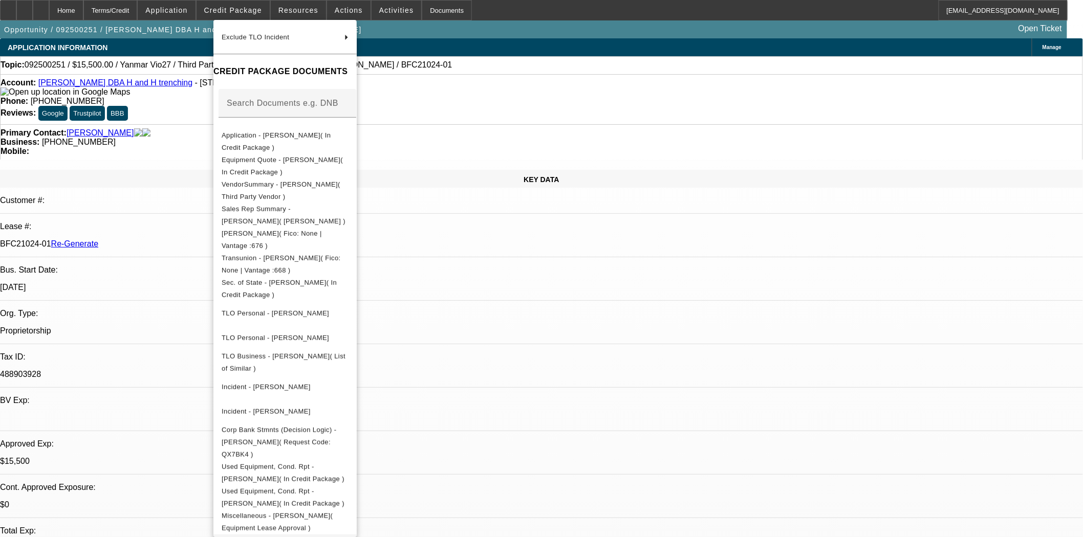
scroll to position [341, 0]
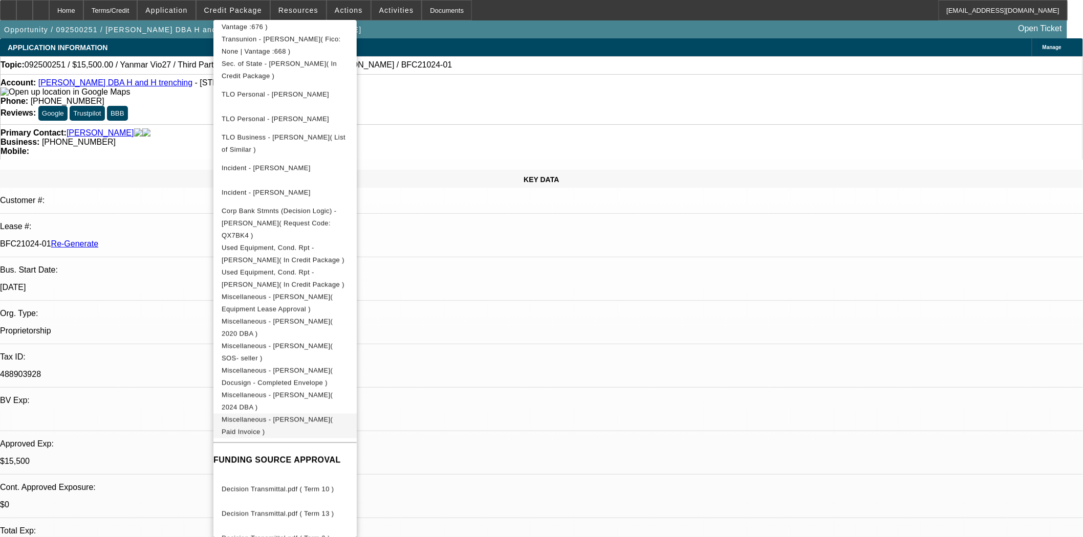
click at [324, 416] on span "Miscellaneous - Gary Hansen( Paid Invoice )" at bounding box center [277, 426] width 111 height 20
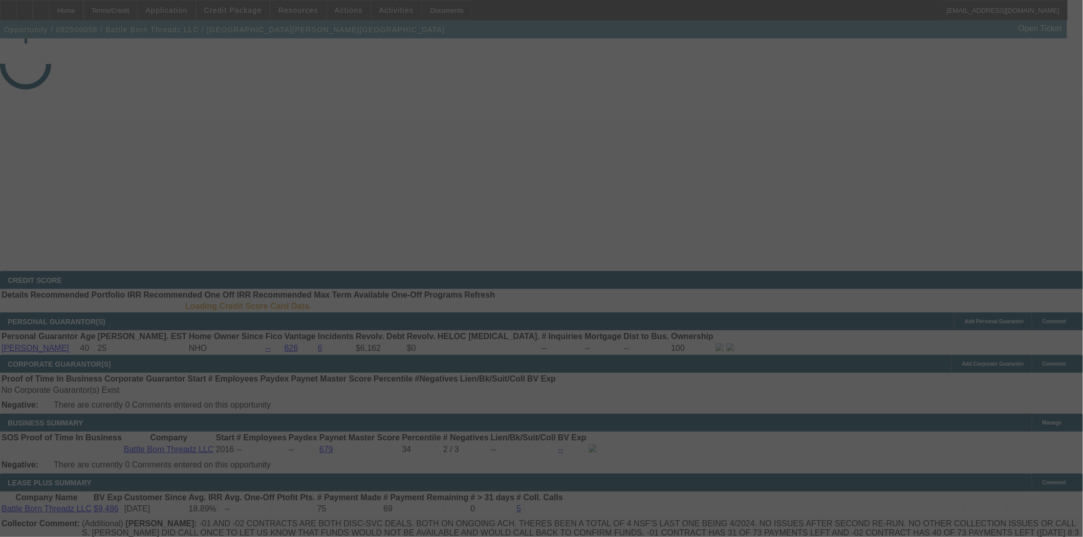
select select "3"
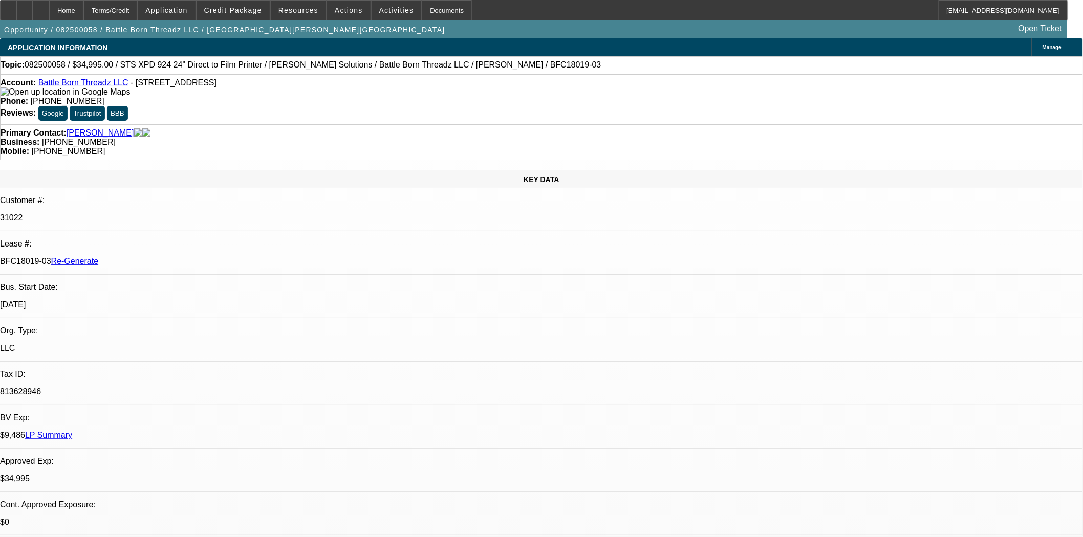
select select "0"
select select "0.1"
select select "4"
click at [246, 8] on span "Credit Package" at bounding box center [233, 10] width 58 height 8
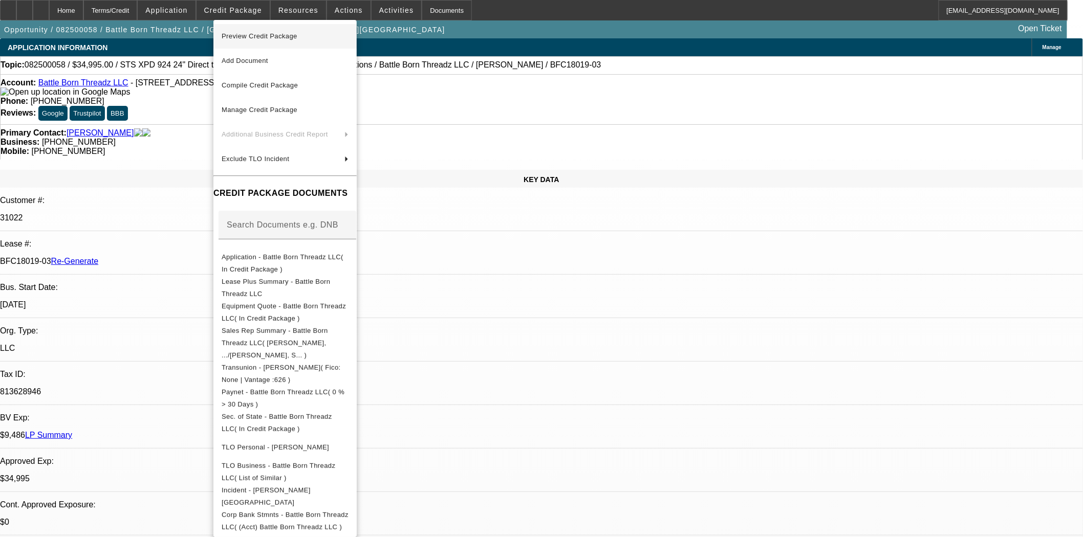
click at [270, 37] on span "Preview Credit Package" at bounding box center [260, 36] width 76 height 8
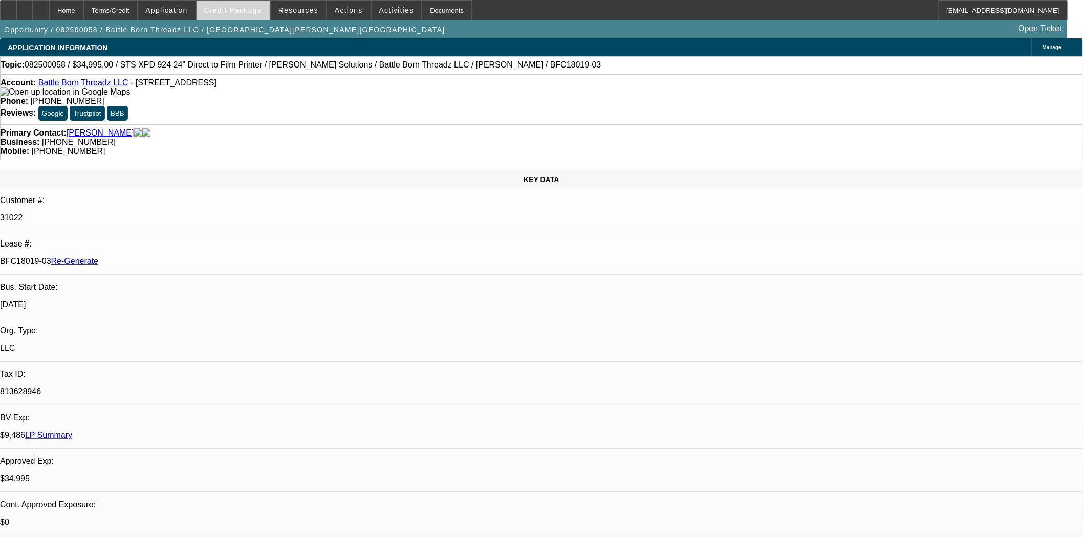
click at [248, 16] on span at bounding box center [233, 10] width 73 height 25
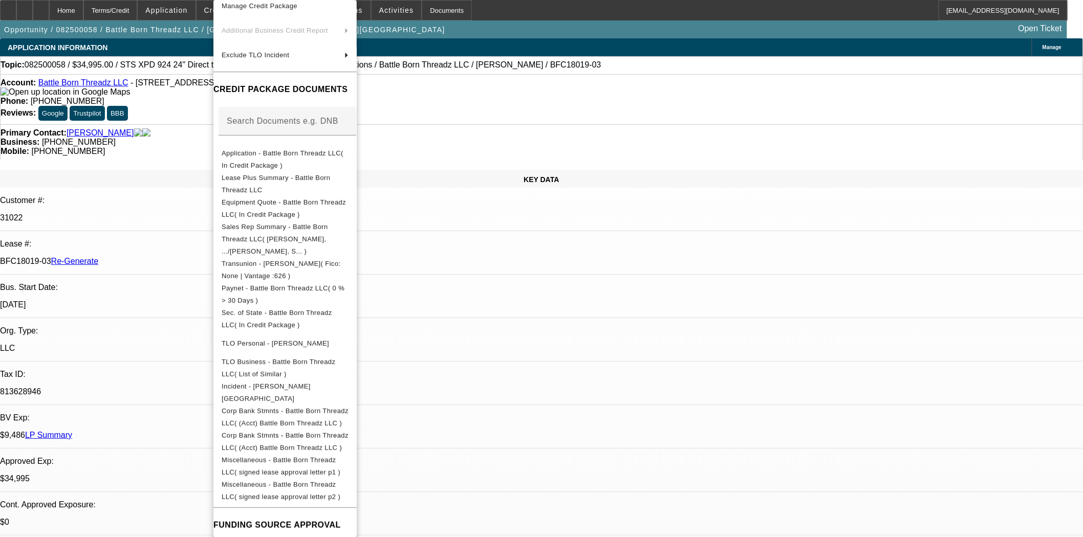
scroll to position [122, 0]
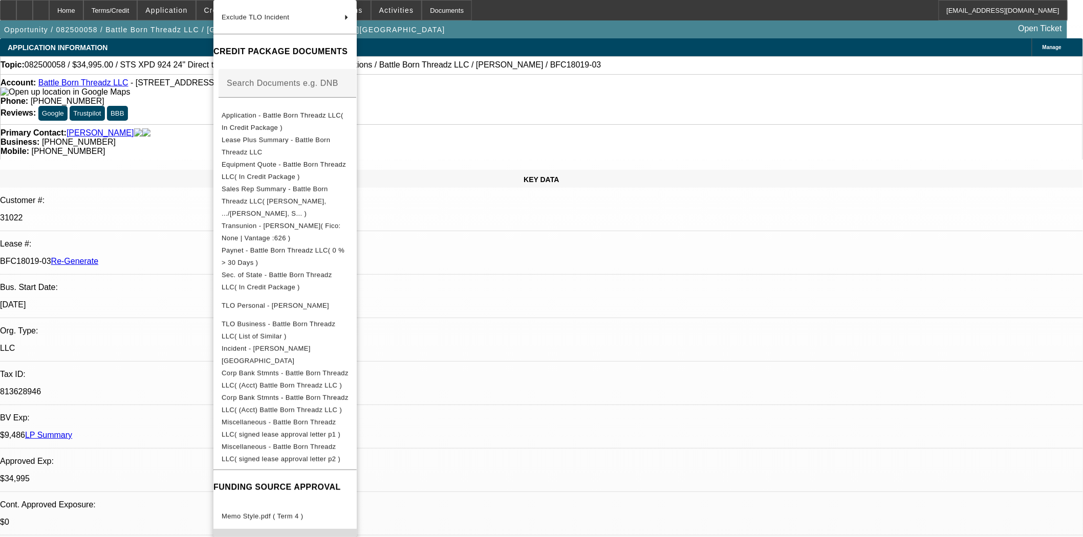
click at [277, 537] on span "Memo Style.pdf ( Term 5 )" at bounding box center [262, 541] width 81 height 8
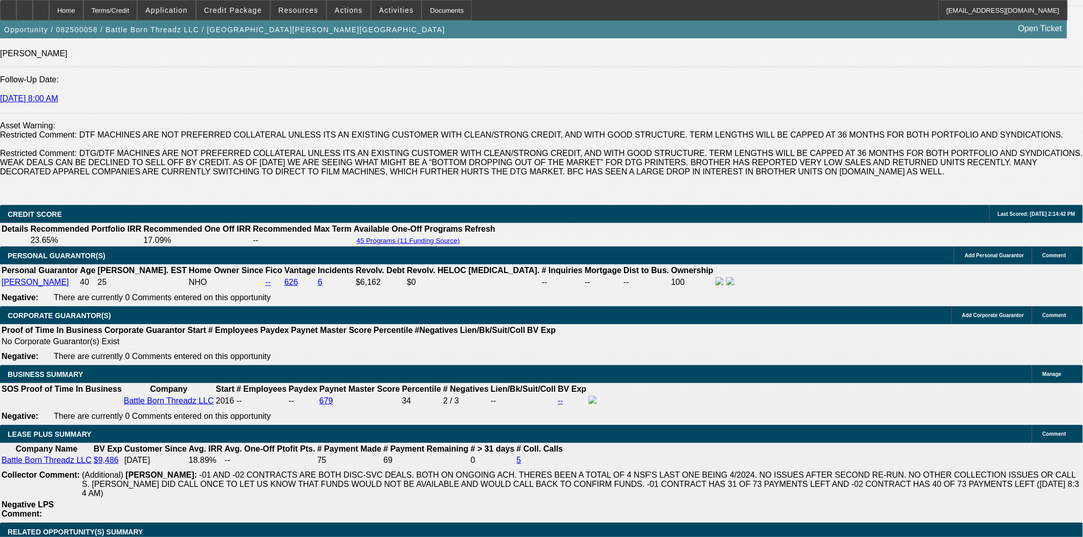
scroll to position [1706, 0]
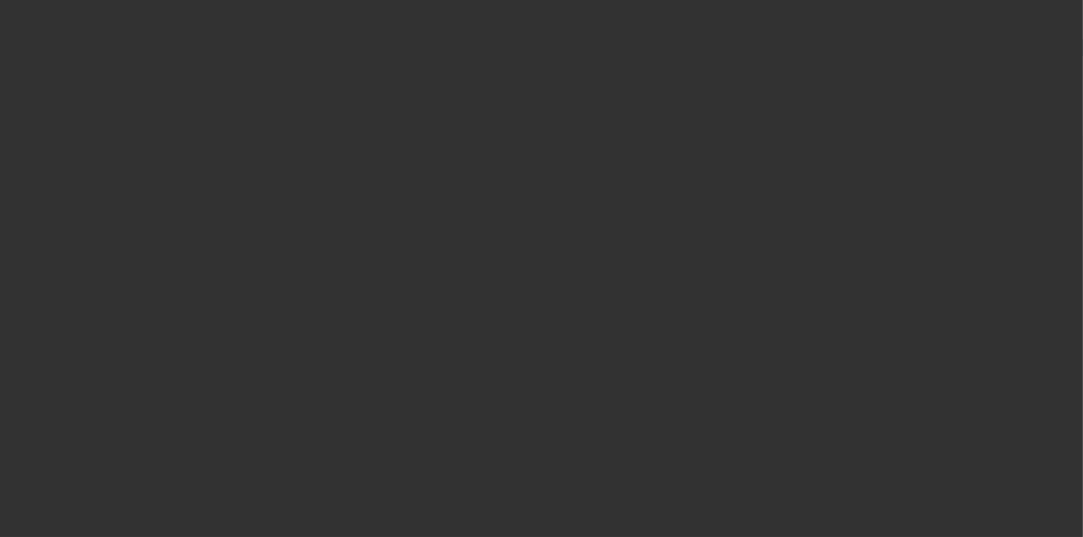
radio input "true"
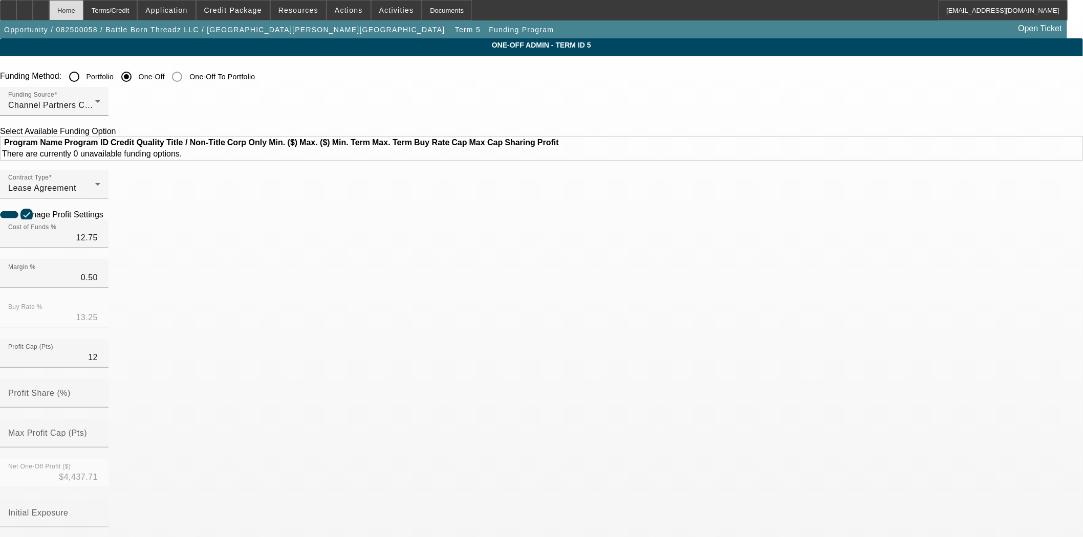
click at [83, 13] on div "Home" at bounding box center [66, 10] width 34 height 20
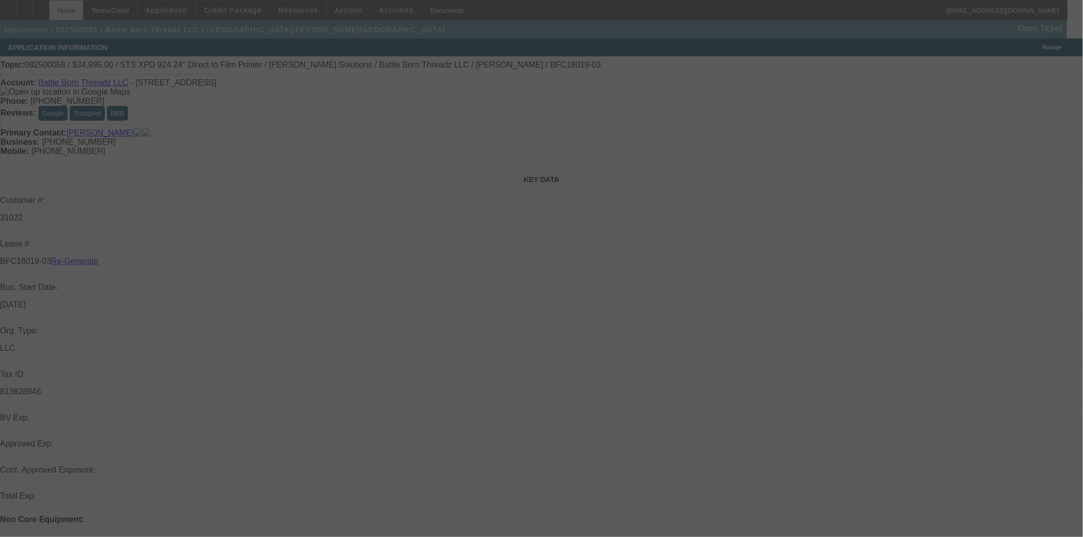
select select "3"
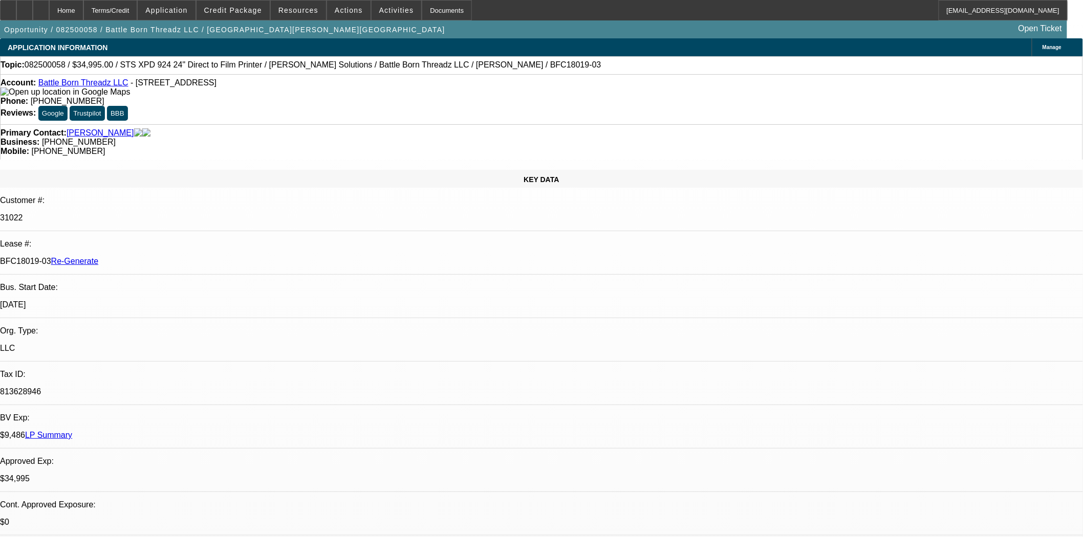
select select "0"
select select "0.1"
select select "4"
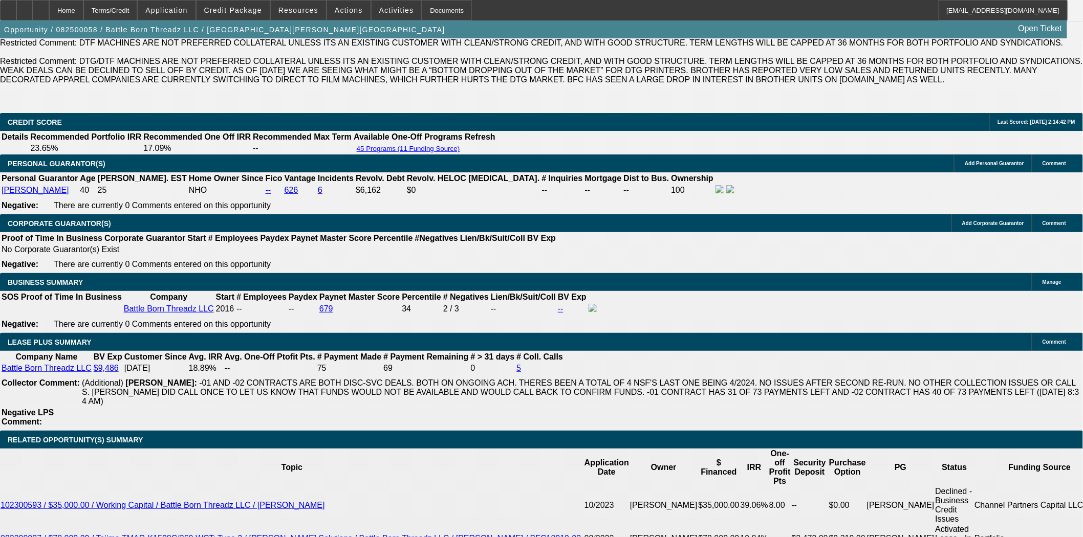
scroll to position [1592, 0]
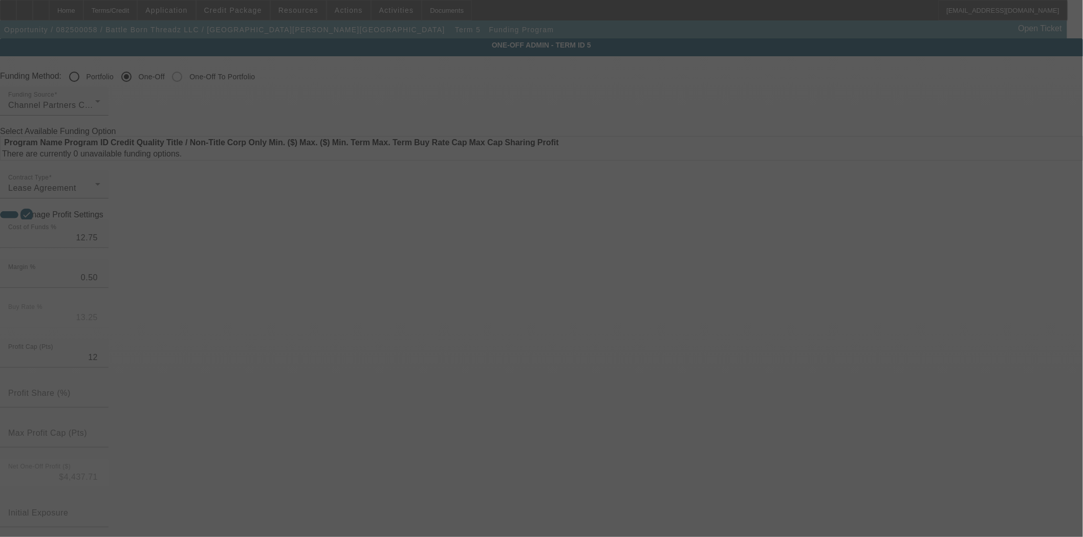
radio input "true"
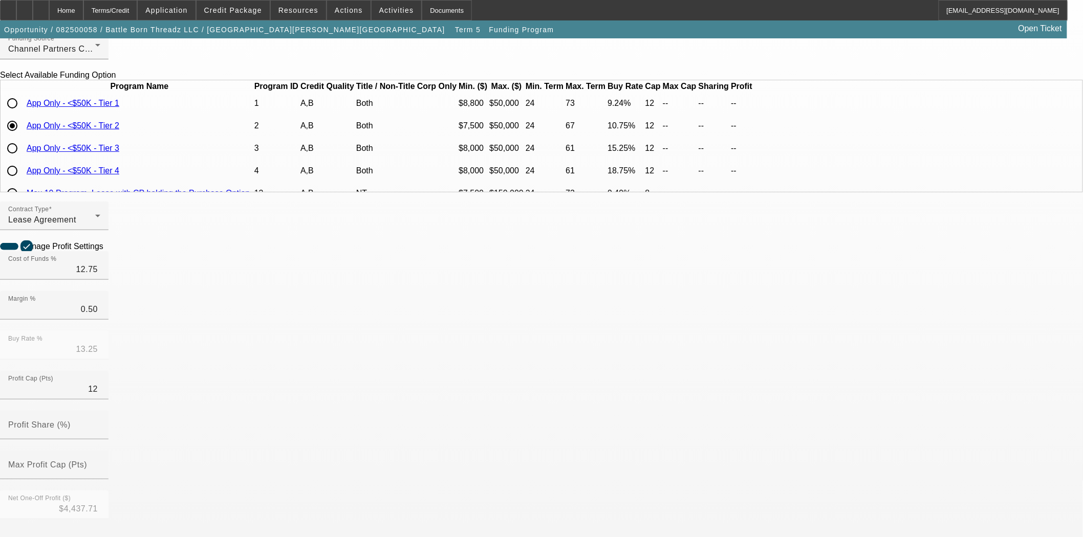
scroll to position [57, 0]
click at [83, 11] on div "Home" at bounding box center [66, 10] width 34 height 20
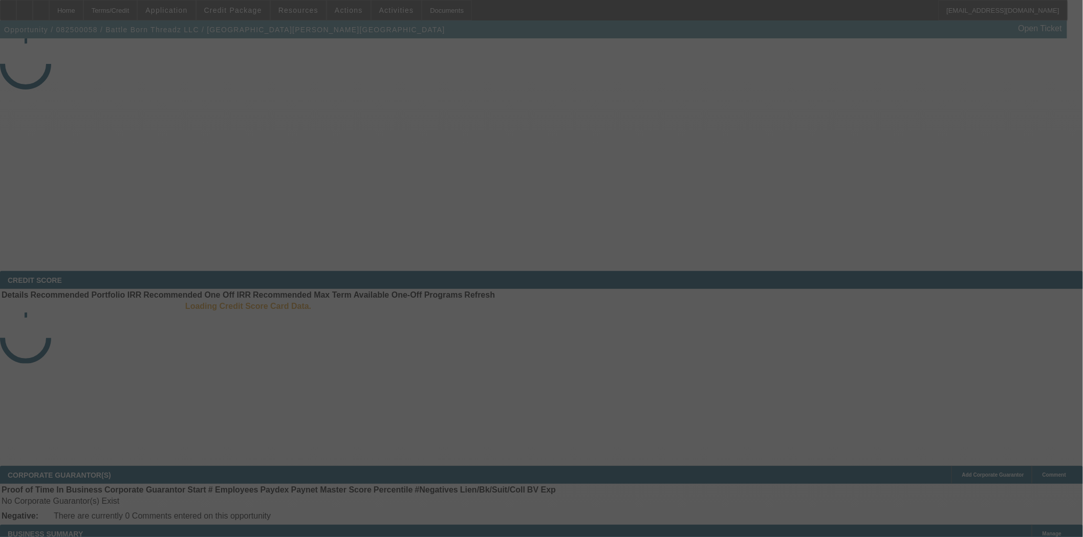
select select "3"
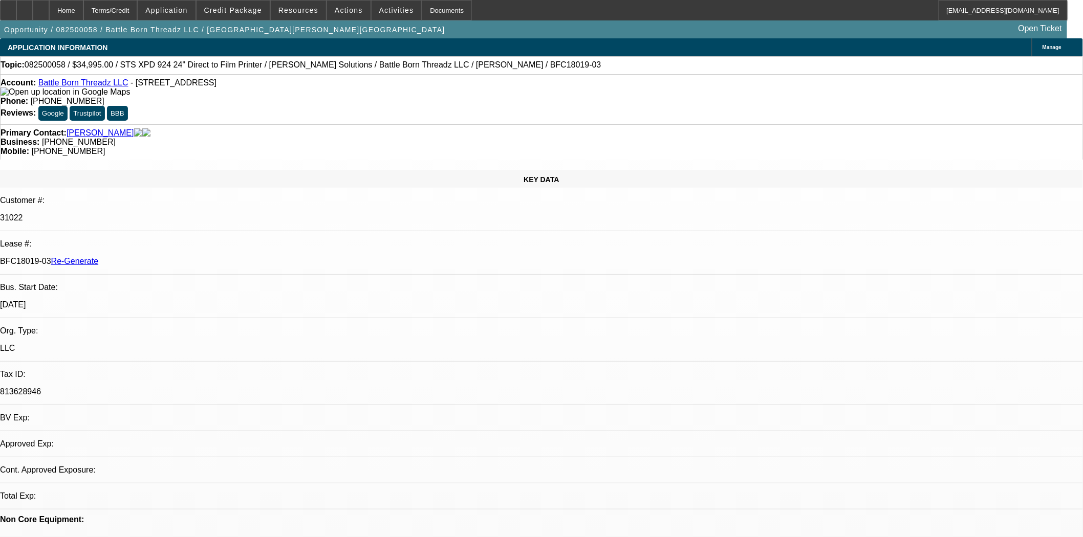
select select "0"
select select "0.1"
select select "4"
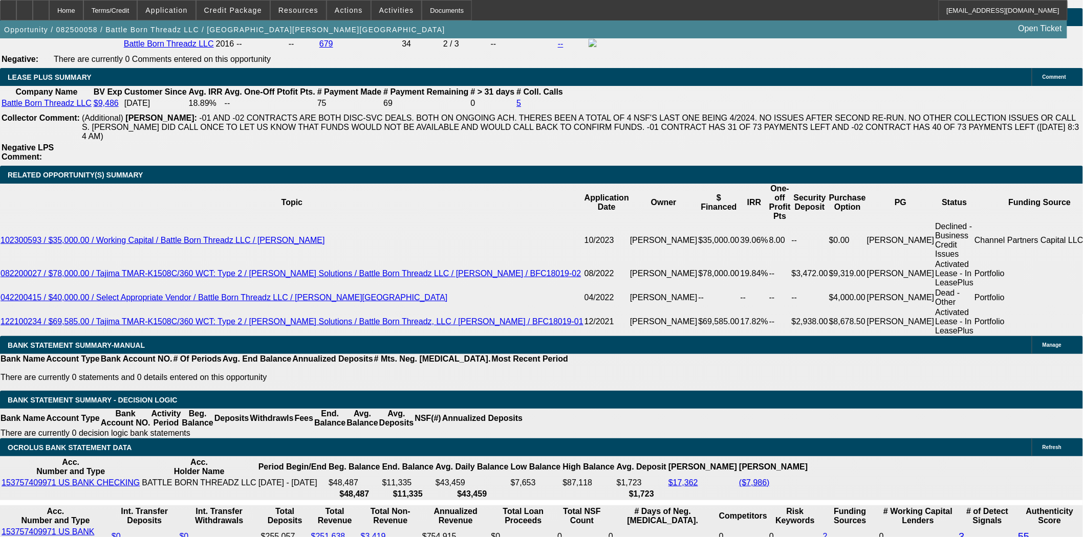
scroll to position [1850, 0]
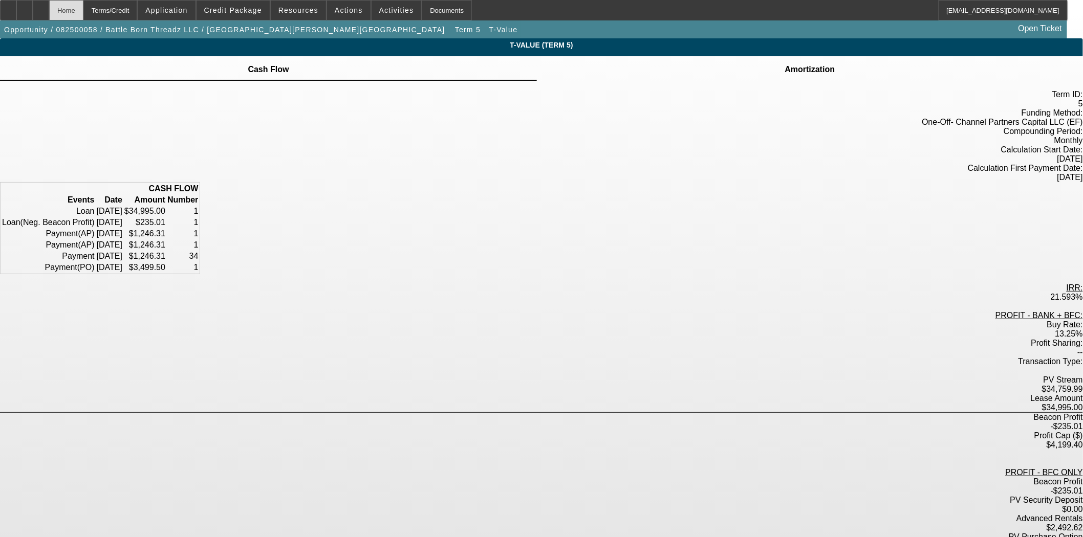
click at [83, 11] on div "Home" at bounding box center [66, 10] width 34 height 20
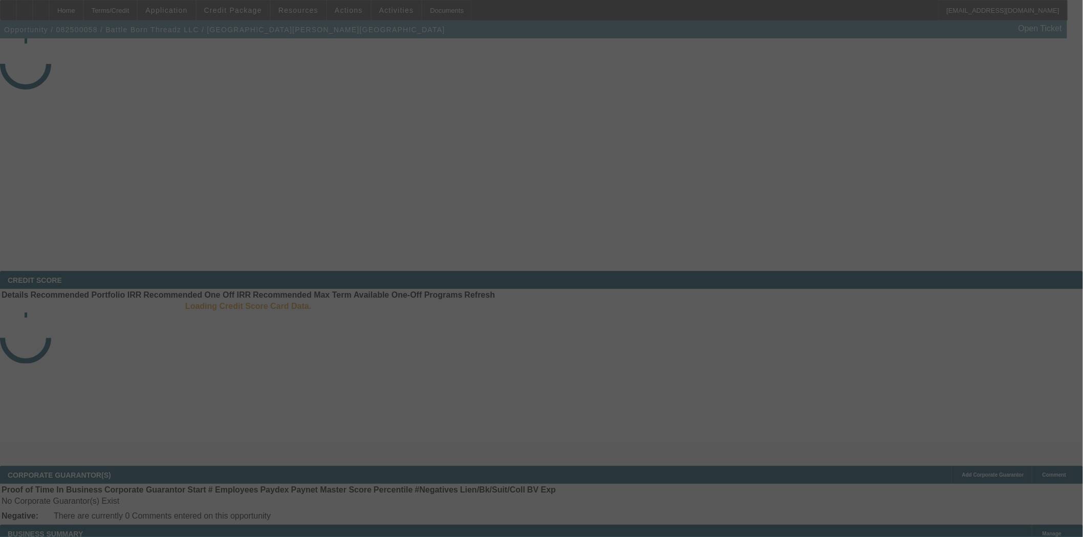
select select "3"
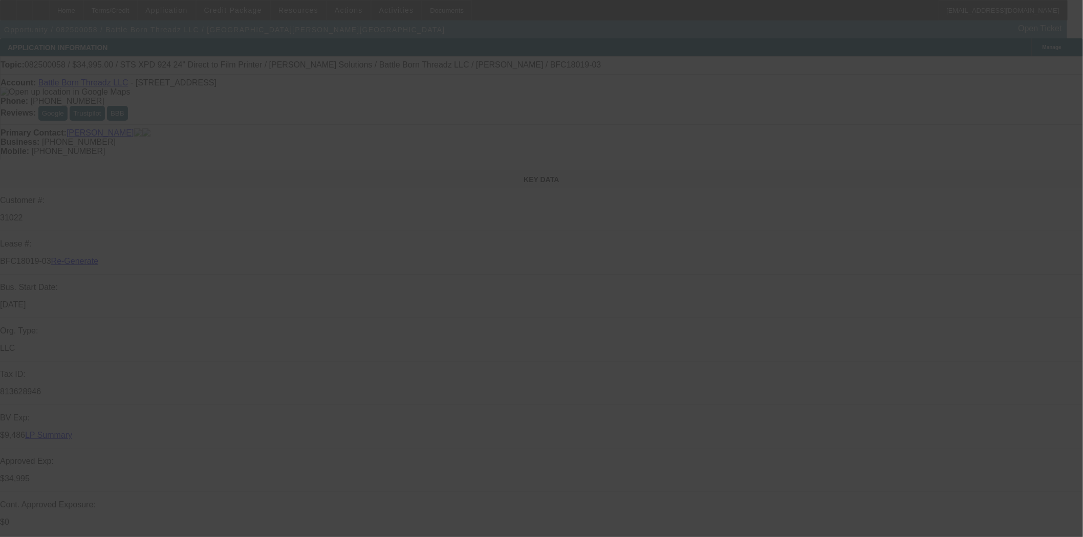
select select "0"
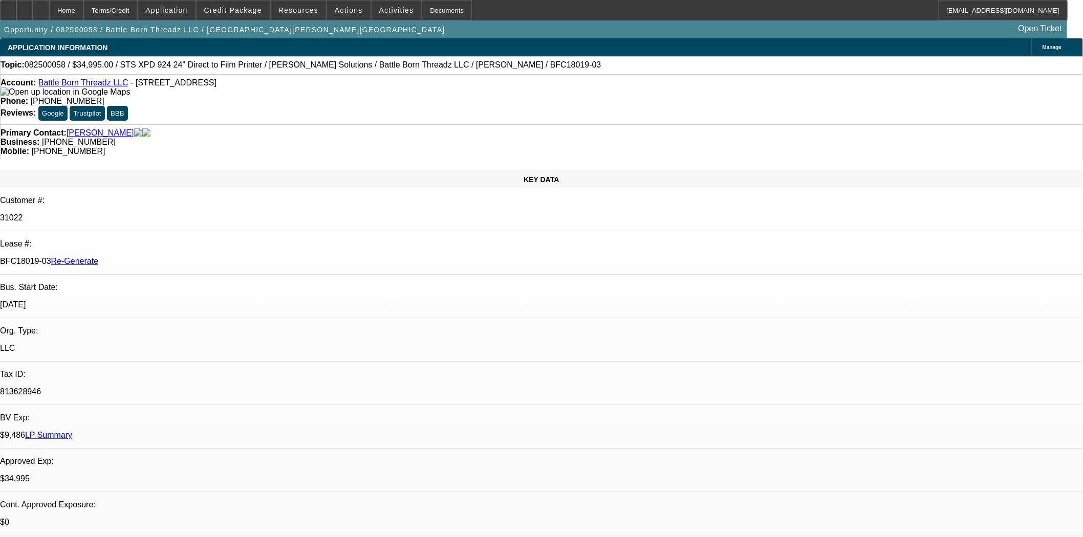
select select "0.1"
select select "4"
click at [346, 12] on span "Actions" at bounding box center [349, 10] width 28 height 8
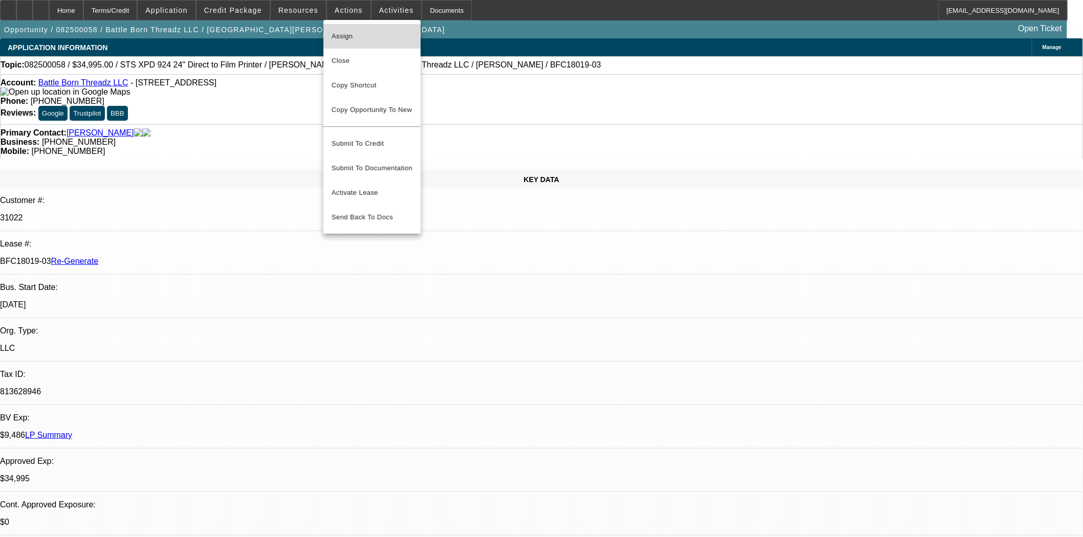
click at [355, 33] on span "Assign" at bounding box center [372, 36] width 81 height 12
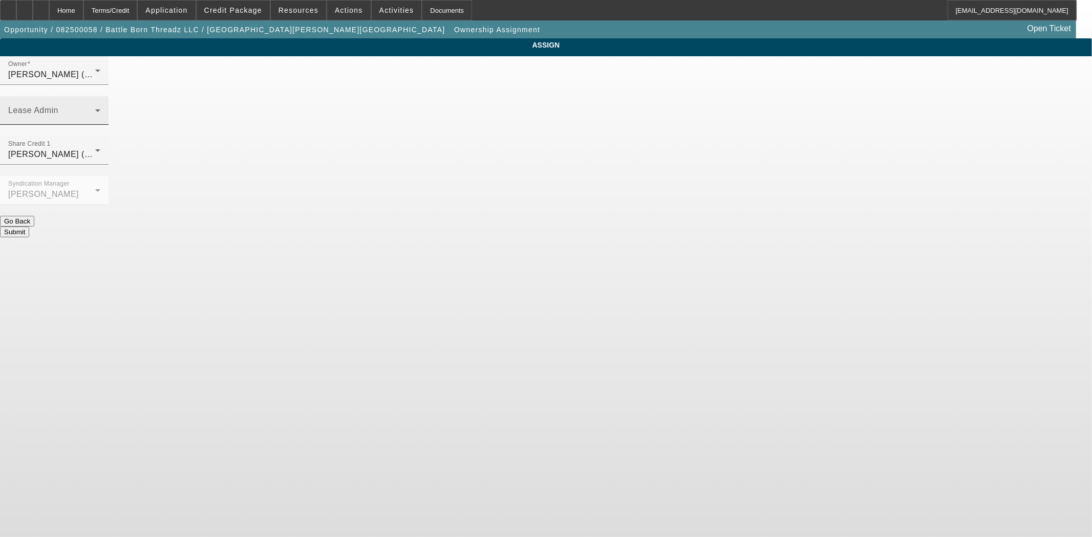
click at [100, 96] on div "Lease Admin" at bounding box center [54, 110] width 92 height 29
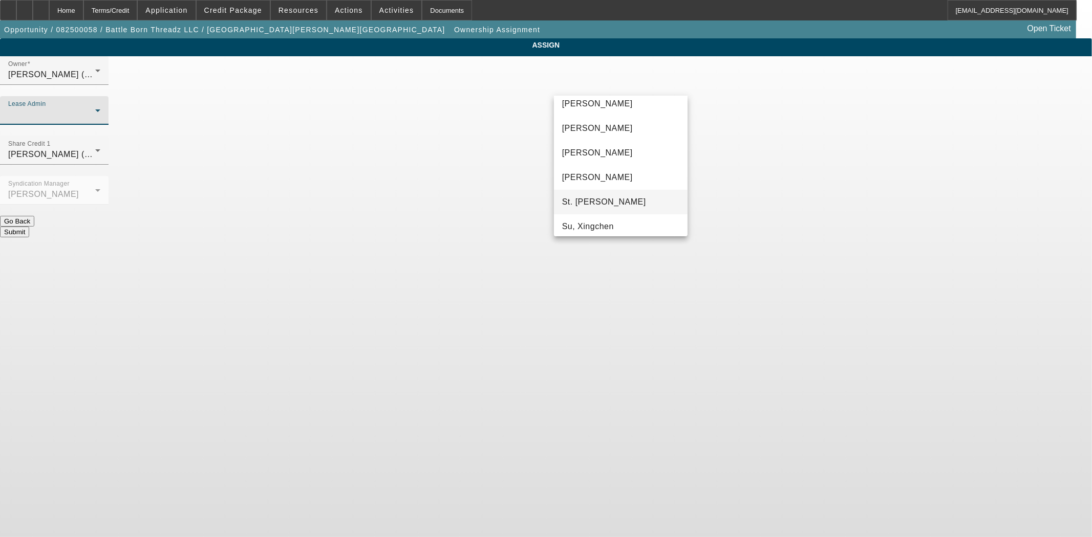
scroll to position [63, 0]
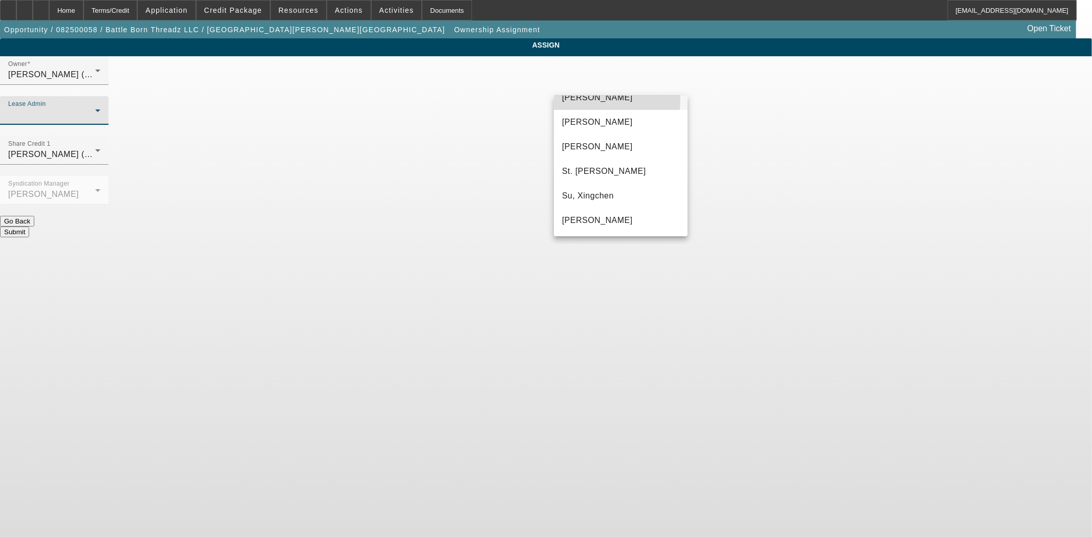
click at [600, 100] on span "Chaves, Jen" at bounding box center [597, 98] width 71 height 12
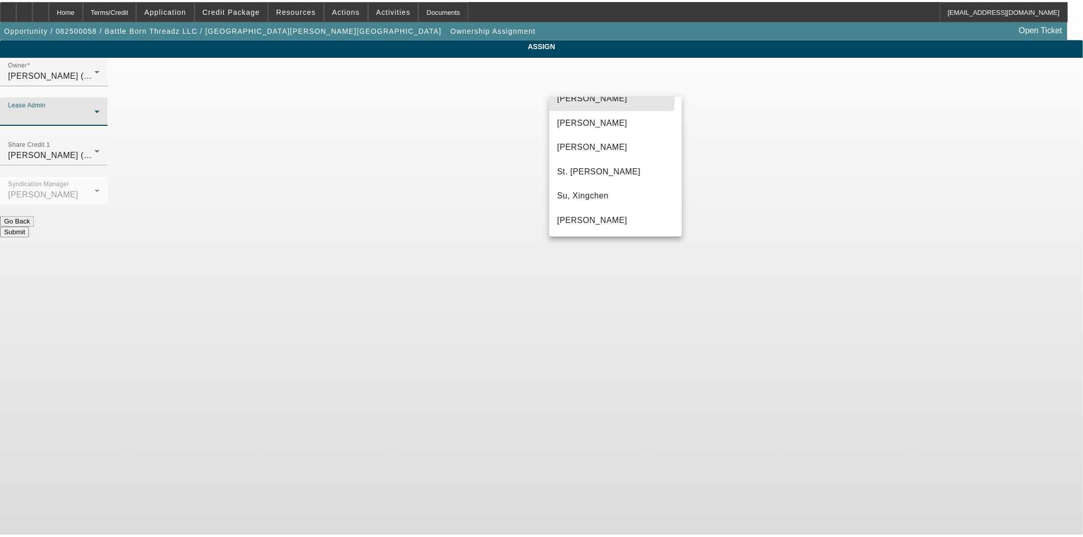
scroll to position [53, 0]
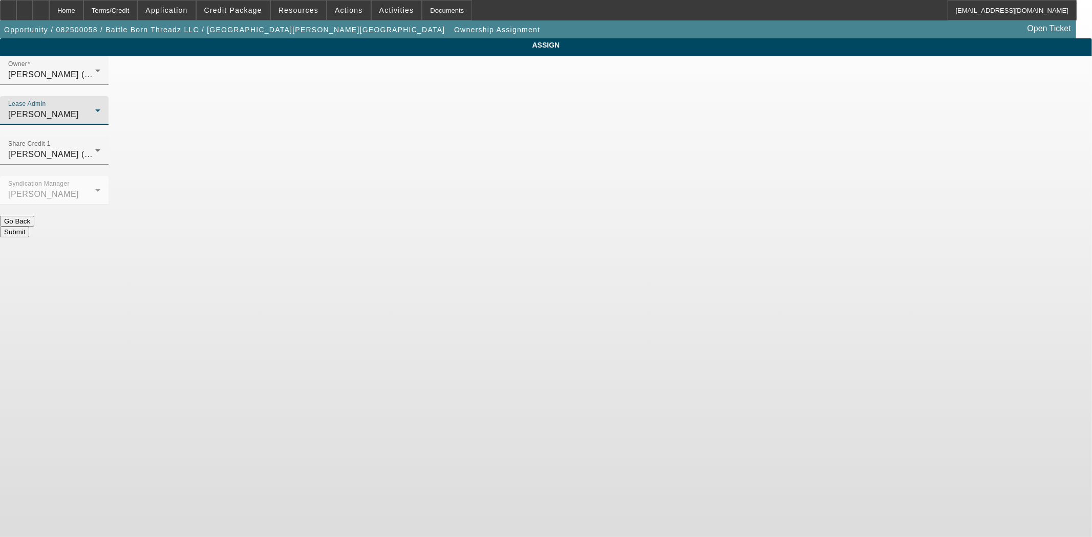
click at [601, 227] on div "Submit" at bounding box center [546, 232] width 1092 height 11
click at [29, 227] on button "Submit" at bounding box center [14, 232] width 29 height 11
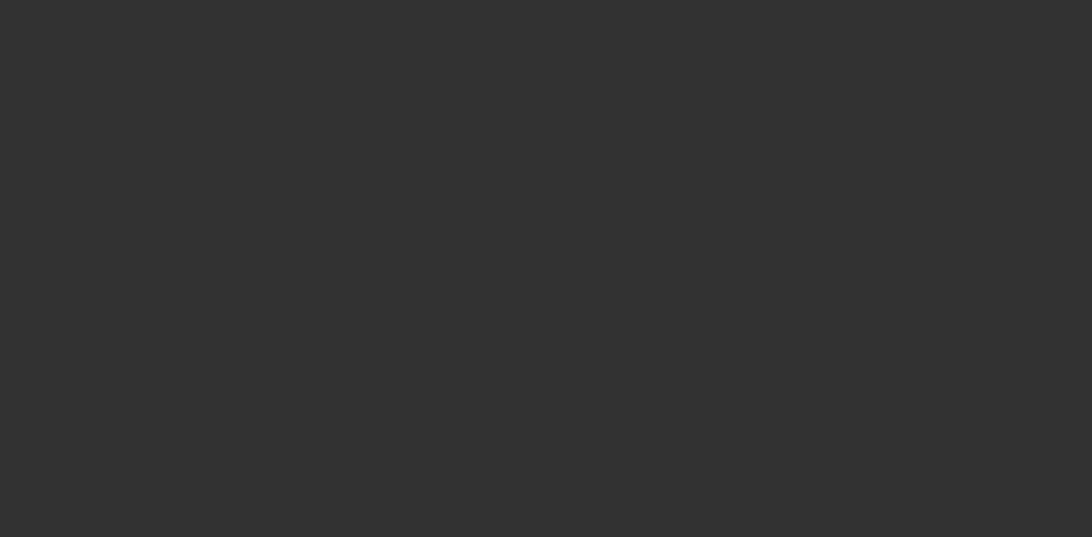
select select "3"
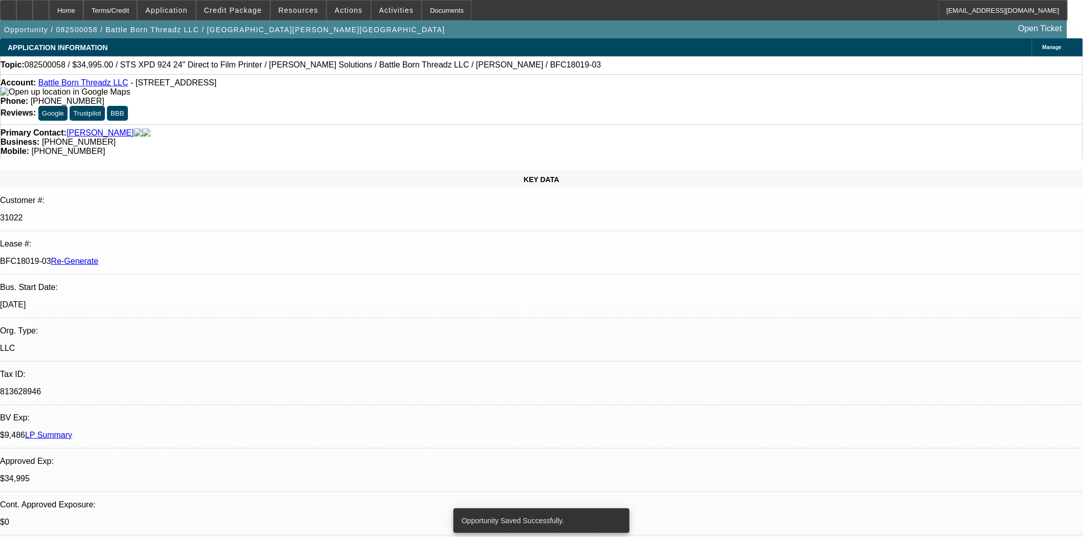
select select "0"
select select "0.1"
select select "4"
click at [422, 11] on div "Documents" at bounding box center [447, 10] width 50 height 20
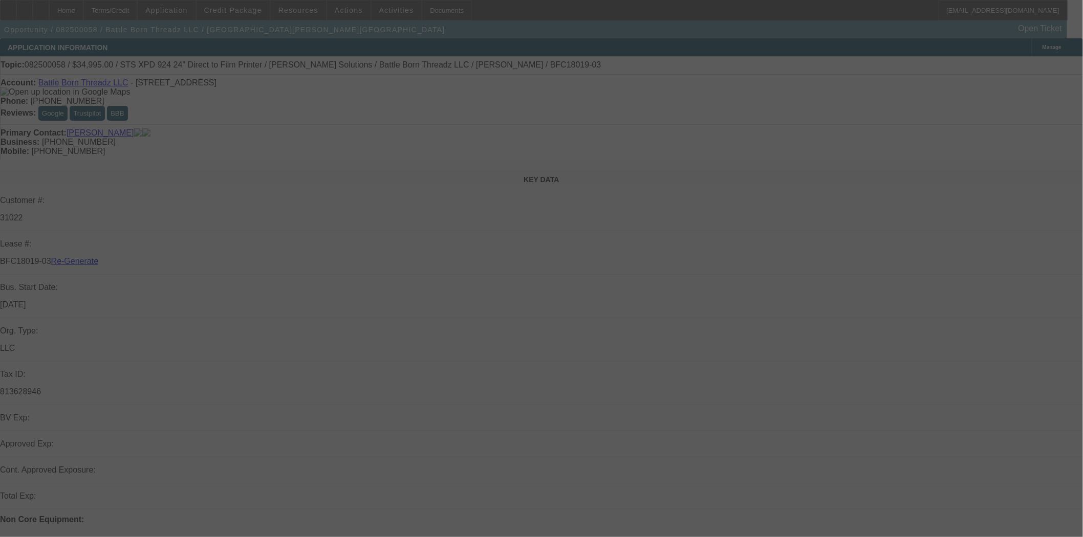
select select "3"
select select "0"
select select "0.1"
select select "4"
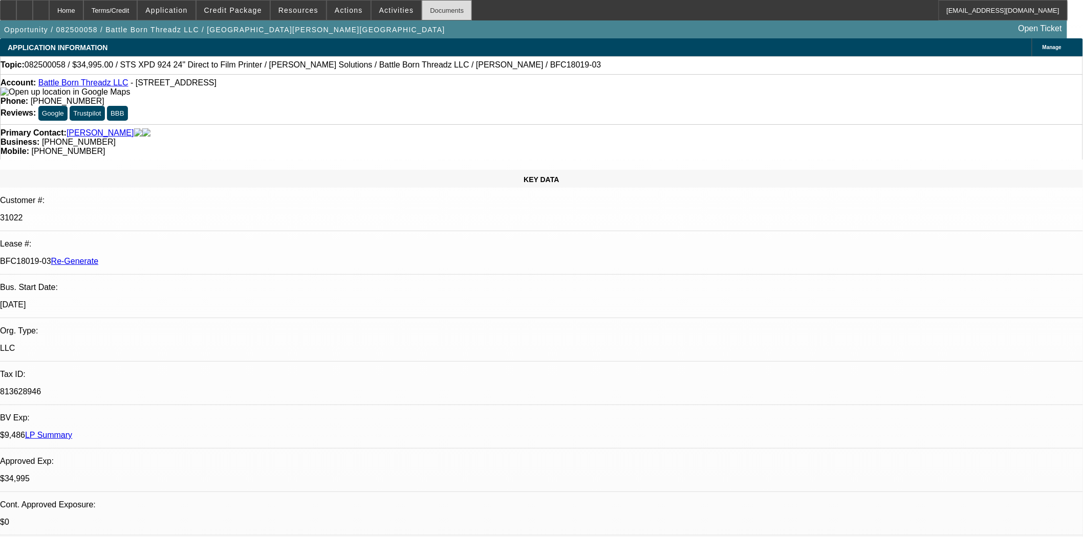
click at [426, 13] on div "Documents" at bounding box center [447, 10] width 50 height 20
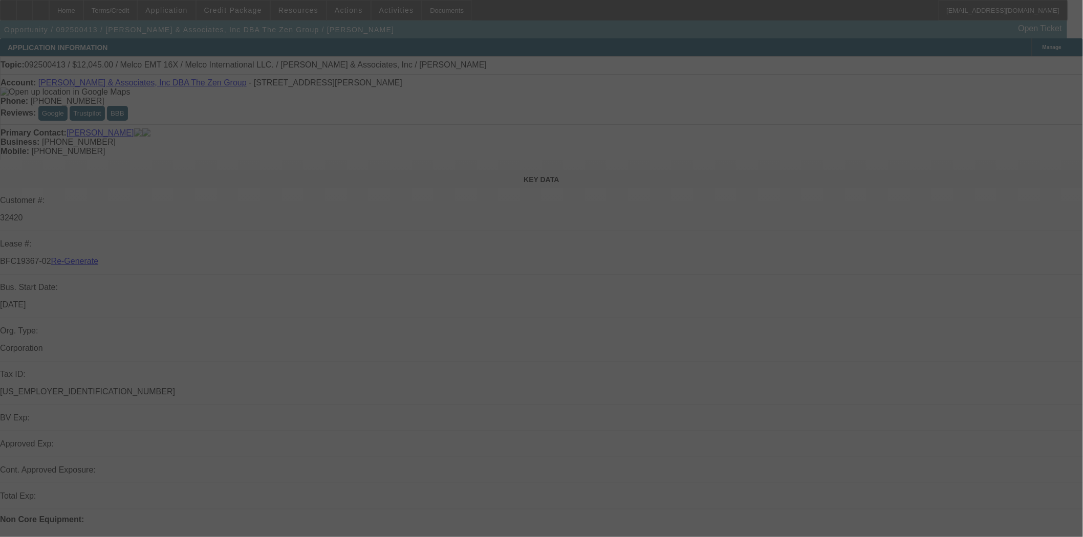
select select "3"
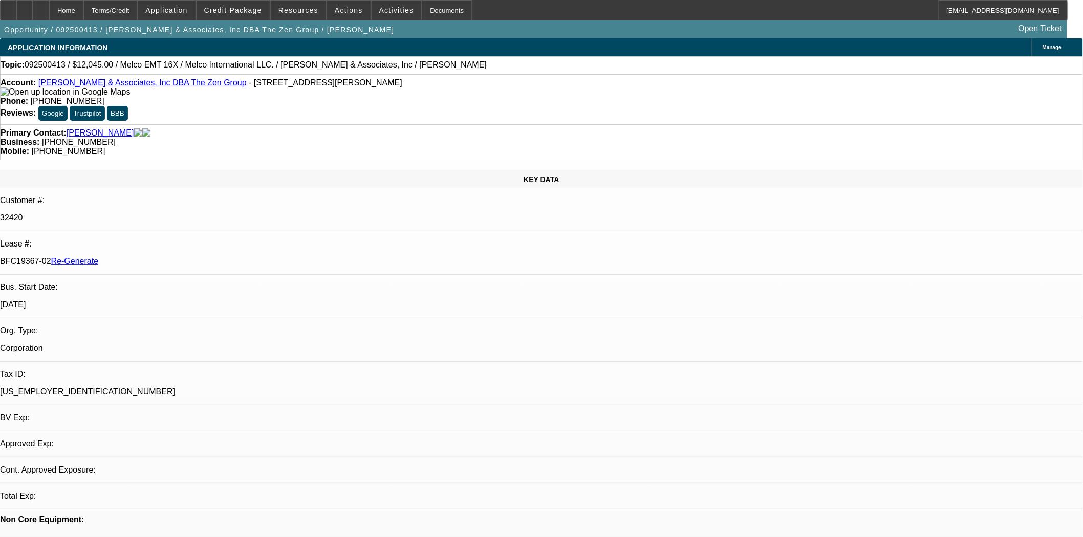
select select "0"
select select "2"
select select "0.1"
select select "4"
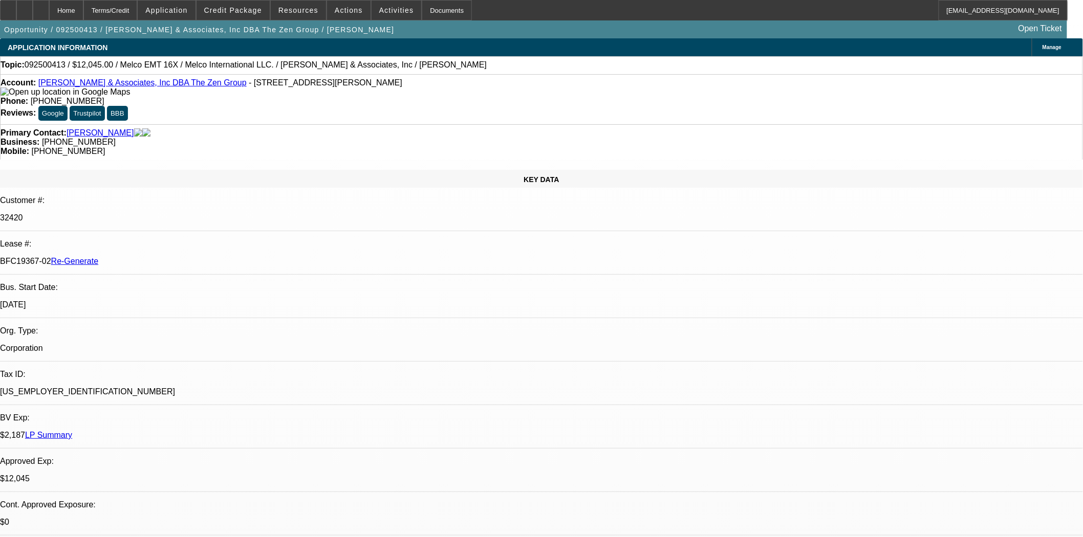
click at [73, 83] on link "[PERSON_NAME] & Associates, Inc DBA The Zen Group" at bounding box center [142, 82] width 208 height 9
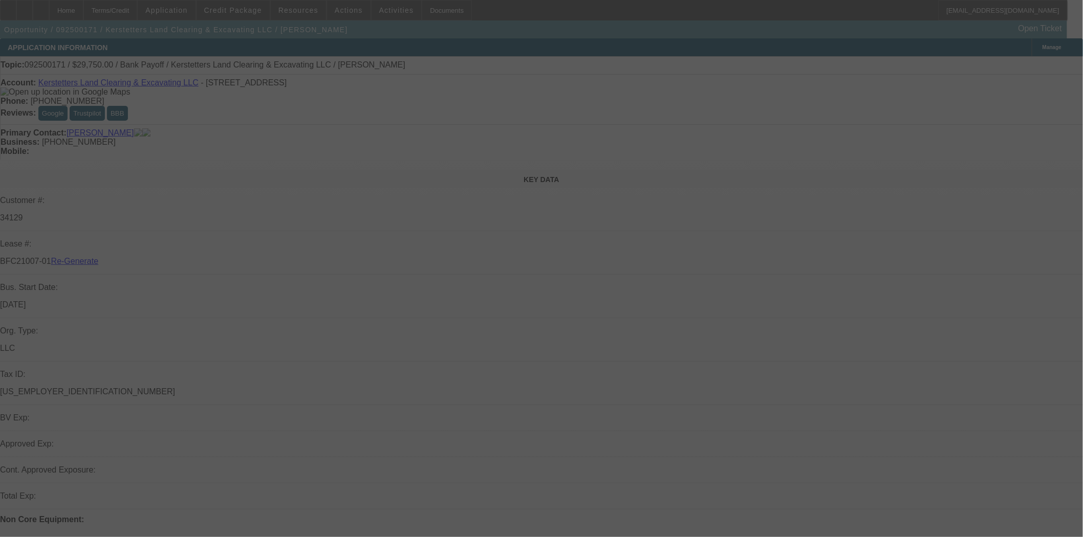
select select "3"
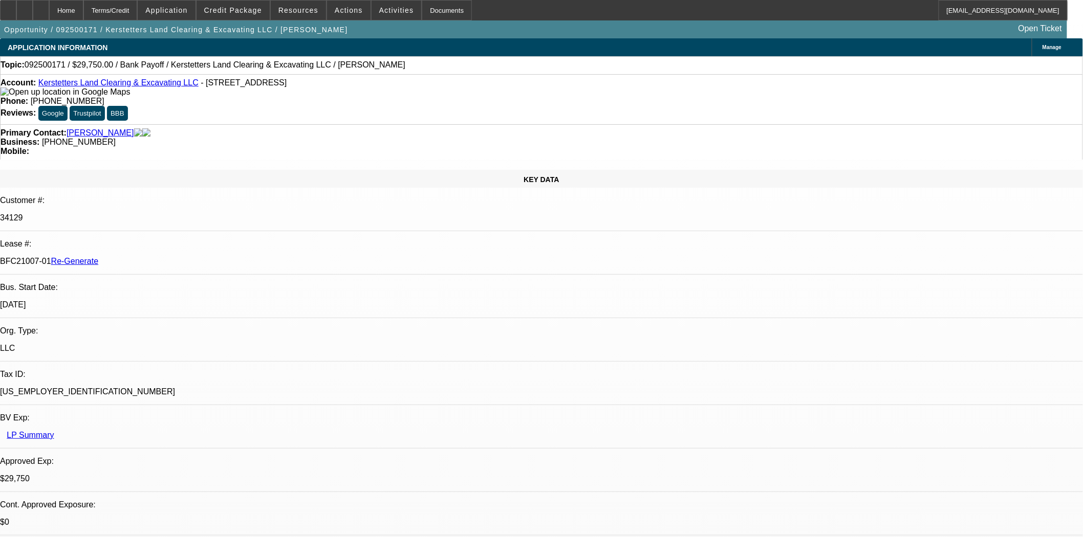
select select "0.15"
select select "2"
select select "0"
select select "6"
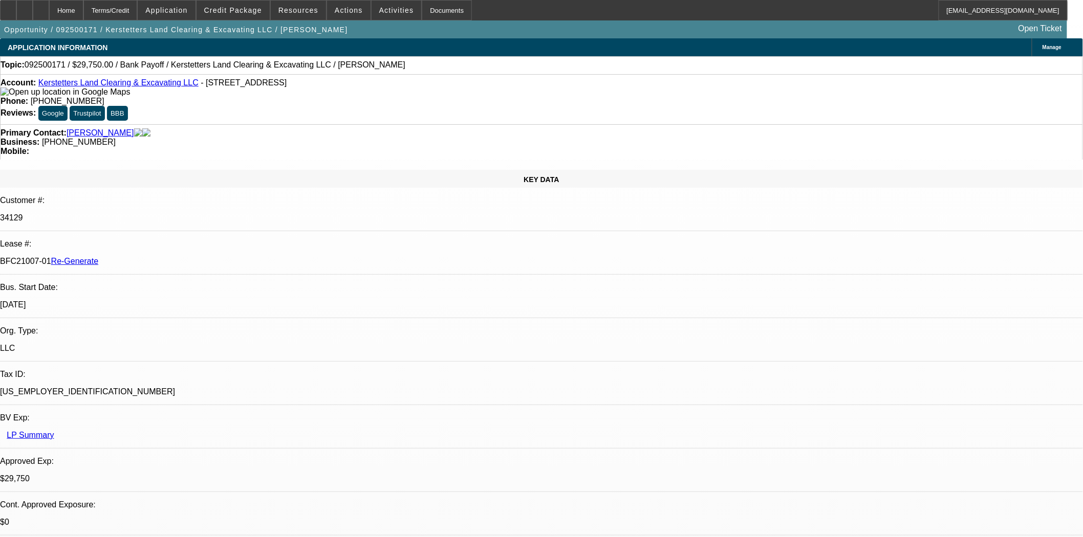
scroll to position [114, 0]
drag, startPoint x: 19, startPoint y: 8, endPoint x: 28, endPoint y: -4, distance: 14.5
click at [28, 0] on html "Home Terms/Credit Application Credit Package Resources Actions Activities Docum…" at bounding box center [541, 268] width 1083 height 537
click at [16, 7] on div at bounding box center [8, 10] width 16 height 20
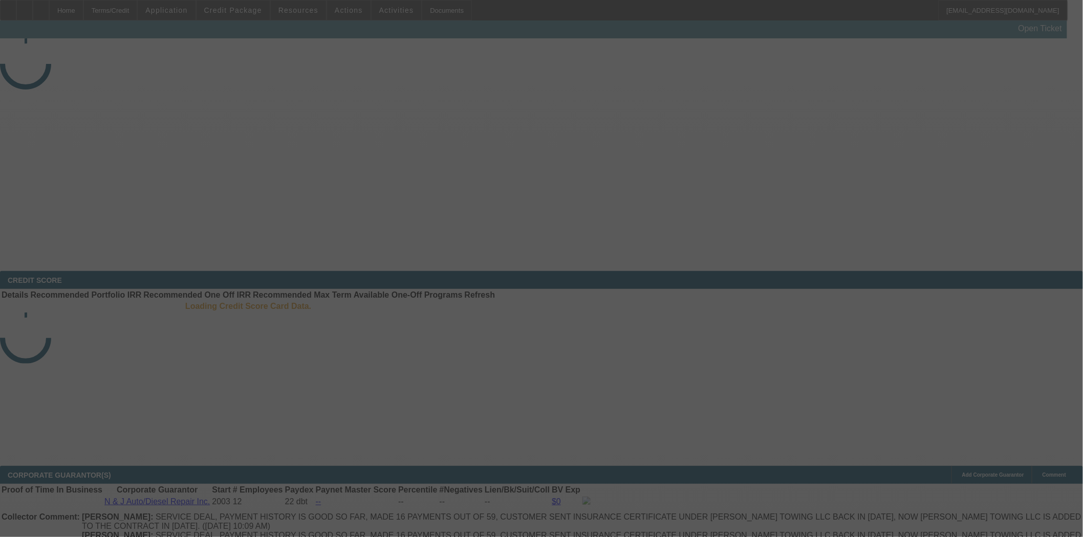
select select "3"
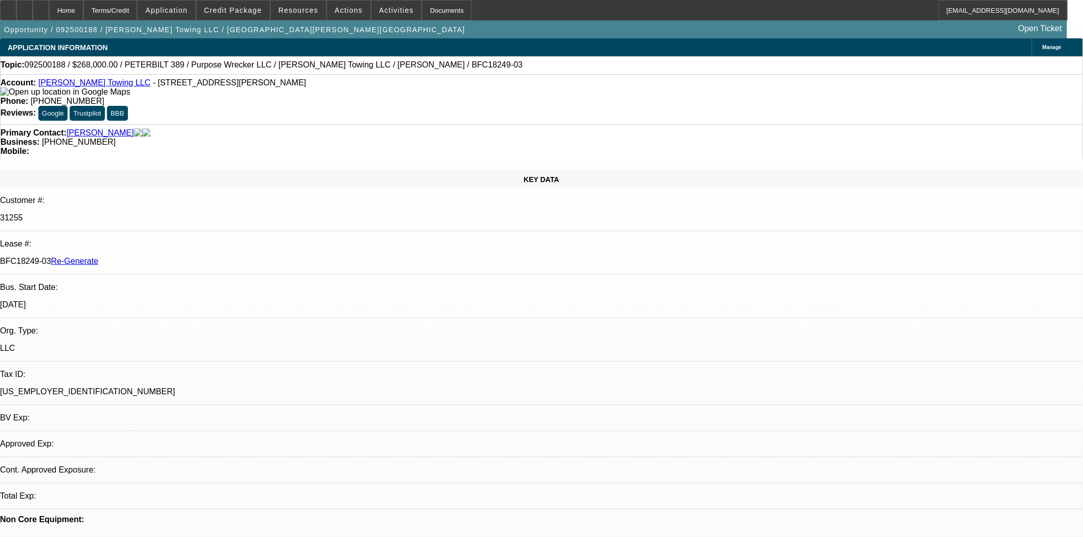
select select "0"
select select "6"
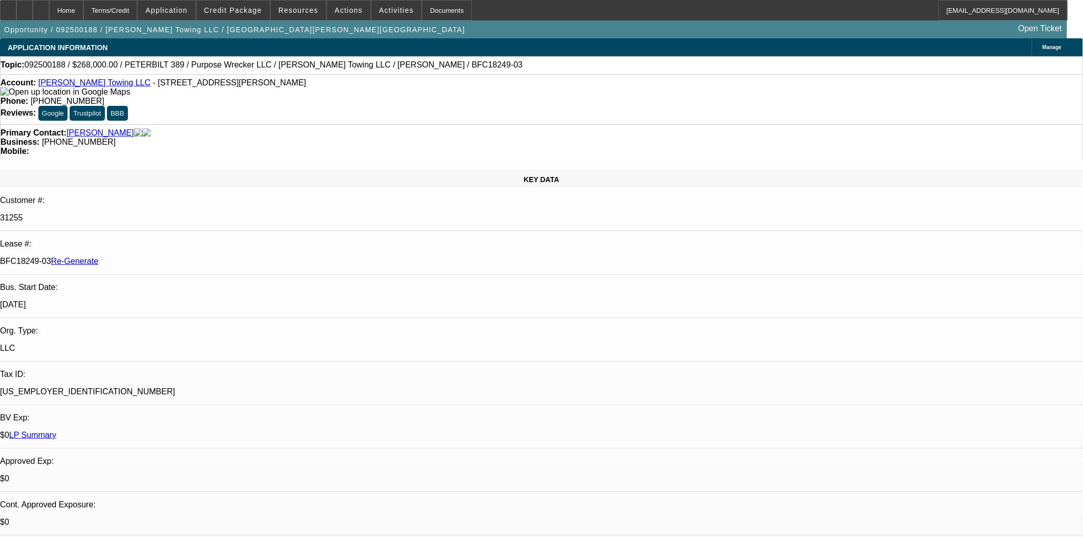
drag, startPoint x: 824, startPoint y: 151, endPoint x: 826, endPoint y: 164, distance: 13.0
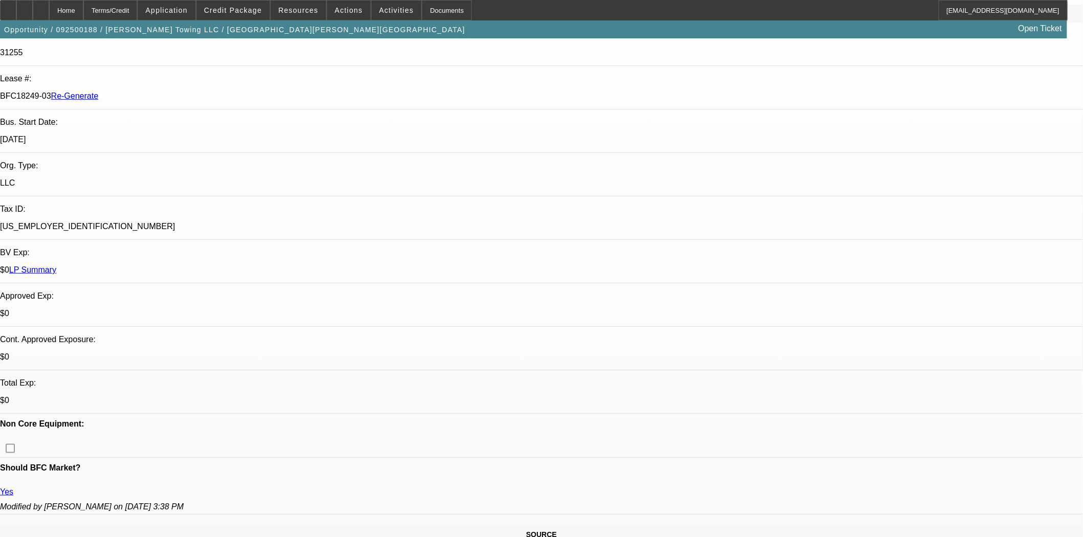
scroll to position [0, 0]
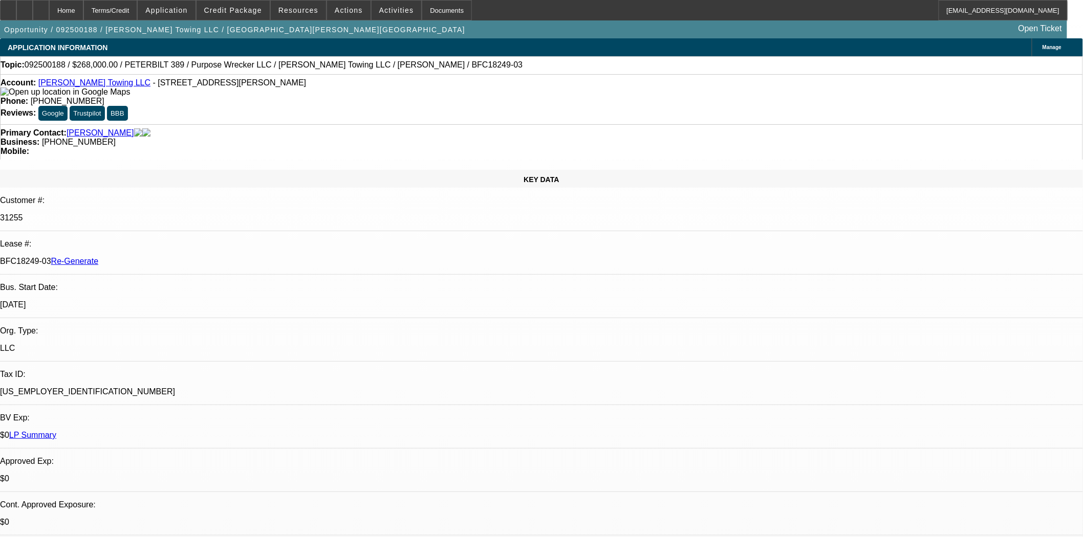
click at [77, 83] on link "Gaylord Towing LLC" at bounding box center [94, 82] width 112 height 9
click at [15, 12] on div at bounding box center [8, 10] width 16 height 20
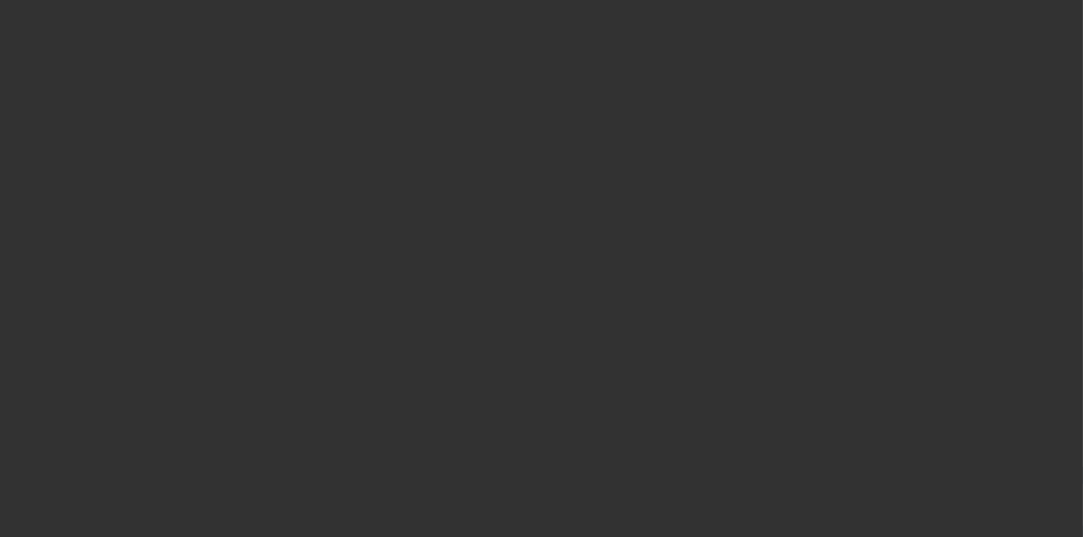
select select "3"
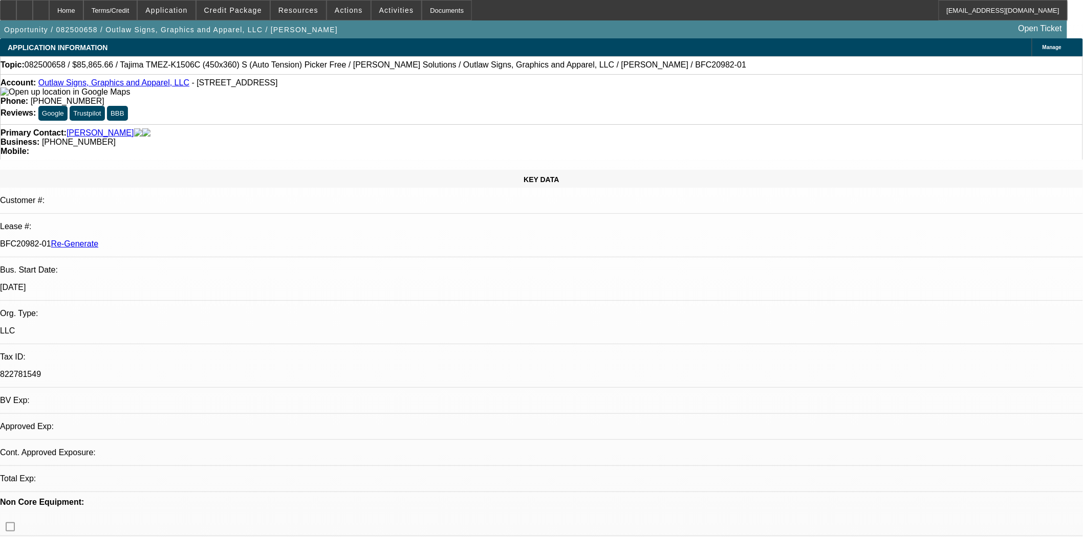
select select "0"
select select "1"
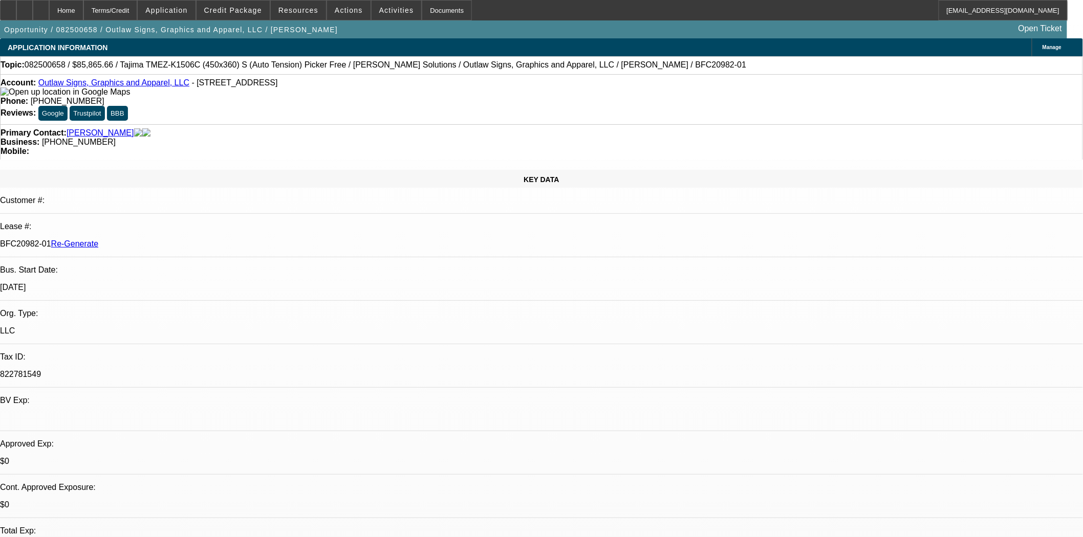
select select "6"
click at [99, 87] on link "Outlaw Signs, Graphics and Apparel, LLC" at bounding box center [113, 82] width 151 height 9
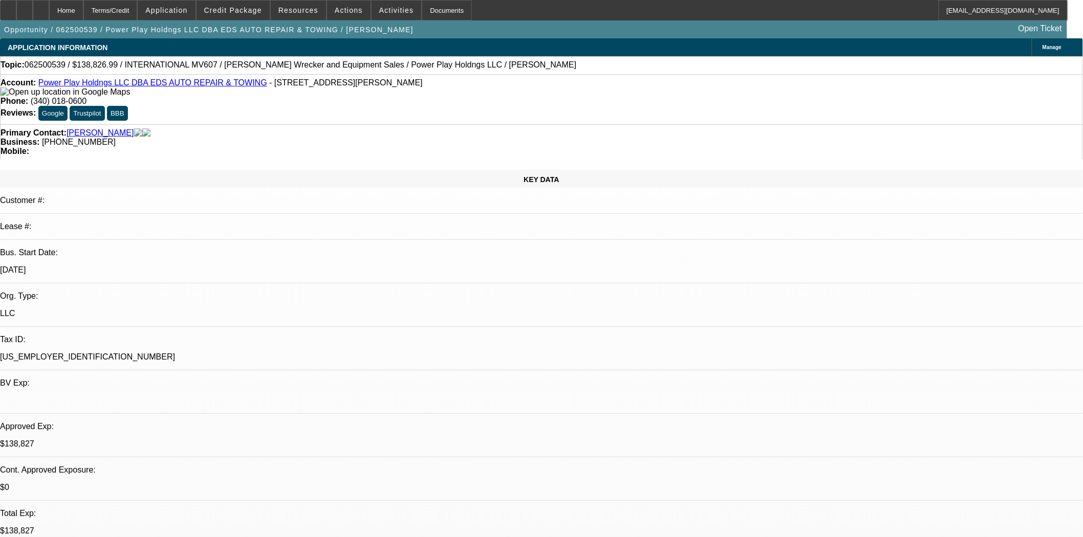
select select "0"
select select "2"
select select "0.1"
select select "4"
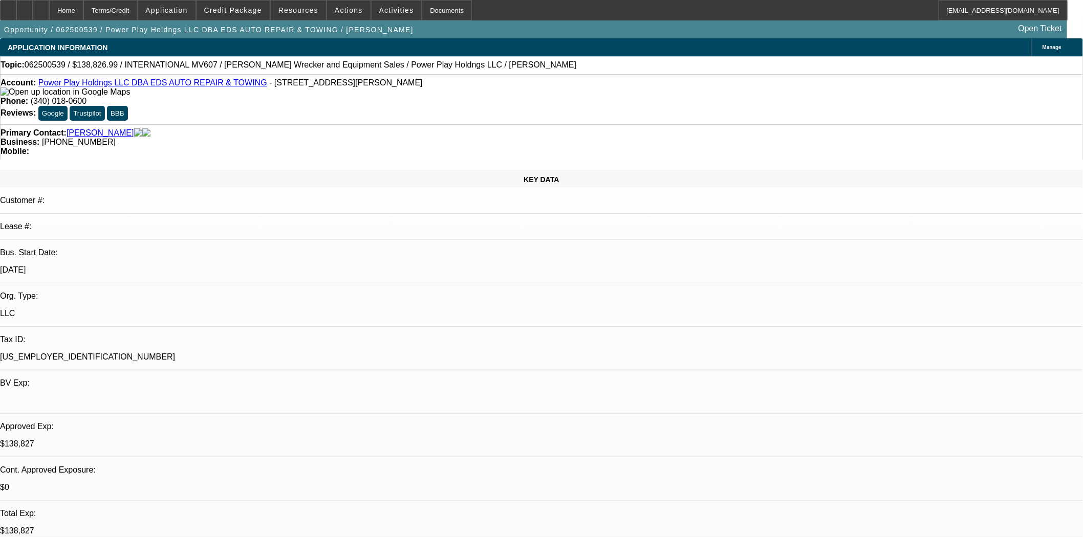
select select "0"
select select "2"
select select "0.1"
select select "4"
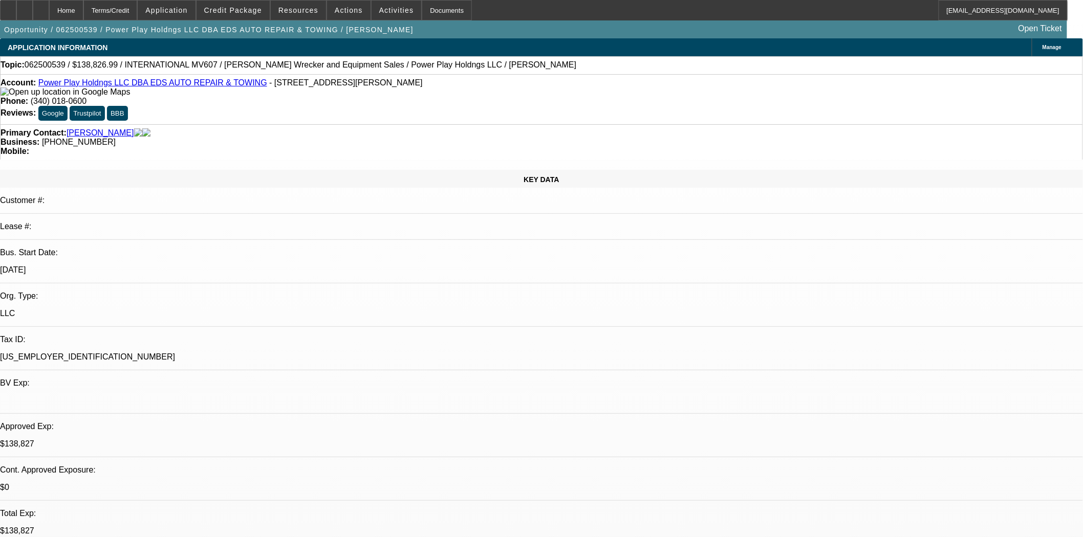
select select "0"
select select "2"
select select "0.1"
select select "4"
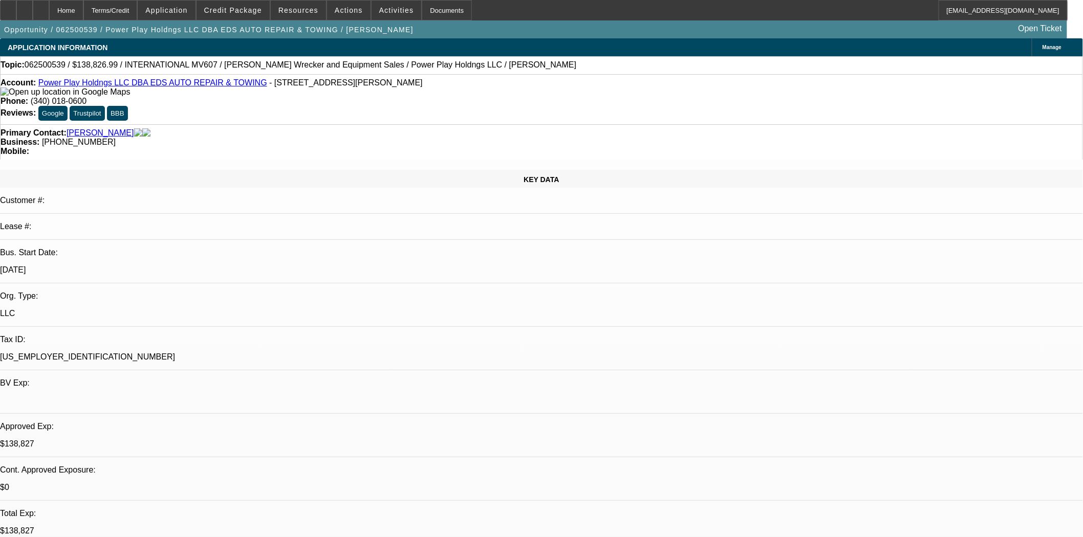
select select "0.1"
select select "2"
select select "0"
select select "6"
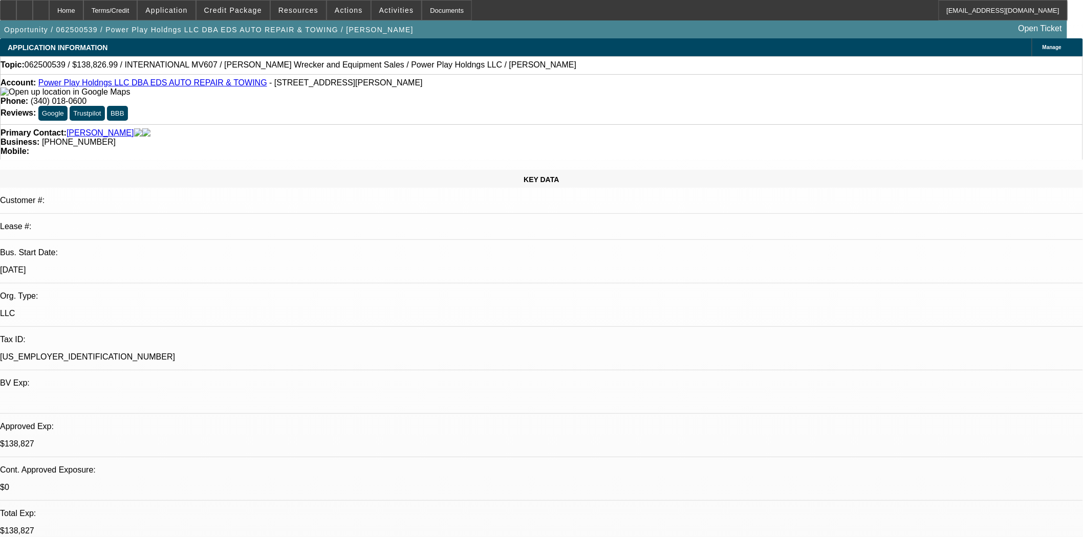
scroll to position [1023, 0]
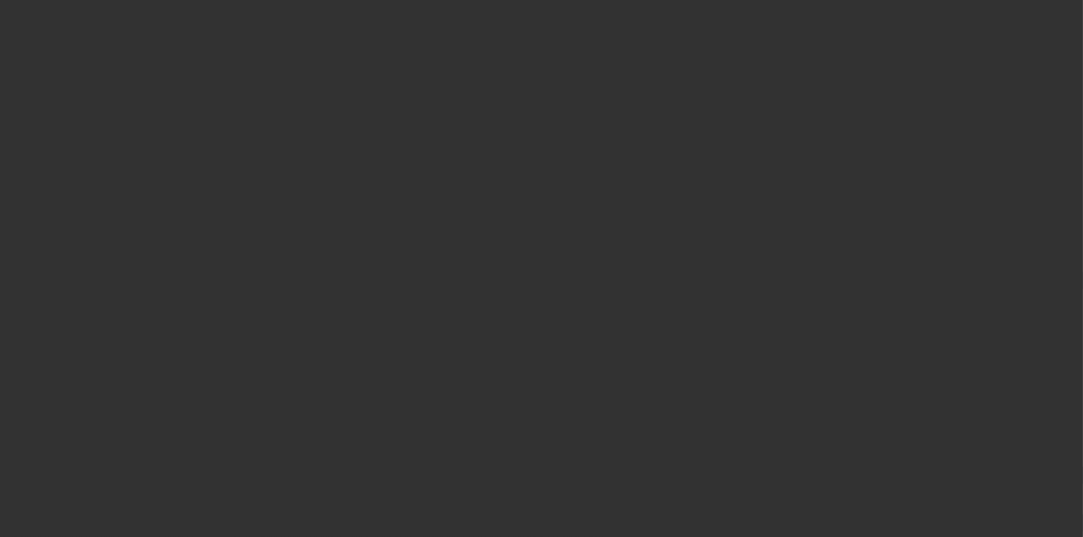
select select "3"
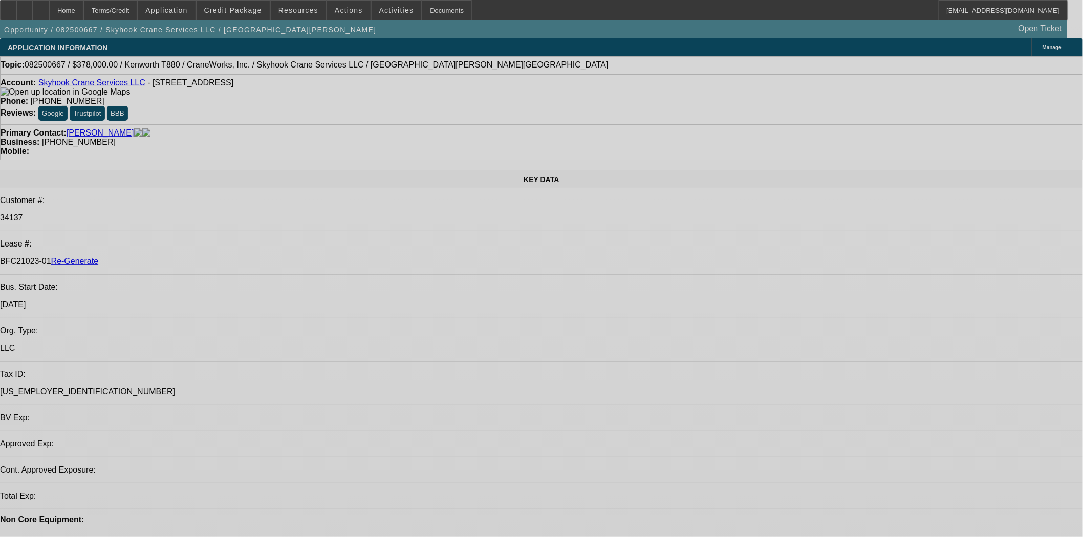
select select "0"
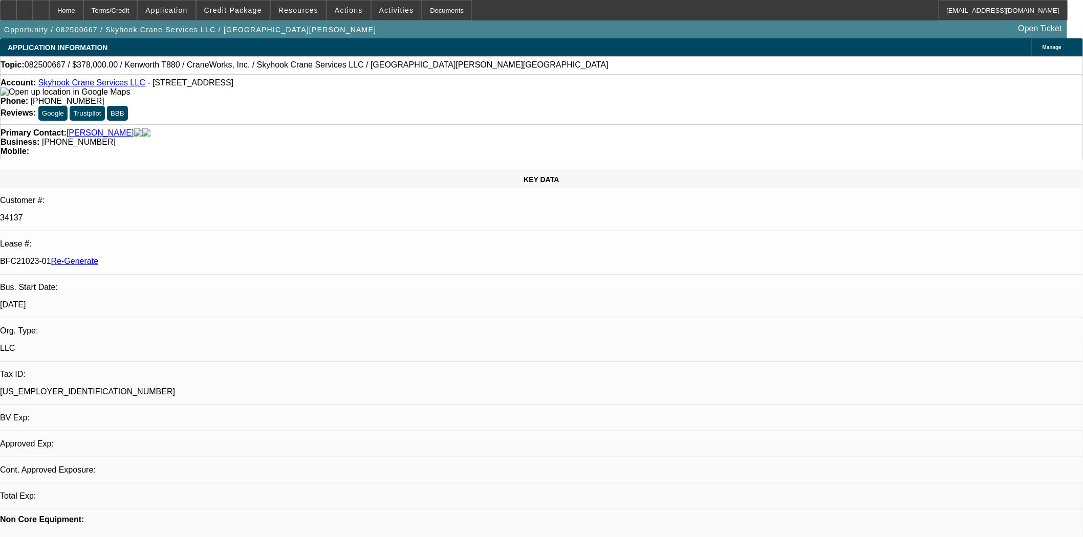
select select "2"
select select "0"
select select "6"
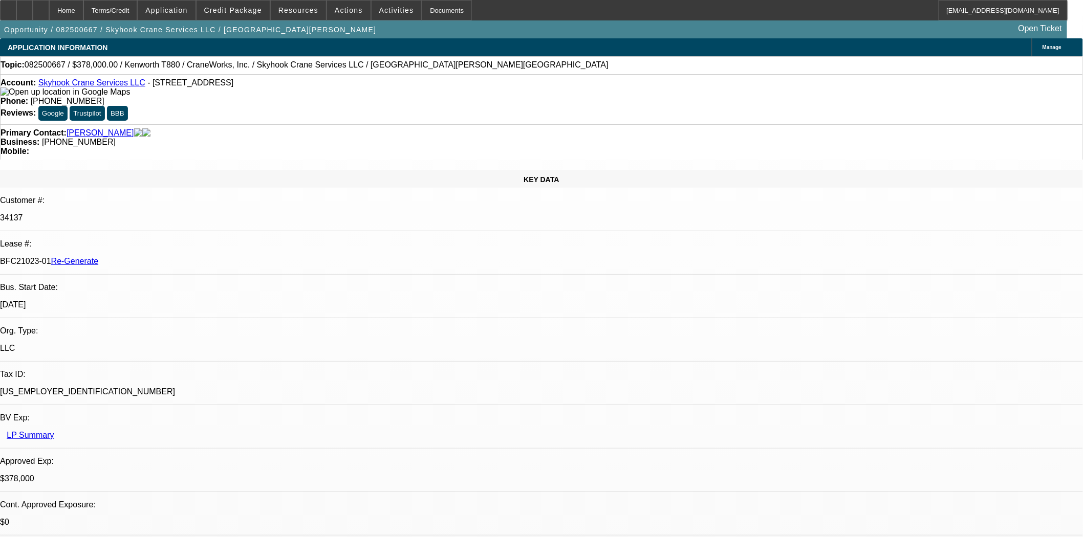
click at [847, 199] on mat-icon "reply_all" at bounding box center [843, 200] width 12 height 12
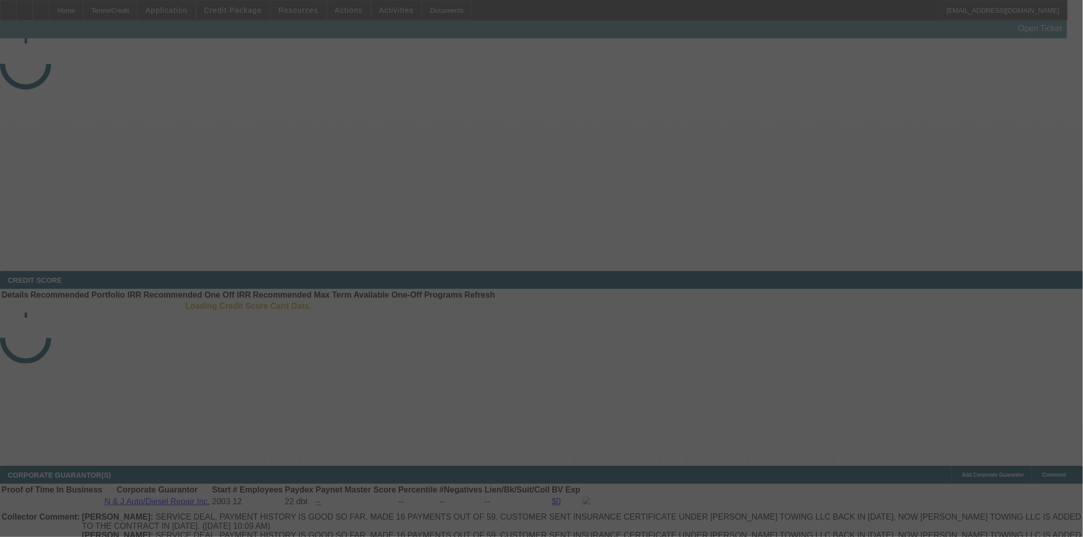
select select "3"
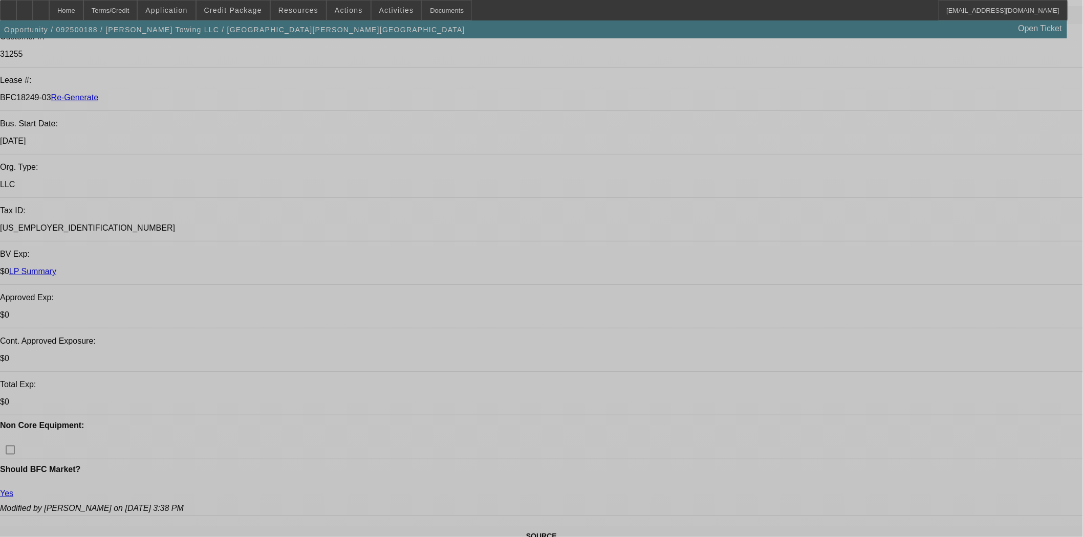
select select "0"
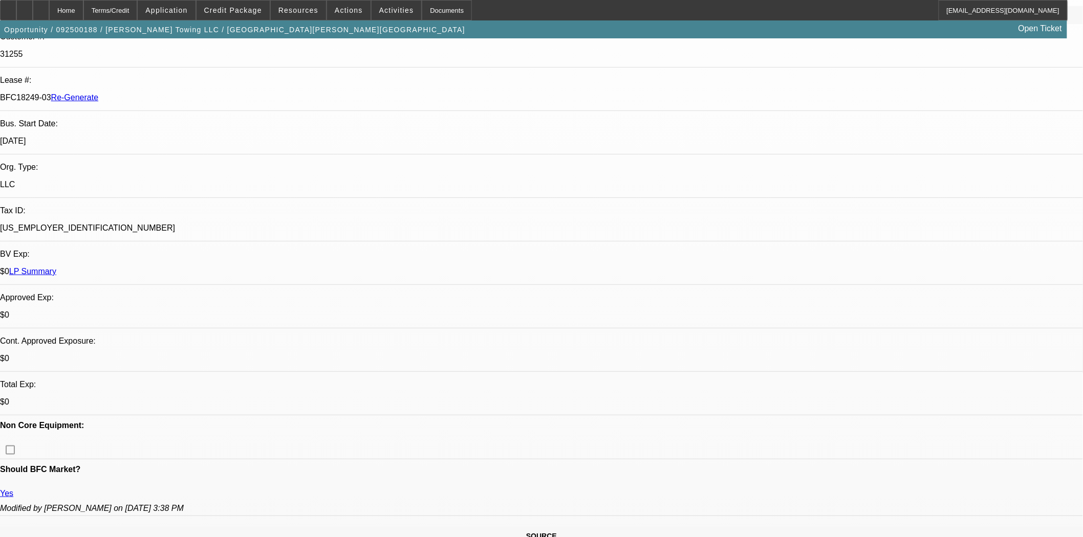
select select "0"
select select "6"
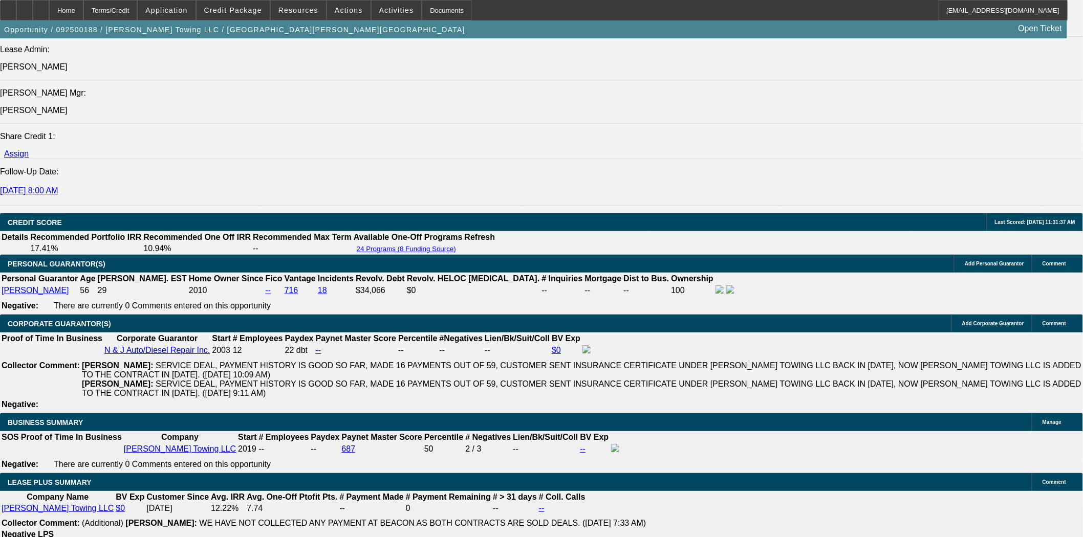
scroll to position [1418, 0]
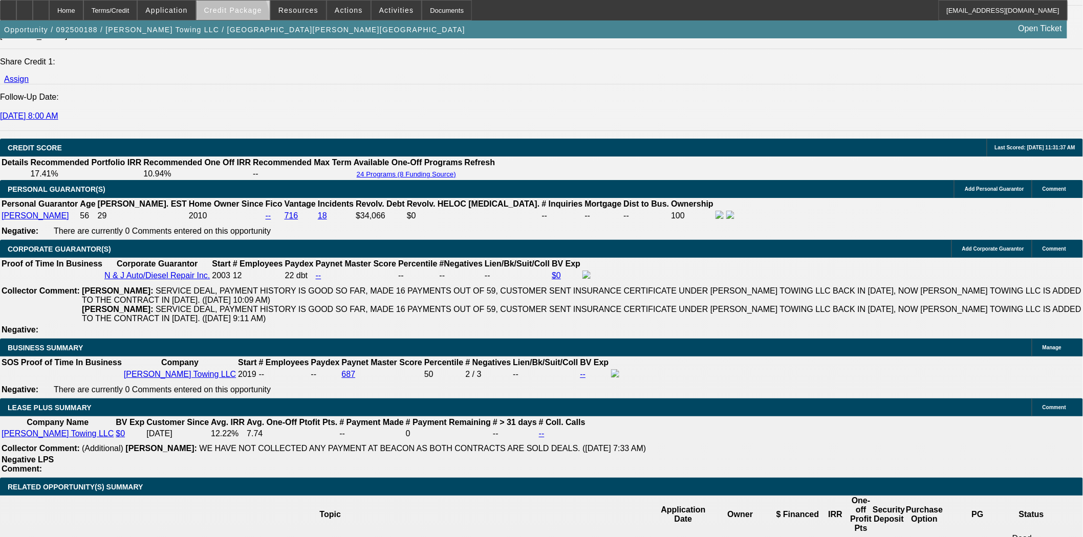
click at [248, 18] on span at bounding box center [233, 10] width 73 height 25
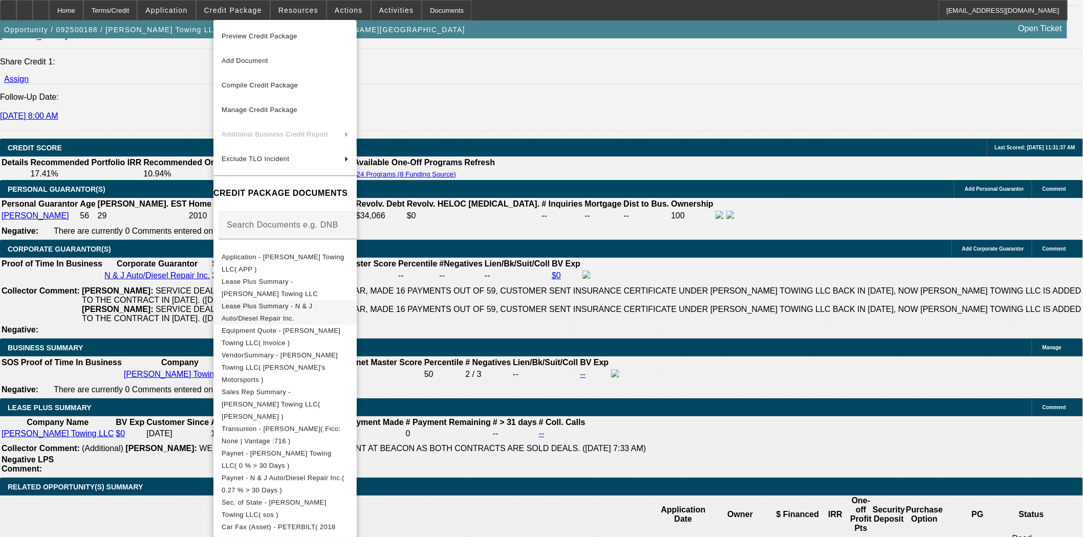
scroll to position [1476, 0]
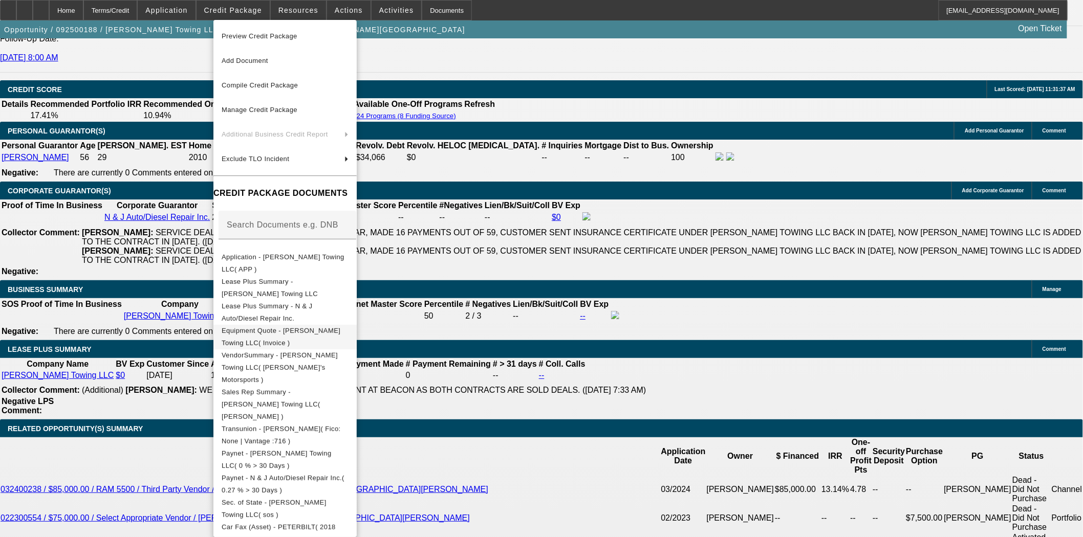
click at [264, 331] on span "Equipment Quote - [PERSON_NAME] Towing LLC( Invoice )" at bounding box center [281, 336] width 119 height 20
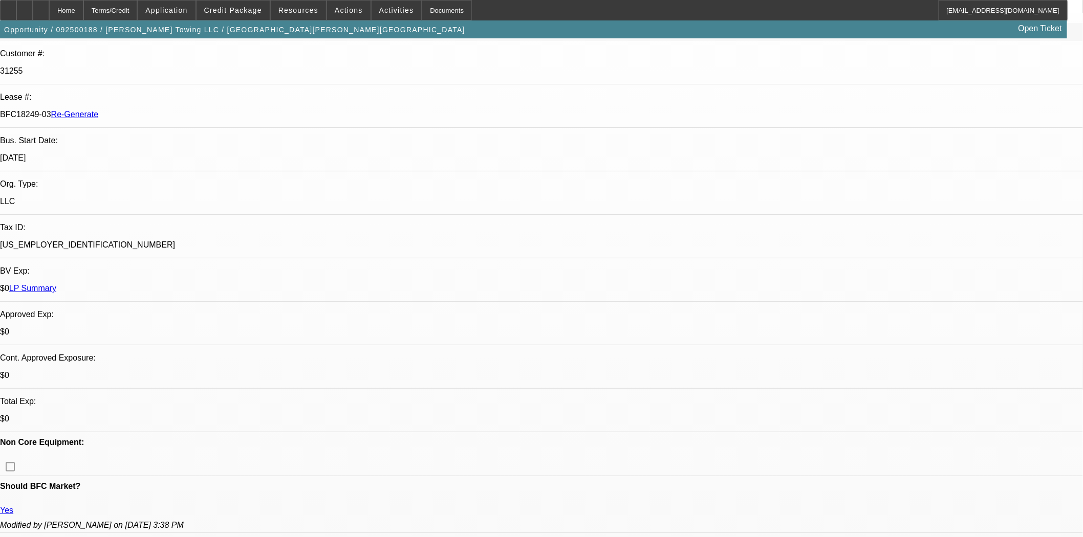
scroll to position [0, 0]
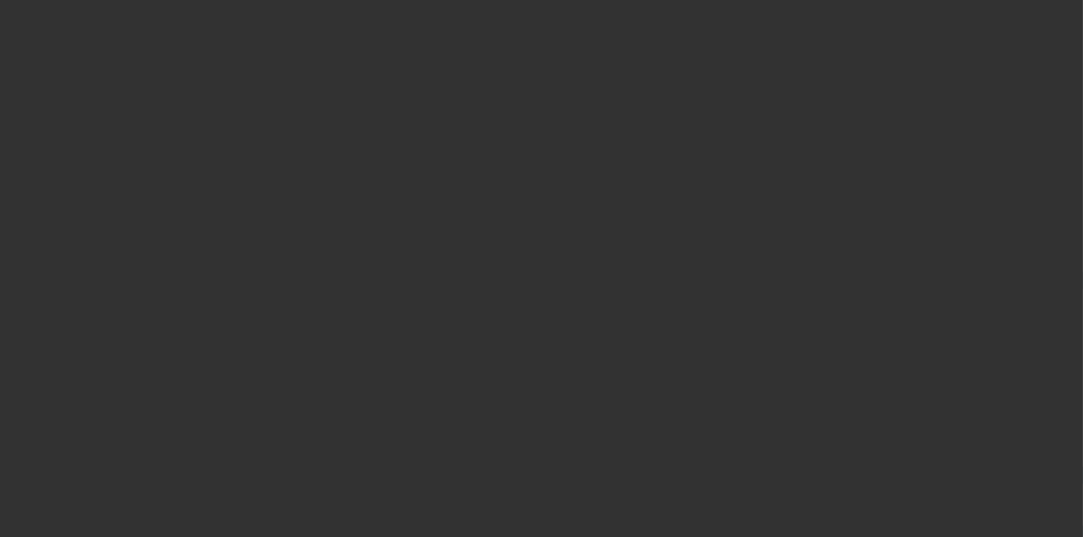
select select "3"
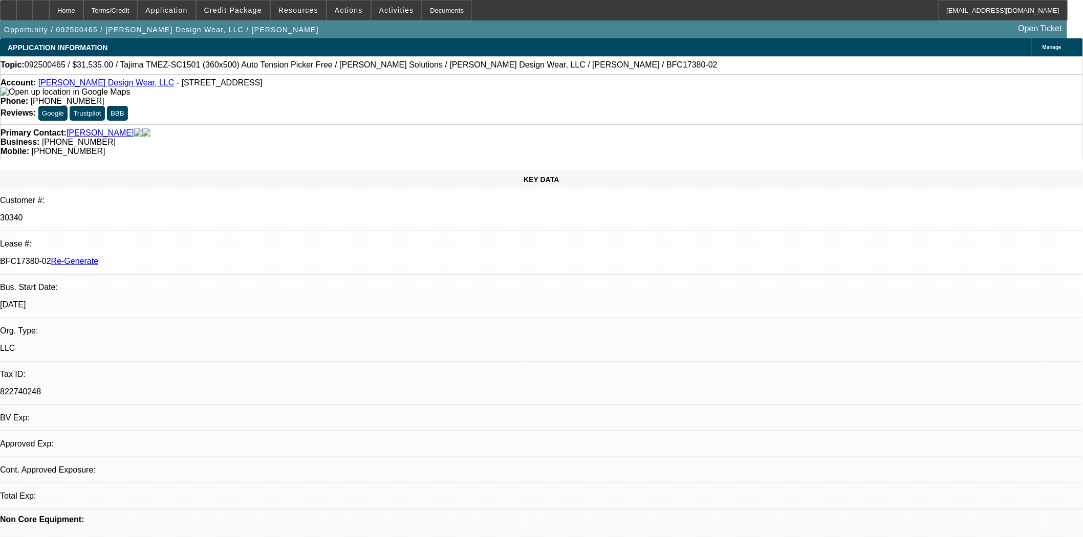
select select "0"
select select "2"
select select "0"
select select "6"
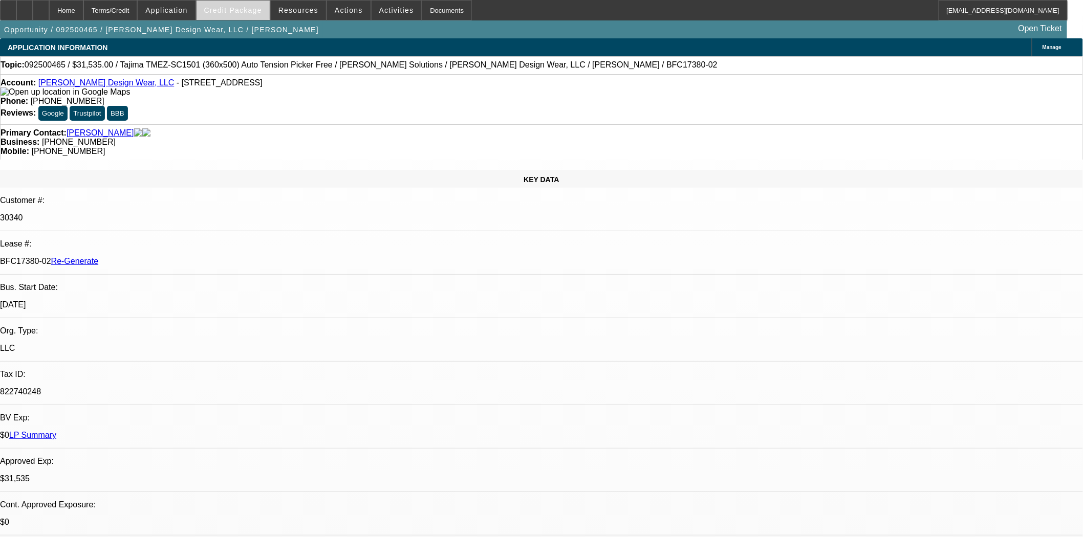
click at [234, 4] on span at bounding box center [233, 10] width 73 height 25
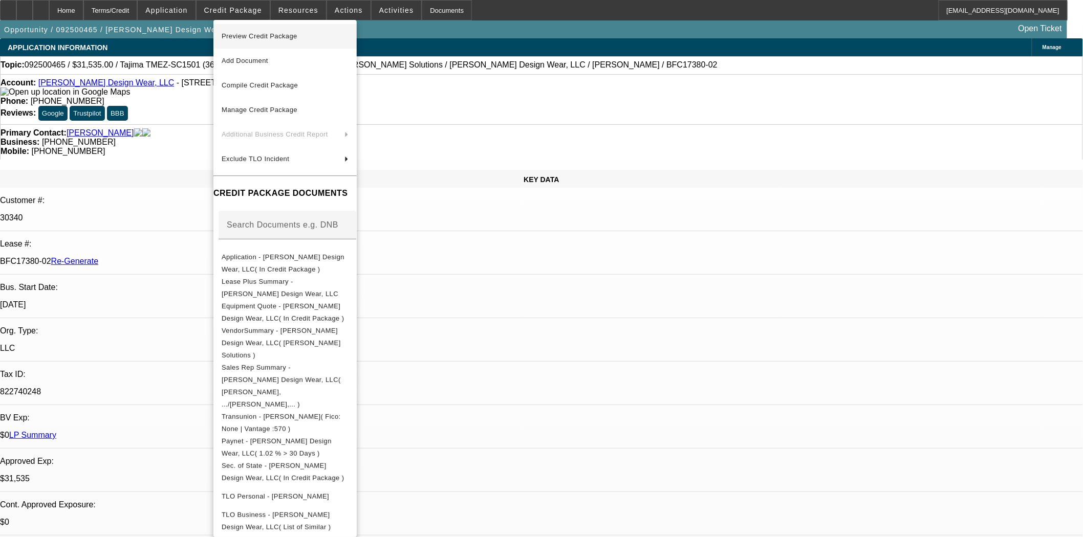
click at [251, 33] on span "Preview Credit Package" at bounding box center [260, 36] width 76 height 8
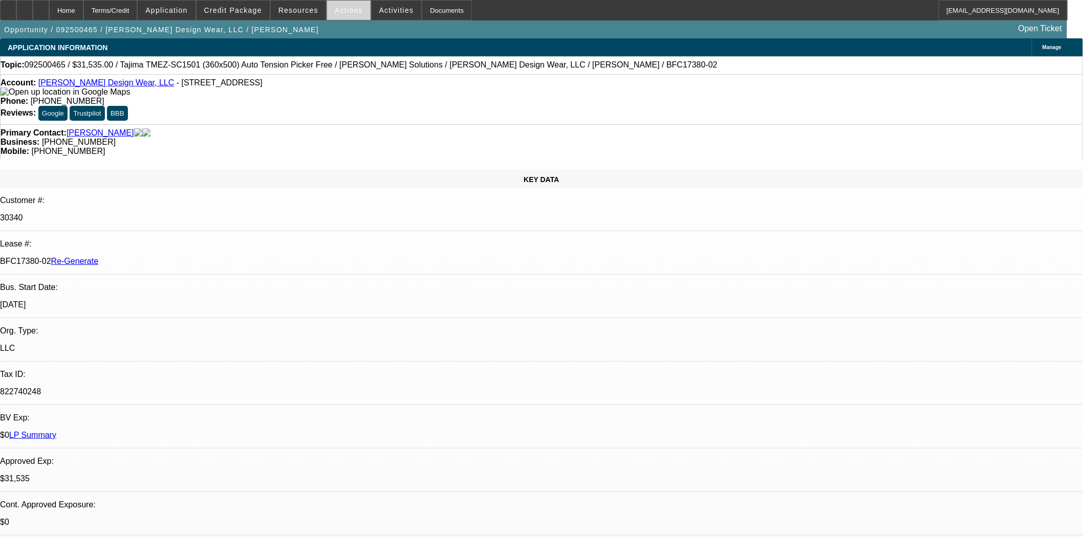
click at [335, 9] on span "Actions" at bounding box center [349, 10] width 28 height 8
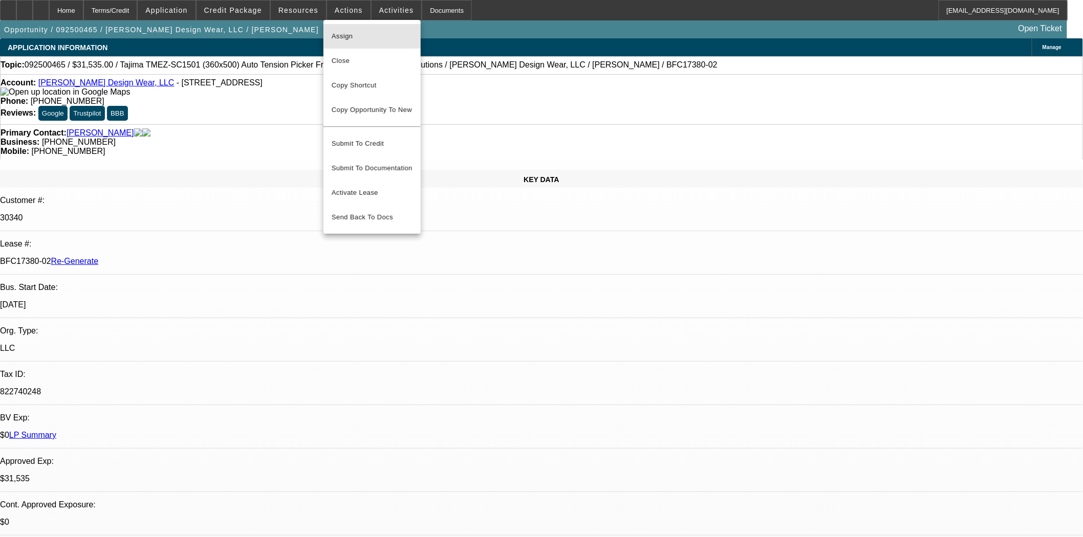
click at [350, 36] on span "Assign" at bounding box center [372, 36] width 81 height 12
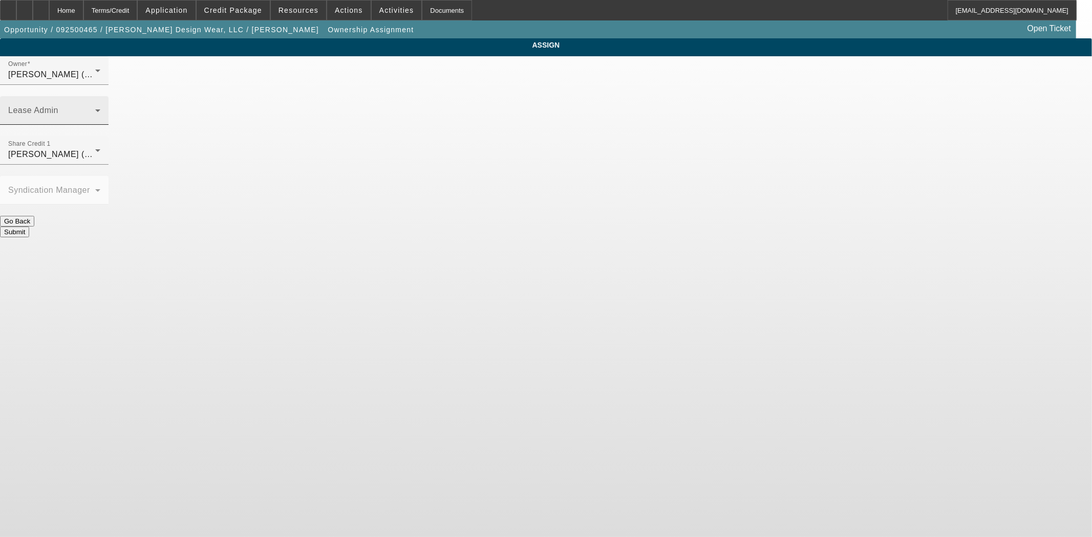
click at [100, 96] on div "Lease Admin" at bounding box center [54, 110] width 92 height 29
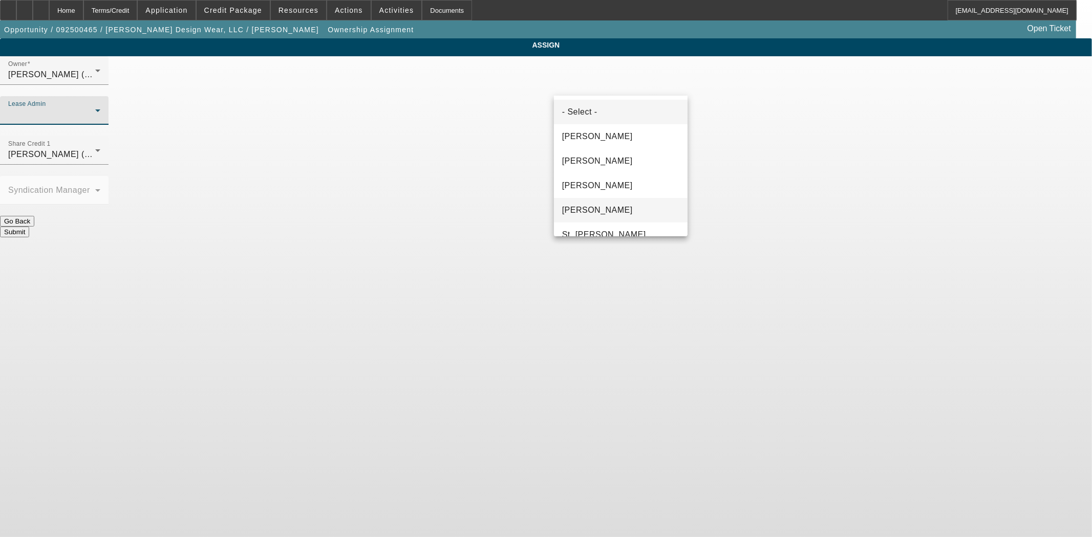
click at [596, 205] on span "Solis, Monica" at bounding box center [597, 210] width 71 height 12
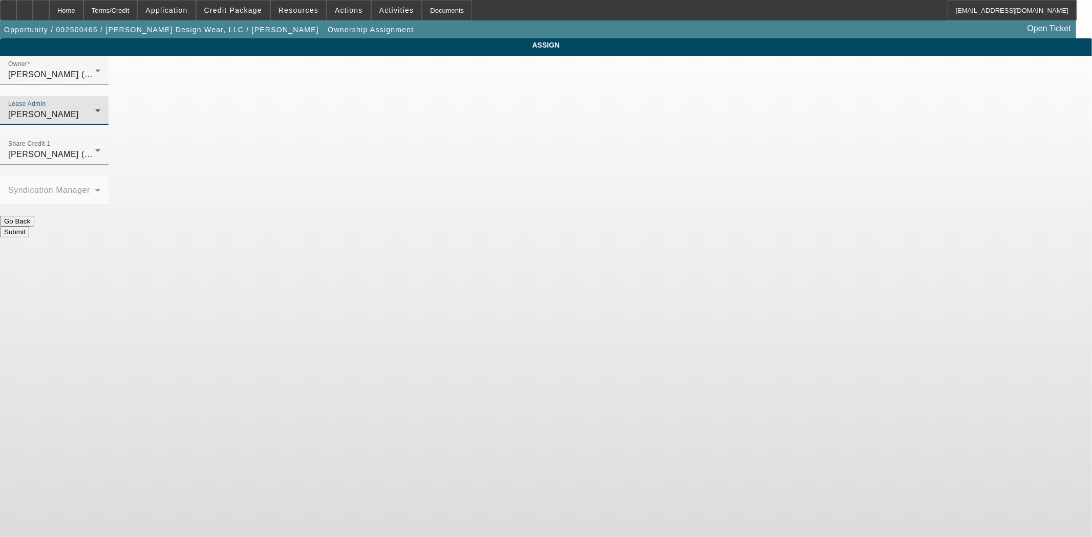
click at [29, 227] on button "Submit" at bounding box center [14, 232] width 29 height 11
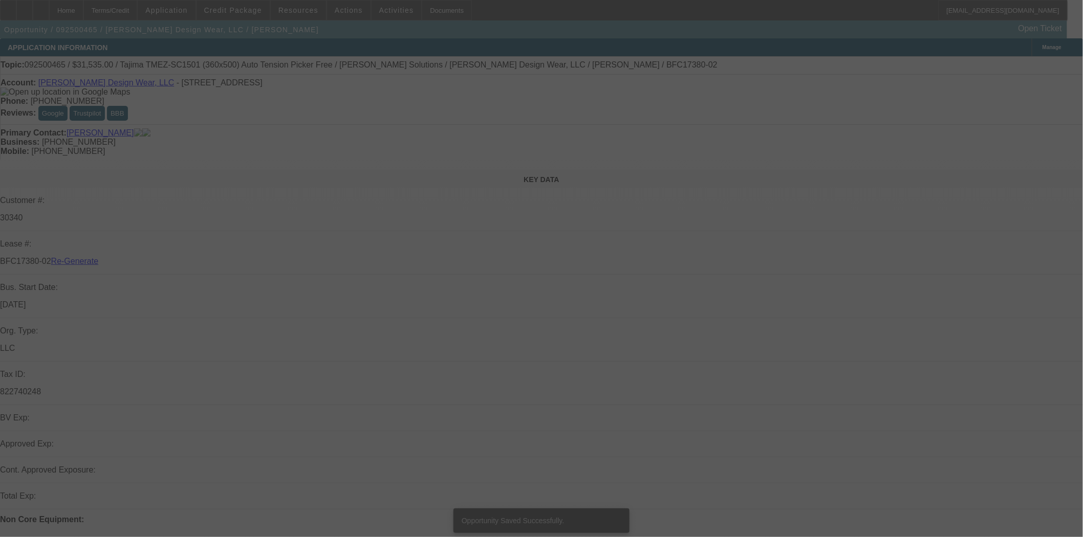
select select "3"
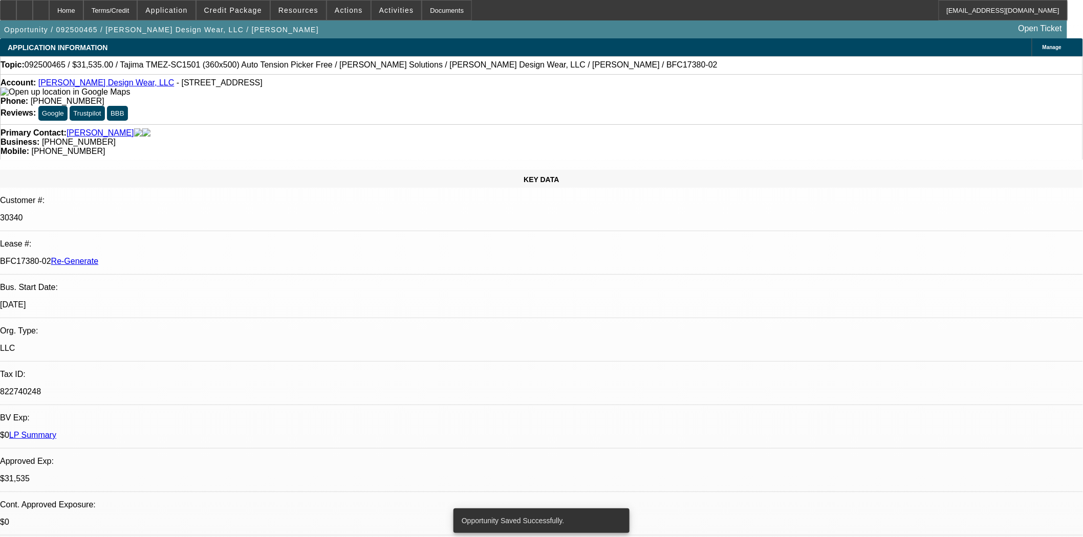
select select "0"
select select "2"
select select "0"
select select "6"
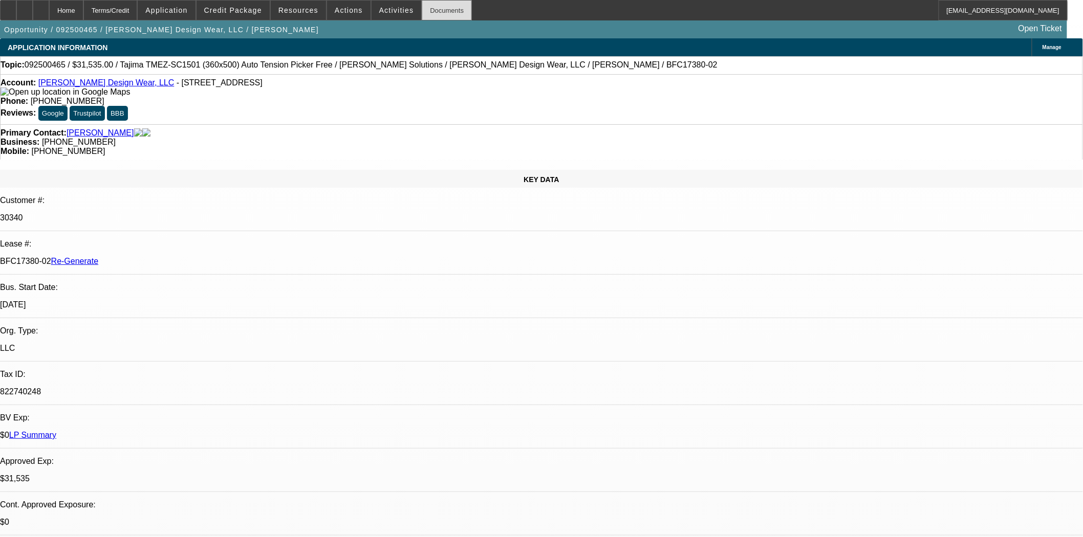
click at [426, 13] on div "Documents" at bounding box center [447, 10] width 50 height 20
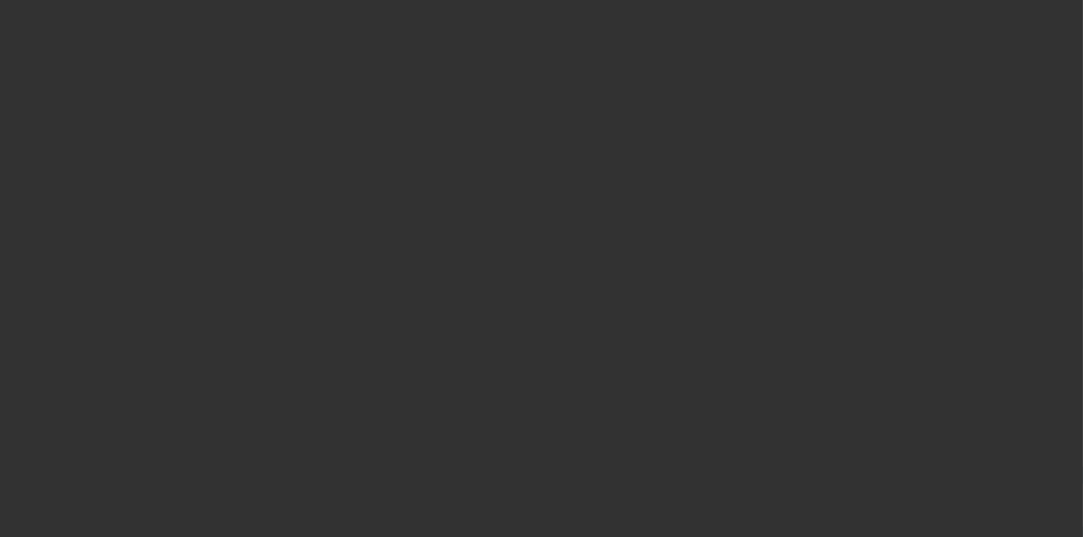
select select "3"
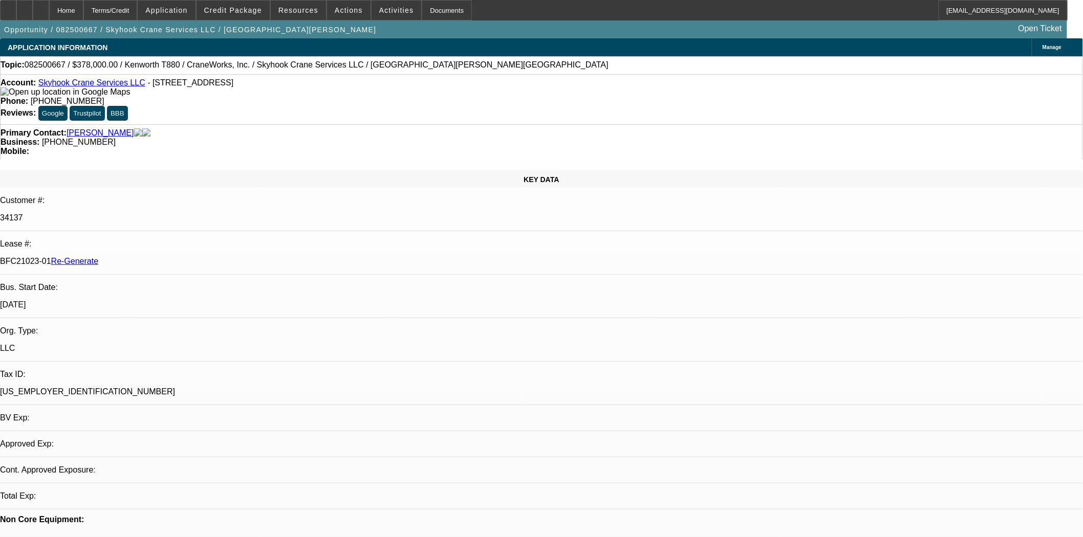
select select "0"
select select "2"
select select "0"
select select "6"
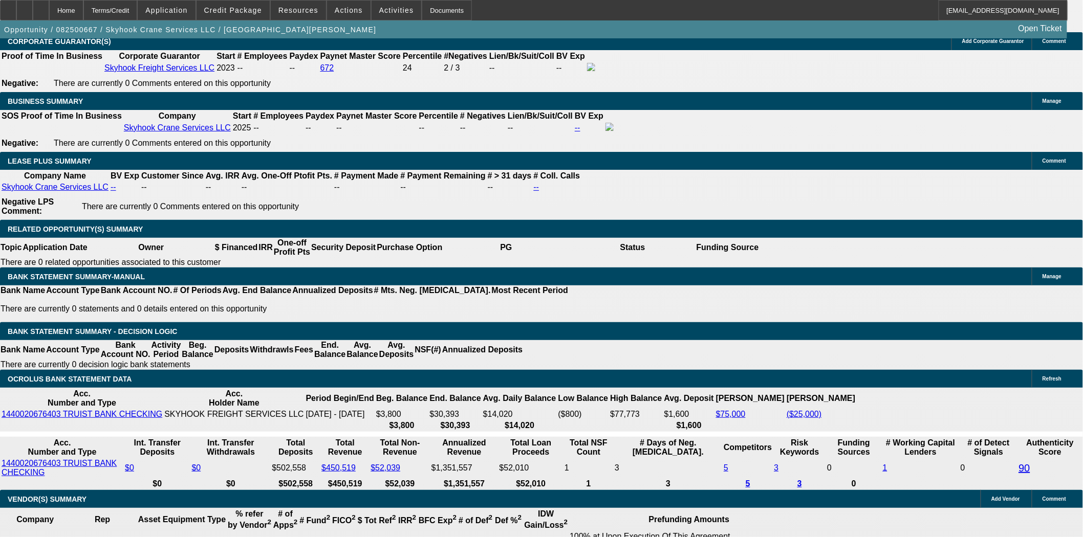
scroll to position [1762, 0]
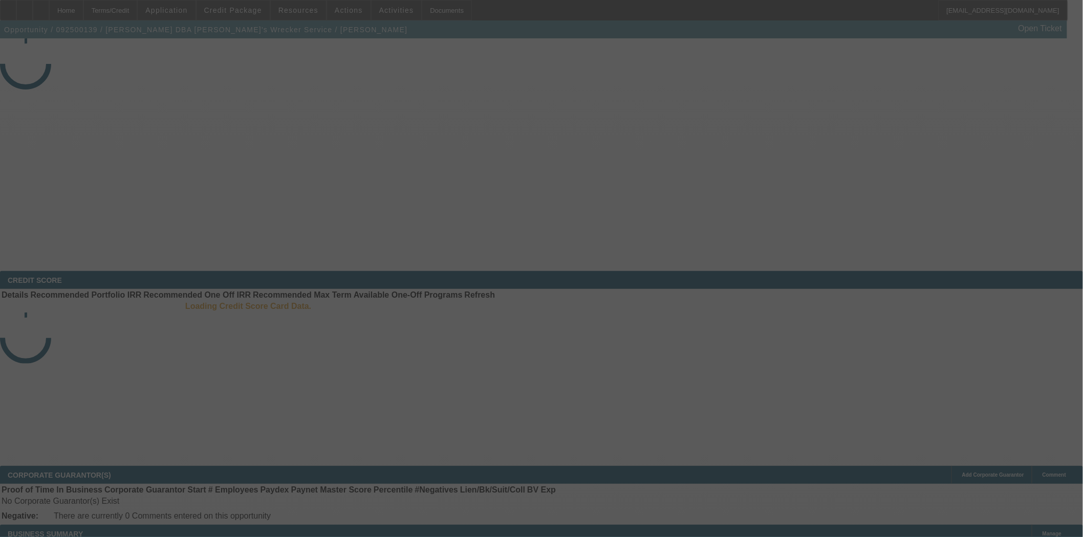
select select "4"
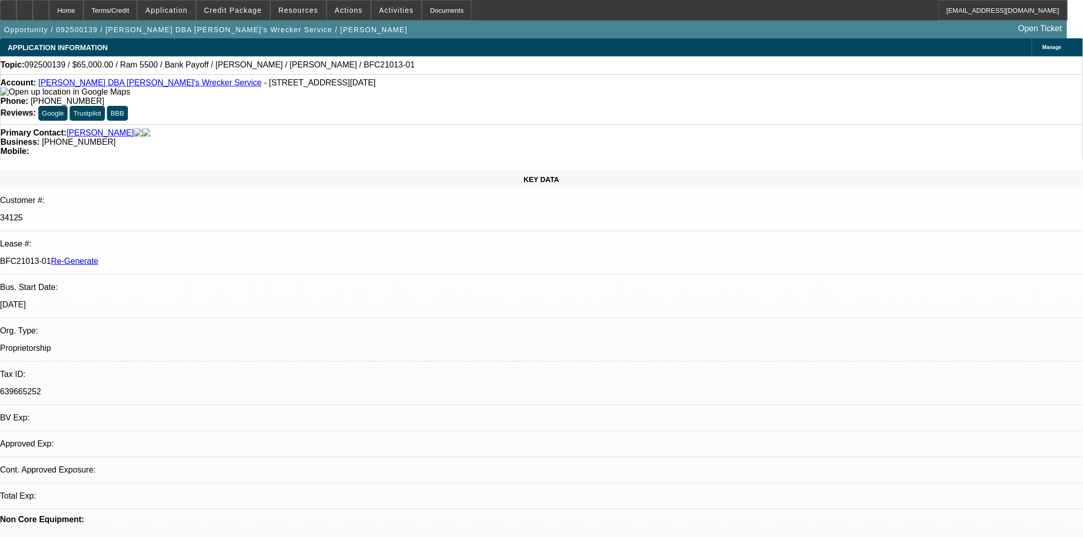
select select "0"
select select "6"
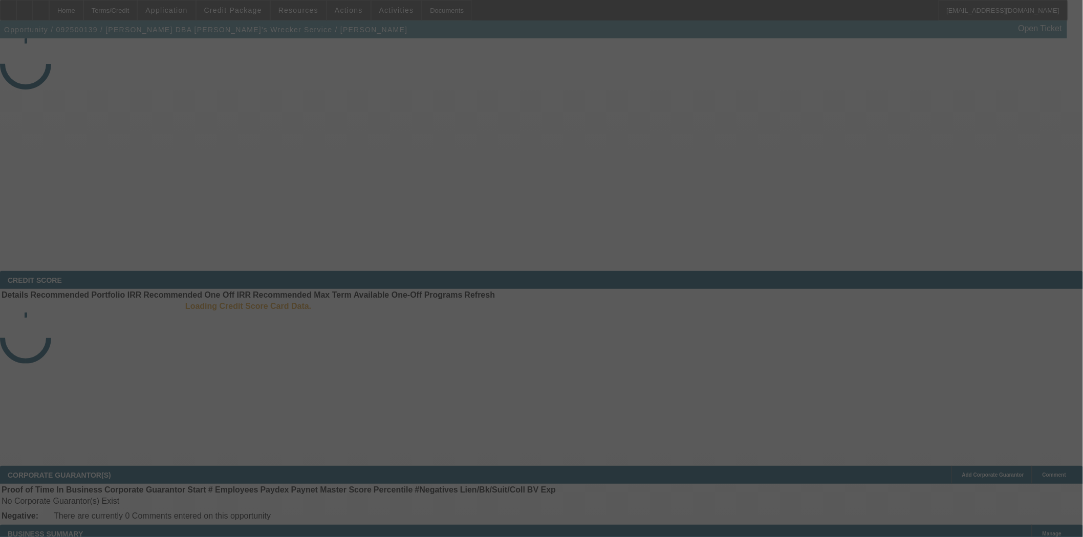
select select "4"
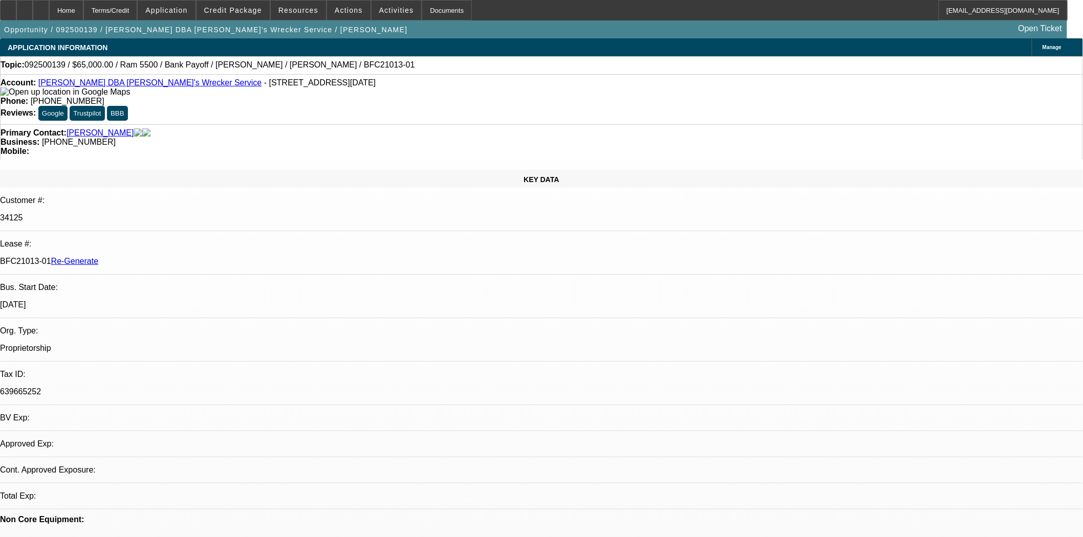
select select "0"
select select "6"
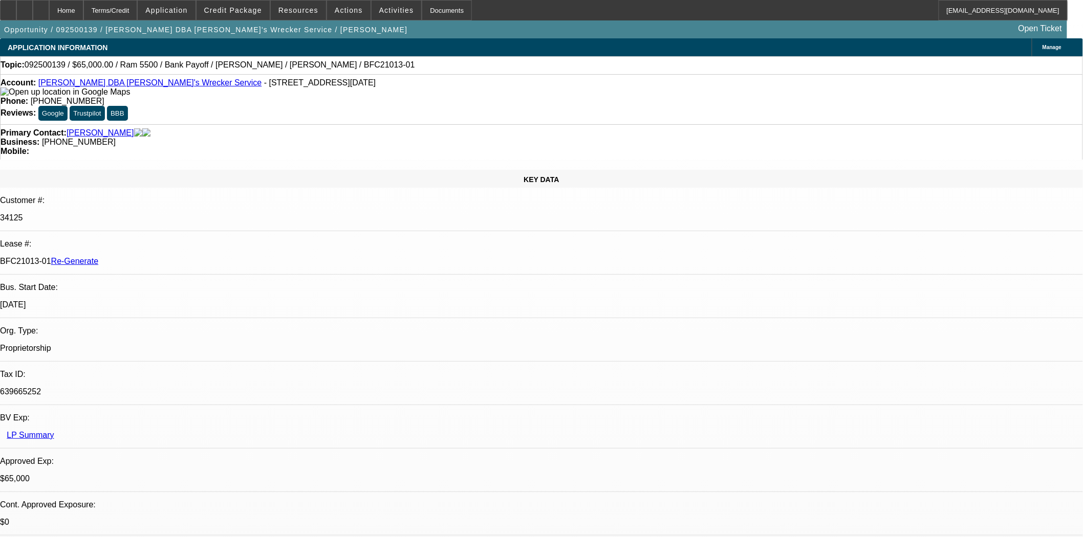
click at [8, 7] on icon at bounding box center [8, 7] width 0 height 0
click at [313, 17] on span at bounding box center [298, 10] width 55 height 25
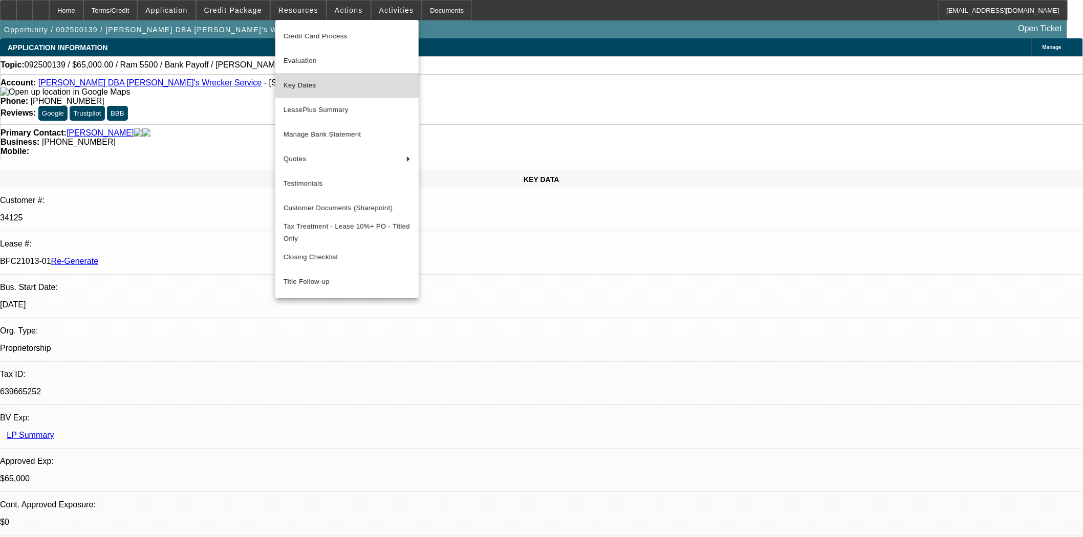
click at [304, 91] on button "Key Dates" at bounding box center [346, 85] width 143 height 25
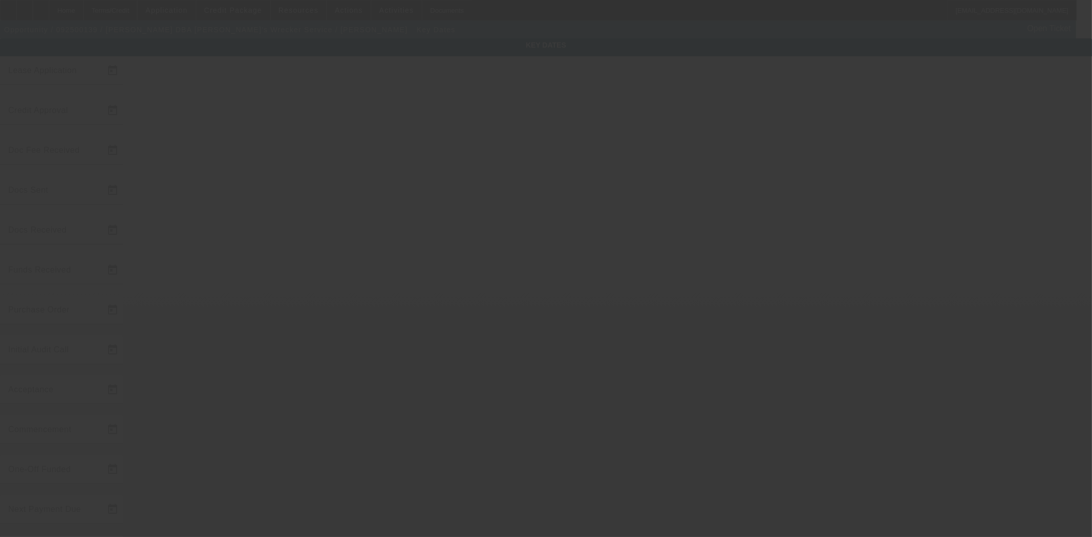
type input "9/8/2025"
type input "9/15/2025"
type input "9/18/2025"
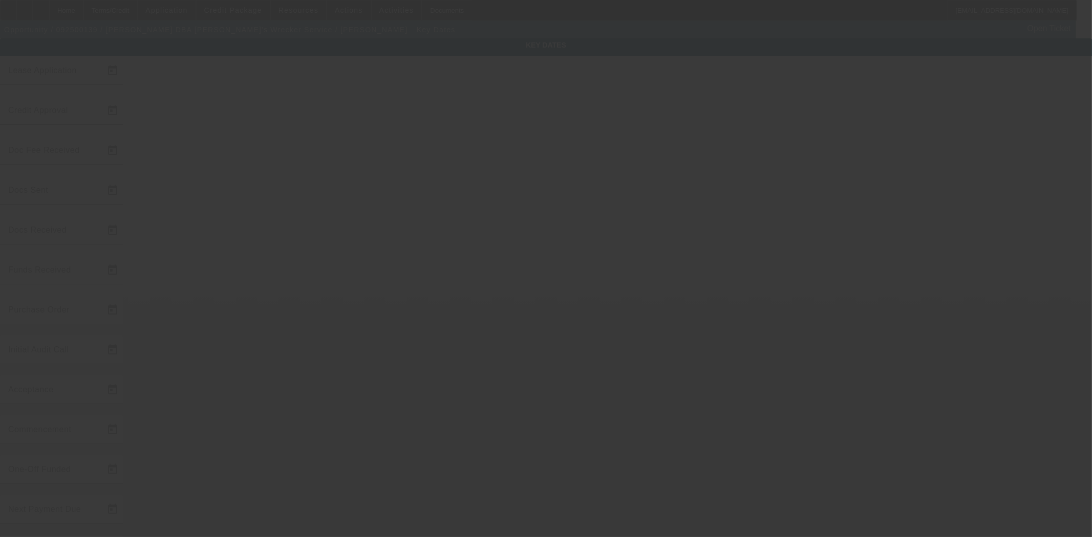
type input "9/18/2025"
type input "9/19/2025"
type input "10/15/2025"
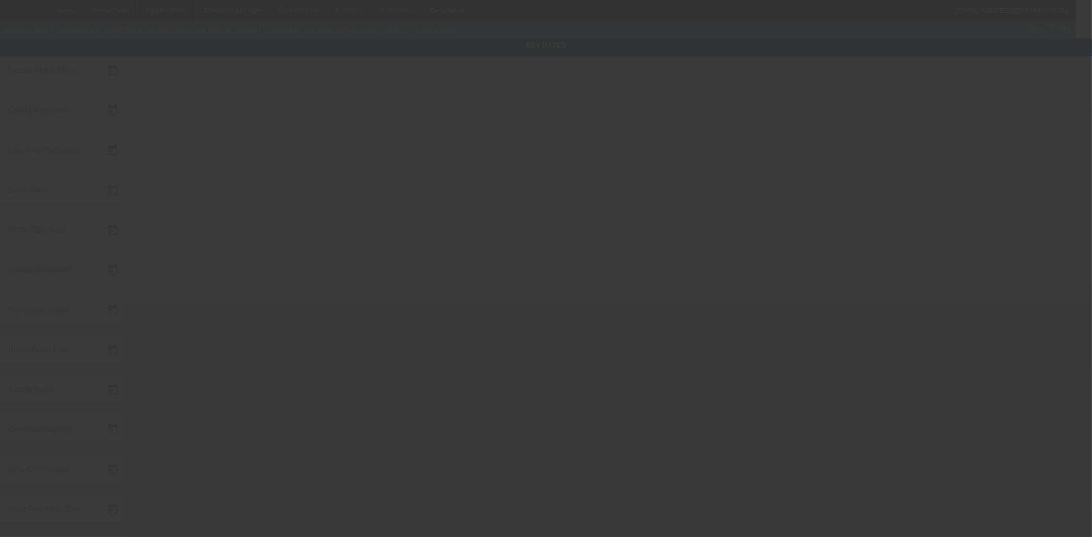
type input "11/15/2025"
type input "9/24/2025"
type input "9/22/2025"
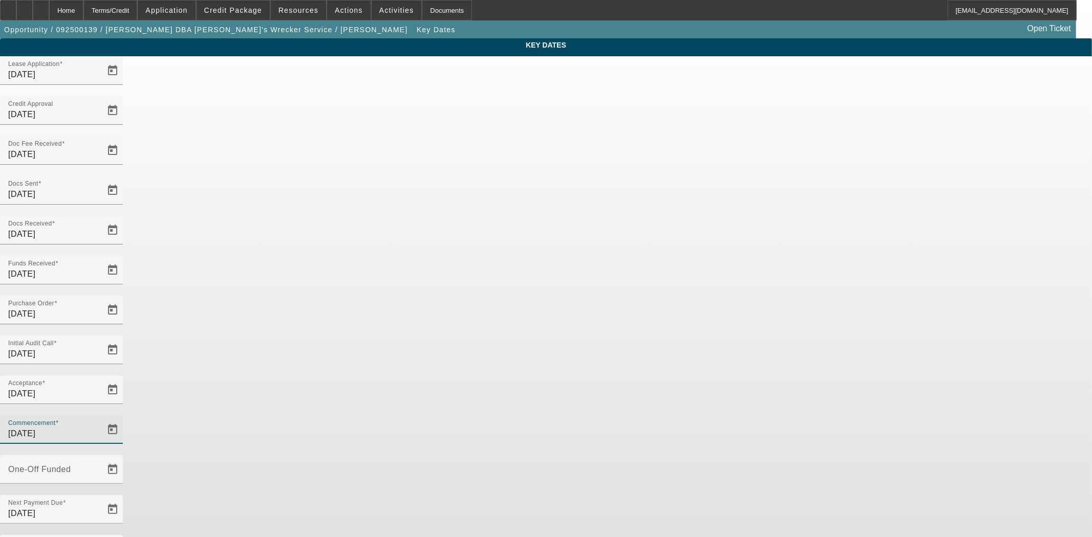
drag, startPoint x: 600, startPoint y: 246, endPoint x: 554, endPoint y: 246, distance: 46.1
click at [123, 416] on div "Commencement 10/15/2025" at bounding box center [61, 430] width 123 height 29
click at [316, 213] on div "Key Dates Lease Application 9/8/2025 Credit Approval 9/15/2025 Doc Fee Received…" at bounding box center [546, 337] width 1092 height 598
click at [83, 9] on div "Home" at bounding box center [66, 10] width 34 height 20
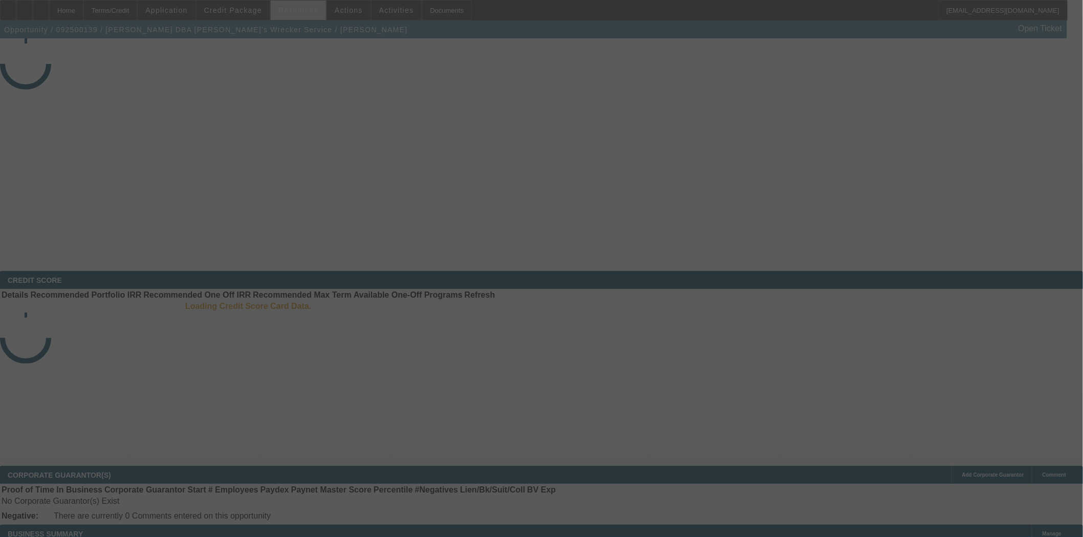
select select "4"
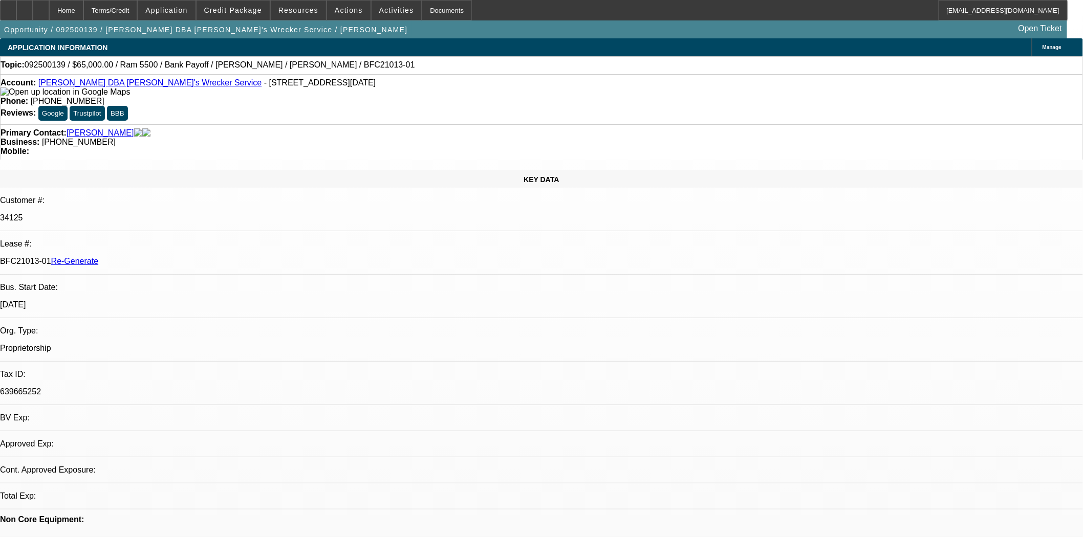
select select "0"
select select "6"
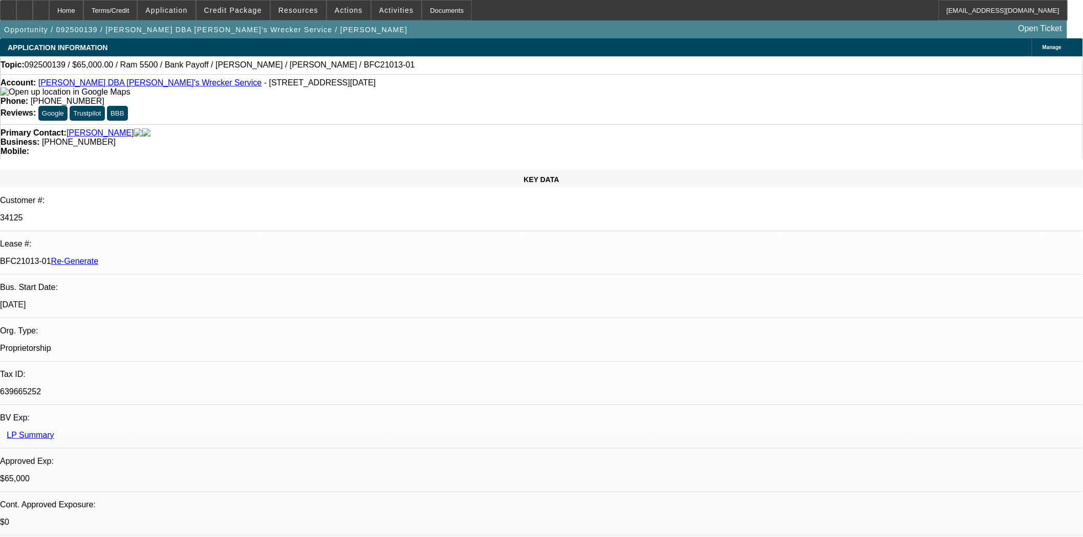
click at [810, 132] on button "reply_all Reply All" at bounding box center [821, 131] width 64 height 25
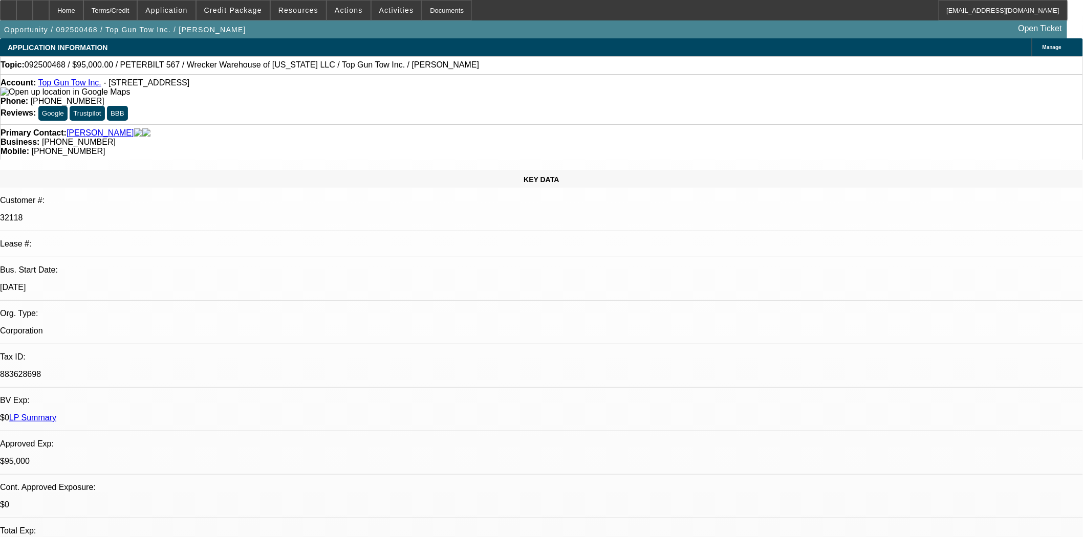
select select "0"
select select "2"
select select "0.1"
select select "4"
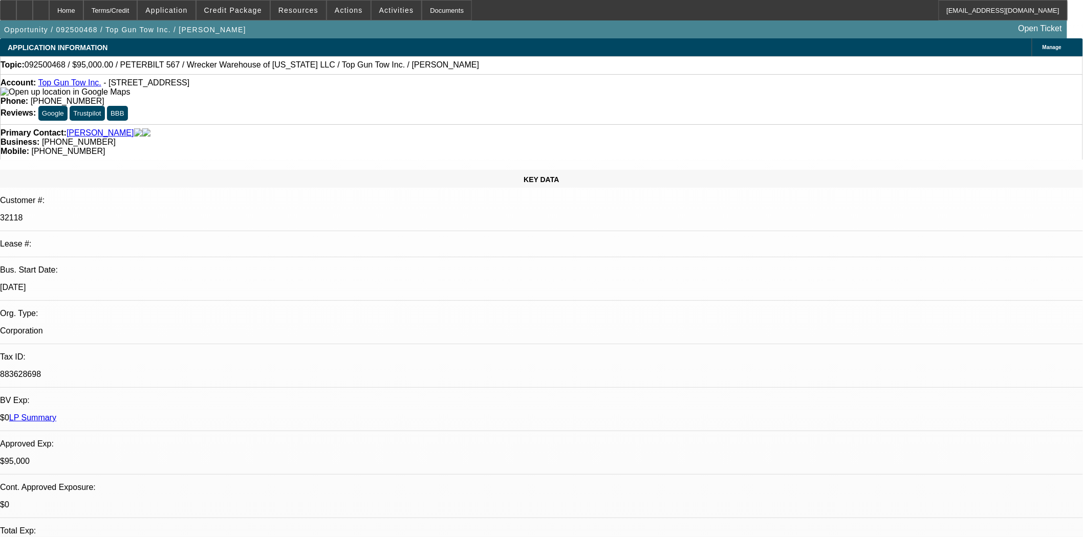
select select "0"
select select "2"
select select "0.1"
select select "4"
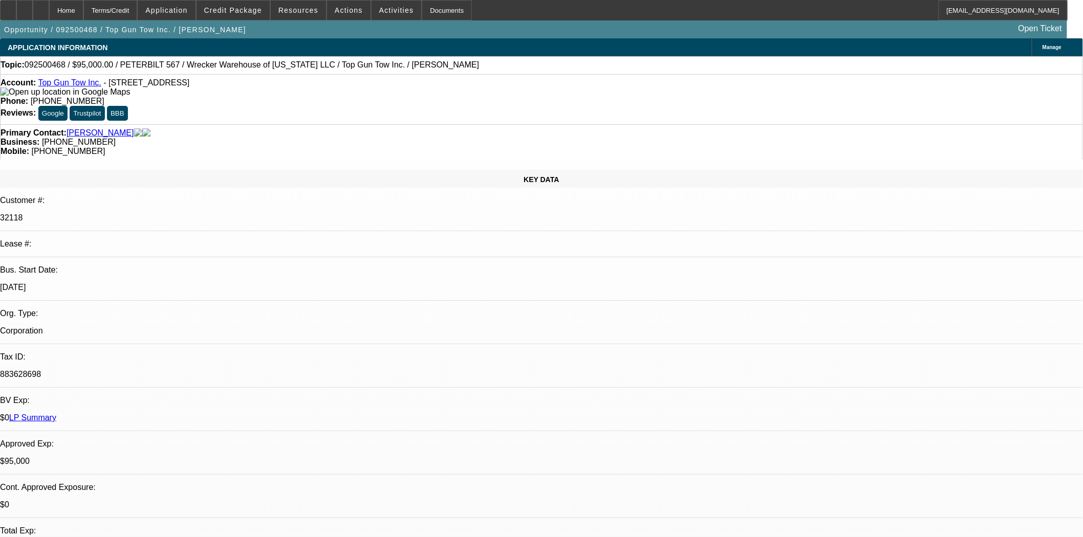
select select "0"
select select "2"
select select "0.1"
select select "4"
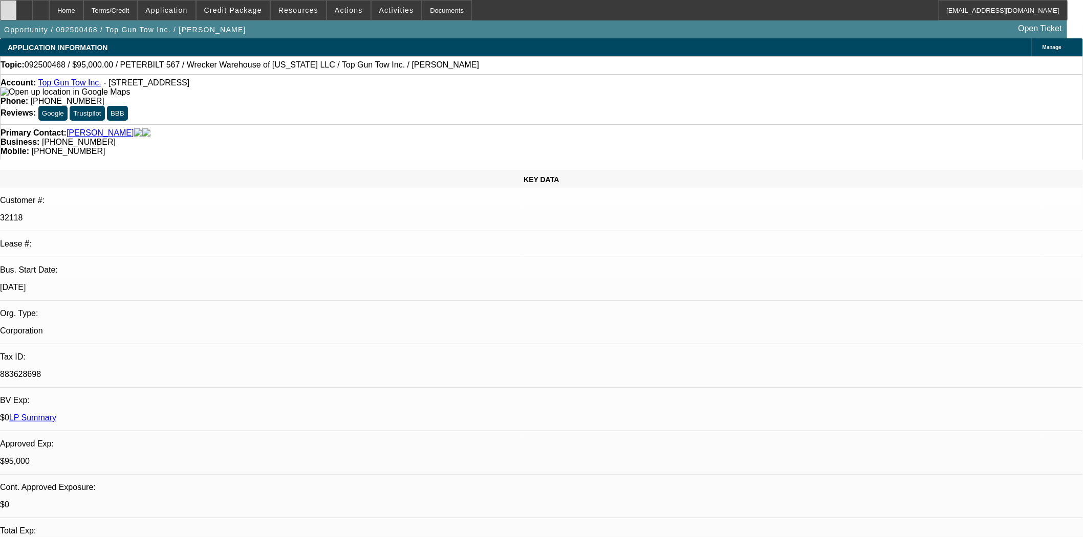
click at [16, 15] on div at bounding box center [8, 10] width 16 height 20
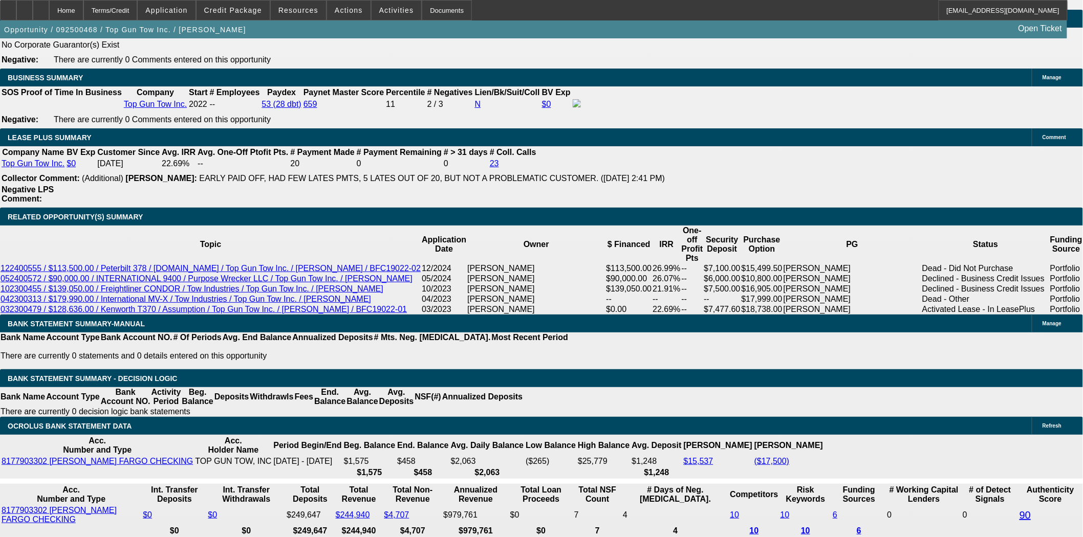
scroll to position [1762, 0]
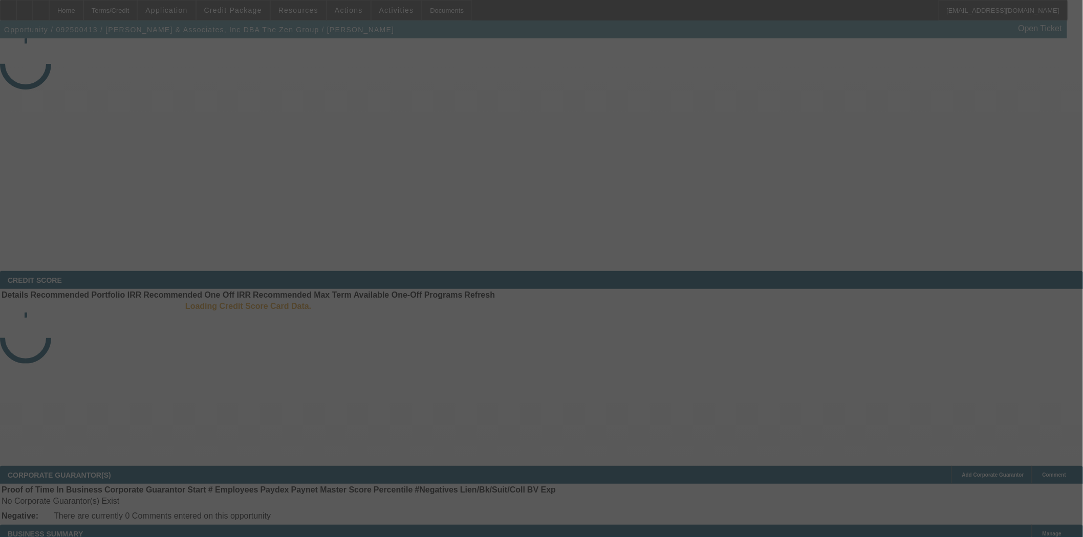
select select "3"
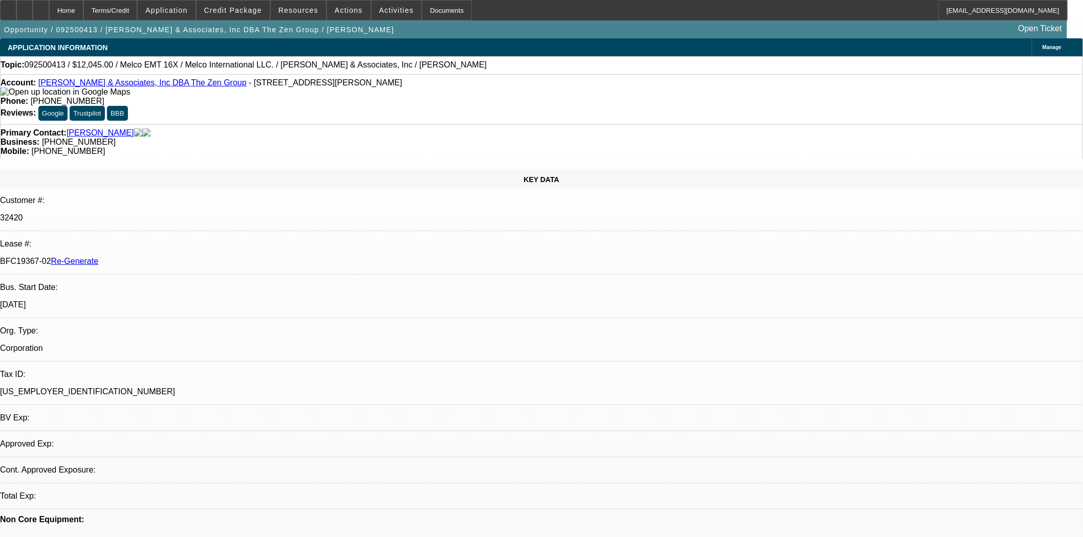
select select "0"
select select "2"
select select "0.1"
select select "4"
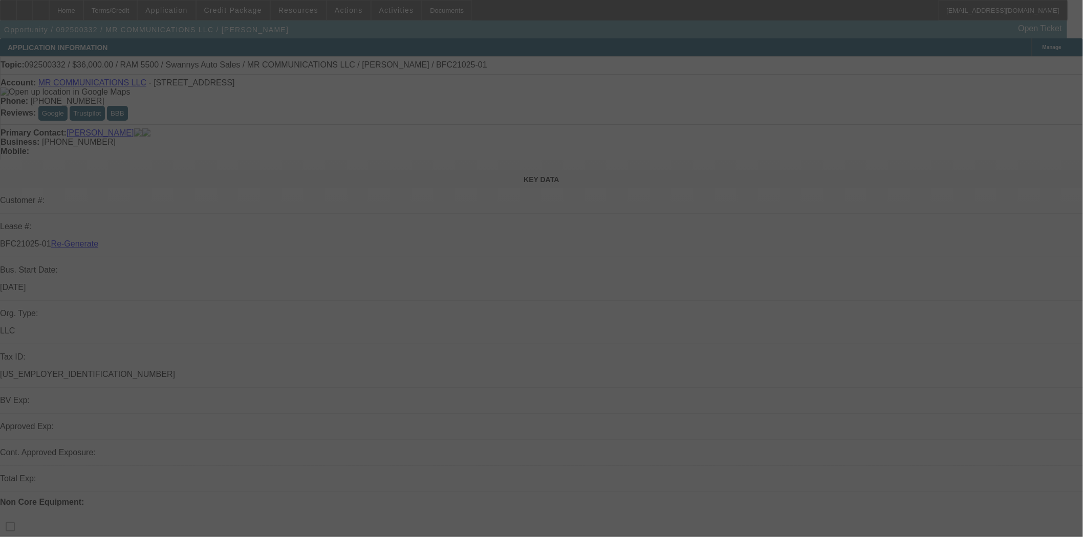
select select "3"
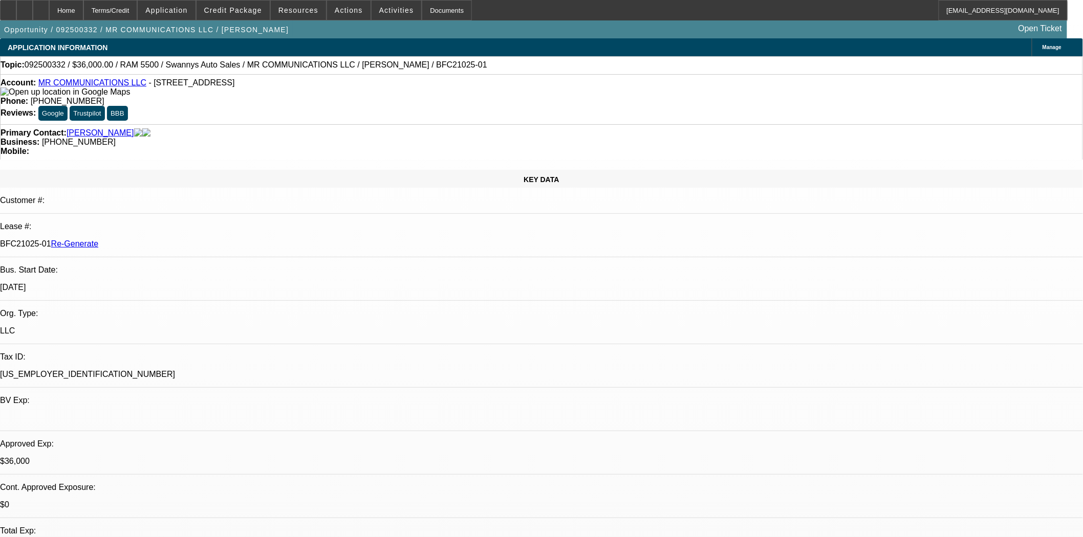
select select "0"
select select "2"
select select "0"
select select "6"
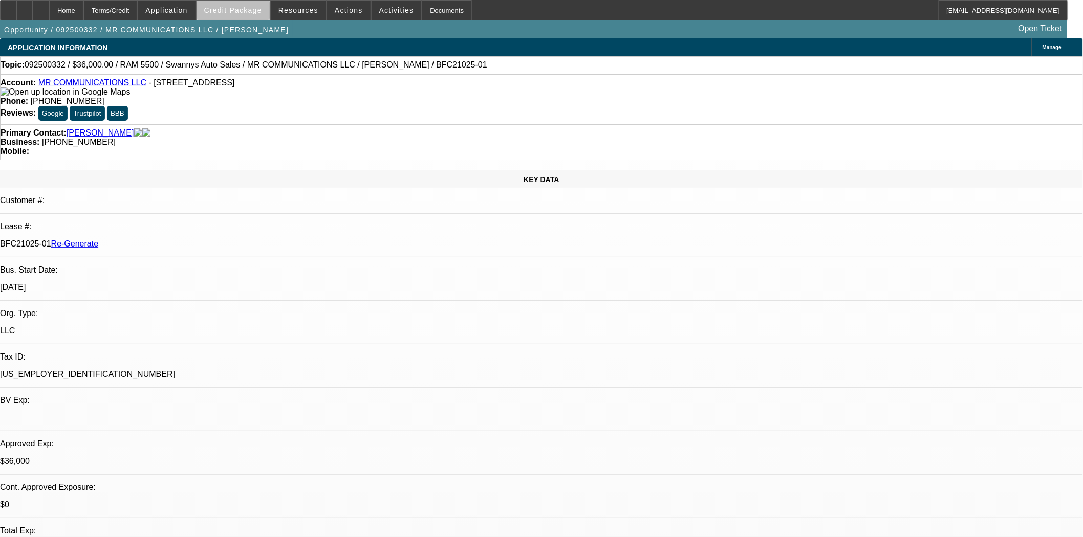
click at [262, 9] on span "Credit Package" at bounding box center [233, 10] width 58 height 8
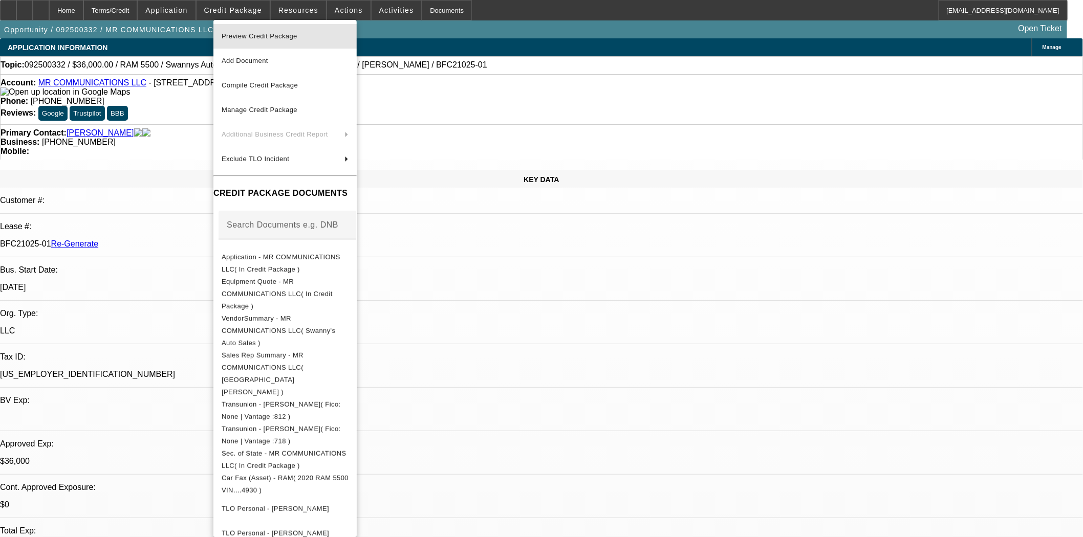
click at [263, 37] on span "Preview Credit Package" at bounding box center [260, 36] width 76 height 8
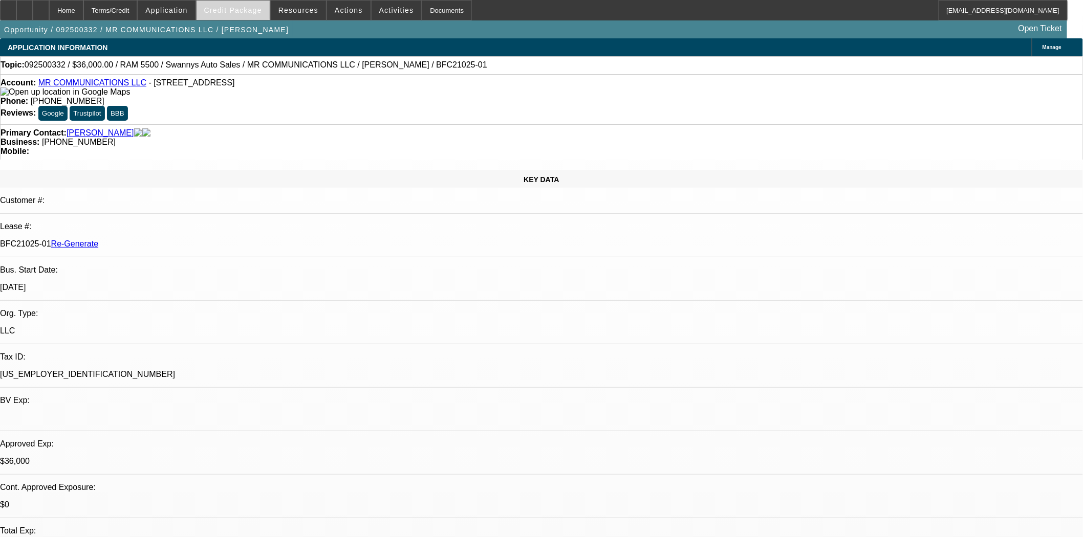
click at [245, 13] on button "Credit Package" at bounding box center [233, 10] width 73 height 19
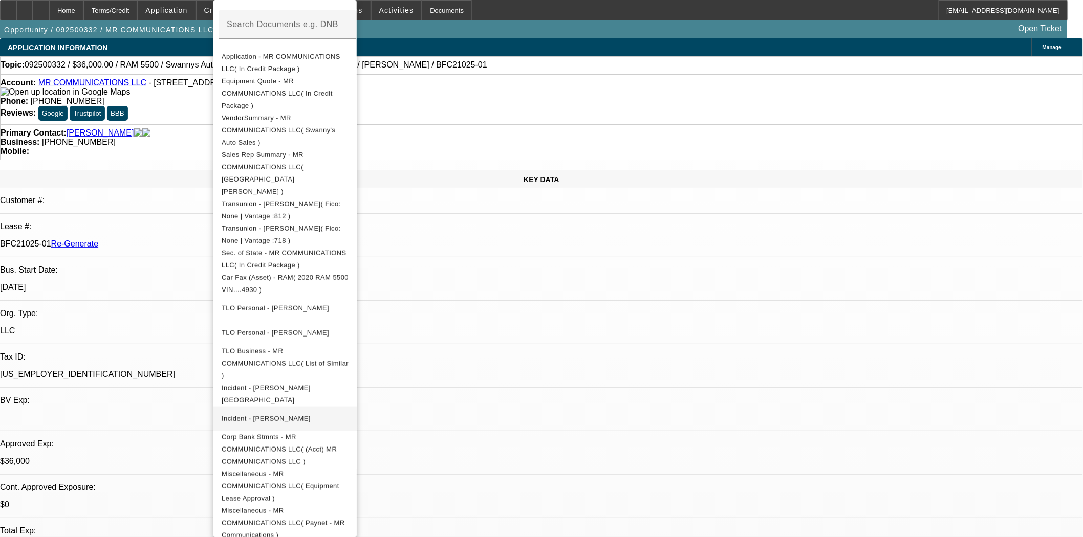
scroll to position [255, 0]
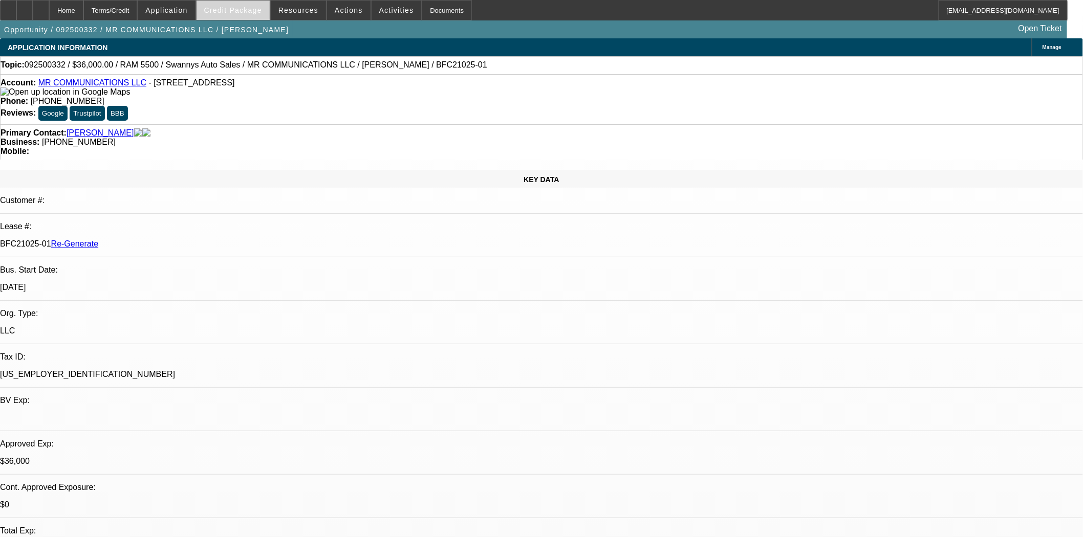
click at [254, 10] on span "Credit Package" at bounding box center [233, 10] width 58 height 8
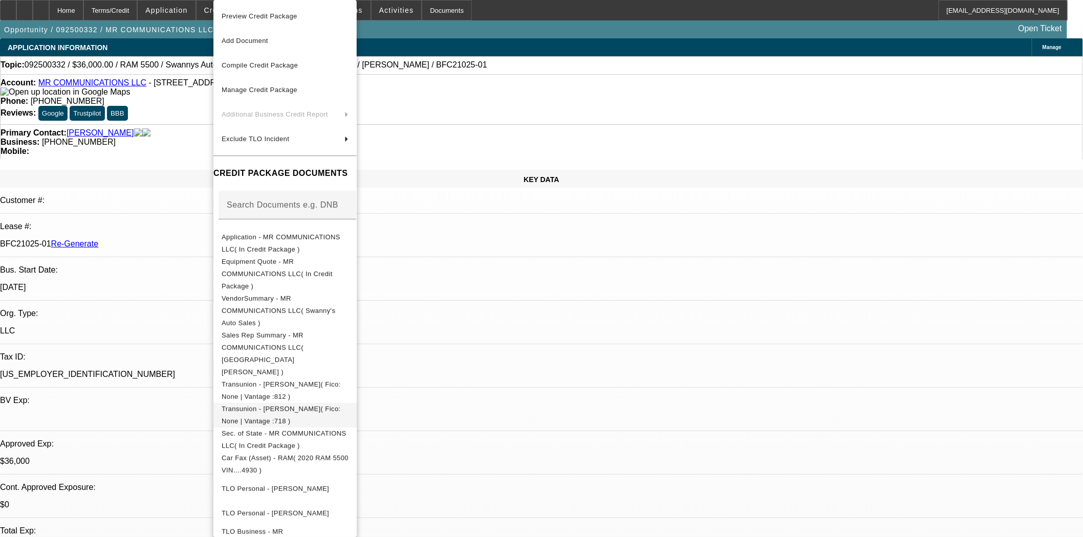
click at [283, 405] on span "Transunion - Calles, Jose( Fico: None | Vantage :718 )" at bounding box center [281, 415] width 119 height 20
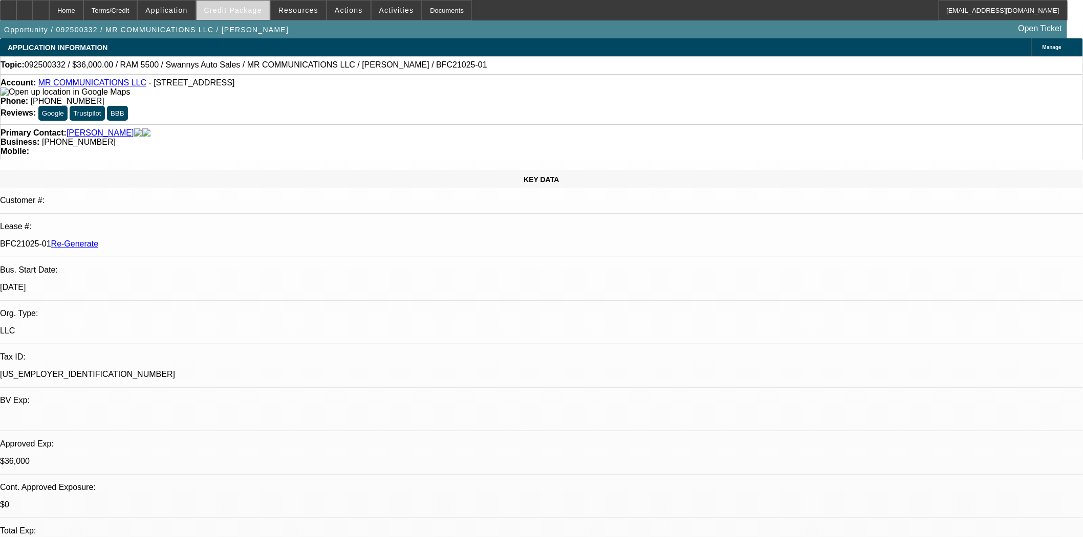
click at [232, 8] on span "Credit Package" at bounding box center [233, 10] width 58 height 8
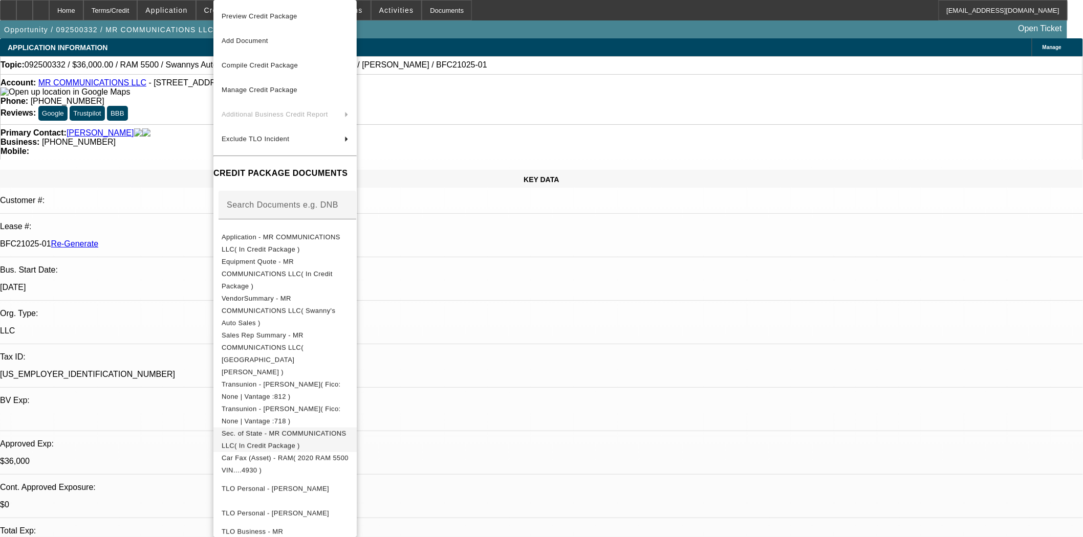
scroll to position [57, 0]
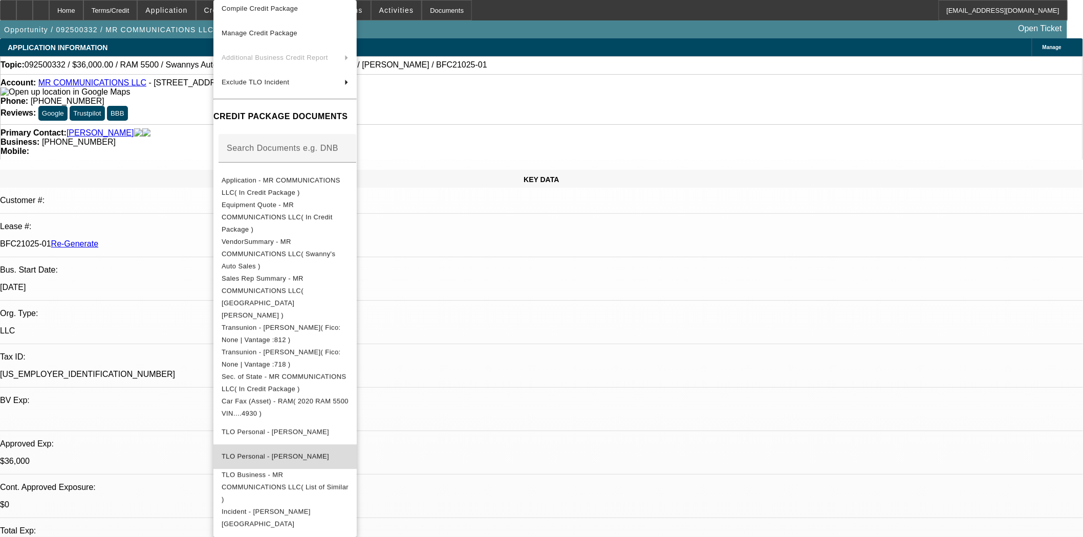
click at [302, 453] on span "TLO Personal - Ramirez, Manuel" at bounding box center [275, 457] width 107 height 8
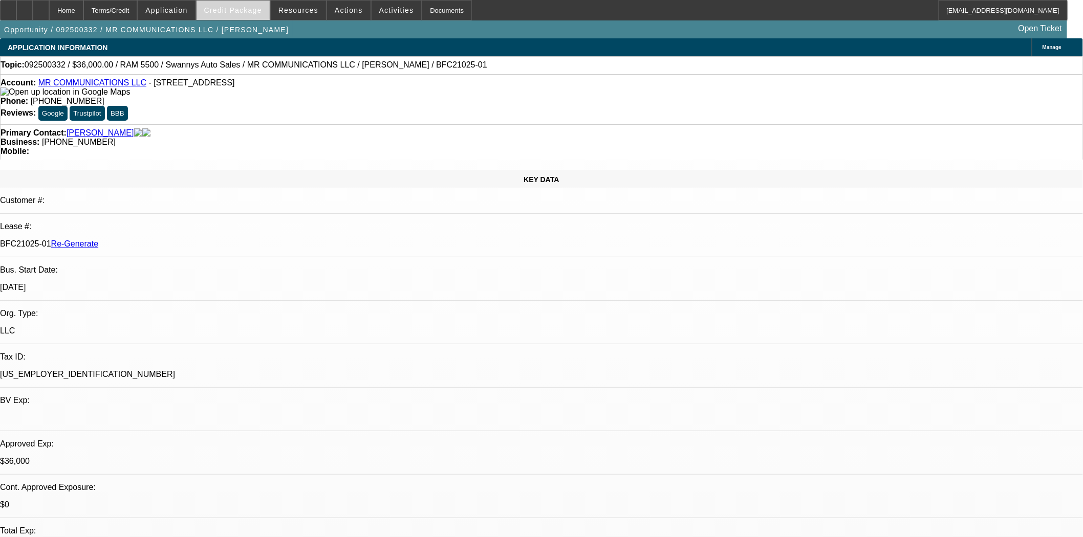
click at [236, 13] on span "Credit Package" at bounding box center [233, 10] width 58 height 8
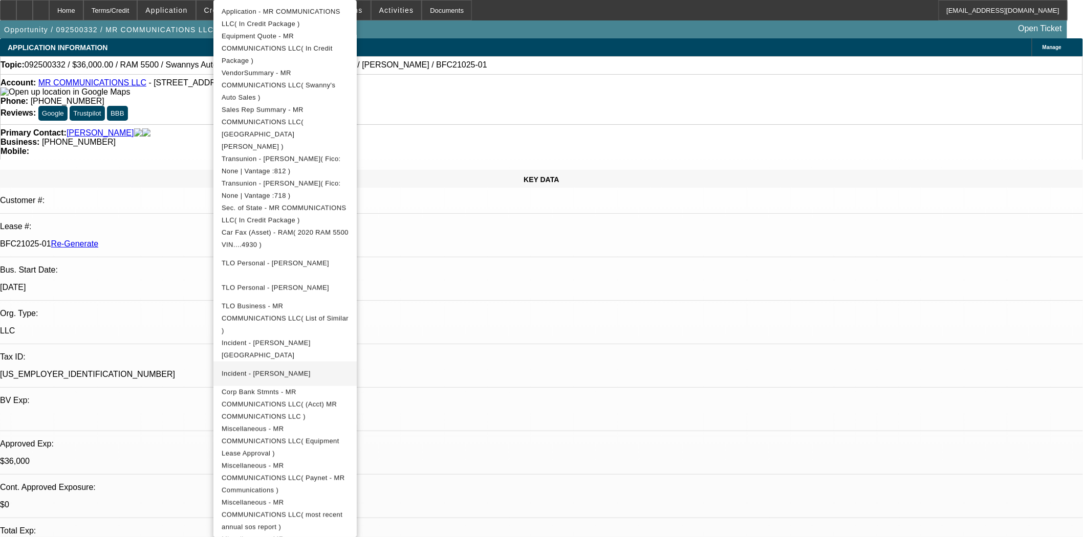
scroll to position [227, 0]
click at [260, 258] on span "TLO Personal - Calles, Jose" at bounding box center [275, 262] width 107 height 8
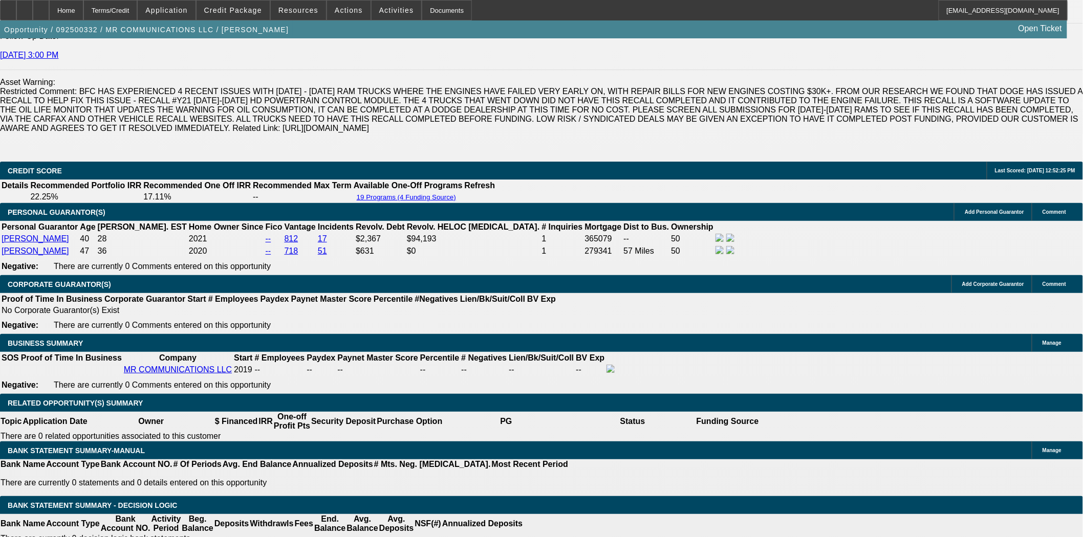
scroll to position [1649, 0]
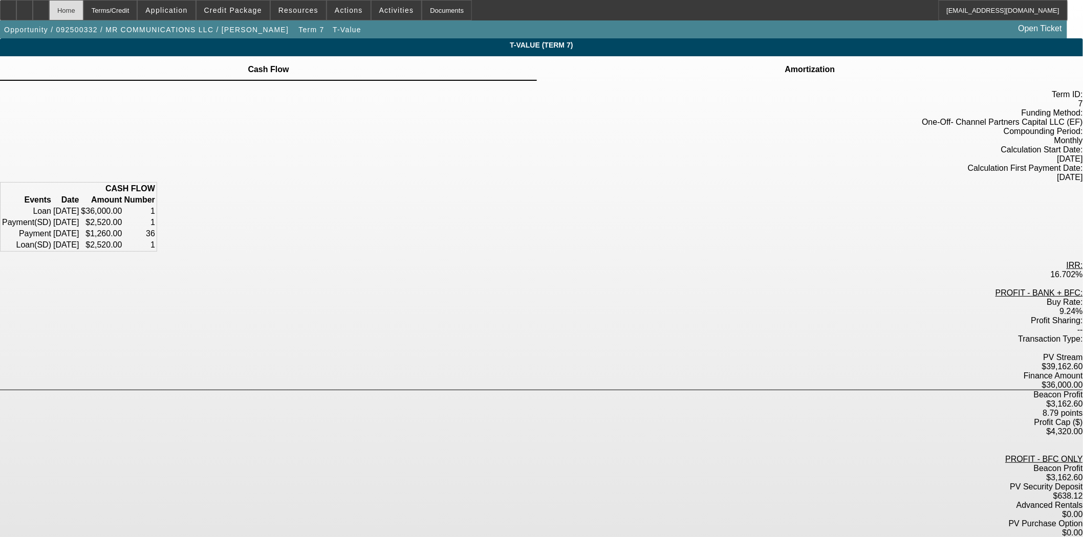
click at [76, 7] on div "Home" at bounding box center [66, 10] width 34 height 20
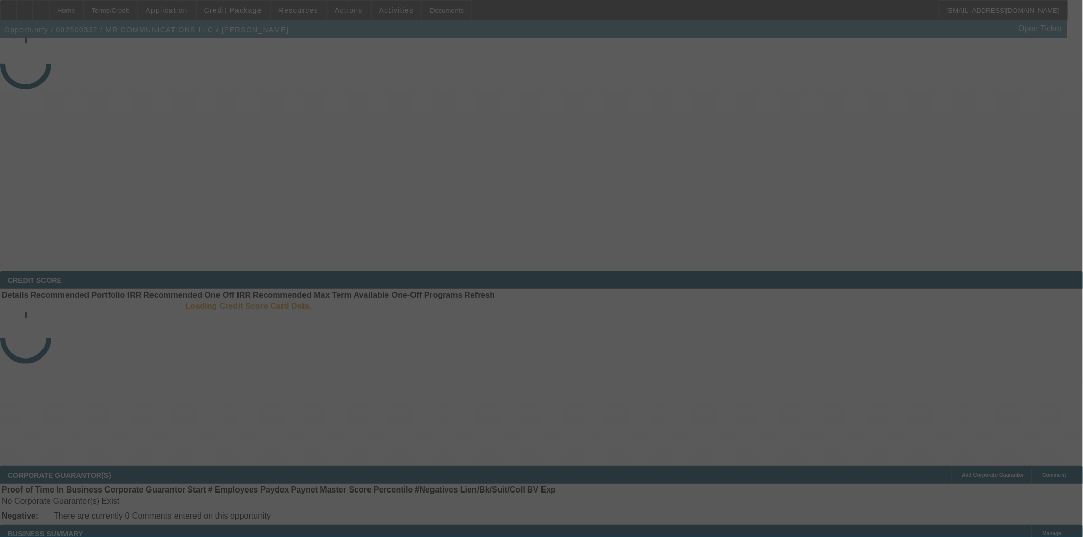
select select "3"
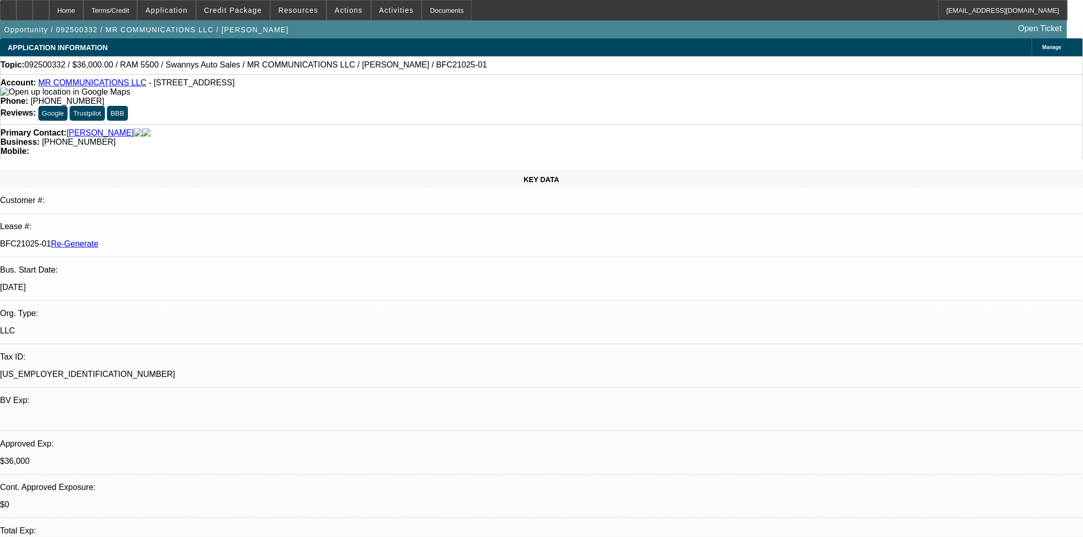
select select "0"
select select "2"
select select "0"
select select "6"
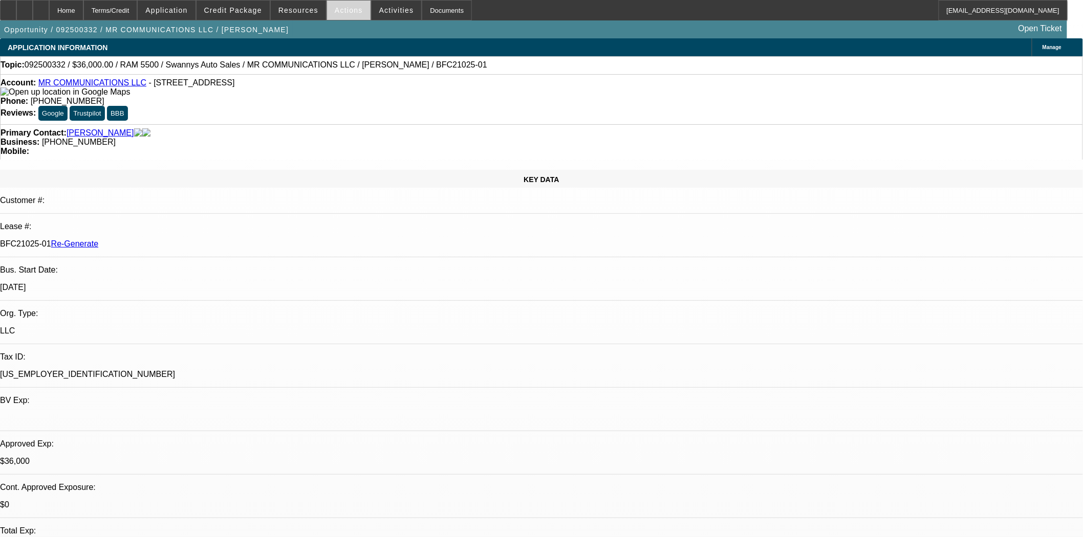
click at [327, 12] on span at bounding box center [348, 10] width 43 height 25
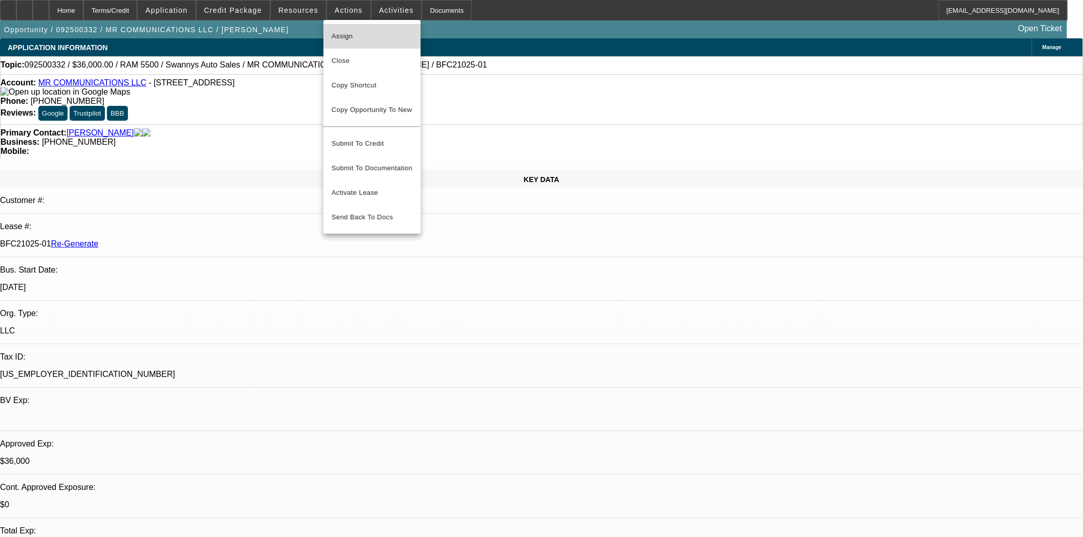
click at [335, 28] on button "Assign" at bounding box center [371, 36] width 97 height 25
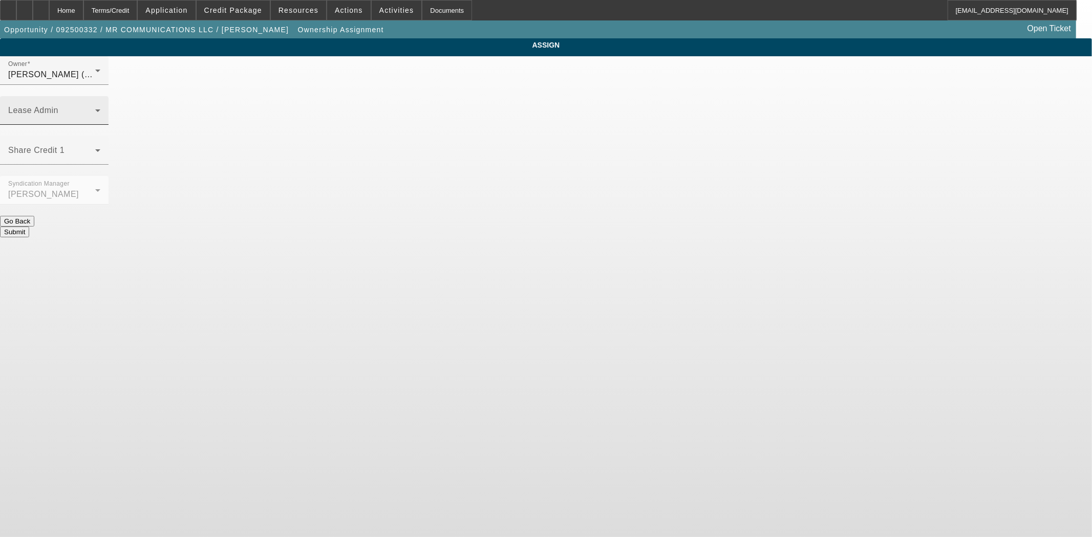
click at [100, 96] on div "Lease Admin" at bounding box center [54, 110] width 92 height 29
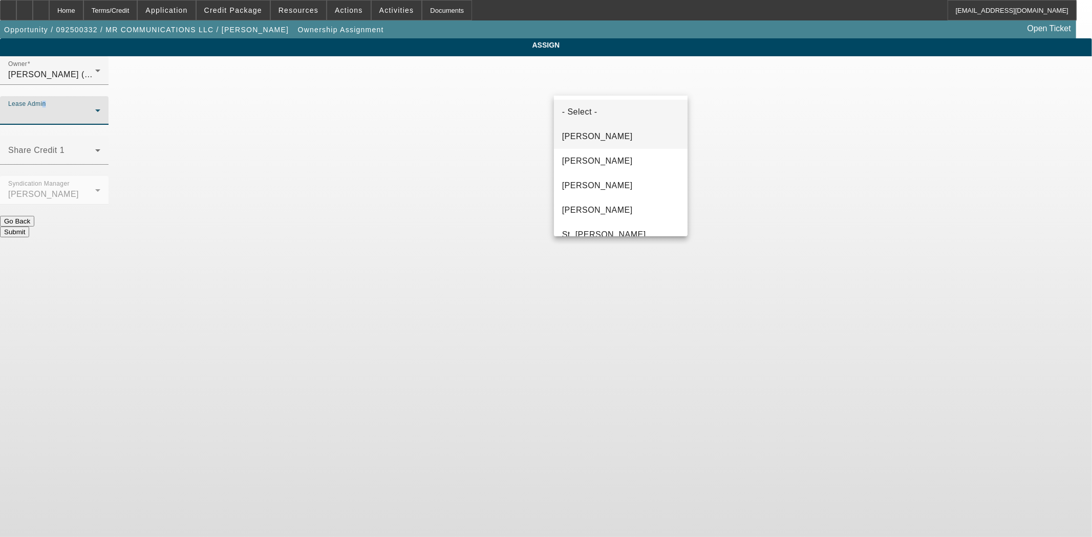
click at [584, 140] on span "Byrne, Mark" at bounding box center [597, 136] width 71 height 12
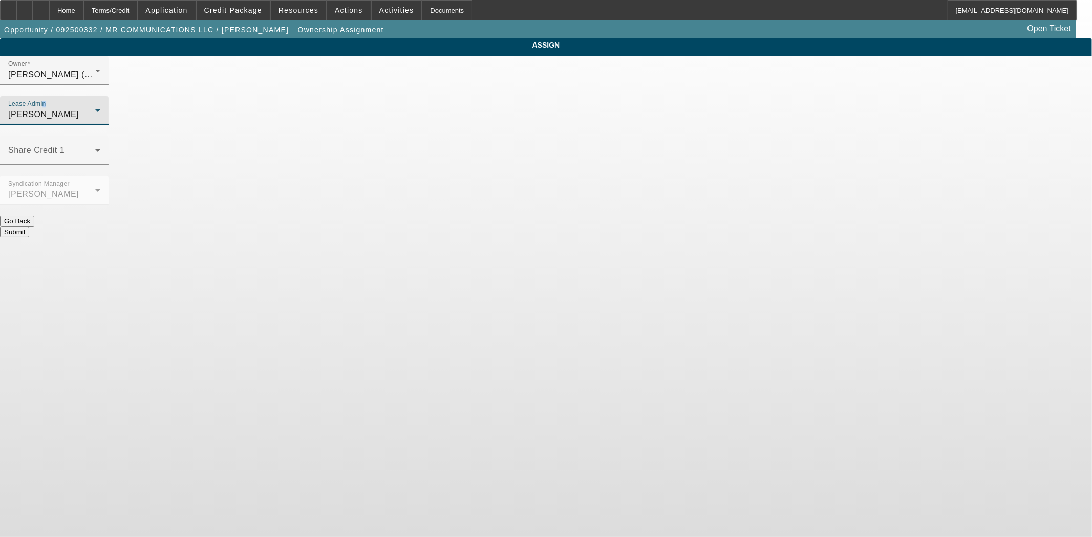
click at [29, 227] on button "Submit" at bounding box center [14, 232] width 29 height 11
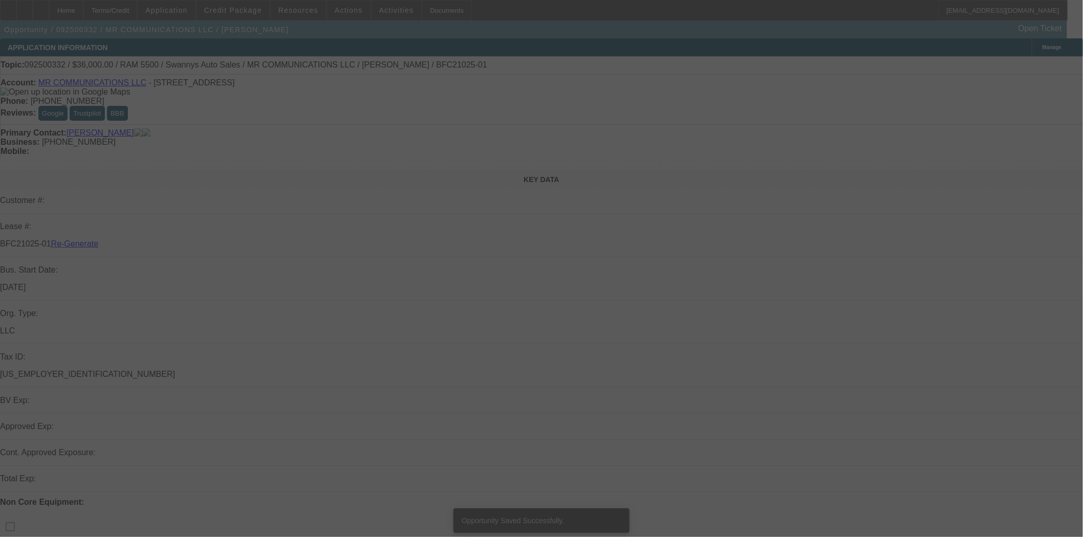
select select "3"
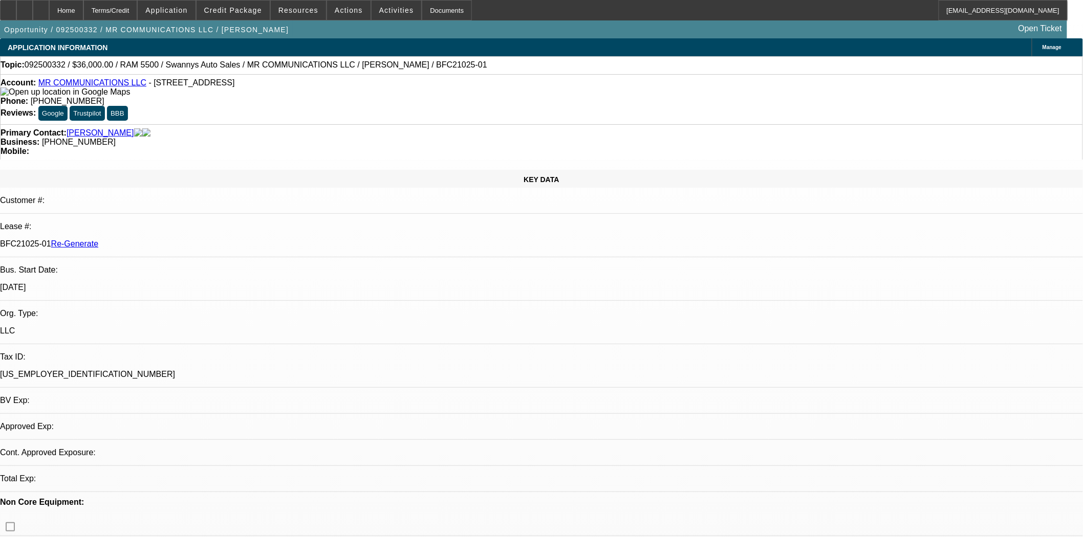
select select "0"
select select "2"
select select "0"
select select "6"
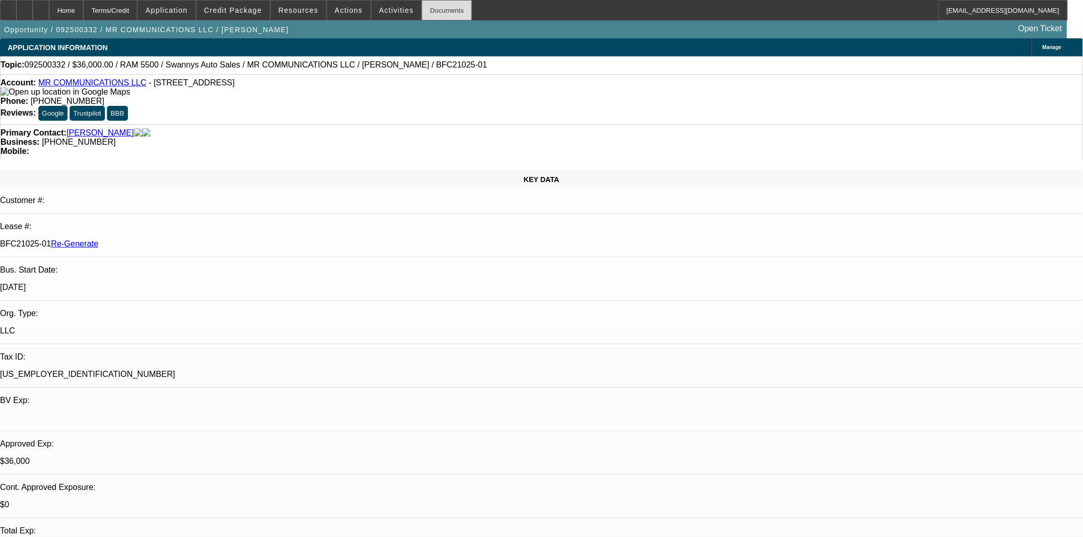
click at [437, 14] on div "Documents" at bounding box center [447, 10] width 50 height 20
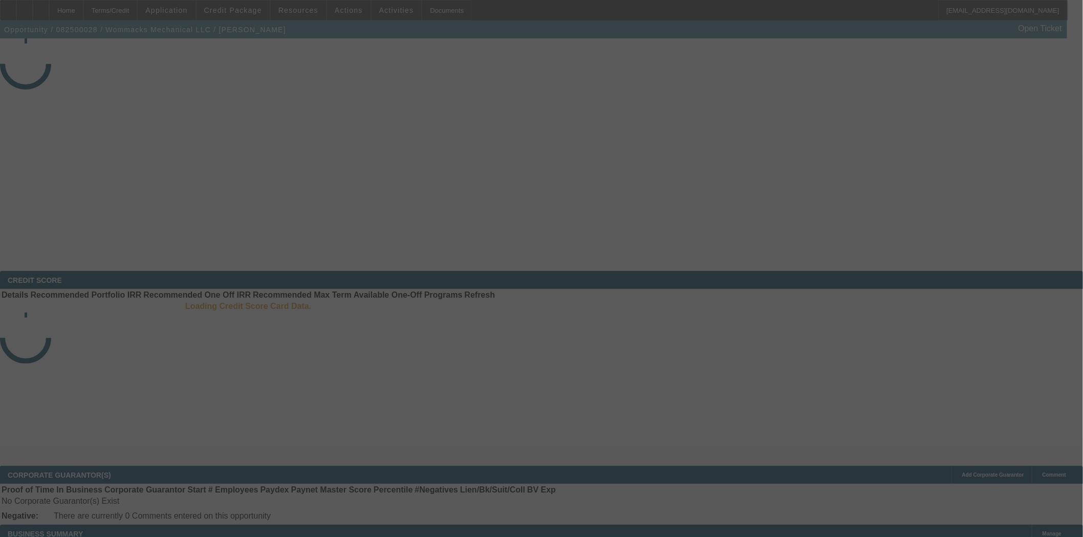
select select "4"
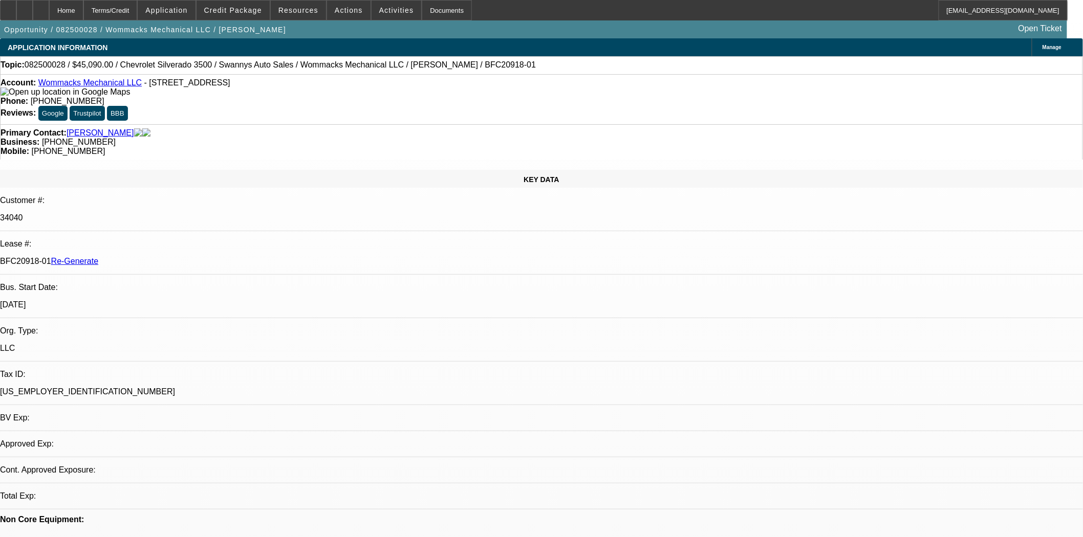
select select "0"
select select "2"
select select "0"
select select "6"
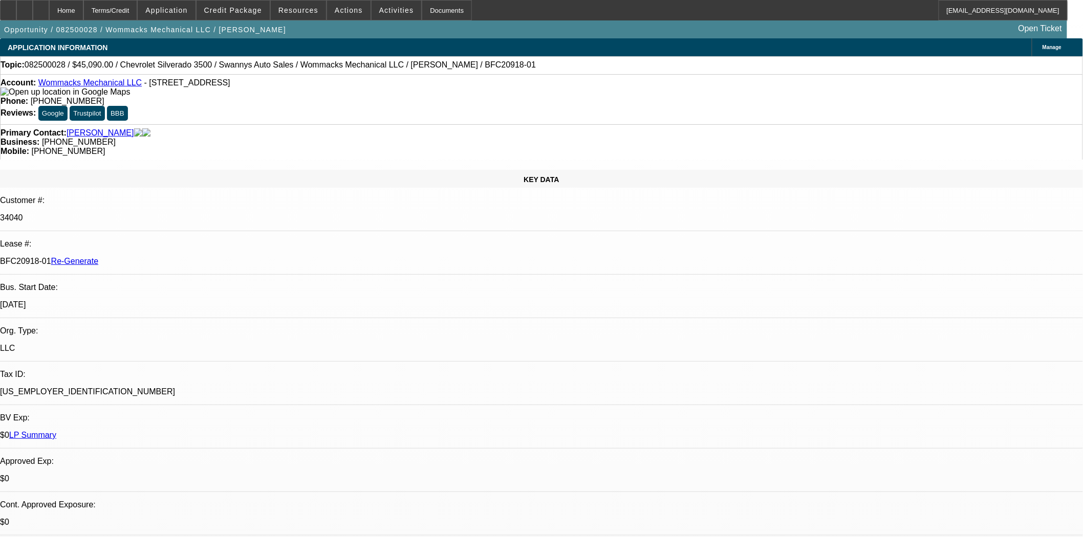
scroll to position [796, 0]
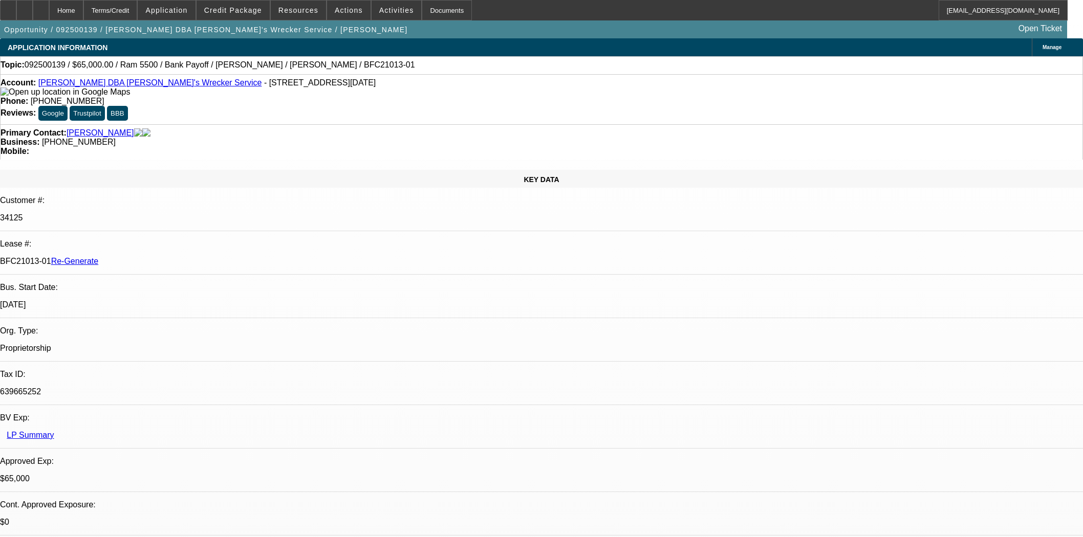
select select "4"
select select "0"
select select "6"
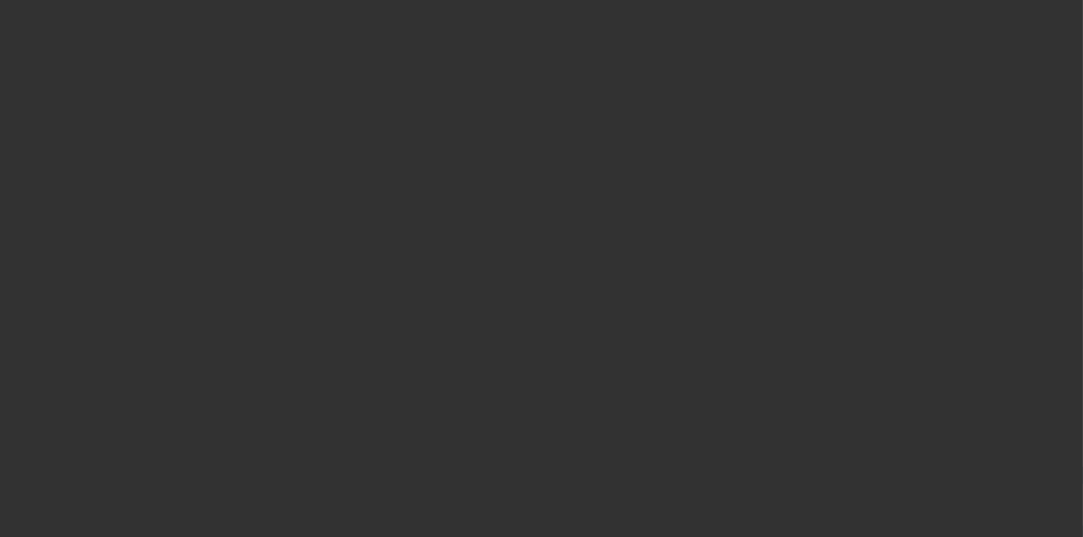
select select "3"
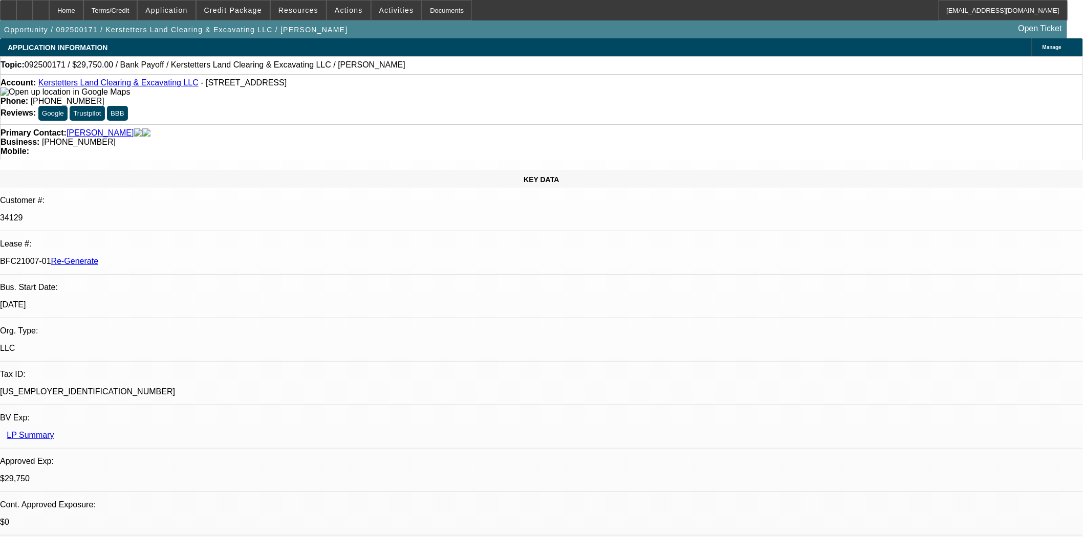
select select "0.15"
select select "2"
select select "0"
select select "6"
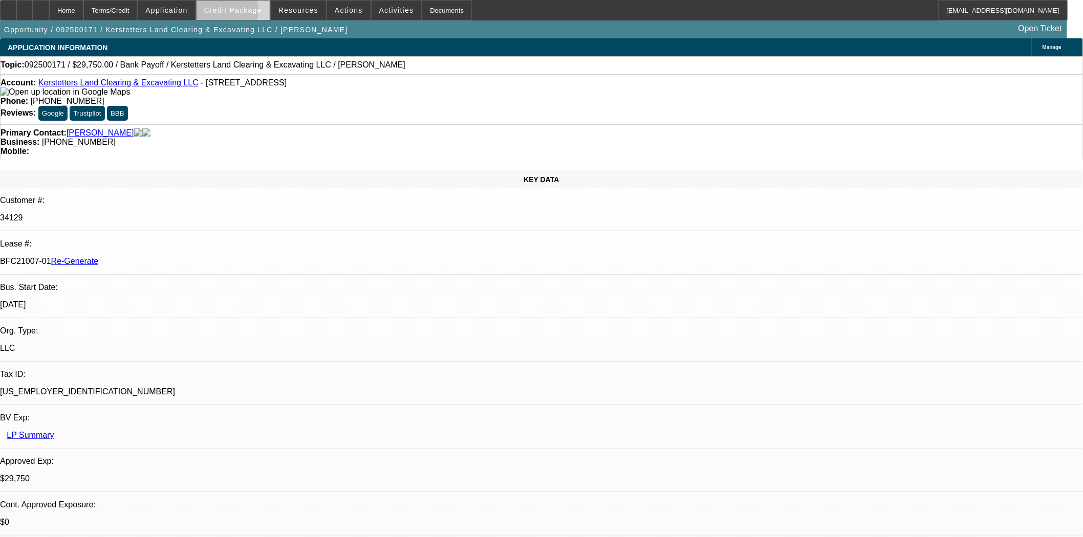
click at [242, 13] on span "Credit Package" at bounding box center [233, 10] width 58 height 8
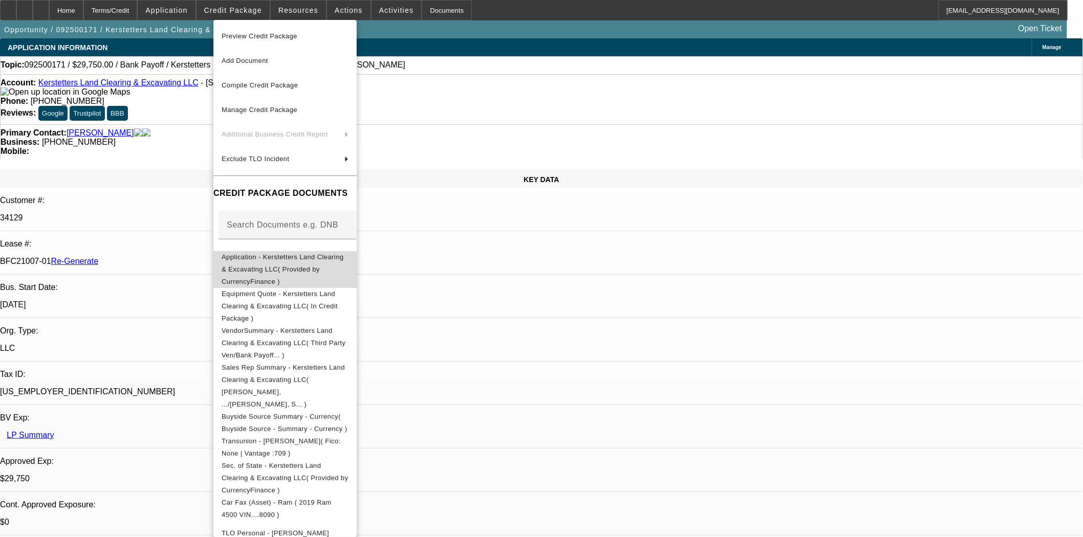
click at [316, 274] on button "Application - Kerstetters Land Clearing & Excavating LLC( Provided by CurrencyF…" at bounding box center [284, 269] width 143 height 37
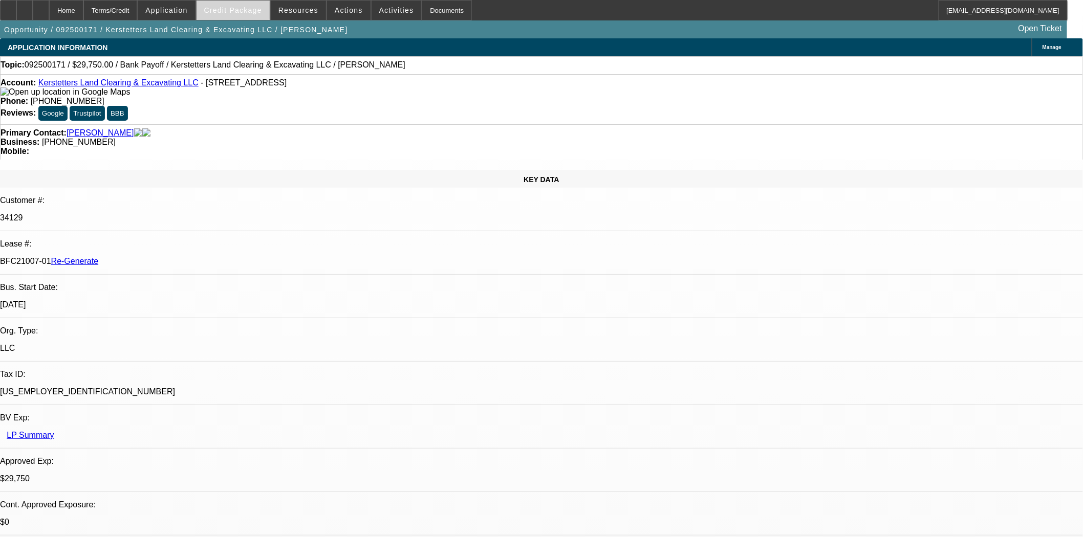
click at [225, 8] on span "Credit Package" at bounding box center [233, 10] width 58 height 8
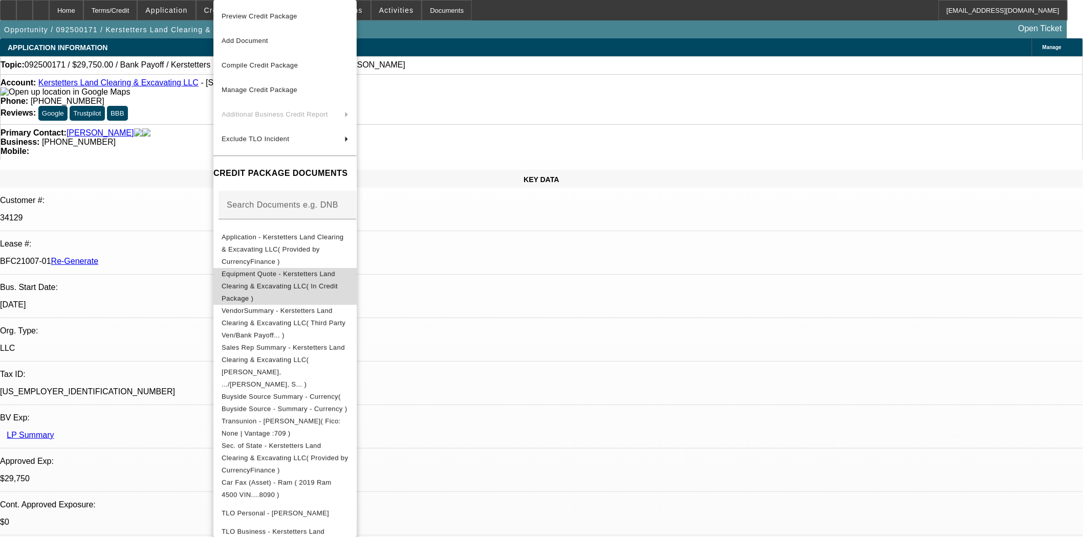
click at [280, 269] on span "Equipment Quote - Kerstetters Land Clearing & Excavating LLC( In Credit Package…" at bounding box center [285, 286] width 127 height 37
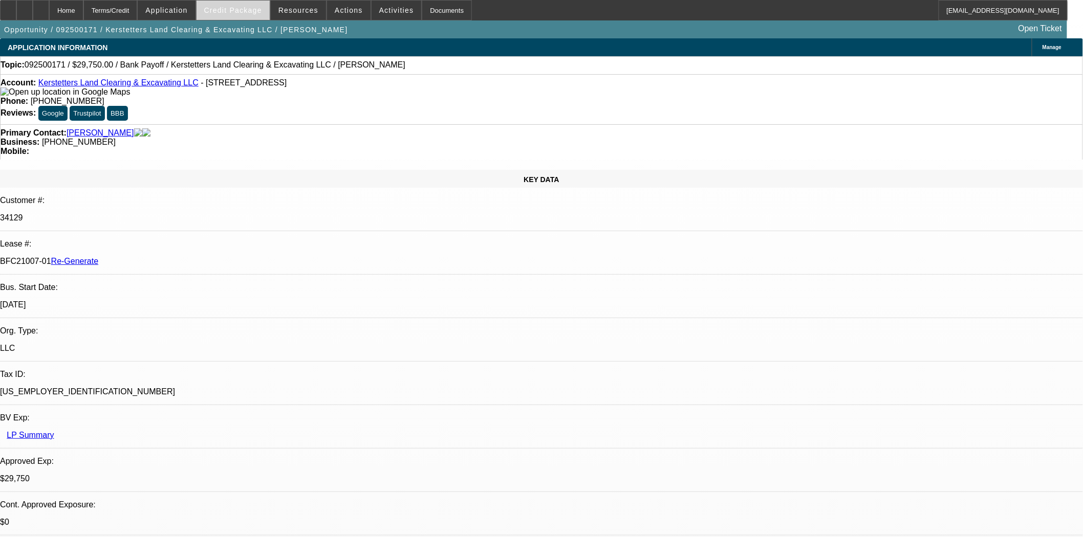
click at [241, 12] on span "Credit Package" at bounding box center [233, 10] width 58 height 8
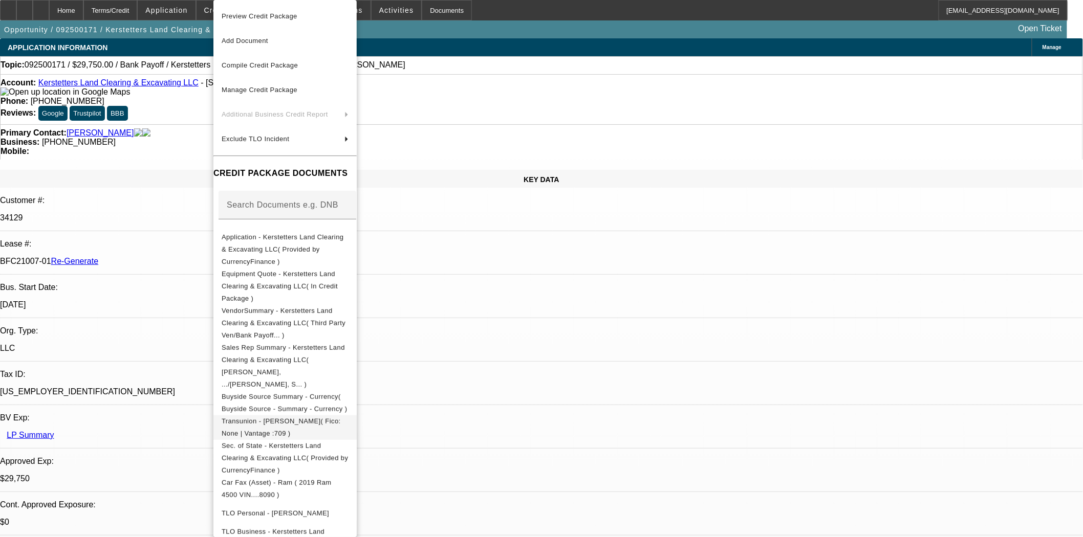
scroll to position [271, 0]
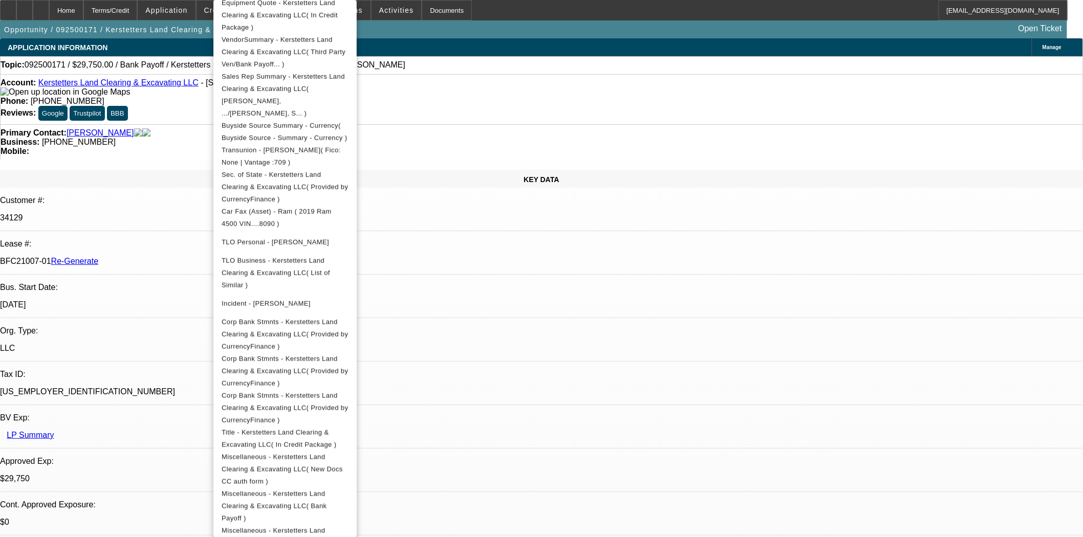
click at [544, 305] on div at bounding box center [541, 268] width 1083 height 537
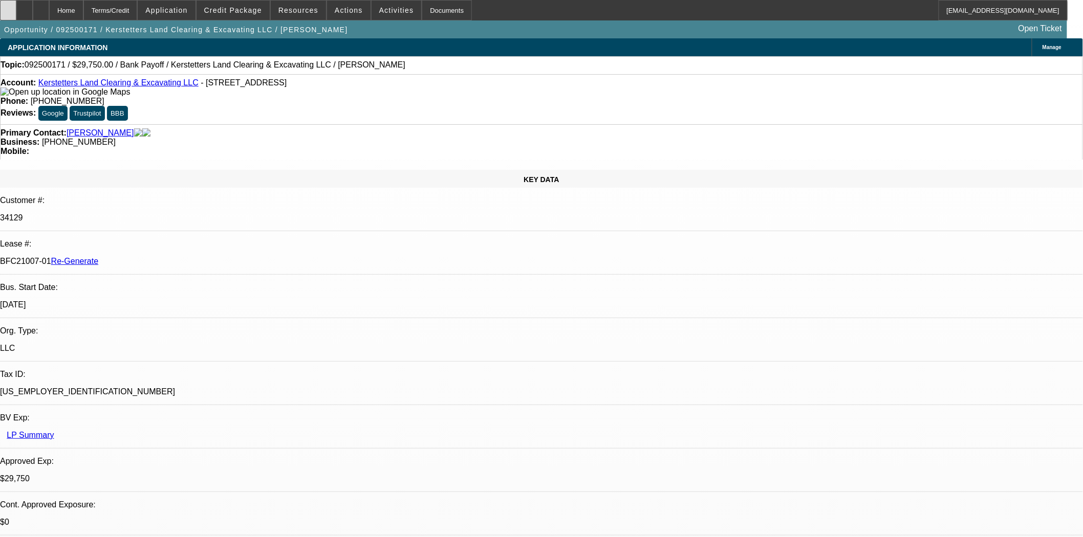
click at [8, 7] on icon at bounding box center [8, 7] width 0 height 0
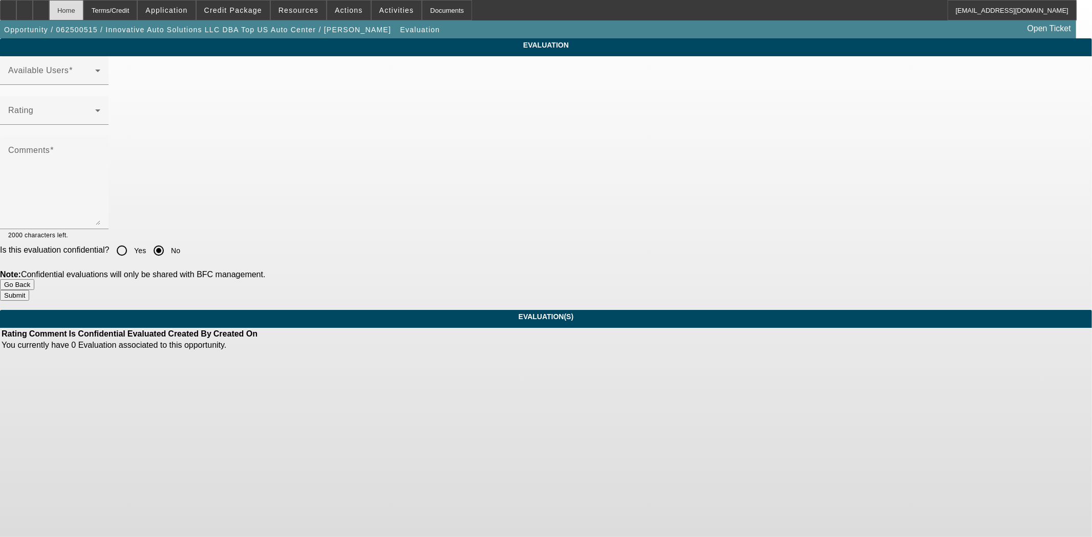
click at [83, 11] on div "Home" at bounding box center [66, 10] width 34 height 20
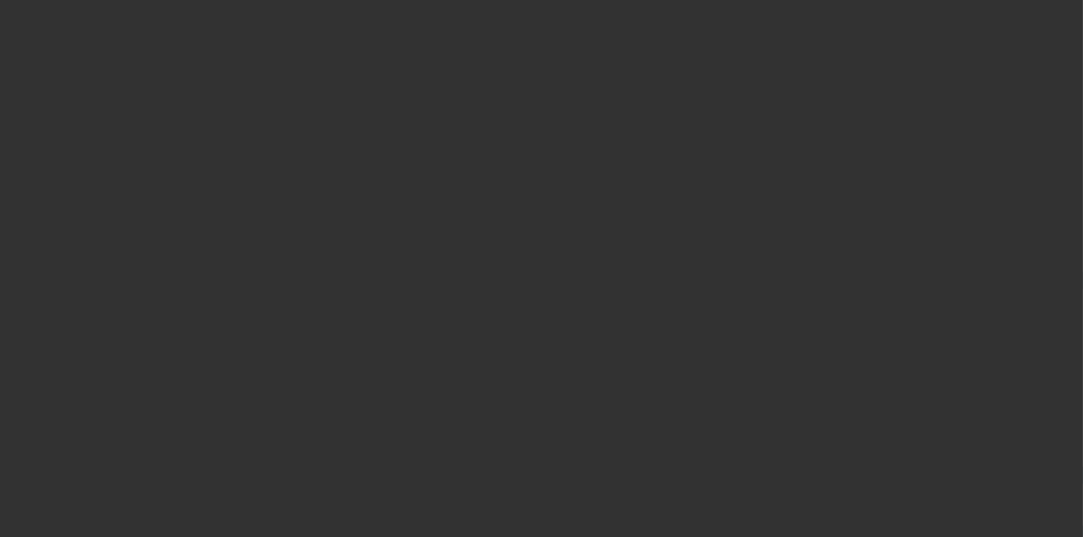
select select "4"
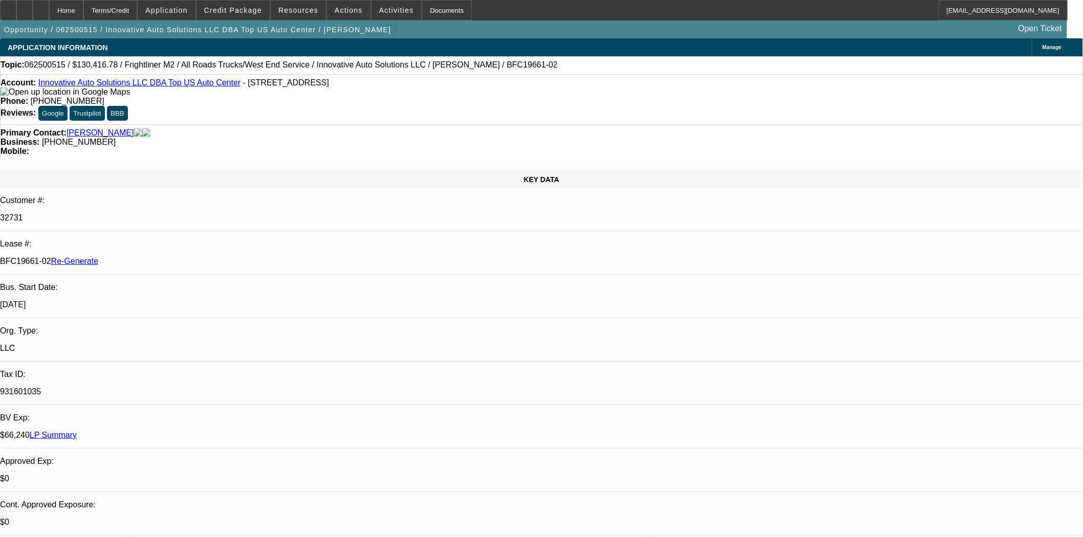
select select "0"
select select "2"
select select "0"
select select "6"
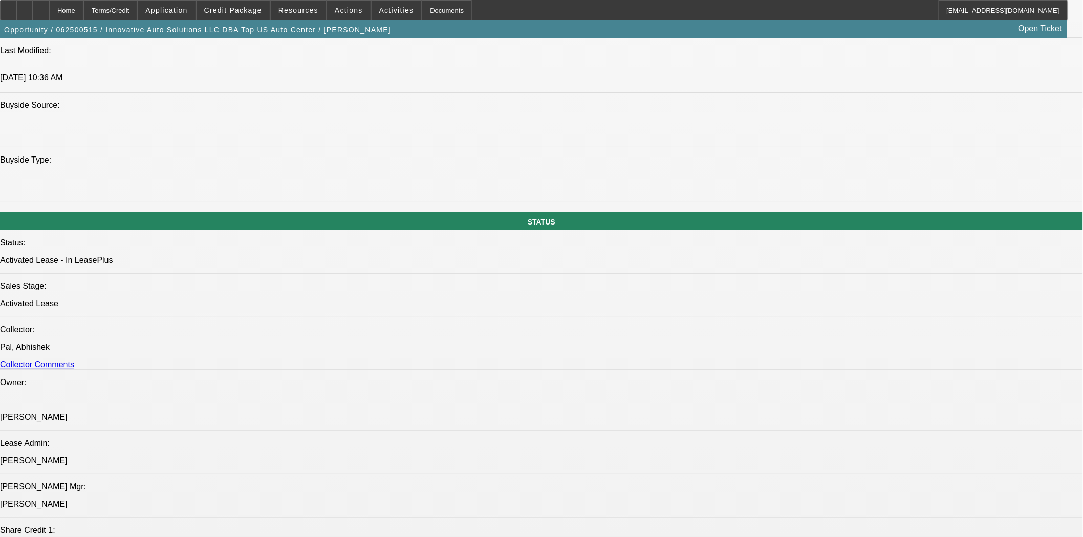
scroll to position [1307, 0]
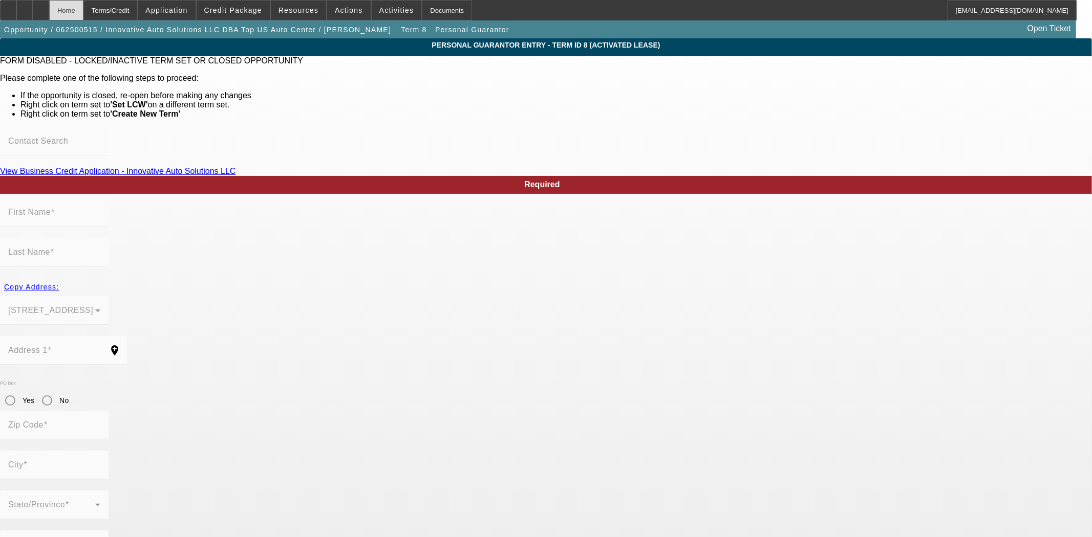
click at [83, 12] on div "Home" at bounding box center [66, 10] width 34 height 20
type input "[PERSON_NAME]"
type input "[STREET_ADDRESS]"
radio input "true"
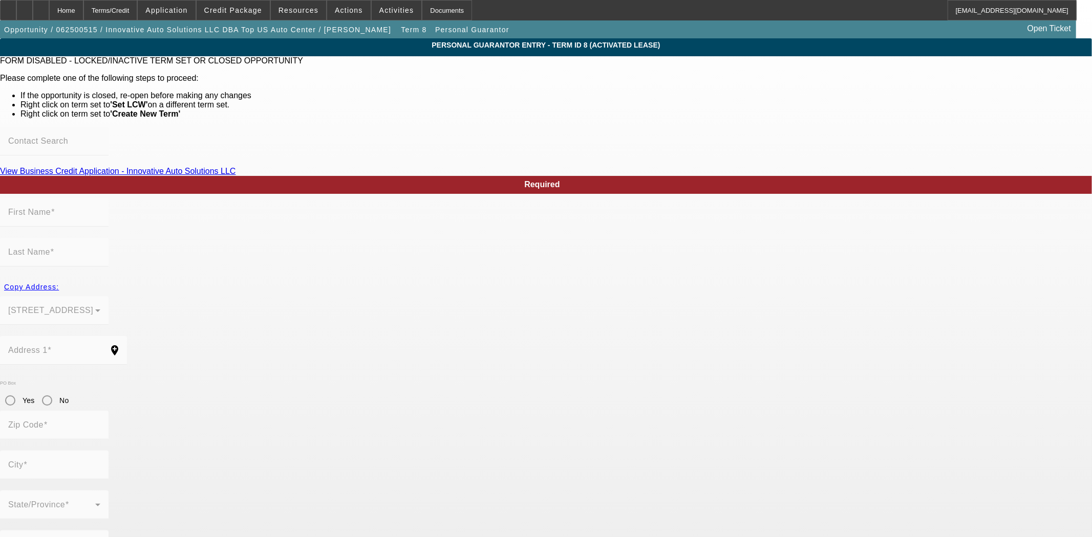
type input "20874"
type input "[GEOGRAPHIC_DATA]"
type input "[PHONE_NUMBER]"
type input "100"
type input "341-51-3928"
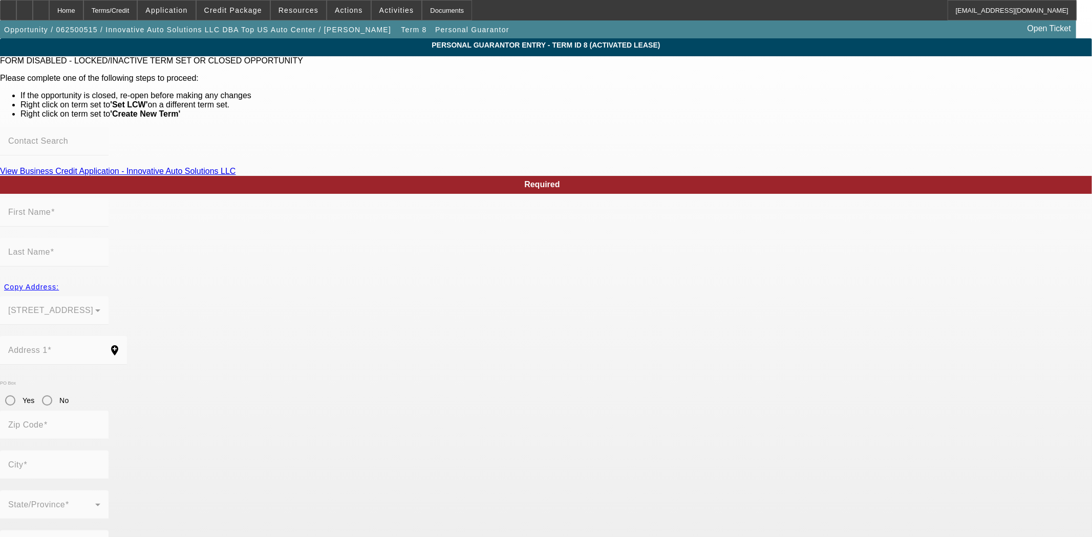
type input "[EMAIL_ADDRESS][DOMAIN_NAME]"
type input "[PHONE_NUMBER]"
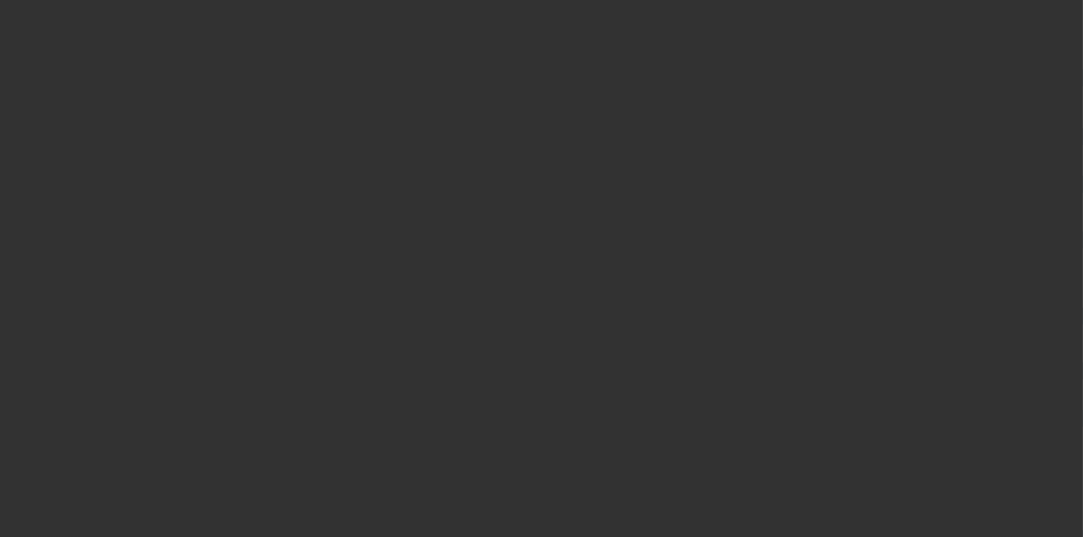
select select "4"
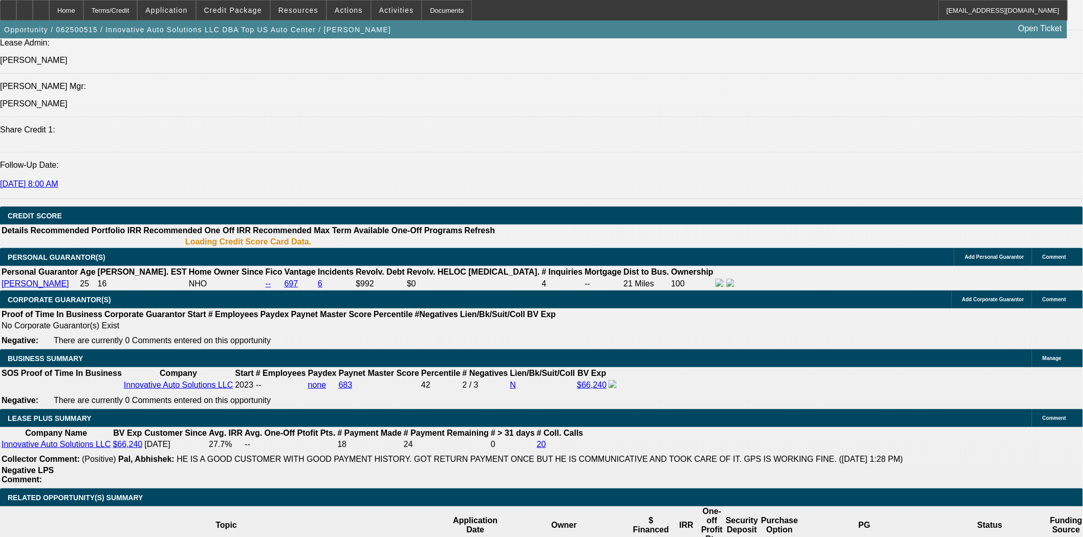
select select "0"
select select "2"
select select "0"
select select "6"
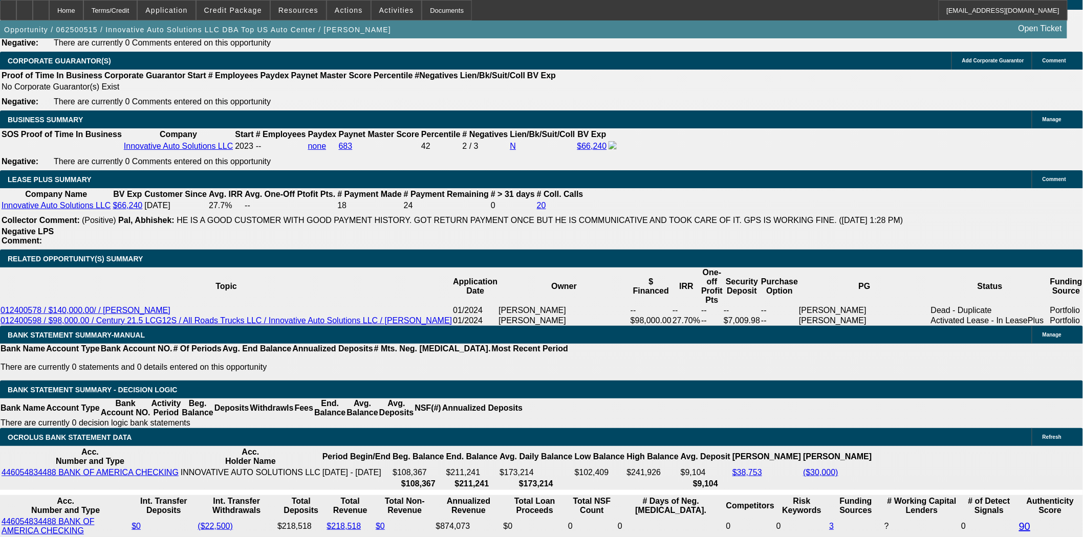
scroll to position [1680, 0]
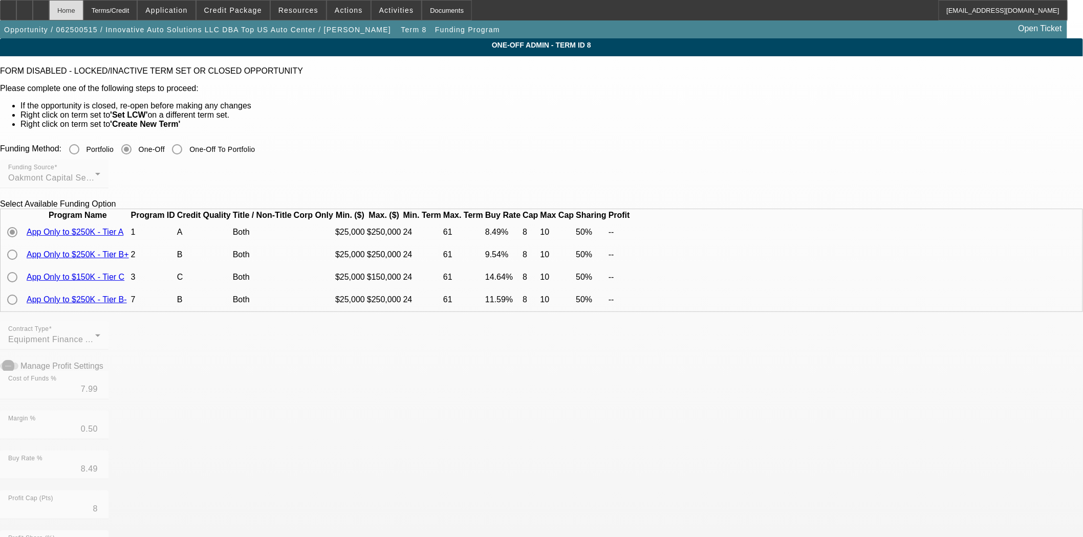
click at [83, 16] on div "Home" at bounding box center [66, 10] width 34 height 20
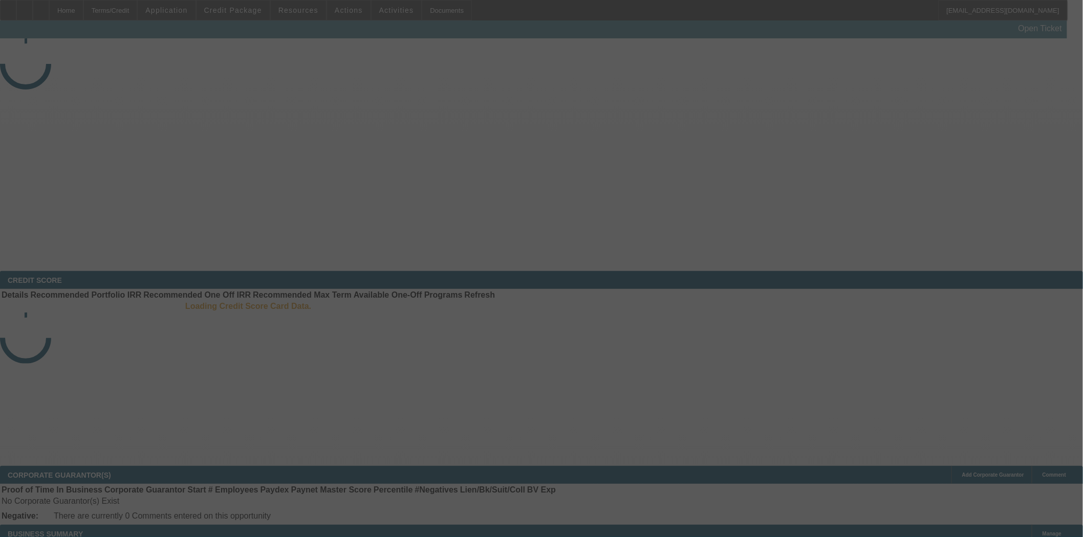
select select "4"
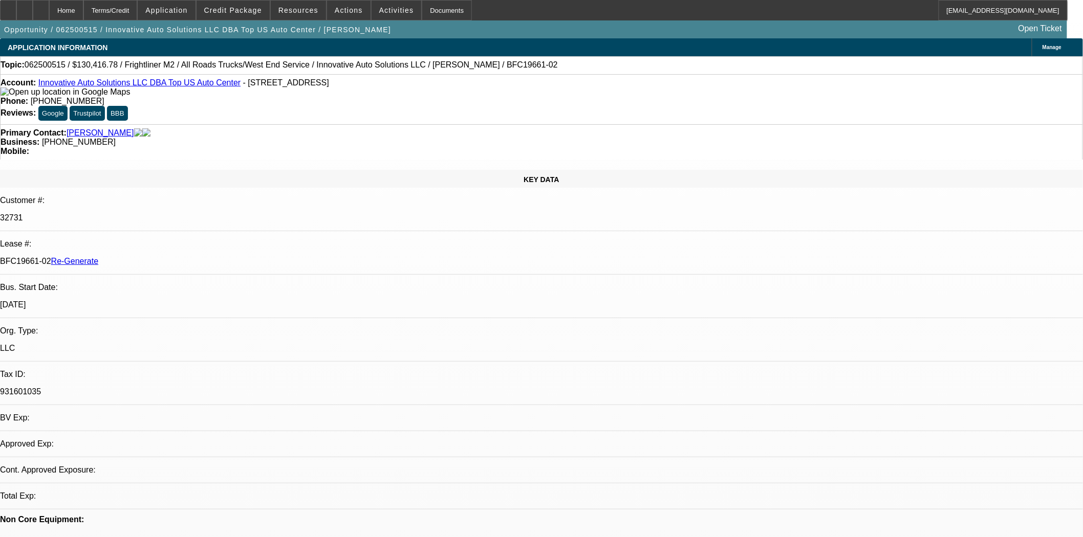
select select "0"
select select "2"
select select "0"
select select "6"
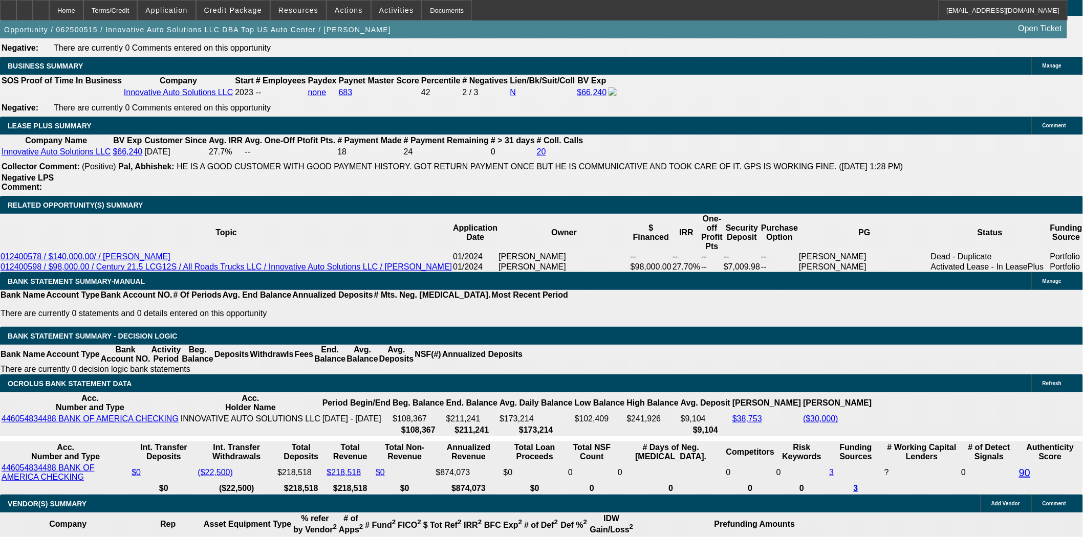
scroll to position [1764, 0]
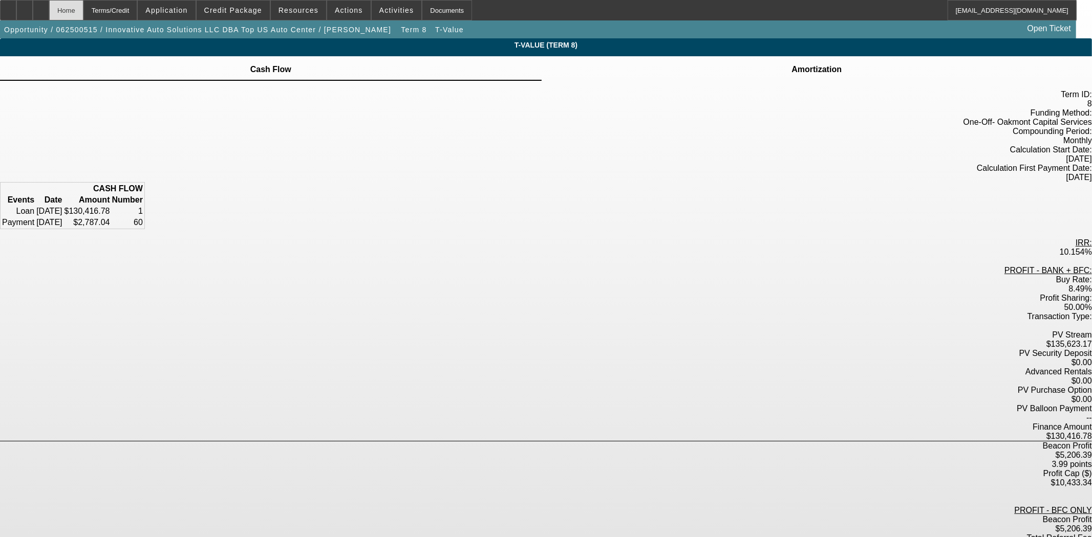
click at [83, 14] on div "Home" at bounding box center [66, 10] width 34 height 20
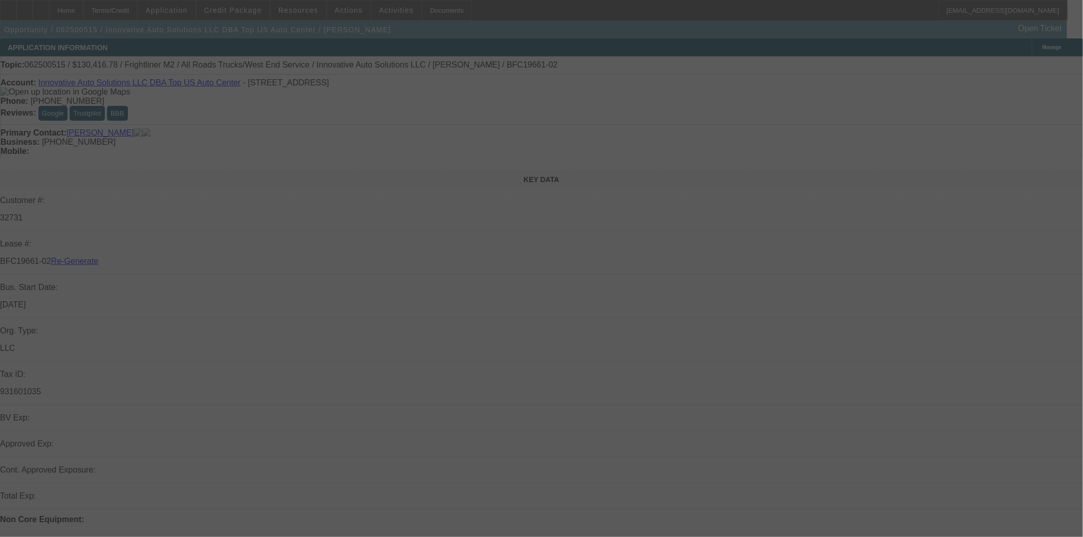
select select "4"
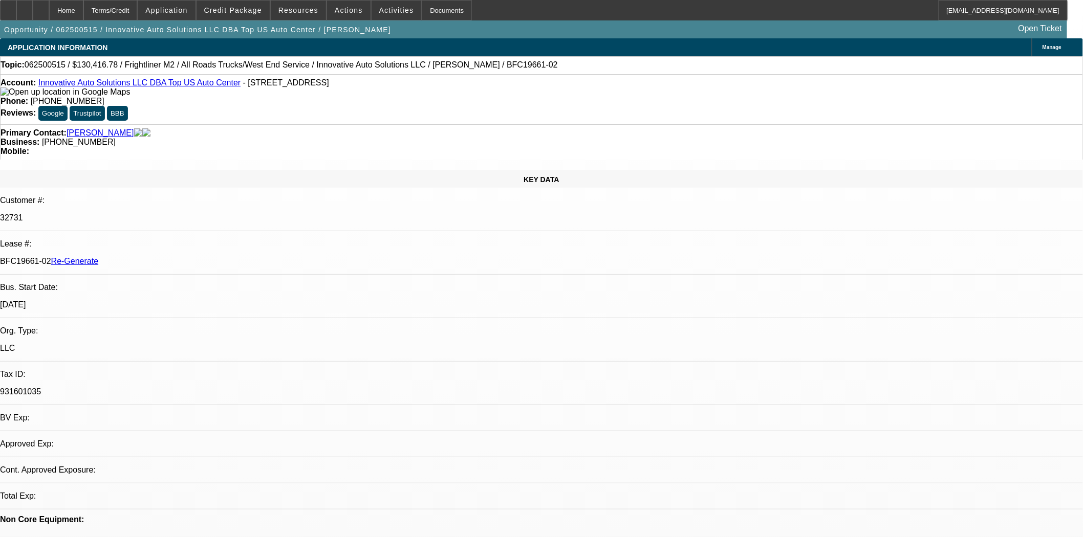
select select "0"
select select "2"
select select "0"
select select "6"
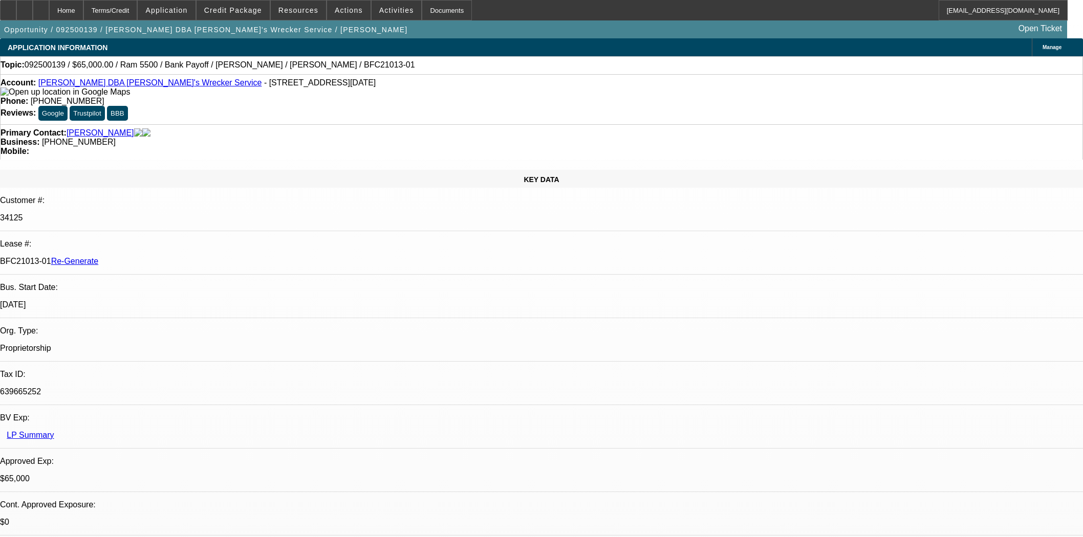
select select "4"
select select "0"
select select "6"
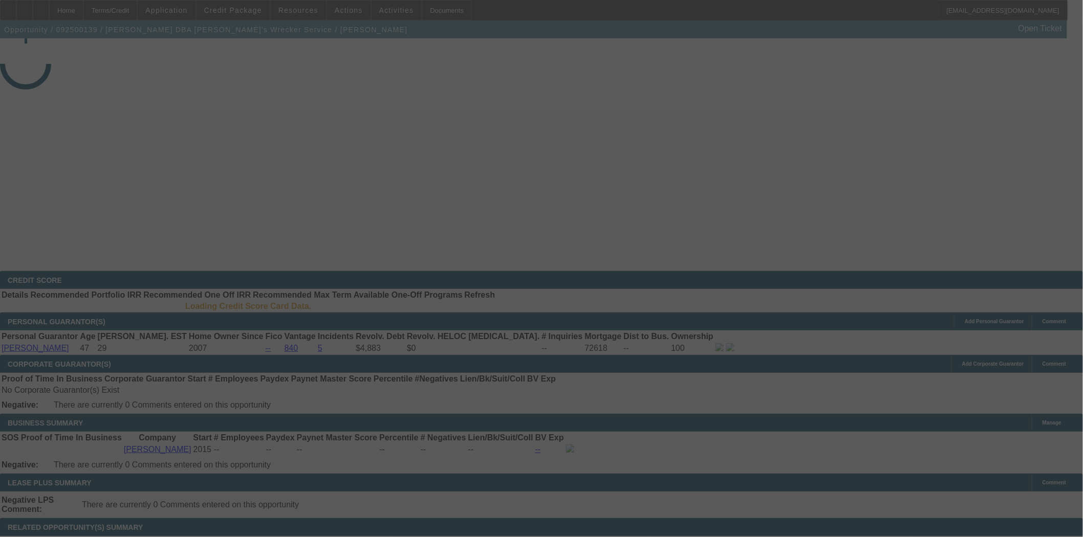
select select "4"
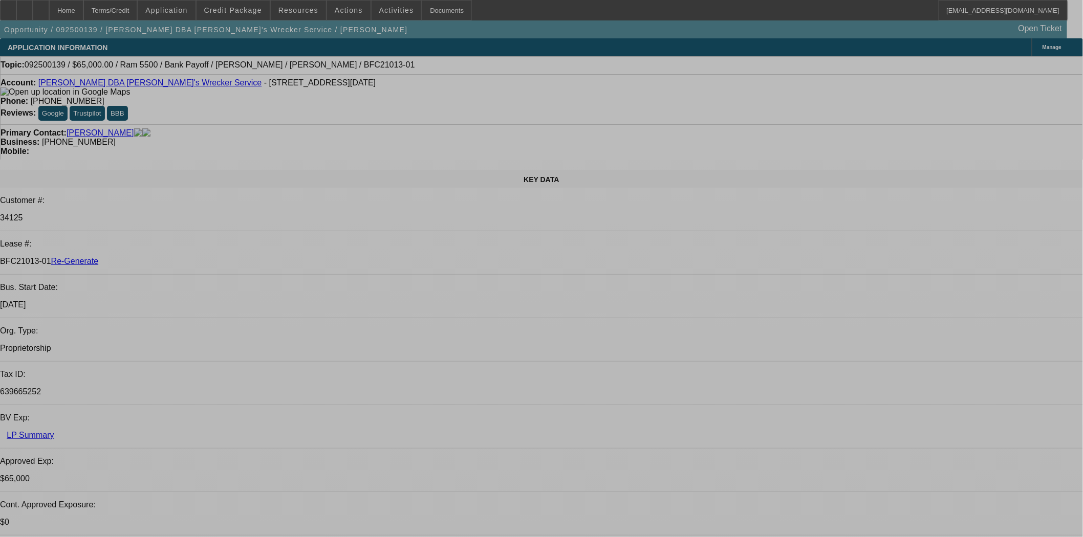
select select "0"
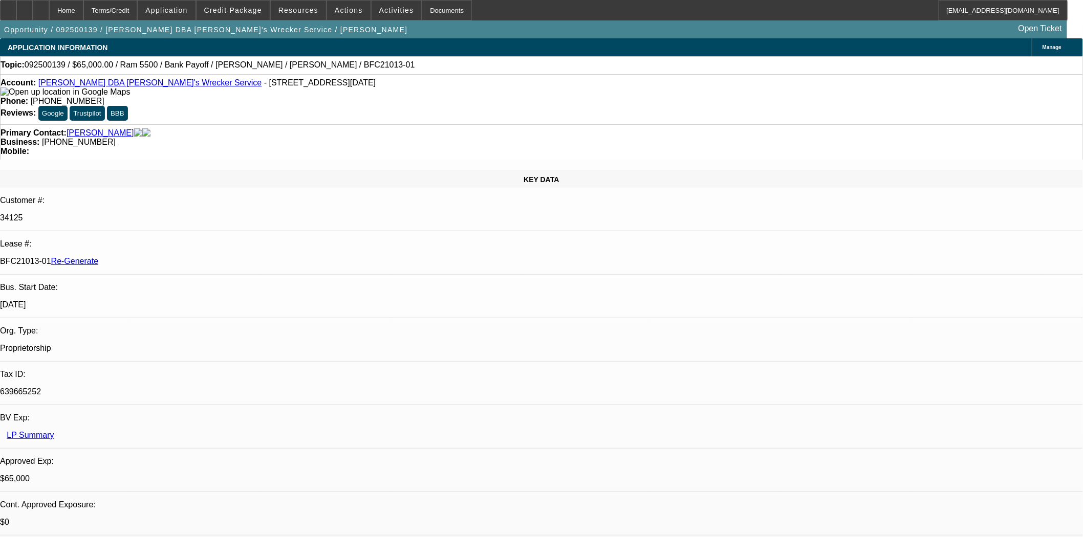
select select "0"
select select "6"
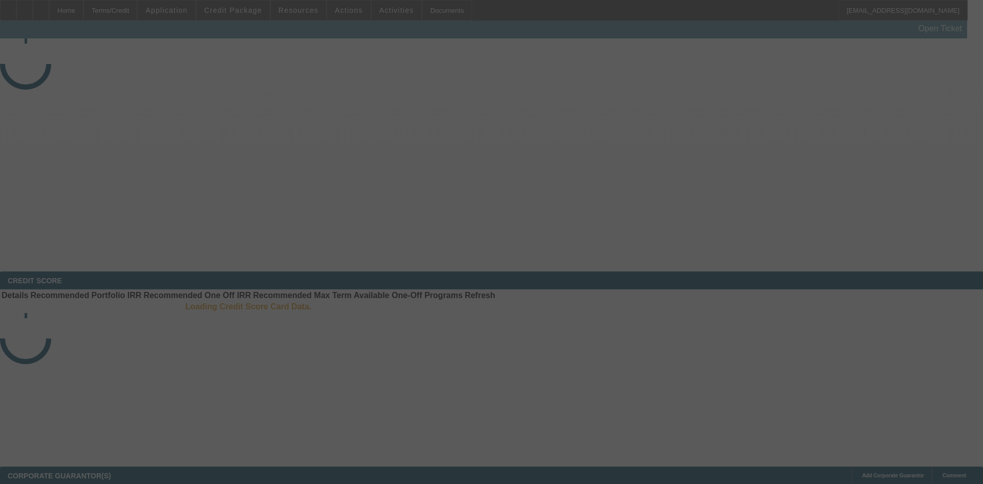
select select "4"
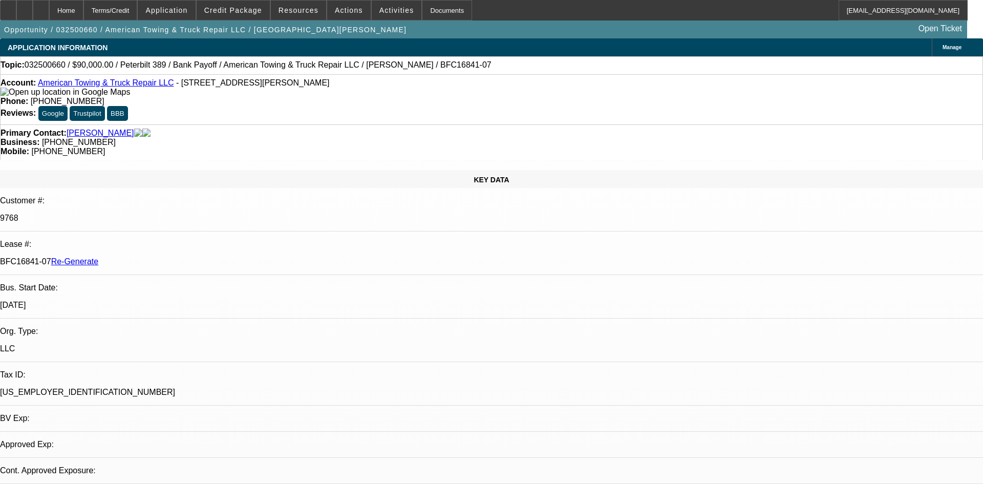
select select "0"
select select "2"
select select "0"
select select "6"
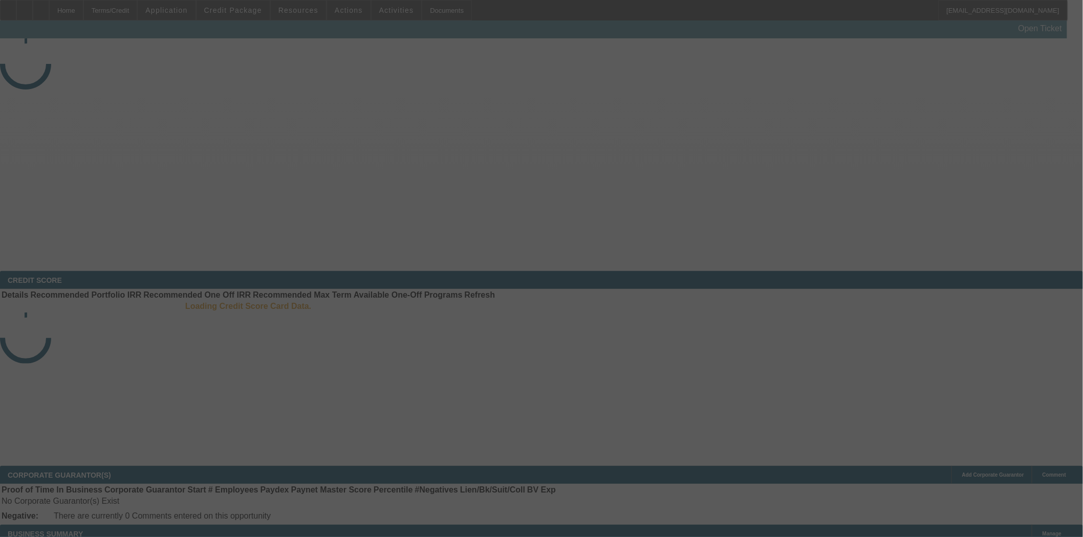
select select "4"
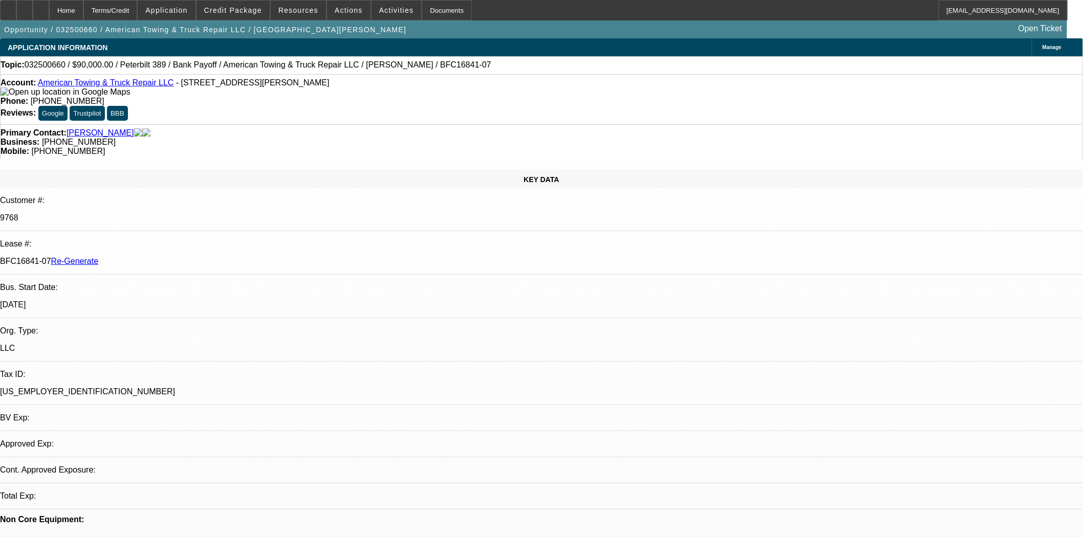
select select "0"
select select "2"
select select "0"
select select "1"
select select "2"
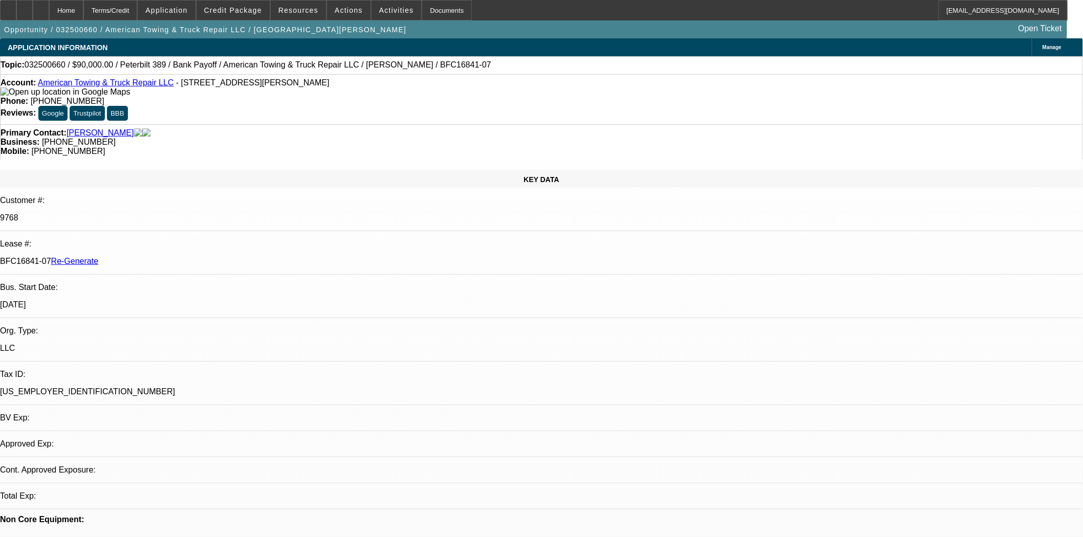
select select "6"
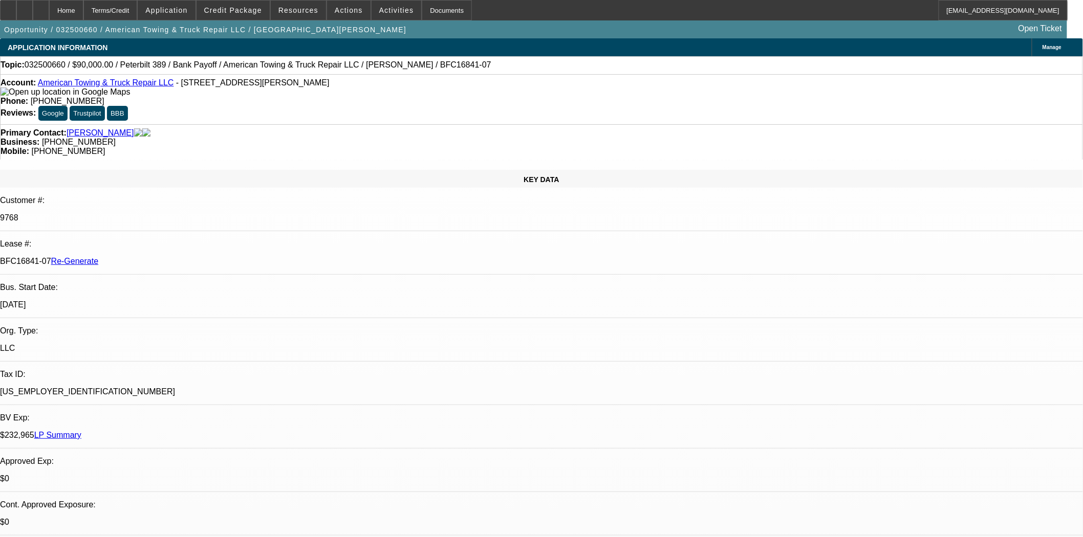
scroll to position [341, 0]
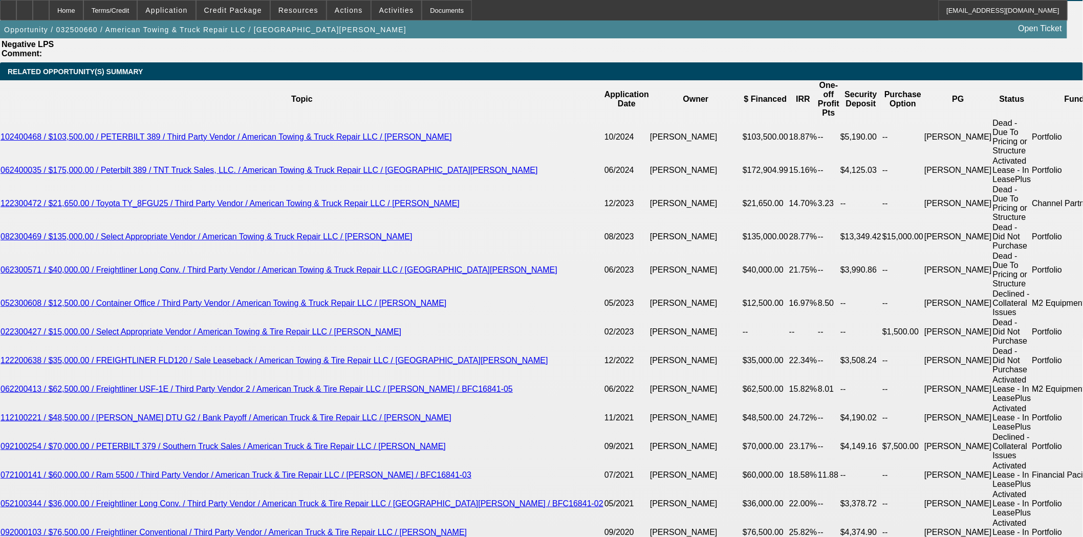
scroll to position [1649, 0]
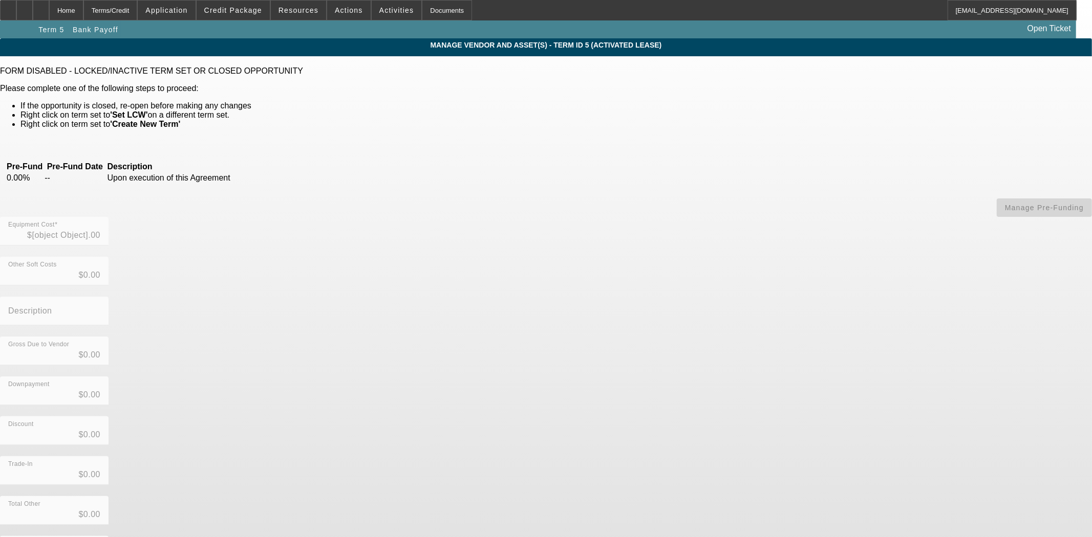
type input "$90,000.00"
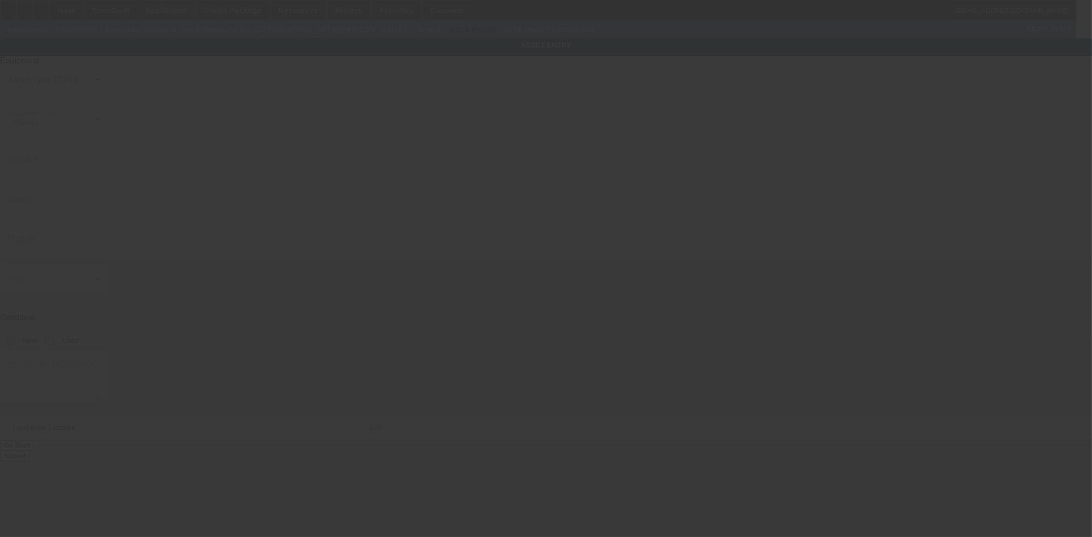
type input "[US_VEHICLE_IDENTIFICATION_NUMBER]"
type input "Peterbilt"
type input "389"
radio input "true"
type textarea "includes: all options, attachments and accessories"
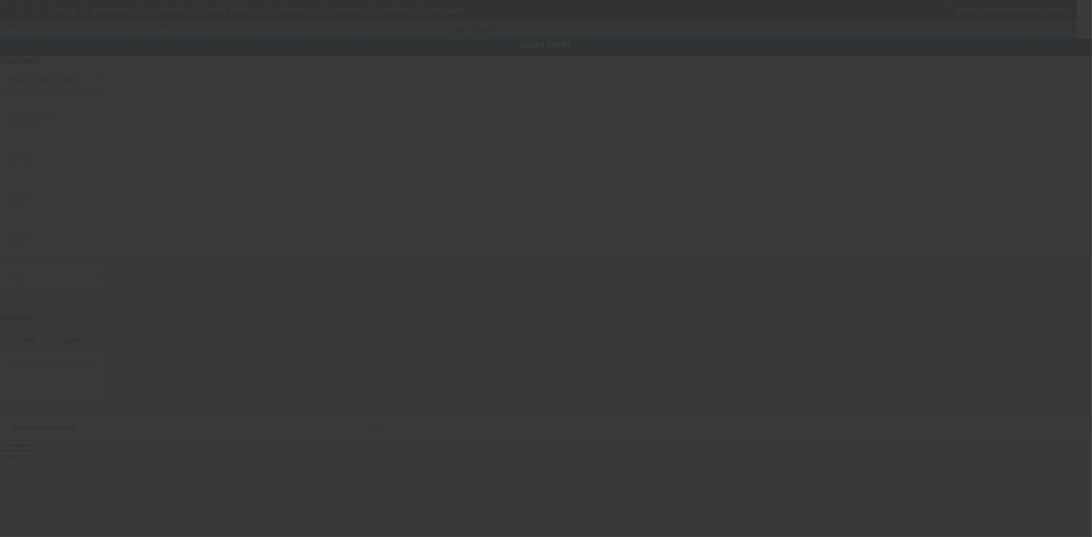
type input "[STREET_ADDRESS][PERSON_NAME]"
type input "[GEOGRAPHIC_DATA]"
type input "77013"
type input "[PERSON_NAME]"
